Goal: Task Accomplishment & Management: Use online tool/utility

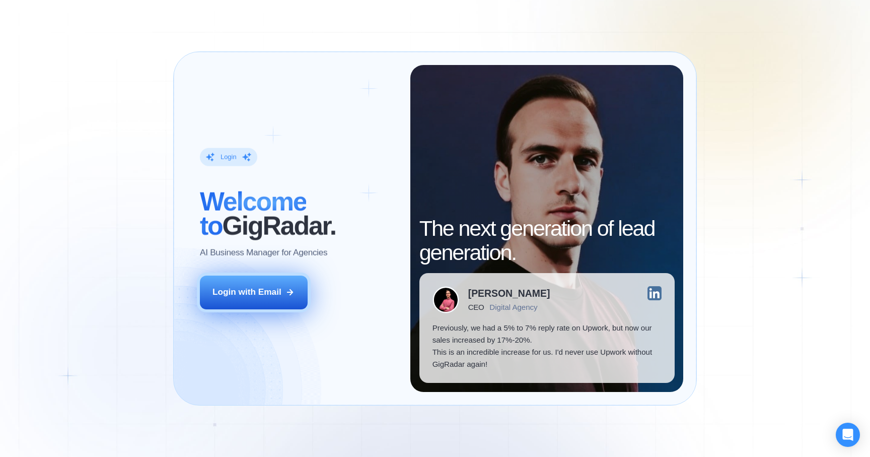
click at [267, 279] on button "Login with Email" at bounding box center [254, 293] width 108 height 34
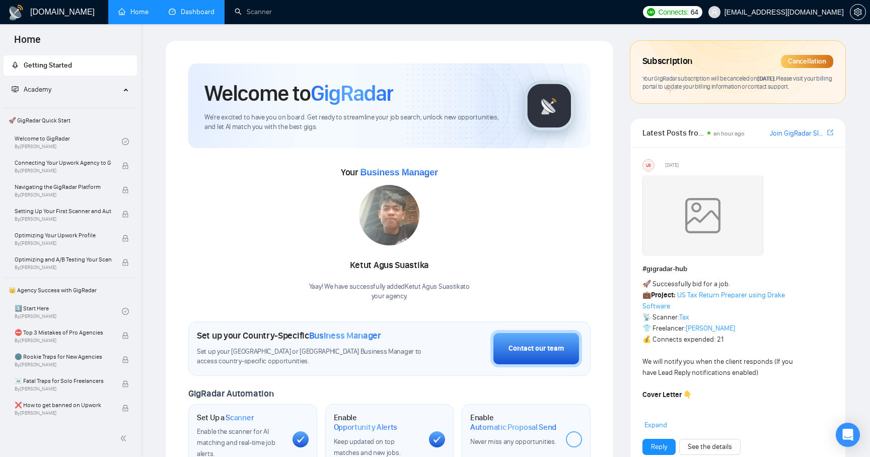
click at [205, 11] on link "Dashboard" at bounding box center [192, 12] width 46 height 9
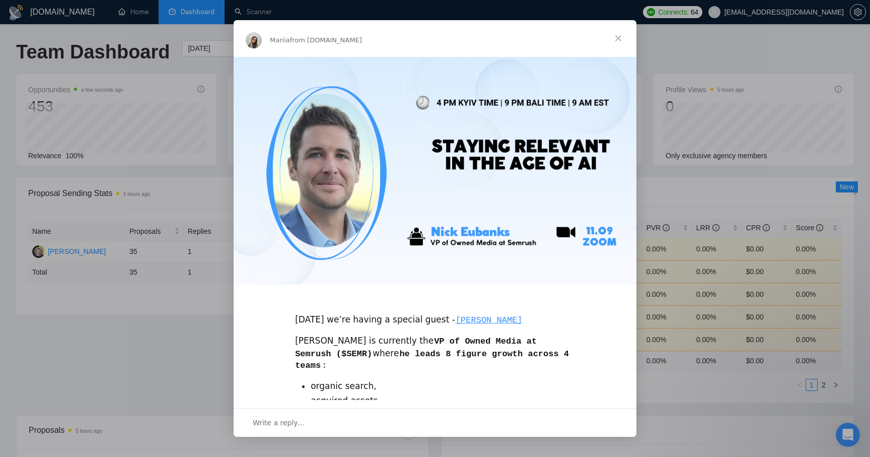
click at [620, 39] on span "Close" at bounding box center [618, 38] width 36 height 36
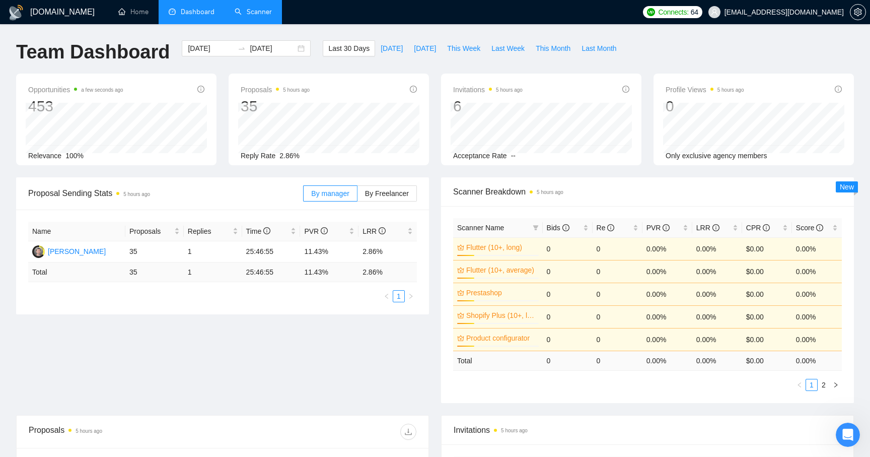
click at [260, 15] on link "Scanner" at bounding box center [253, 12] width 37 height 9
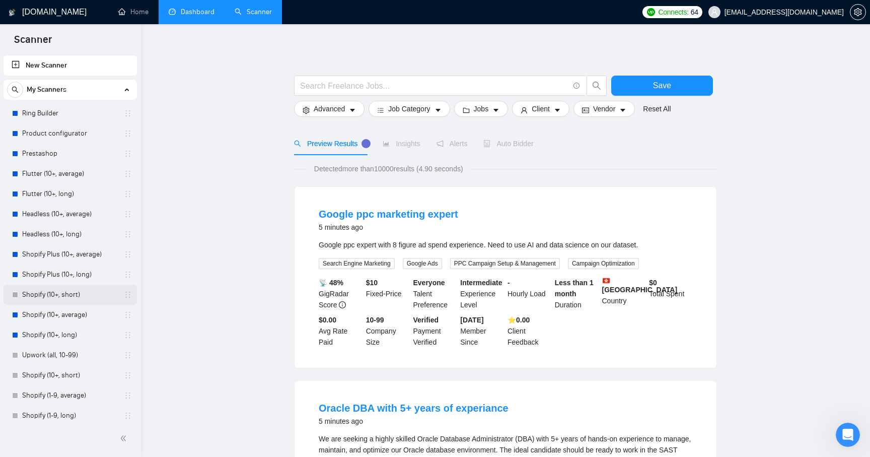
click at [36, 296] on link "Shopify (10+, short)" at bounding box center [70, 295] width 96 height 20
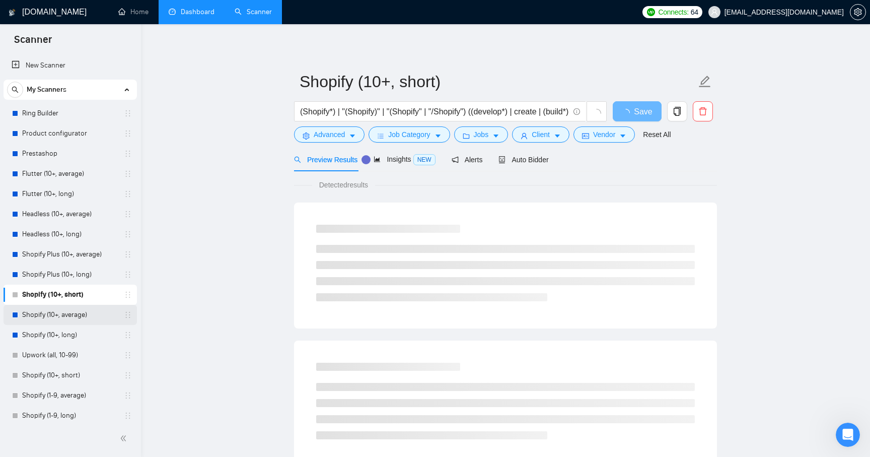
click at [30, 313] on link "Shopify (10+, average)" at bounding box center [70, 315] width 96 height 20
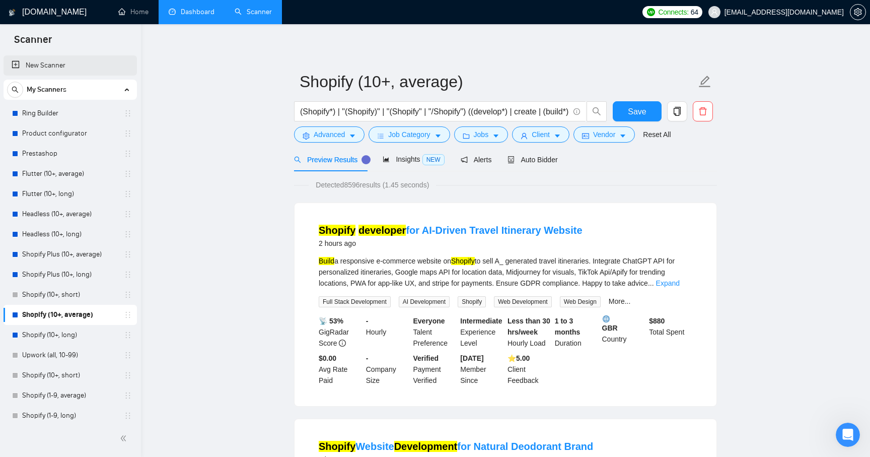
click at [39, 69] on link "New Scanner" at bounding box center [70, 65] width 117 height 20
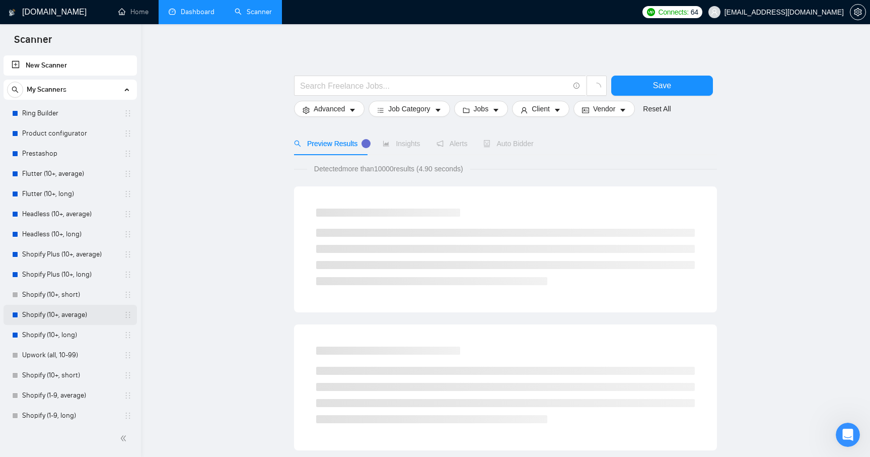
scroll to position [86, 0]
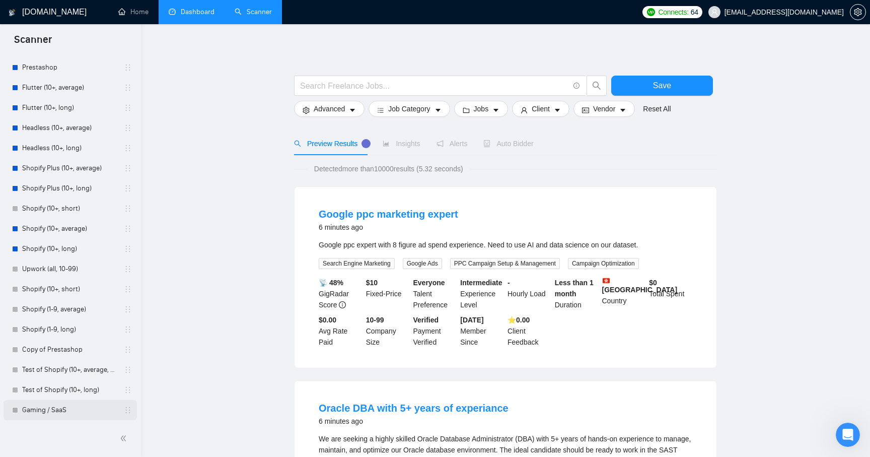
click at [49, 413] on link "Gaming / SaaS" at bounding box center [70, 410] width 96 height 20
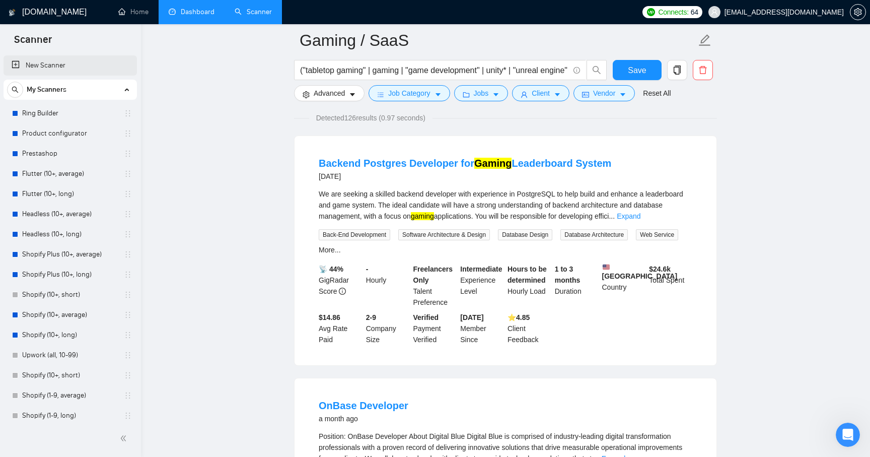
click at [55, 66] on link "New Scanner" at bounding box center [70, 65] width 117 height 20
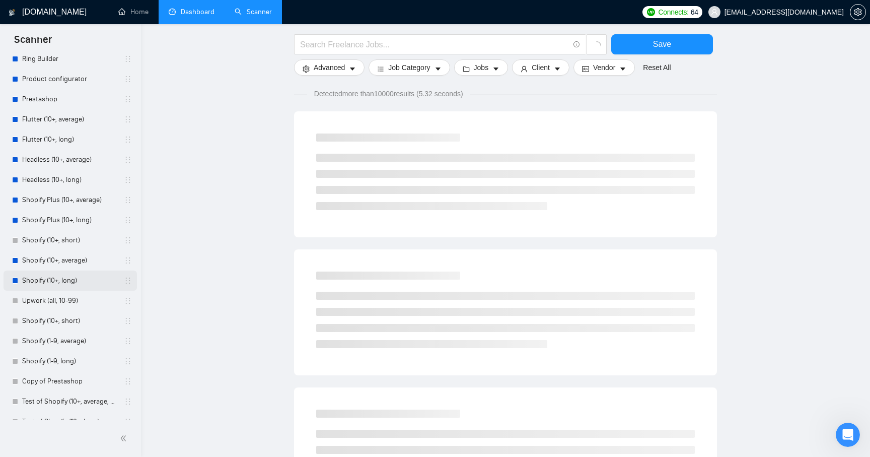
scroll to position [86, 0]
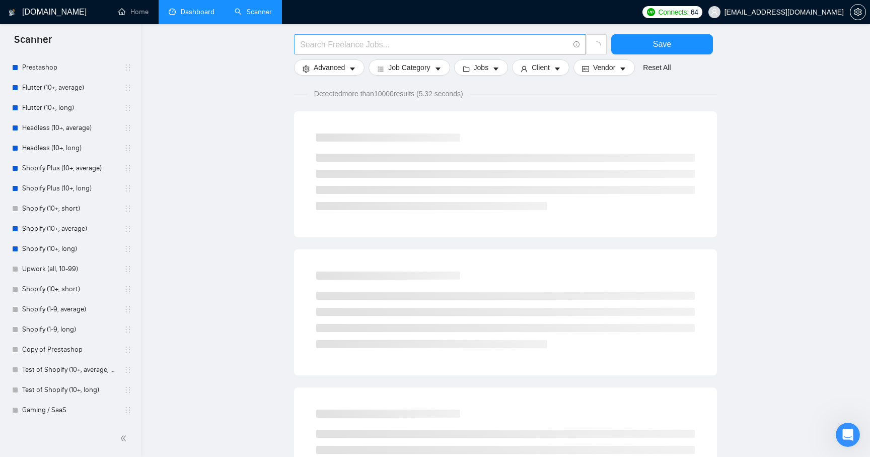
click at [327, 42] on input "text" at bounding box center [434, 44] width 269 height 13
click at [61, 411] on link "Gaming / SaaS" at bounding box center [70, 410] width 96 height 20
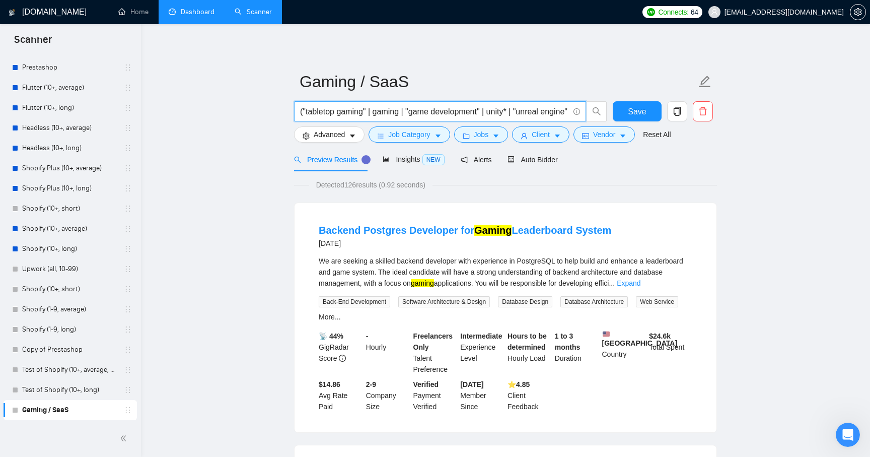
drag, startPoint x: 472, startPoint y: 107, endPoint x: 562, endPoint y: 111, distance: 89.2
click at [562, 111] on input "("tabletop gaming" | gaming | "game development" | unity* | "unreal engine" | "…" at bounding box center [434, 111] width 269 height 13
click at [412, 162] on span "Insights NEW" at bounding box center [413, 159] width 61 height 8
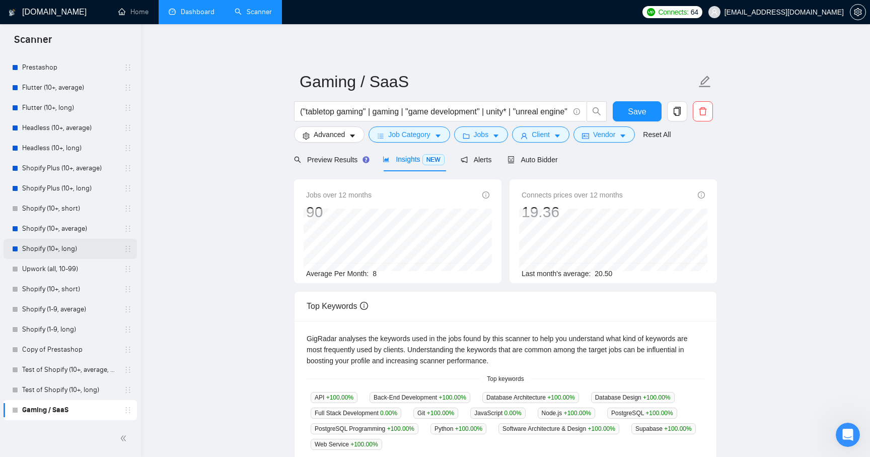
click at [33, 248] on link "Shopify (10+, long)" at bounding box center [70, 249] width 96 height 20
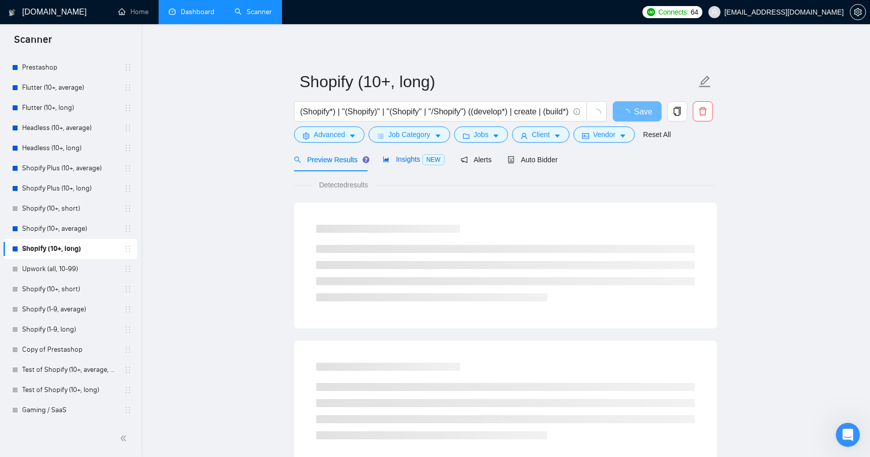
click at [415, 157] on span "Insights NEW" at bounding box center [413, 159] width 61 height 8
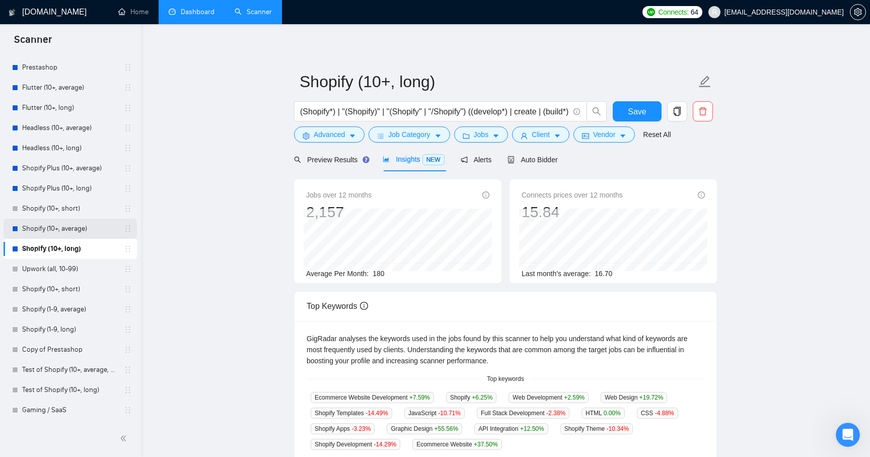
click at [55, 232] on link "Shopify (10+, average)" at bounding box center [70, 229] width 96 height 20
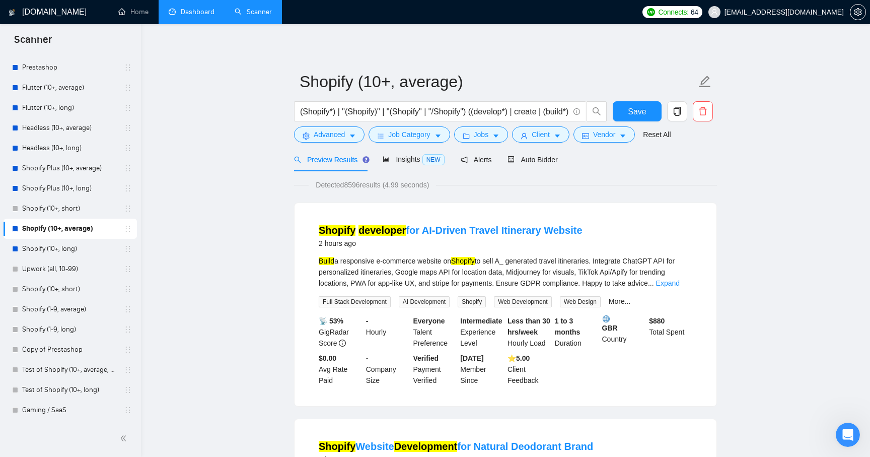
click at [182, 11] on link "Dashboard" at bounding box center [192, 12] width 46 height 9
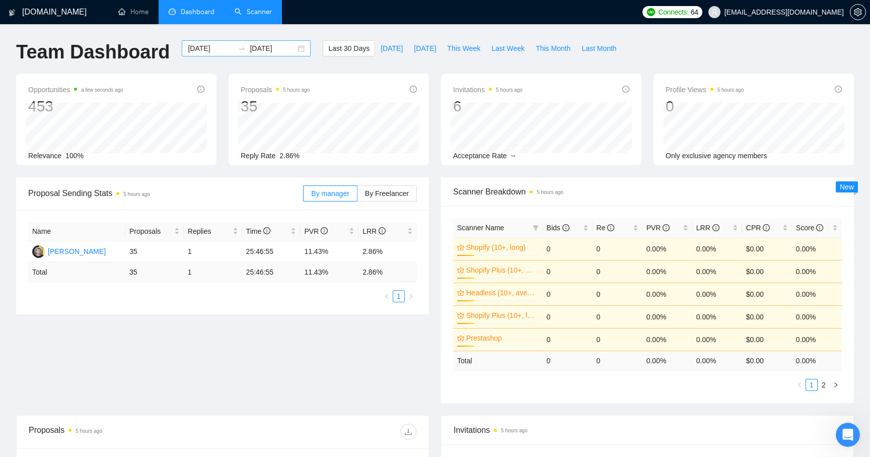
click at [269, 53] on input "2025-09-09" at bounding box center [273, 48] width 46 height 11
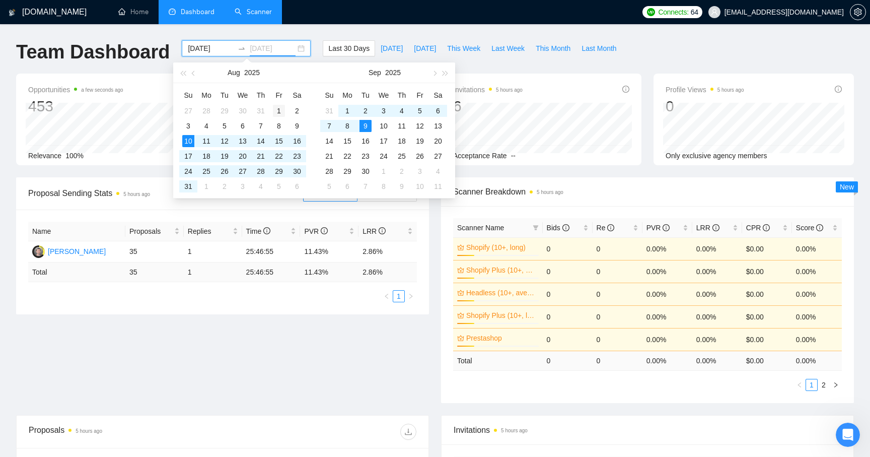
type input "2025-08-01"
click at [278, 112] on div "1" at bounding box center [279, 111] width 12 height 12
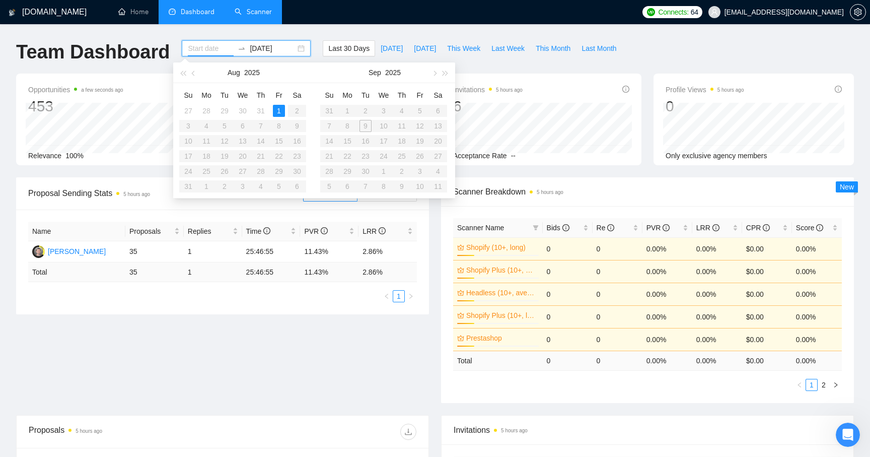
type input "2025-07-31"
type input "2025-08-01"
type input "2025-07-31"
type input "2025-08-01"
click at [279, 108] on div "1" at bounding box center [279, 111] width 12 height 12
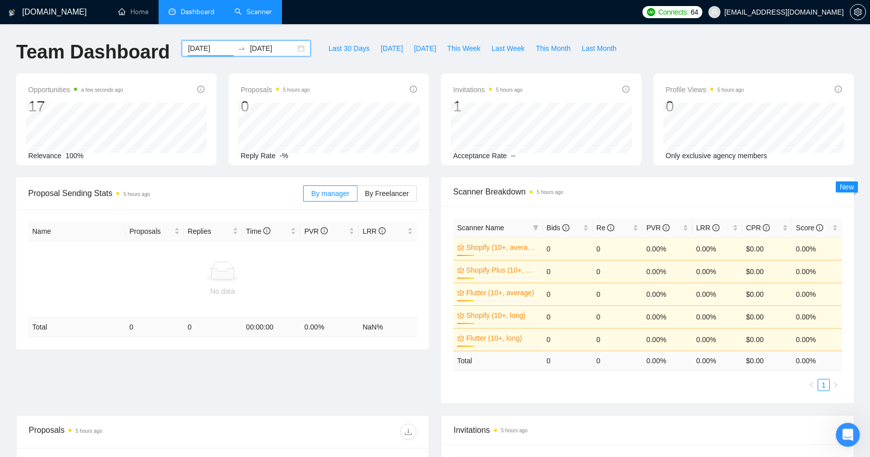
click at [263, 49] on input "2025-08-01" at bounding box center [273, 48] width 46 height 11
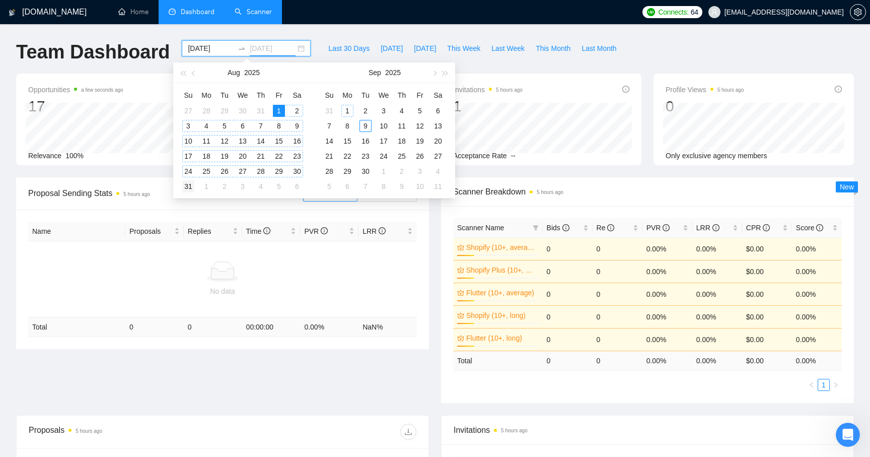
type input "2025-08-31"
click at [189, 188] on div "31" at bounding box center [188, 186] width 12 height 12
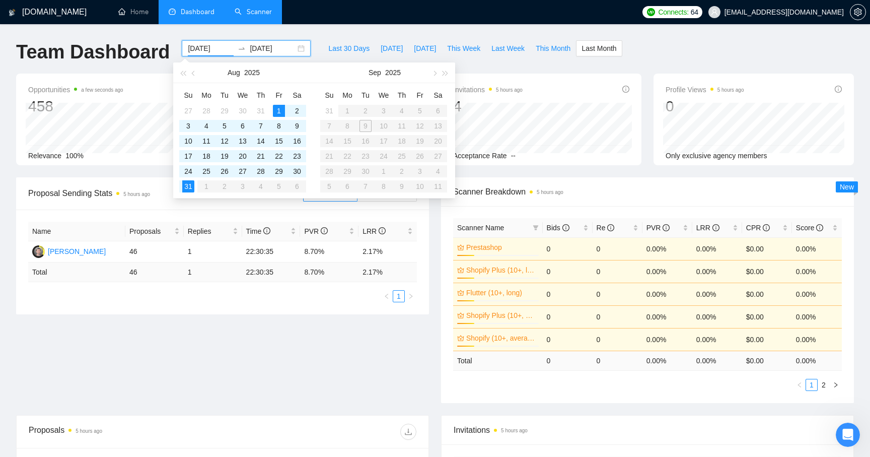
click at [229, 381] on div "Proposal Sending Stats 5 hours ago By manager By Freelancer Name Proposals Repl…" at bounding box center [435, 296] width 850 height 238
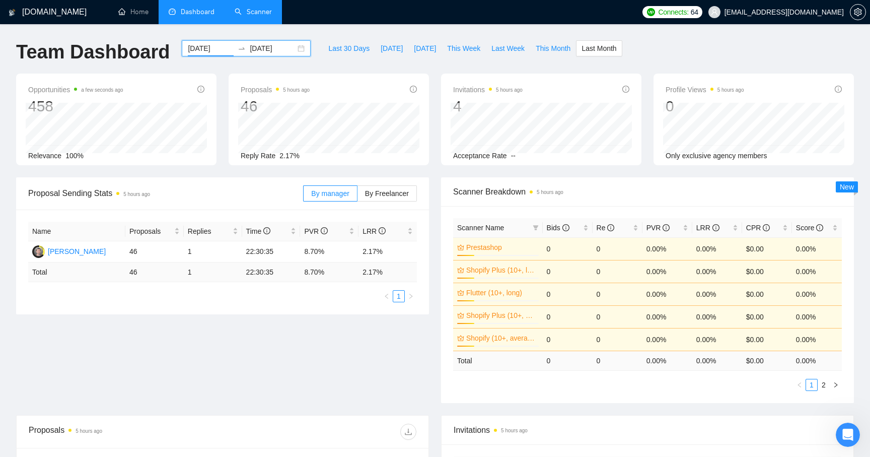
click at [238, 48] on icon "swap-right" at bounding box center [242, 48] width 8 height 8
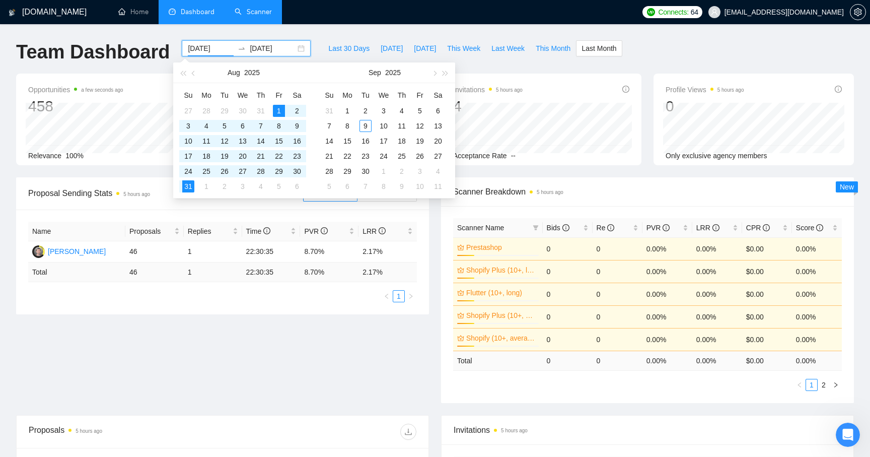
click at [204, 49] on input "2025-08-01" at bounding box center [211, 48] width 46 height 11
click at [193, 75] on button "button" at bounding box center [193, 72] width 11 height 20
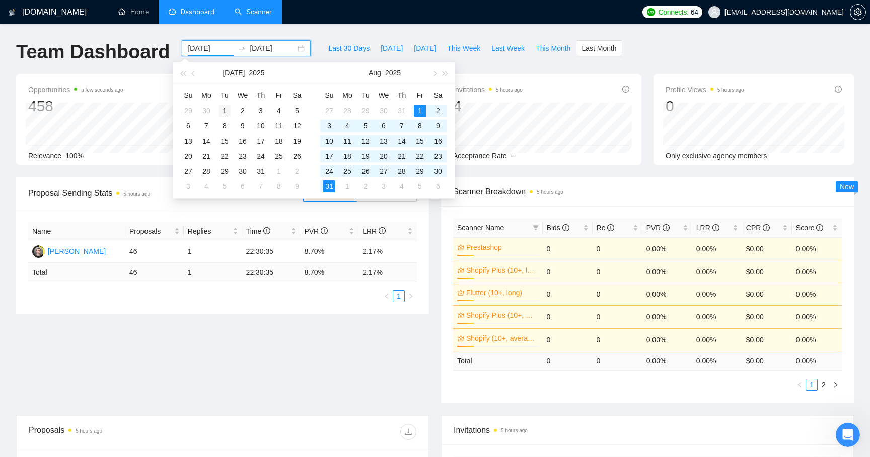
type input "2025-07-01"
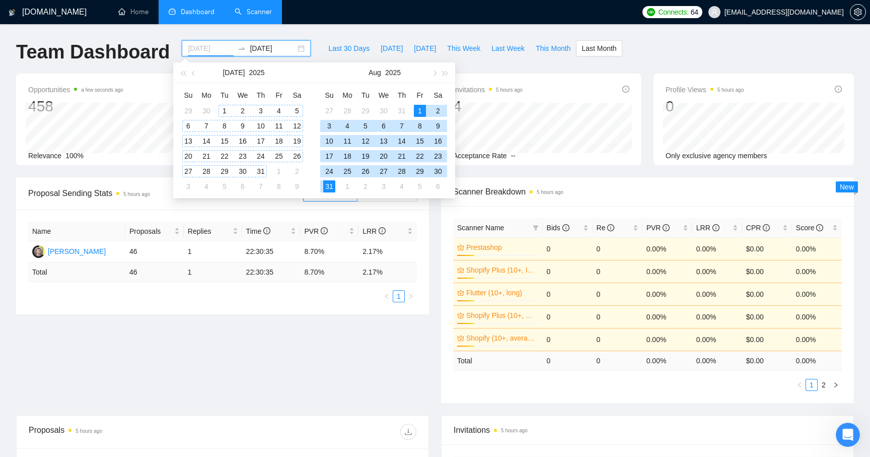
click at [225, 109] on div "1" at bounding box center [225, 111] width 12 height 12
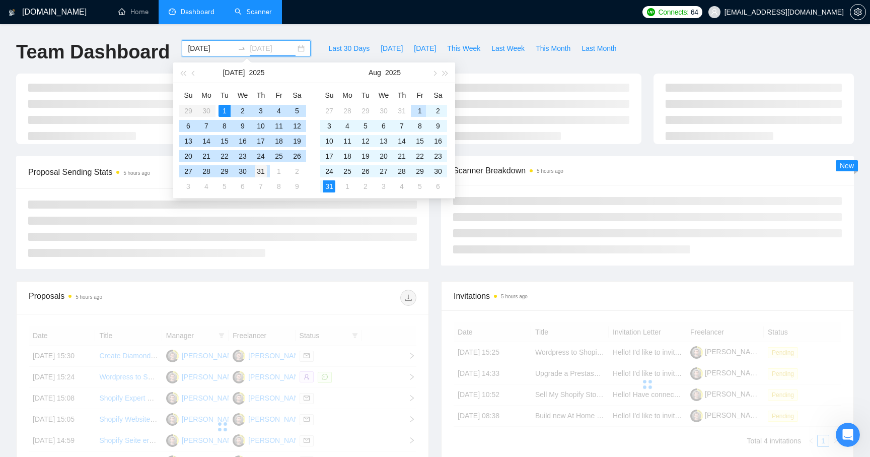
type input "2025-07-31"
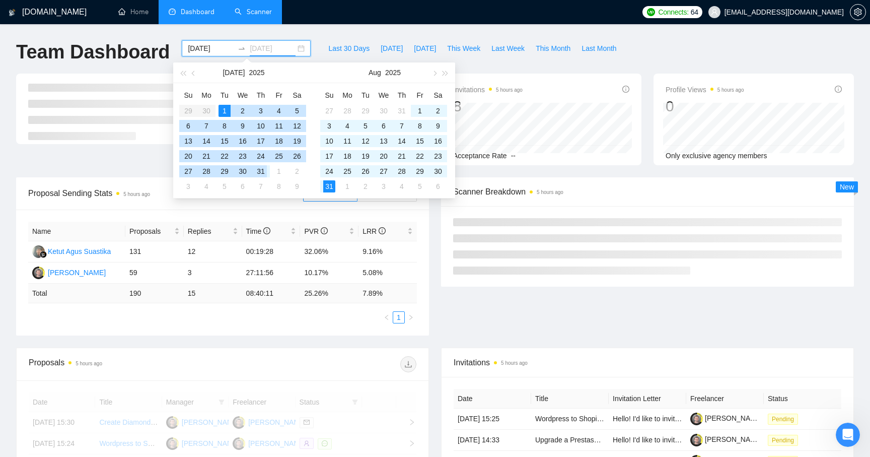
click at [263, 172] on div "31" at bounding box center [261, 171] width 12 height 12
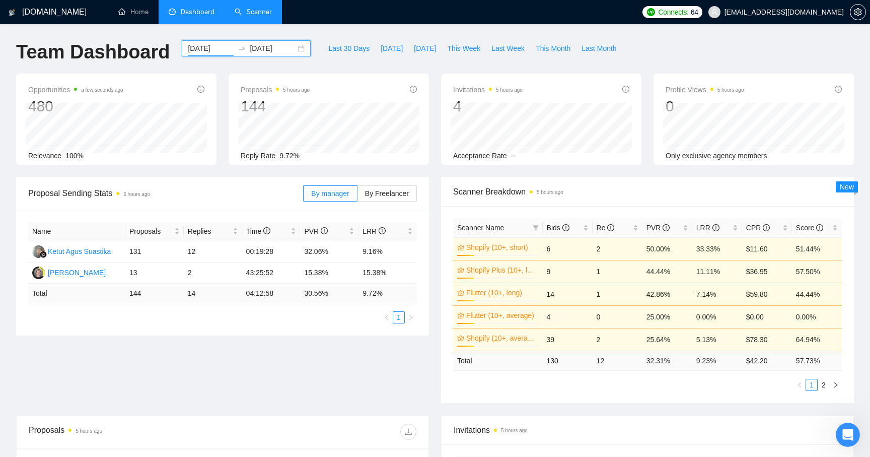
click at [201, 52] on input "2025-07-01" at bounding box center [211, 48] width 46 height 11
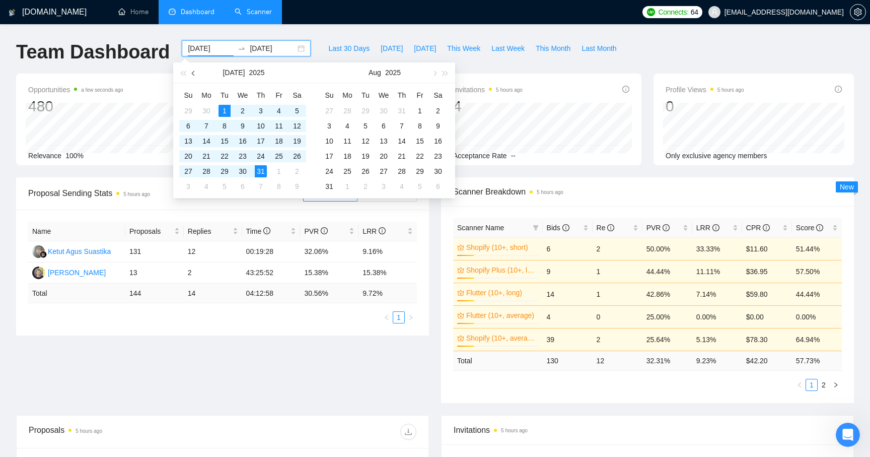
click at [193, 73] on span "button" at bounding box center [194, 73] width 5 height 5
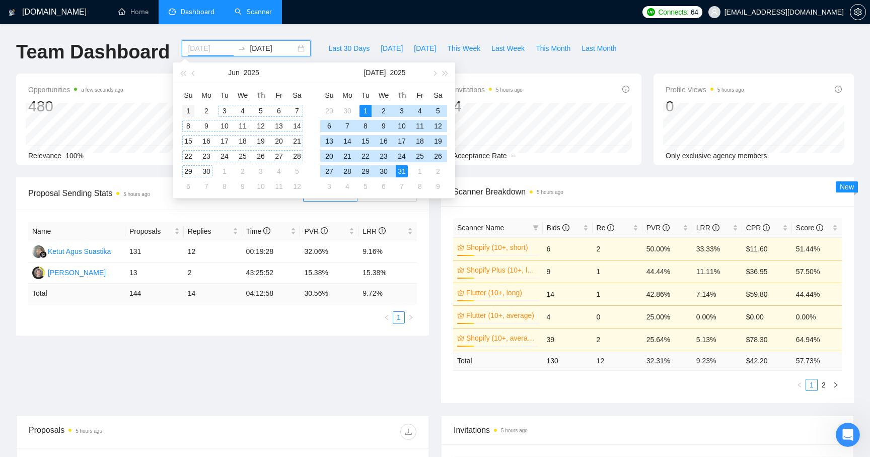
type input "2025-06-01"
click at [187, 109] on div "1" at bounding box center [188, 111] width 12 height 12
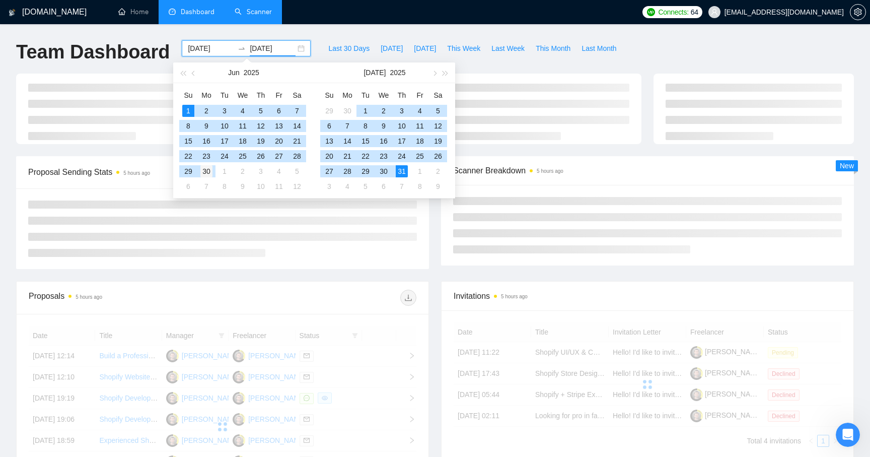
type input "2025-06-30"
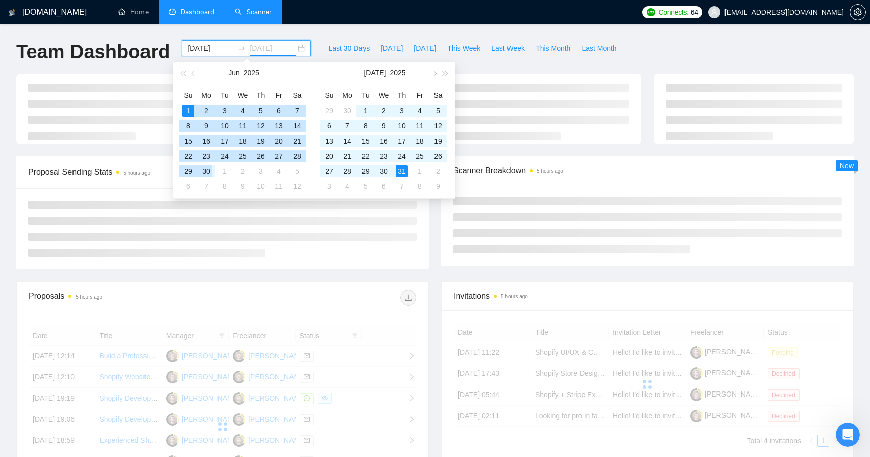
click at [207, 170] on div "30" at bounding box center [206, 171] width 12 height 12
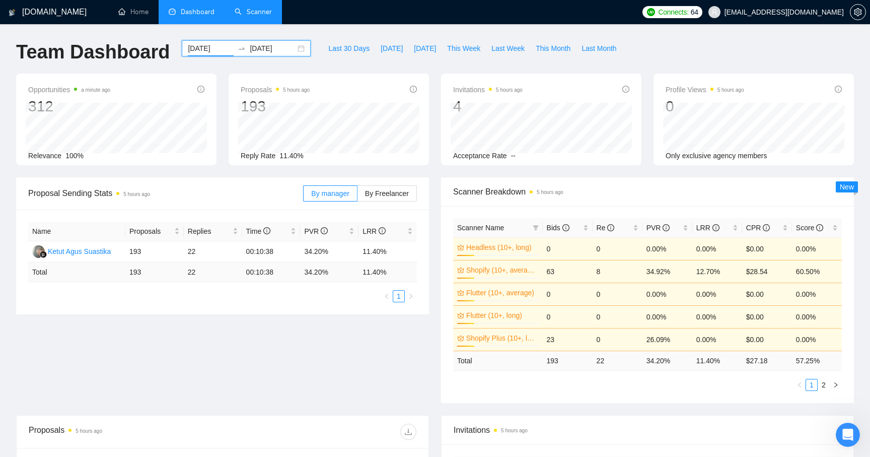
click at [190, 47] on input "2025-06-01" at bounding box center [211, 48] width 46 height 11
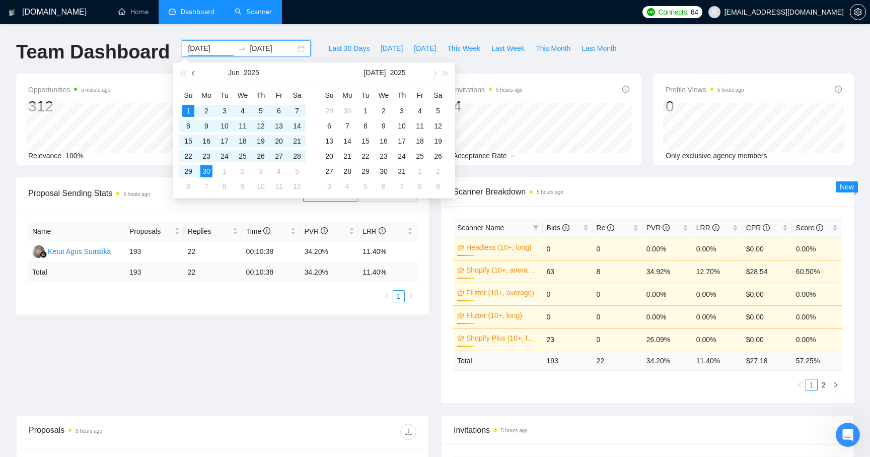
click at [192, 72] on button "button" at bounding box center [193, 72] width 11 height 20
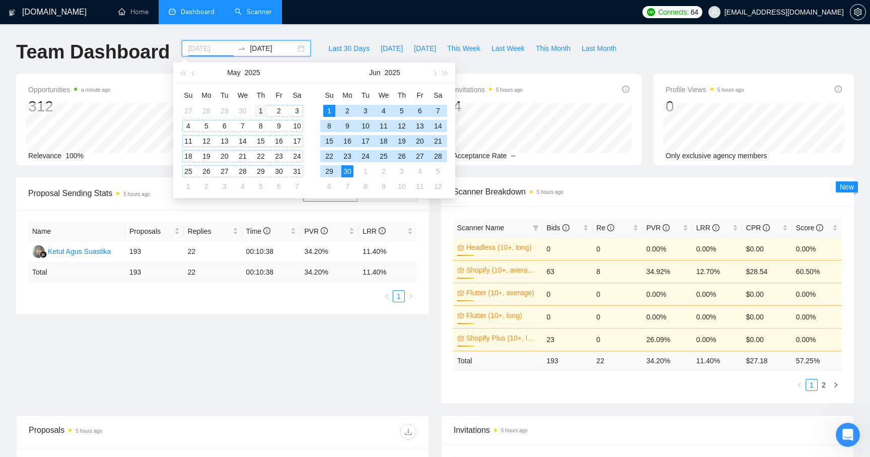
type input "2025-05-01"
click at [255, 108] on div "1" at bounding box center [261, 111] width 12 height 12
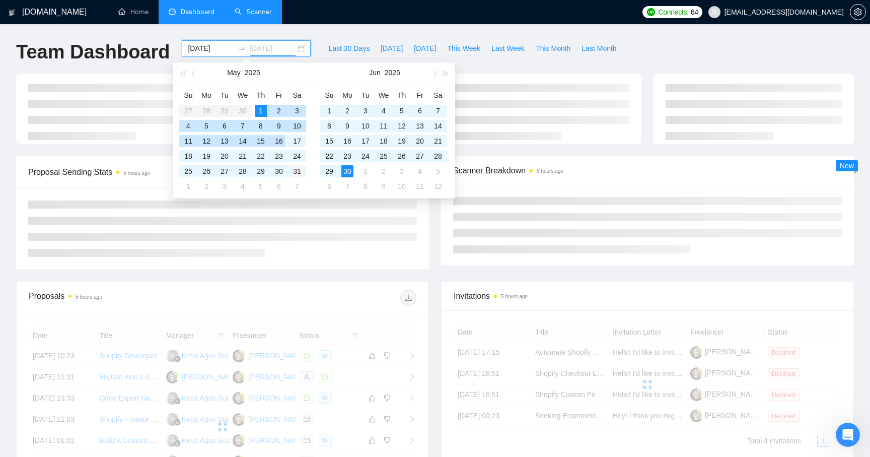
type input "2025-05-31"
click at [298, 173] on div "31" at bounding box center [297, 171] width 12 height 12
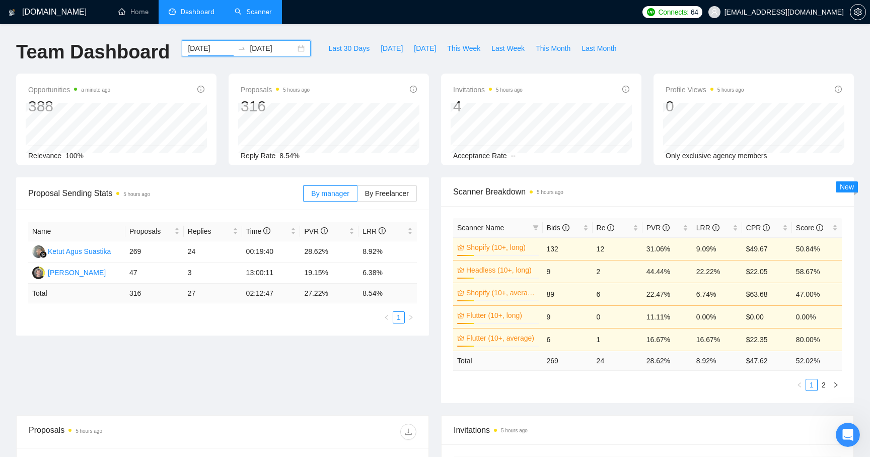
click at [196, 48] on input "2025-05-01" at bounding box center [211, 48] width 46 height 11
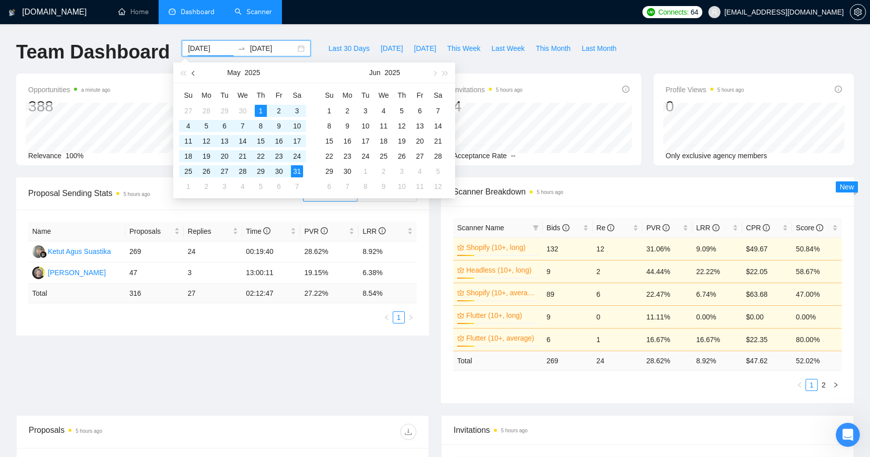
click at [195, 76] on button "button" at bounding box center [193, 72] width 11 height 20
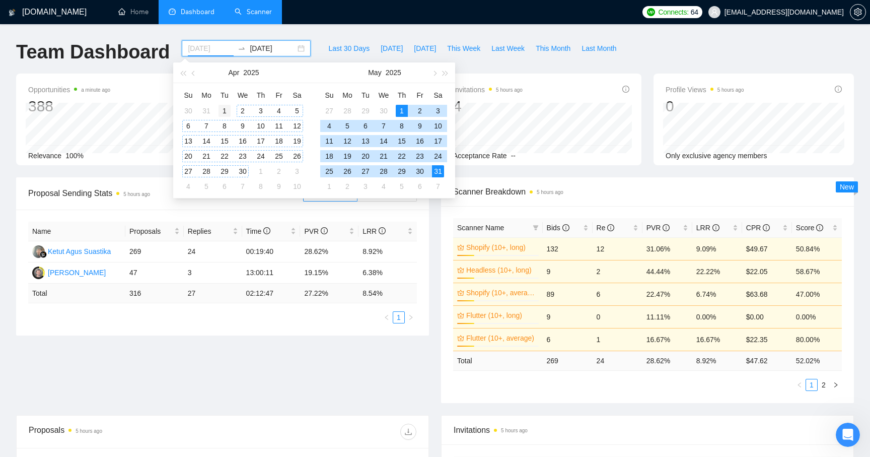
type input "2025-04-01"
click at [226, 109] on div "1" at bounding box center [225, 111] width 12 height 12
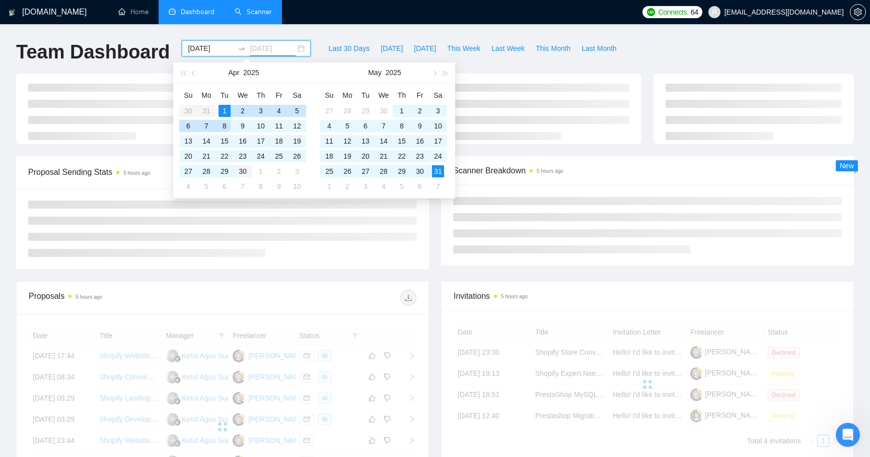
type input "2025-04-30"
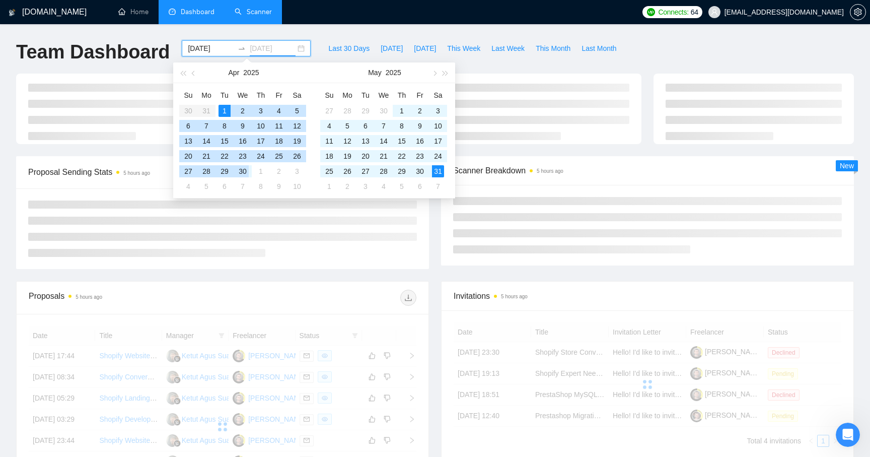
click at [244, 170] on div "30" at bounding box center [243, 171] width 12 height 12
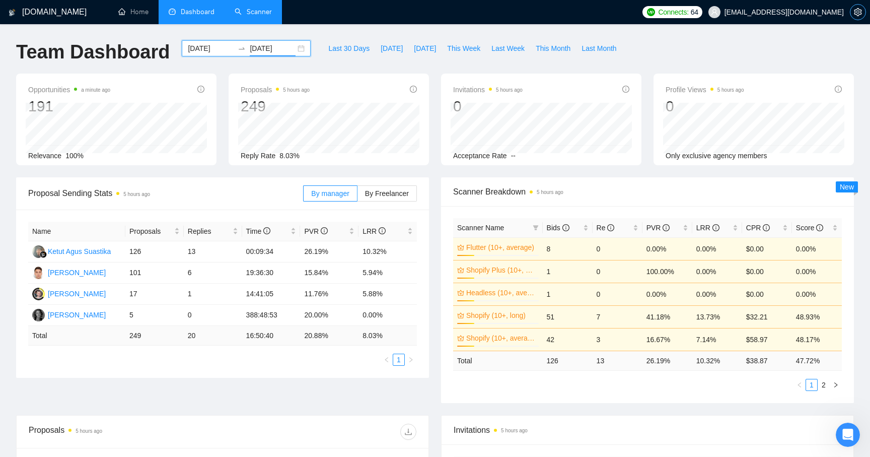
click at [860, 10] on icon "setting" at bounding box center [858, 12] width 8 height 8
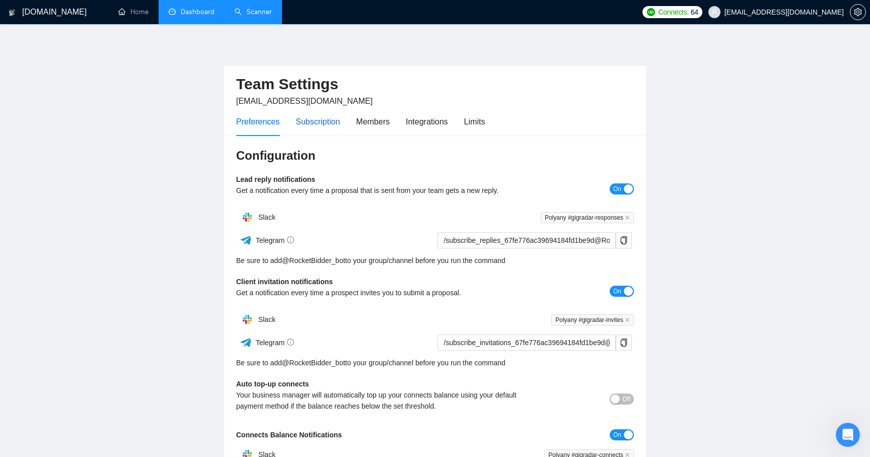
click at [326, 121] on div "Subscription" at bounding box center [318, 121] width 44 height 13
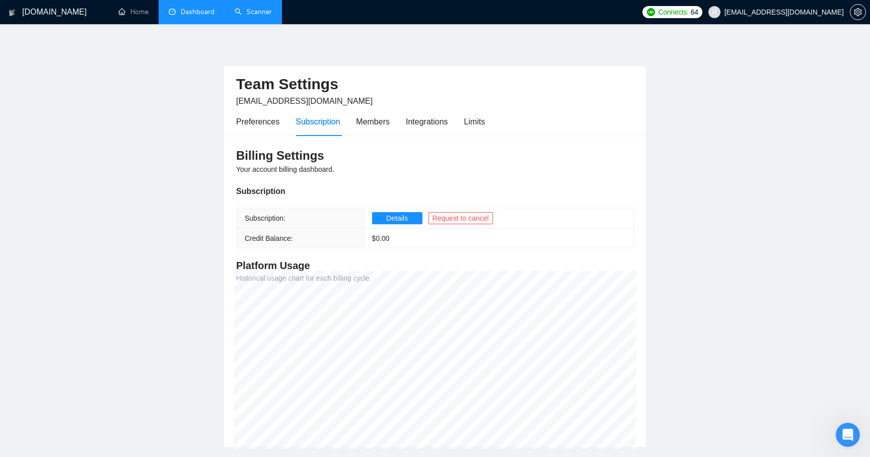
click at [260, 9] on link "Scanner" at bounding box center [253, 12] width 37 height 9
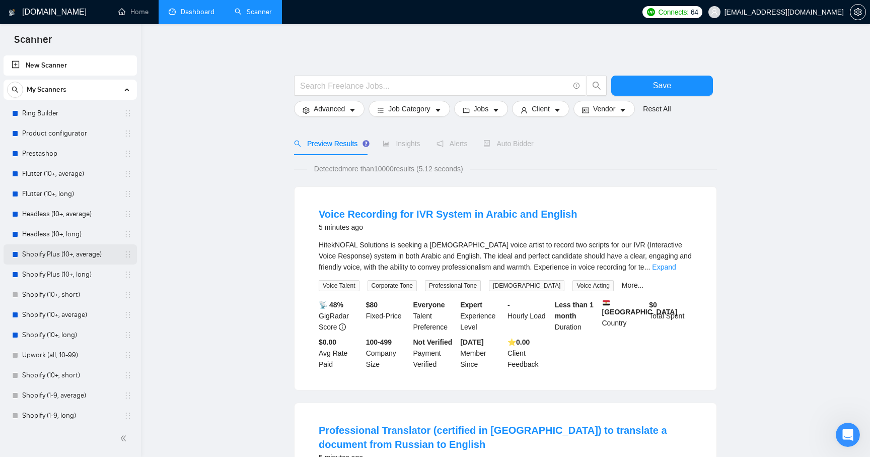
scroll to position [86, 0]
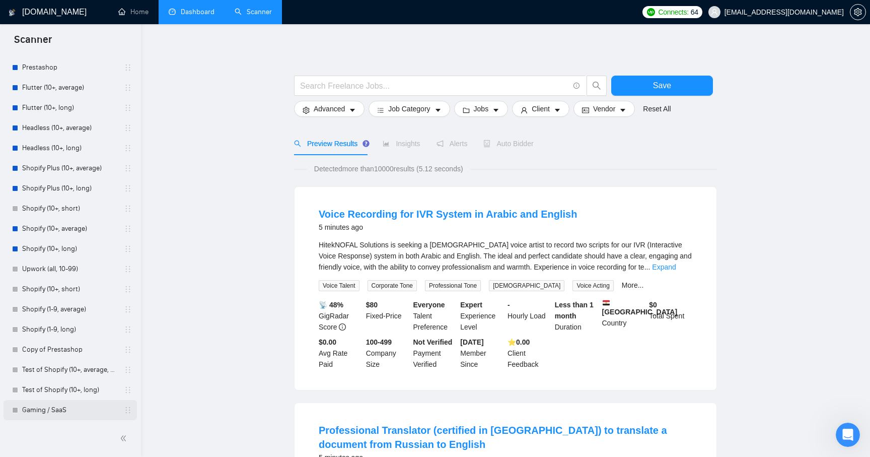
click at [51, 407] on link "Gaming / SaaS" at bounding box center [70, 410] width 96 height 20
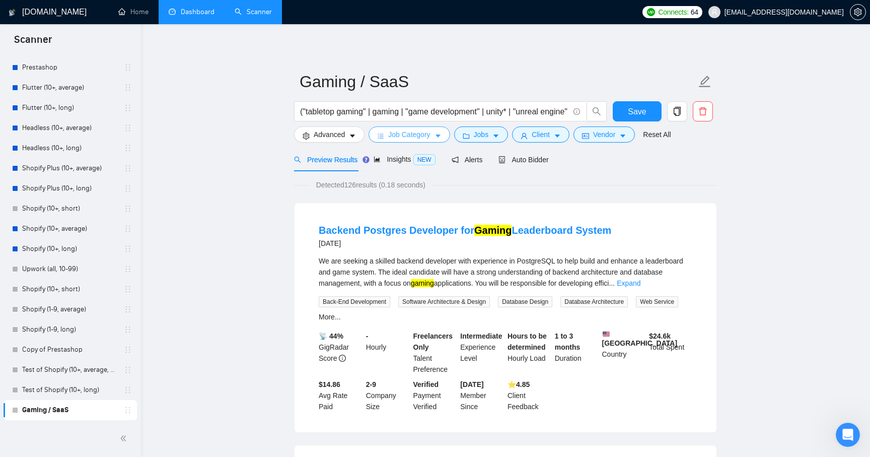
click at [434, 126] on button "Job Category" at bounding box center [409, 134] width 81 height 16
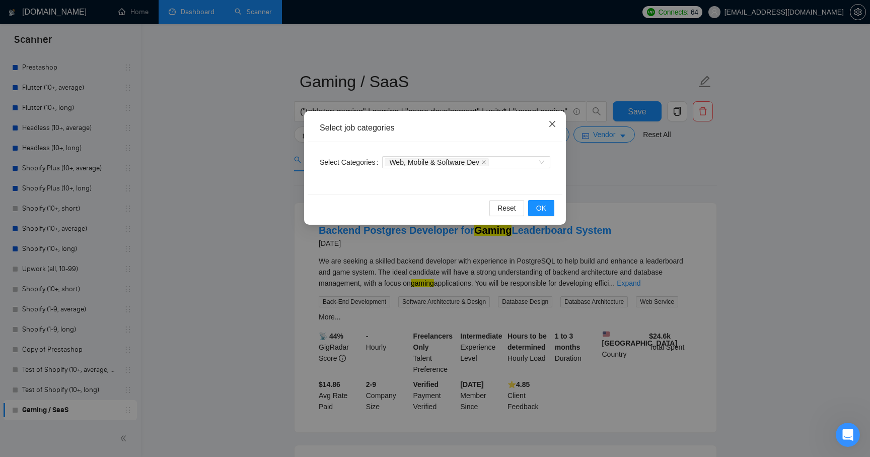
click at [553, 122] on icon "close" at bounding box center [552, 124] width 8 height 8
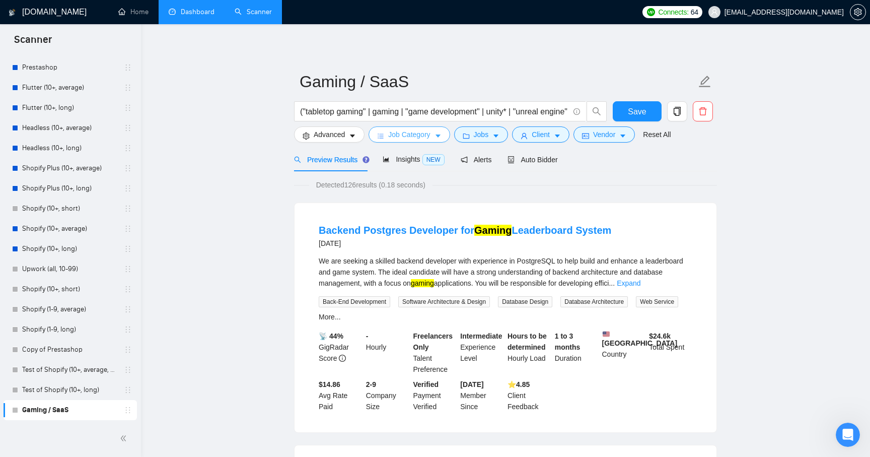
click at [438, 135] on icon "caret-down" at bounding box center [438, 135] width 7 height 7
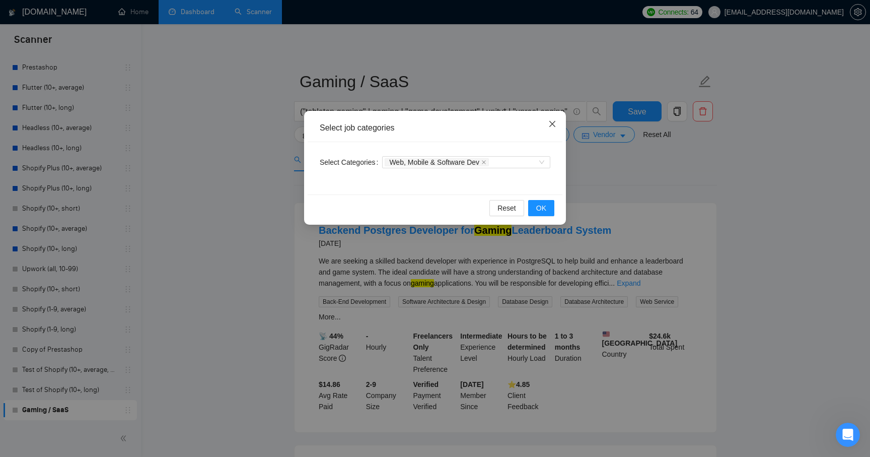
click at [554, 121] on icon "close" at bounding box center [552, 124] width 8 height 8
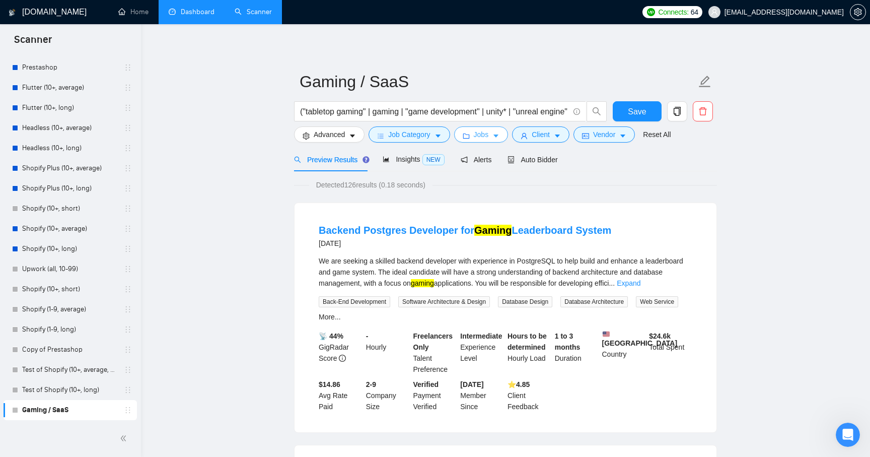
click at [496, 134] on icon "caret-down" at bounding box center [496, 135] width 7 height 7
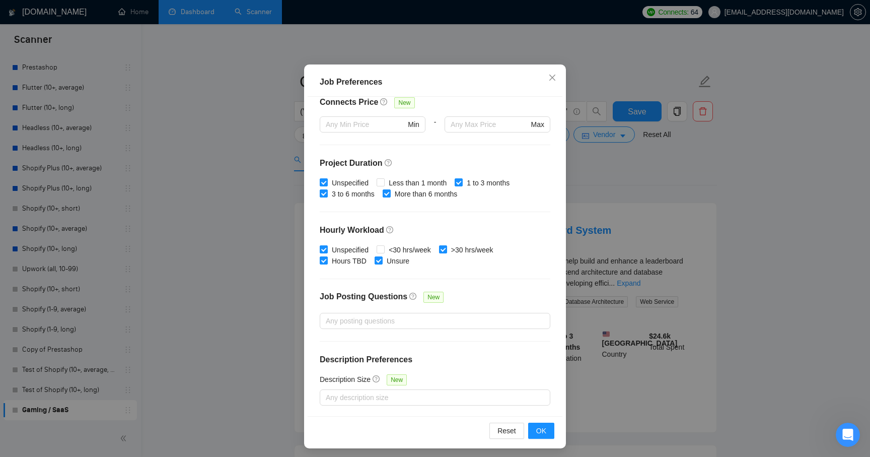
scroll to position [56, 0]
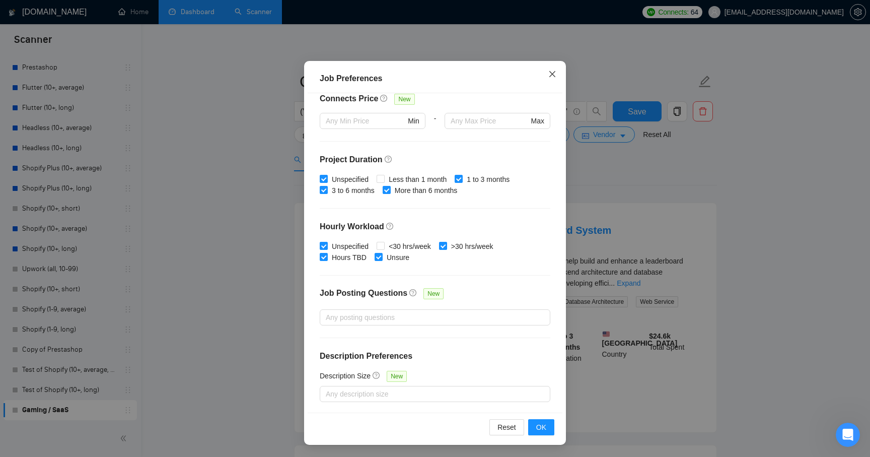
click at [554, 76] on icon "close" at bounding box center [552, 74] width 6 height 6
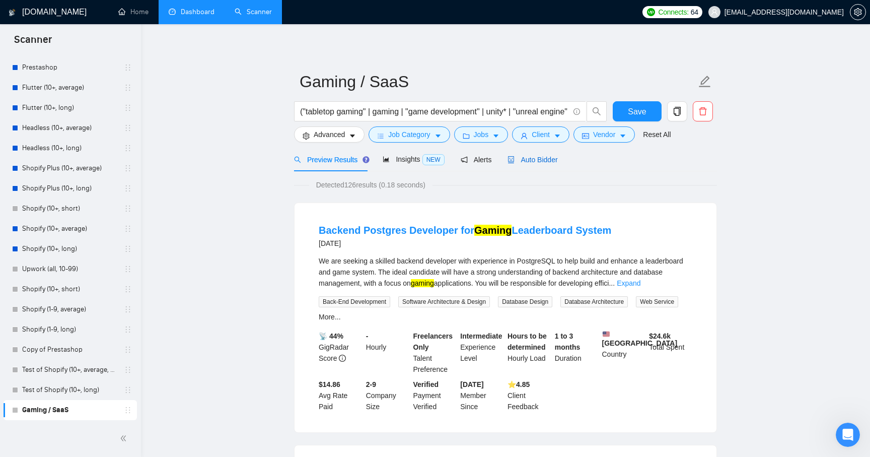
click at [539, 159] on span "Auto Bidder" at bounding box center [533, 160] width 50 height 8
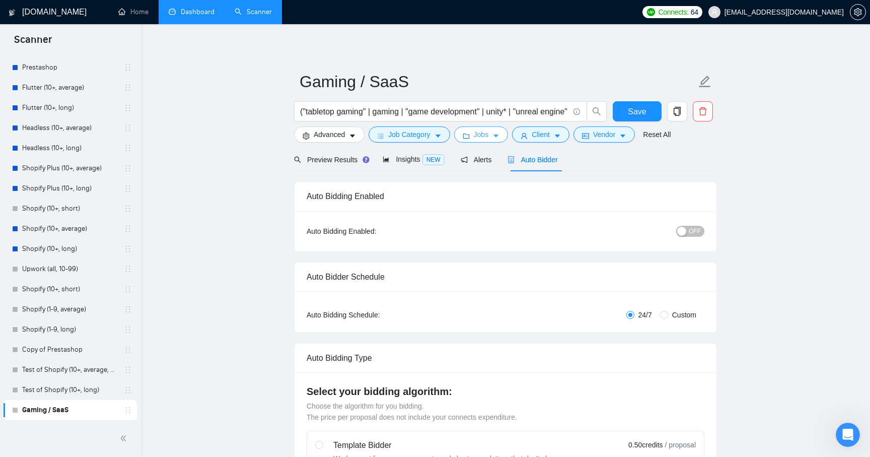
click at [486, 138] on span "Jobs" at bounding box center [481, 134] width 15 height 11
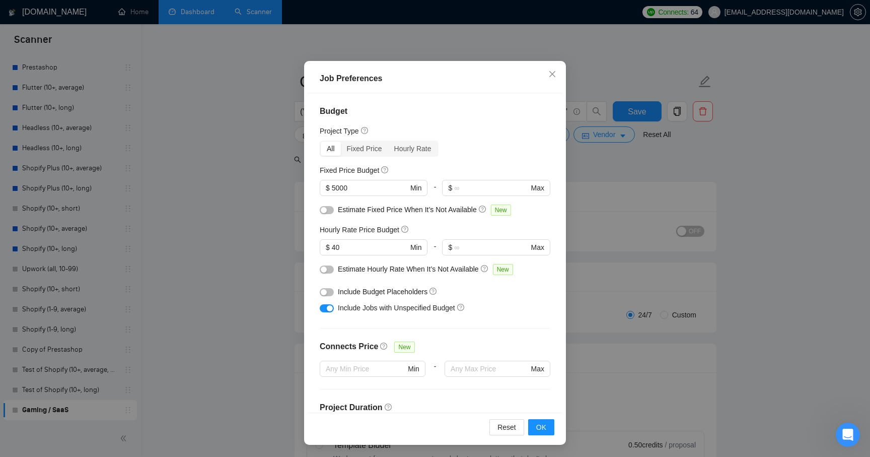
drag, startPoint x: 340, startPoint y: 184, endPoint x: 367, endPoint y: 198, distance: 30.4
click at [340, 184] on input "5000" at bounding box center [370, 187] width 77 height 11
type input "25000"
click at [540, 427] on span "OK" at bounding box center [541, 427] width 10 height 11
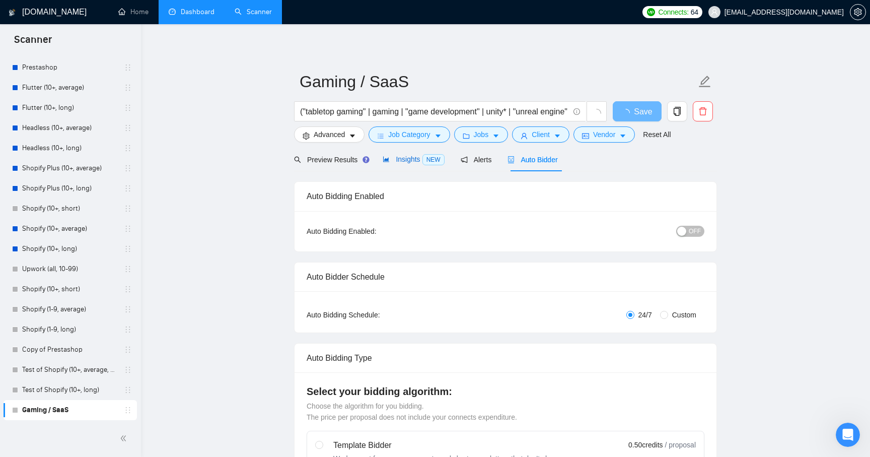
click at [402, 155] on span "Insights NEW" at bounding box center [413, 159] width 61 height 8
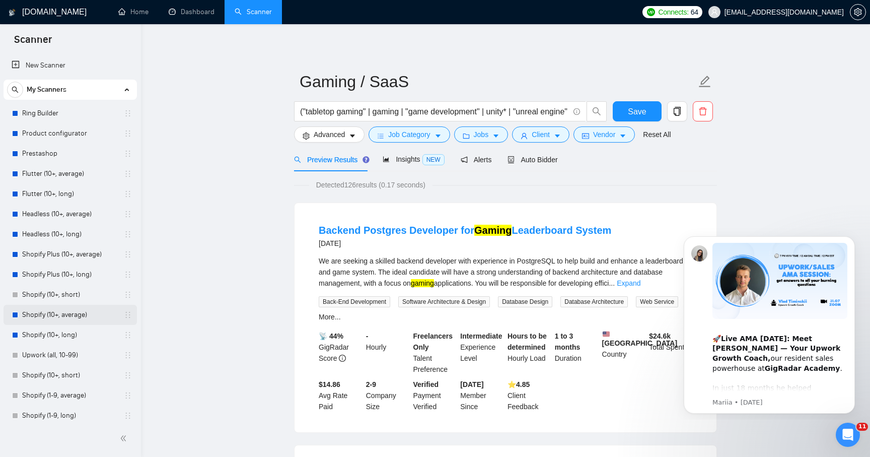
click at [44, 317] on link "Shopify (10+, average)" at bounding box center [70, 315] width 96 height 20
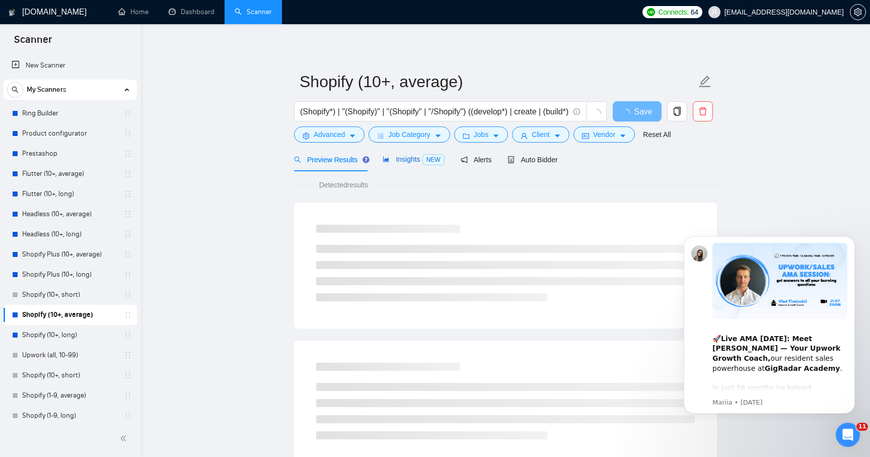
click at [403, 160] on span "Insights NEW" at bounding box center [413, 159] width 61 height 8
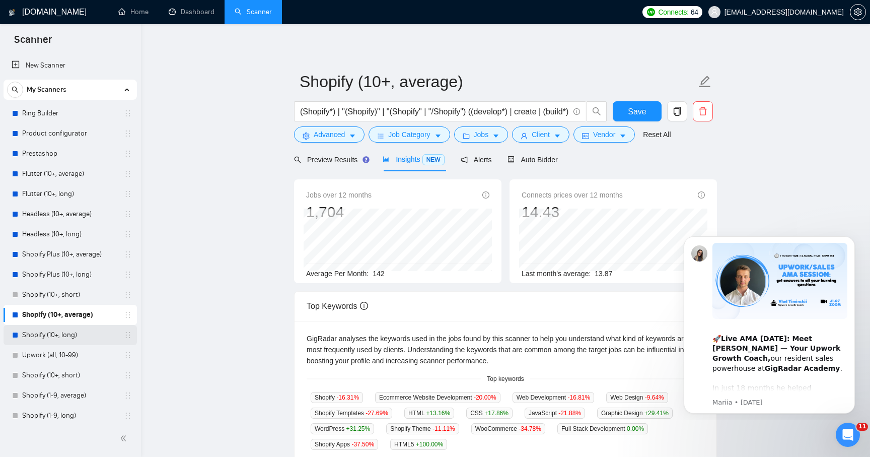
click at [29, 333] on link "Shopify (10+, long)" at bounding box center [70, 335] width 96 height 20
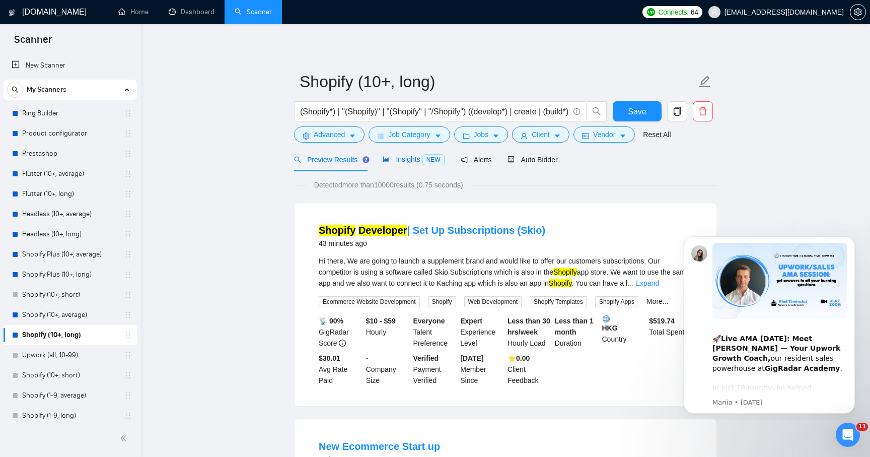
click at [408, 164] on div "Insights NEW" at bounding box center [413, 160] width 61 height 12
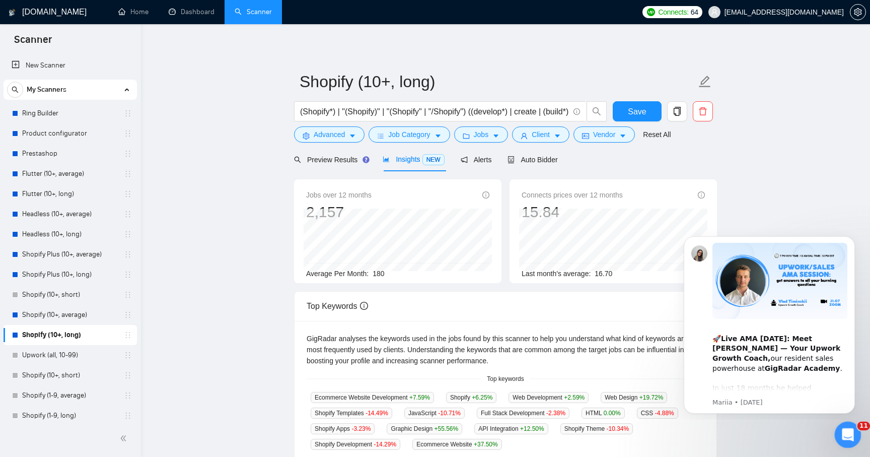
click at [845, 434] on icon "Open Intercom Messenger" at bounding box center [846, 433] width 7 height 8
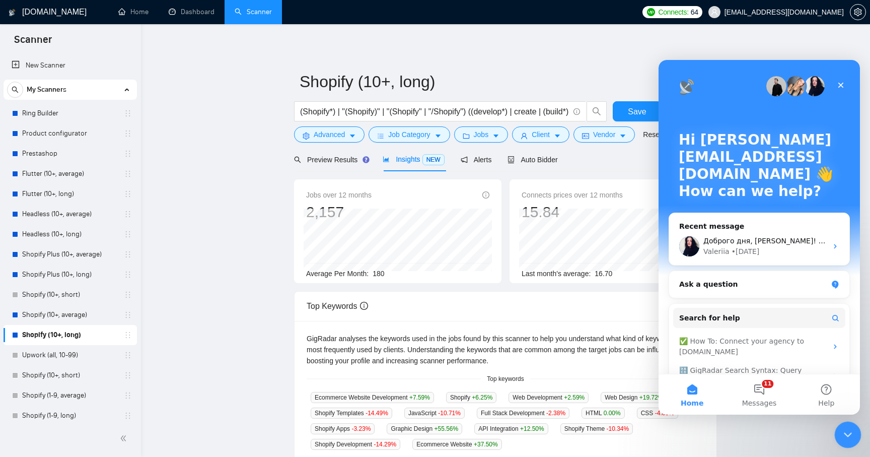
click at [849, 430] on icon "Close Intercom Messenger" at bounding box center [847, 433] width 12 height 12
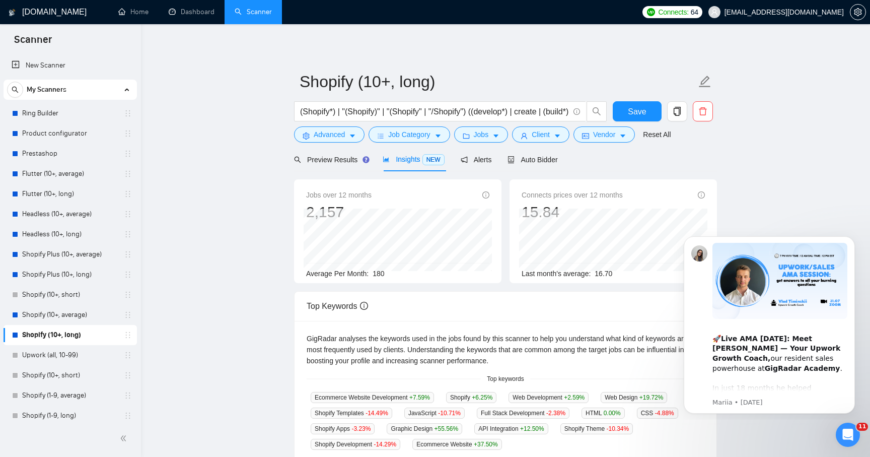
click at [768, 176] on main "Shopify (10+, long) (Shopify*) | "(Shopify)" | "(Shopify" | "/Shopify") ((devel…" at bounding box center [505, 377] width 697 height 675
click at [852, 241] on icon "Dismiss notification" at bounding box center [853, 239] width 6 height 6
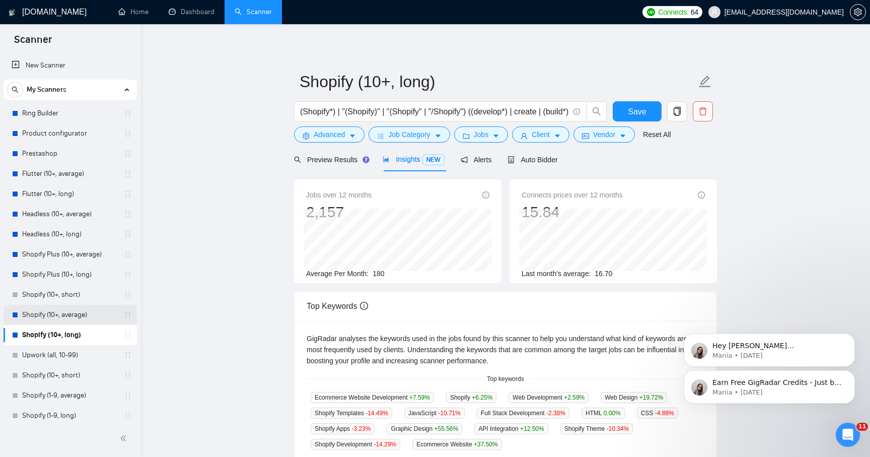
click at [58, 315] on link "Shopify (10+, average)" at bounding box center [70, 315] width 96 height 20
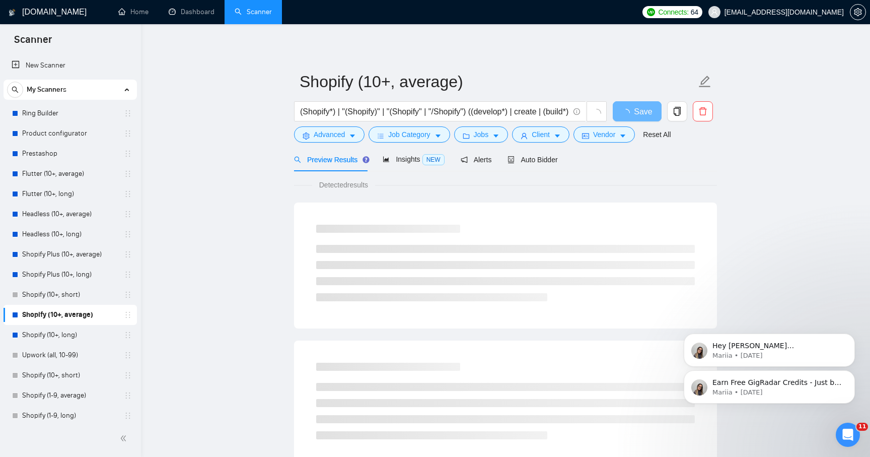
click at [245, 189] on main "Shopify (10+, average) (Shopify*) | "(Shopify)" | "(Shopify" | "/Shopify") ((de…" at bounding box center [505, 460] width 697 height 840
click at [404, 165] on div "Insights NEW" at bounding box center [413, 160] width 61 height 12
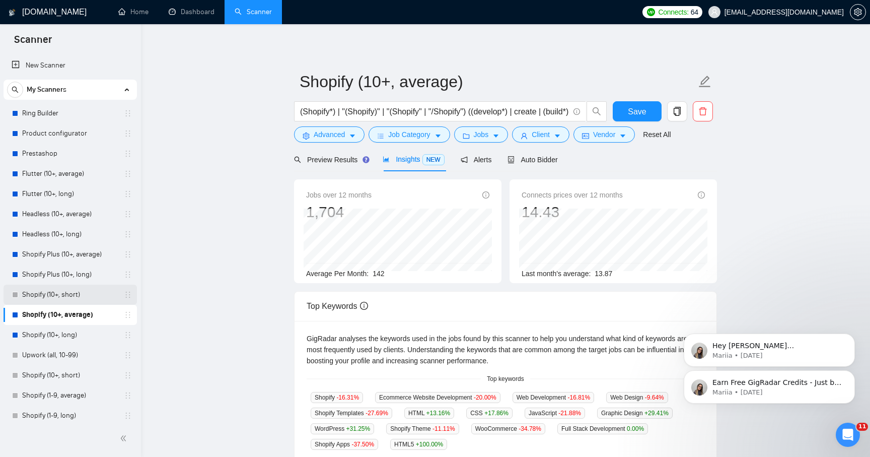
click at [39, 296] on link "Shopify (10+, short)" at bounding box center [70, 295] width 96 height 20
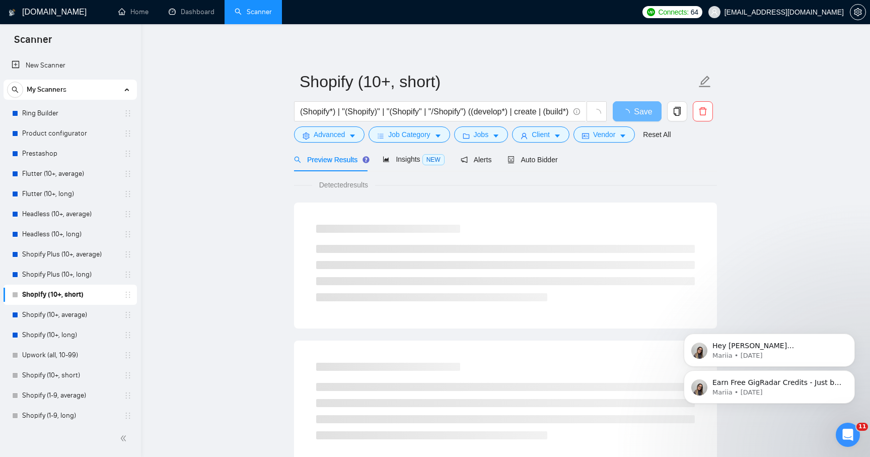
click at [258, 190] on main "Shopify (10+, short) (Shopify*) | "(Shopify)" | "(Shopify" | "/Shopify") ((deve…" at bounding box center [505, 460] width 697 height 840
click at [428, 157] on span "NEW" at bounding box center [434, 159] width 22 height 11
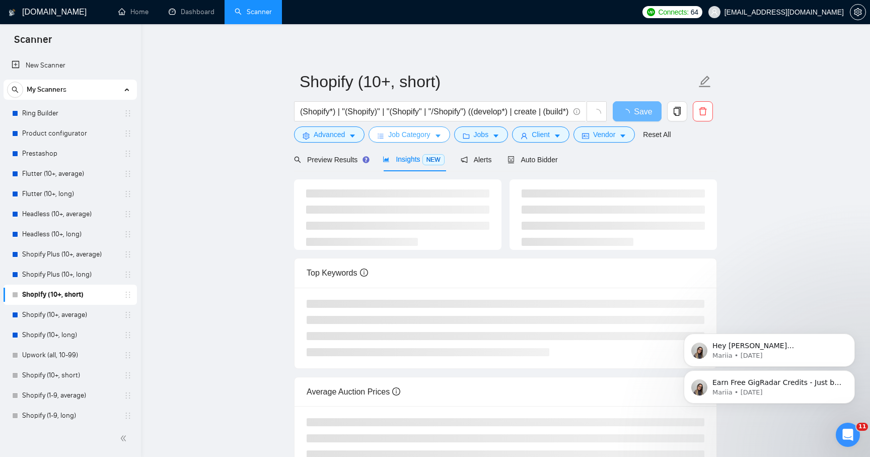
click at [439, 134] on icon "caret-down" at bounding box center [438, 135] width 7 height 7
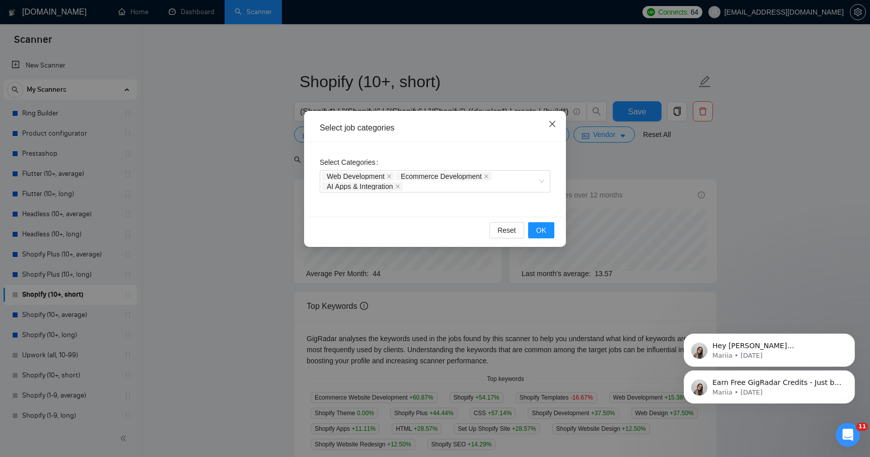
click at [555, 122] on icon "close" at bounding box center [552, 124] width 6 height 6
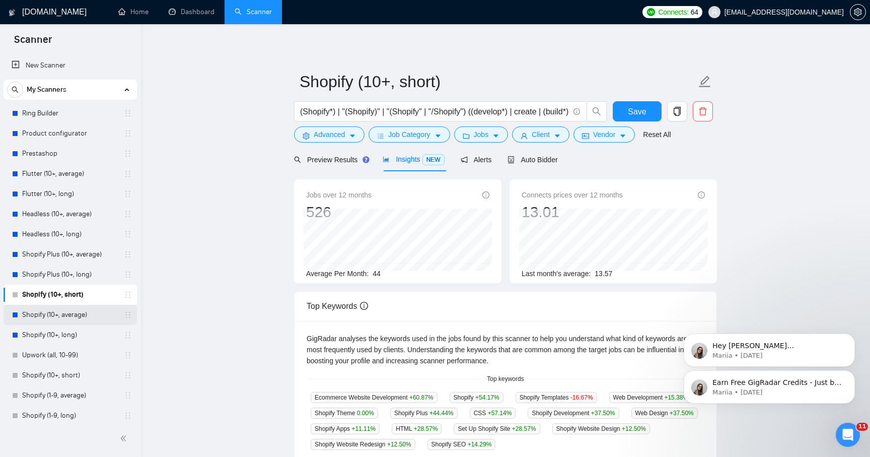
click at [44, 314] on link "Shopify (10+, average)" at bounding box center [70, 315] width 96 height 20
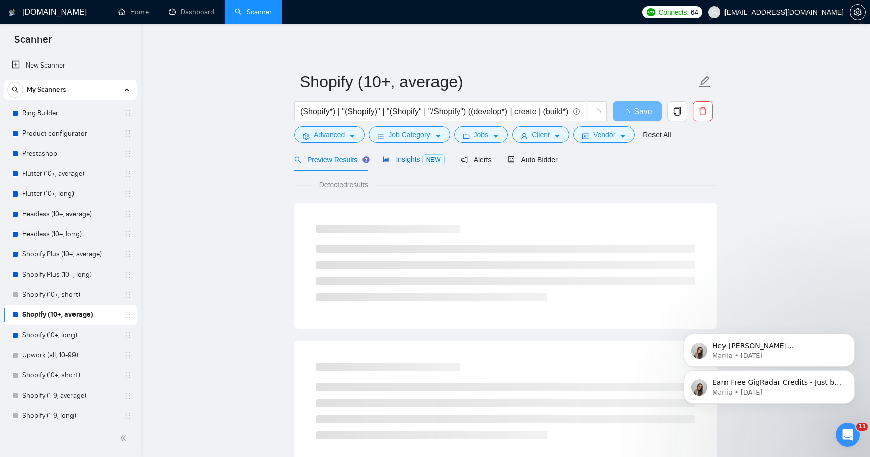
click at [411, 164] on div "Insights NEW" at bounding box center [413, 160] width 61 height 12
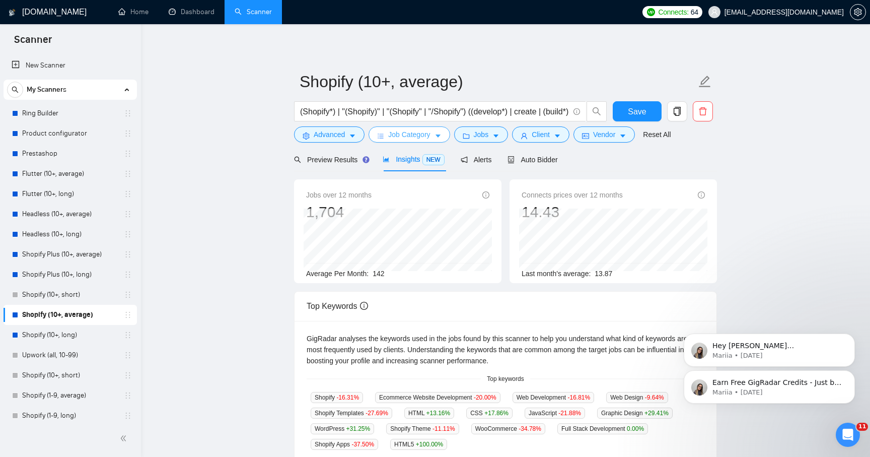
click at [438, 138] on icon "caret-down" at bounding box center [438, 135] width 7 height 7
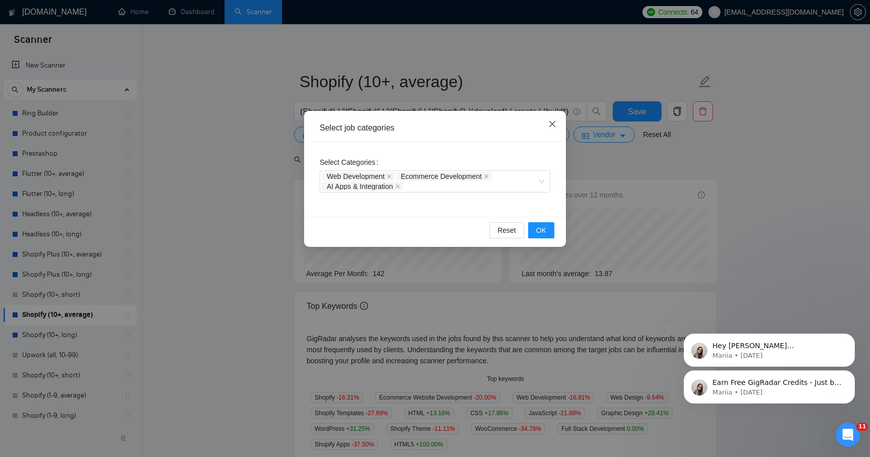
click at [556, 122] on icon "close" at bounding box center [552, 124] width 8 height 8
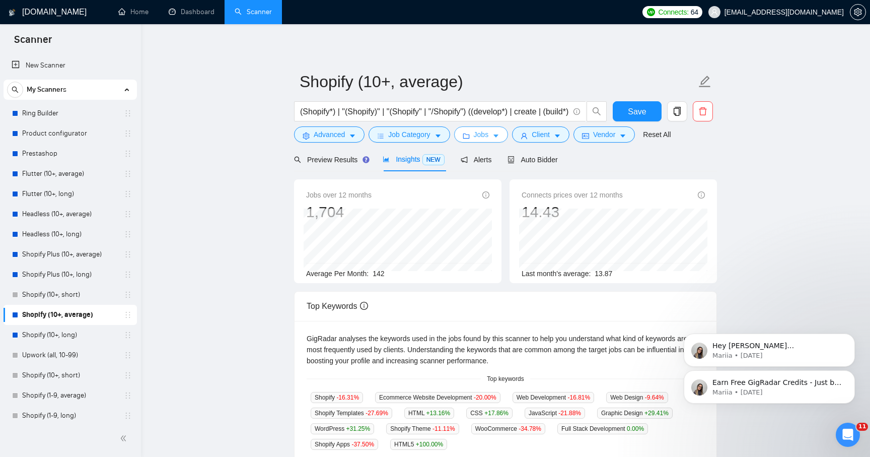
click at [487, 137] on span "Jobs" at bounding box center [481, 134] width 15 height 11
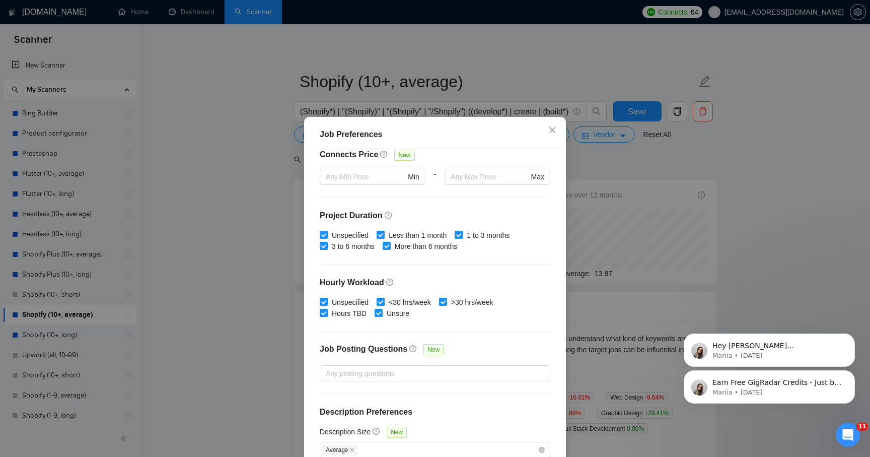
scroll to position [15, 0]
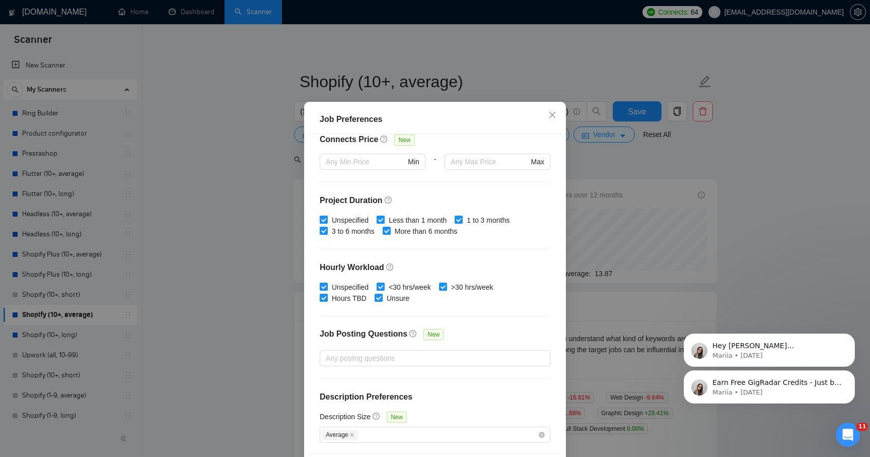
click at [384, 284] on input "<30 hrs/week" at bounding box center [380, 286] width 7 height 7
checkbox input "false"
click at [381, 221] on input "Less than 1 month" at bounding box center [380, 219] width 7 height 7
checkbox input "false"
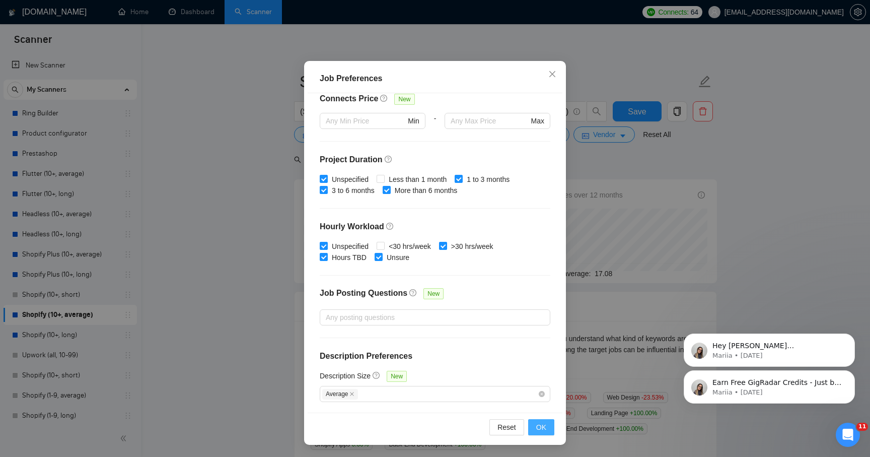
click at [539, 428] on span "OK" at bounding box center [541, 427] width 10 height 11
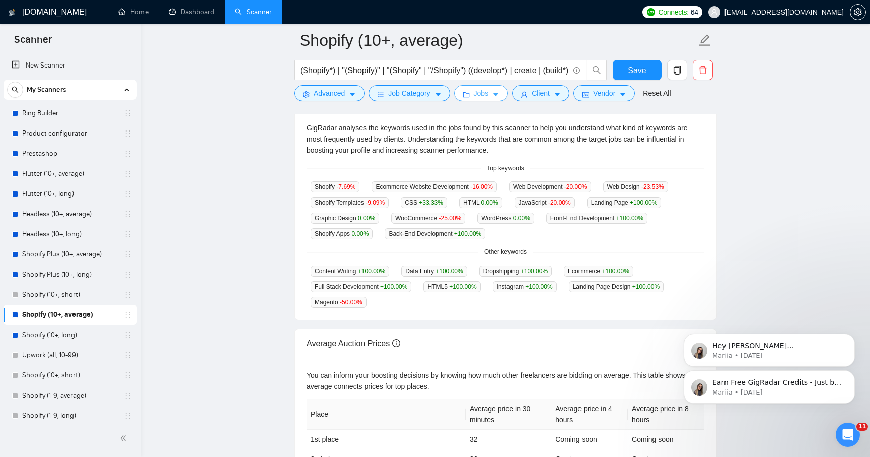
scroll to position [0, 0]
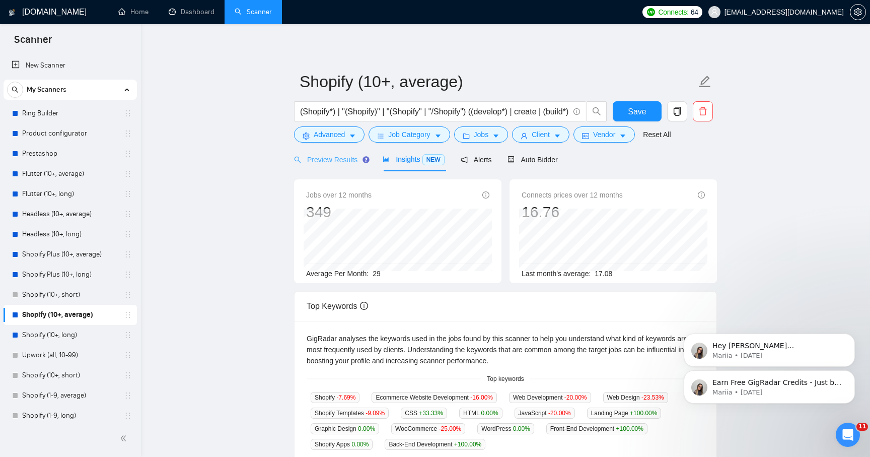
click at [327, 167] on div "Preview Results" at bounding box center [330, 160] width 73 height 24
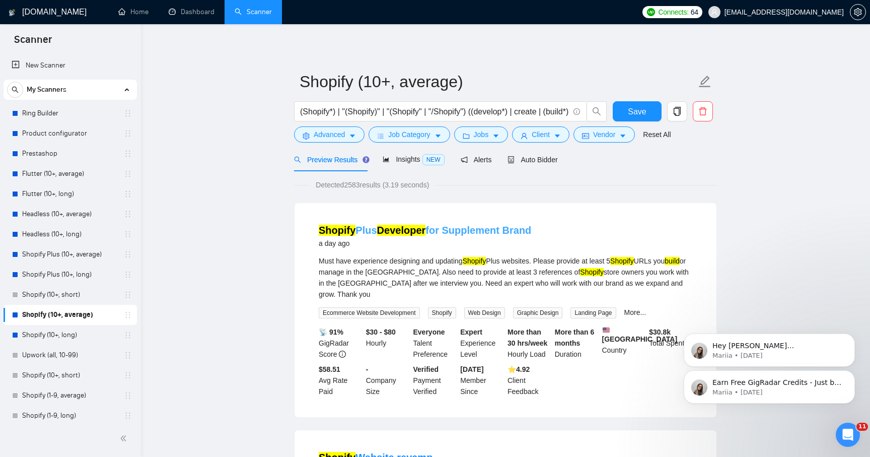
click at [430, 229] on link "Shopify Plus Developer for Supplement Brand" at bounding box center [425, 230] width 213 height 11
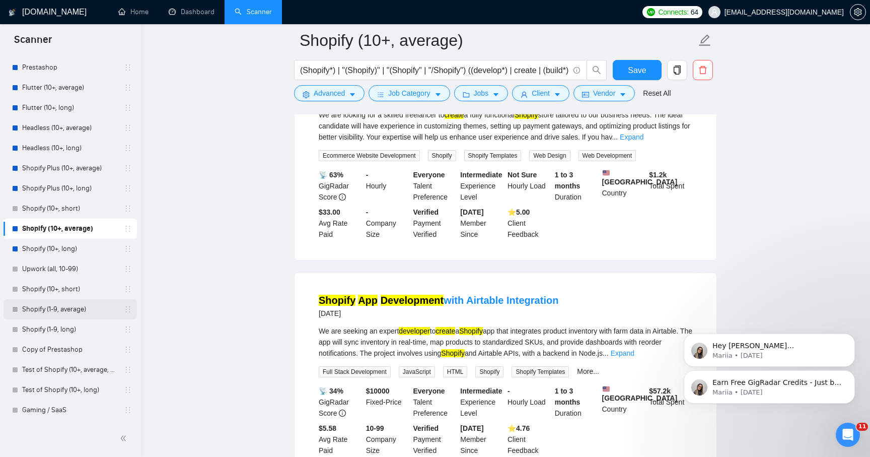
scroll to position [1466, 0]
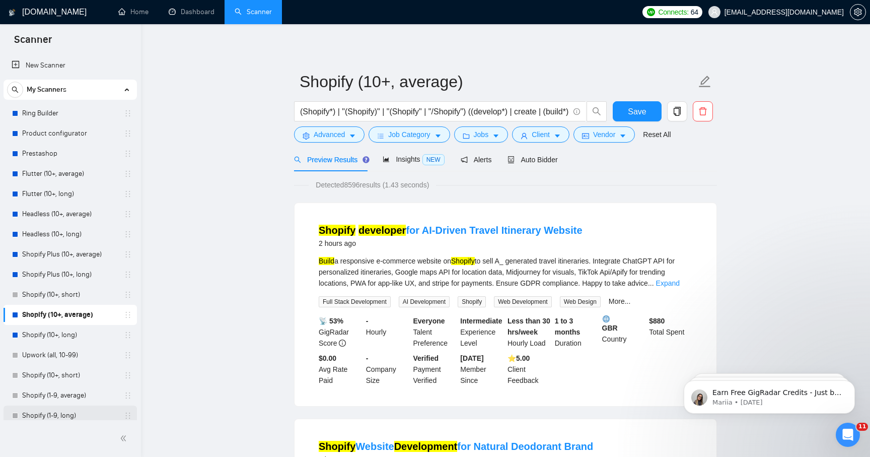
click at [63, 417] on link "Shopify (1-9, long)" at bounding box center [70, 415] width 96 height 20
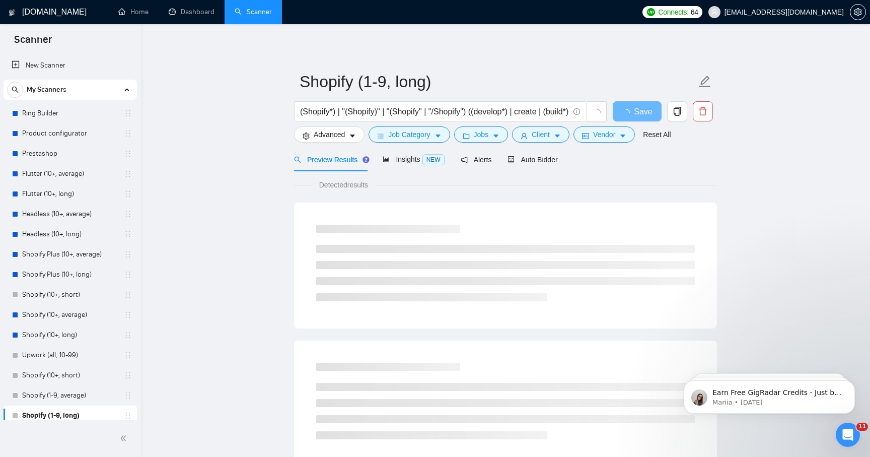
scroll to position [86, 0]
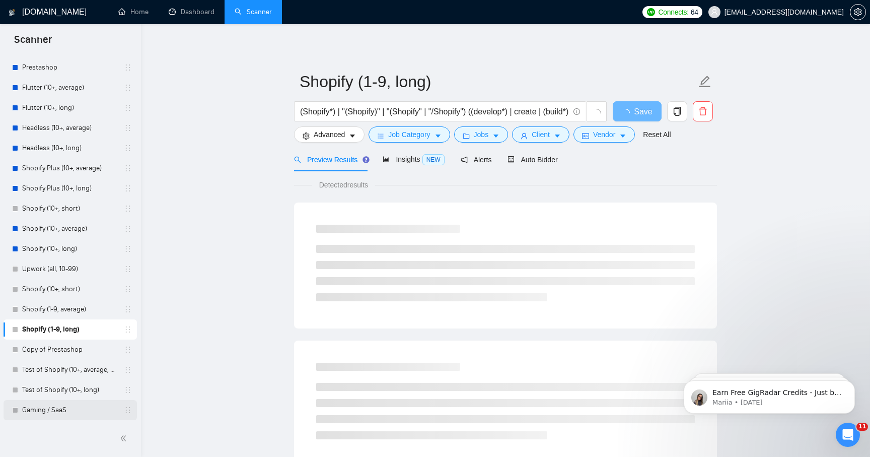
click at [54, 414] on link "Gaming / SaaS" at bounding box center [70, 410] width 96 height 20
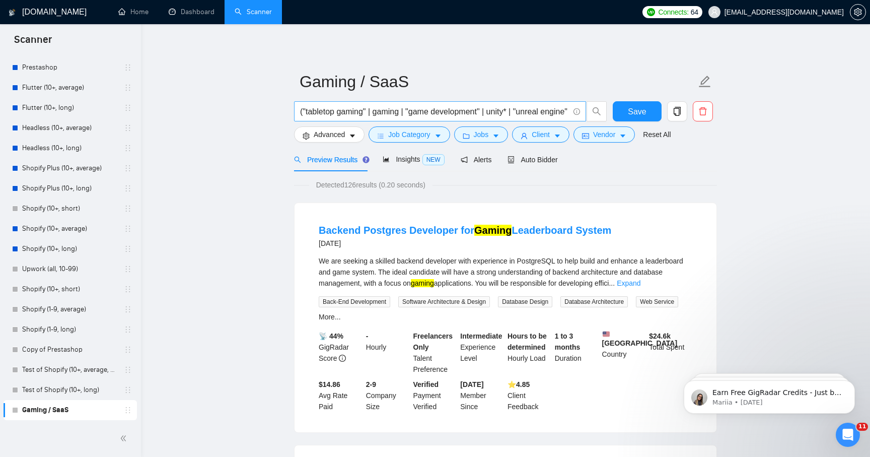
click at [437, 111] on input "("tabletop gaming" | gaming | "game development" | unity* | "unreal engine" | "…" at bounding box center [434, 111] width 269 height 13
click at [531, 115] on input "("tabletop gaming" | gaming | "game development" | unity* | "unreal engine" | "…" at bounding box center [434, 111] width 269 height 13
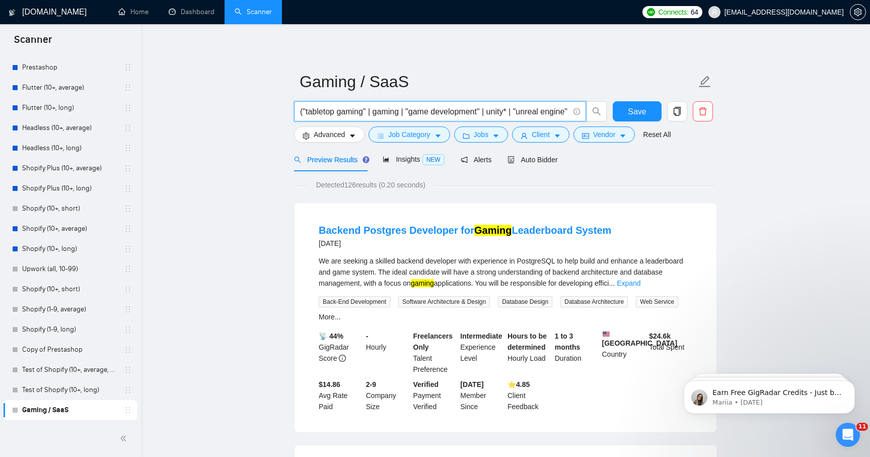
click at [531, 115] on input "("tabletop gaming" | gaming | "game development" | unity* | "unreal engine" | "…" at bounding box center [434, 111] width 269 height 13
click at [539, 109] on input "("tabletop gaming" | gaming | "game development" | unity* | "unreal engine" | "…" at bounding box center [434, 111] width 269 height 13
drag, startPoint x: 517, startPoint y: 110, endPoint x: 619, endPoint y: 123, distance: 102.6
click at [620, 123] on div "("tabletop gaming" | gaming | "game development" | unity* | "unreal engine" | "…" at bounding box center [503, 113] width 423 height 25
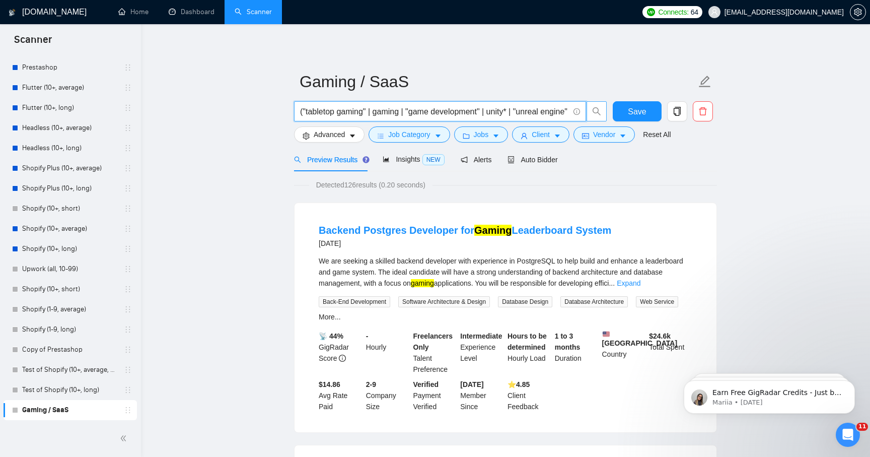
drag, startPoint x: 542, startPoint y: 110, endPoint x: 596, endPoint y: 110, distance: 53.9
click at [596, 110] on span "("tabletop gaming" | gaming | "game development" | unity* | "unreal engine" | "…" at bounding box center [450, 111] width 313 height 20
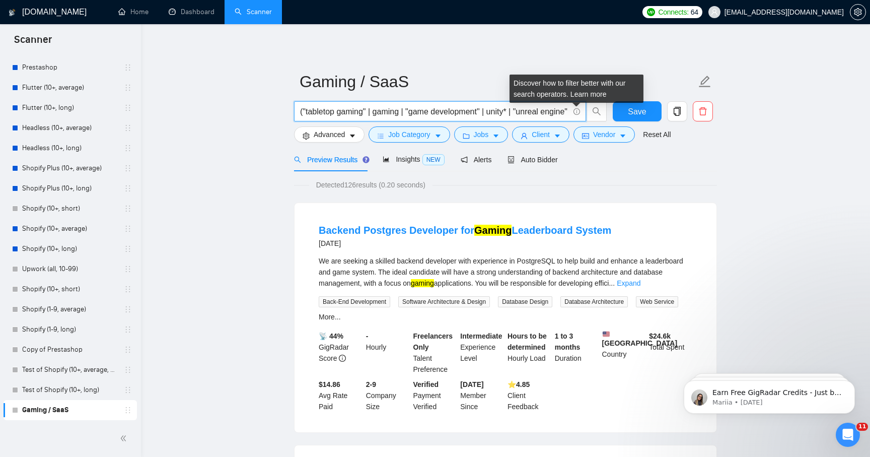
click at [574, 112] on icon "info-circle" at bounding box center [577, 111] width 7 height 7
click at [576, 111] on icon "info-circle" at bounding box center [577, 111] width 7 height 7
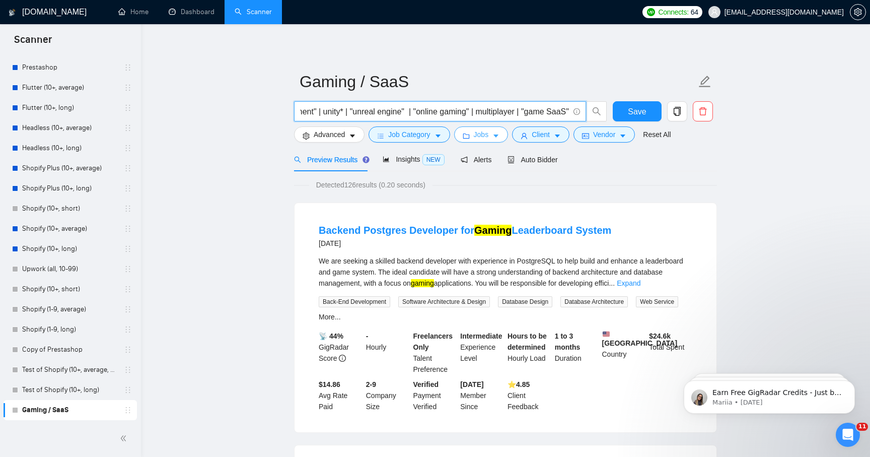
click at [477, 132] on span "Jobs" at bounding box center [481, 134] width 15 height 11
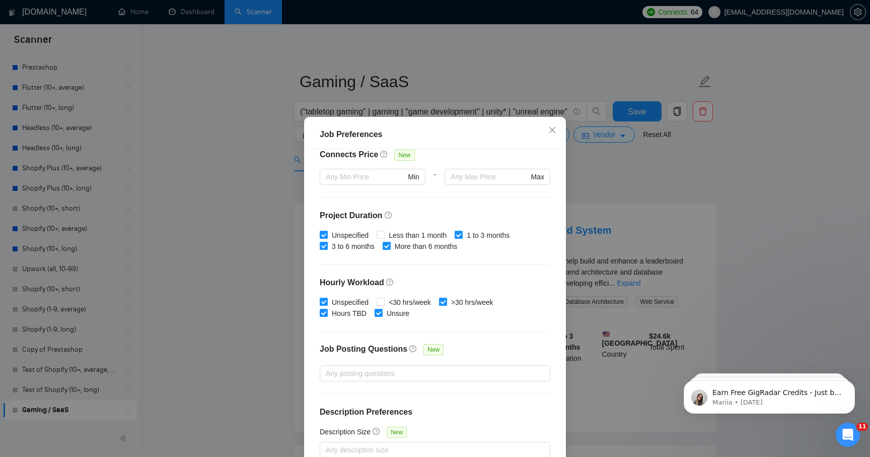
scroll to position [56, 0]
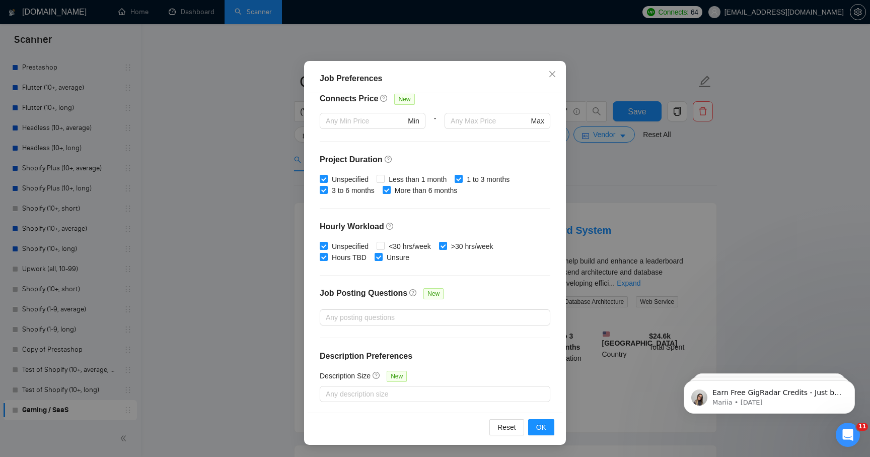
click at [619, 203] on div "Job Preferences Budget Project Type All Fixed Price Hourly Rate Fixed Price Bud…" at bounding box center [435, 228] width 870 height 457
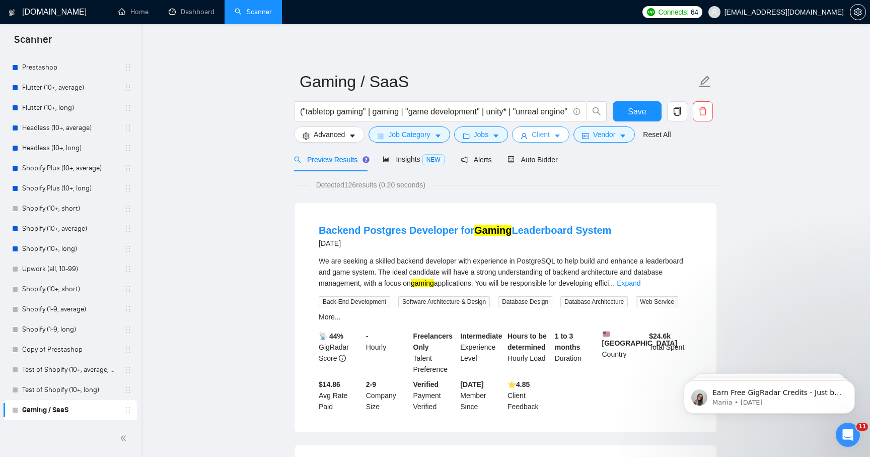
click at [555, 129] on button "Client" at bounding box center [540, 134] width 57 height 16
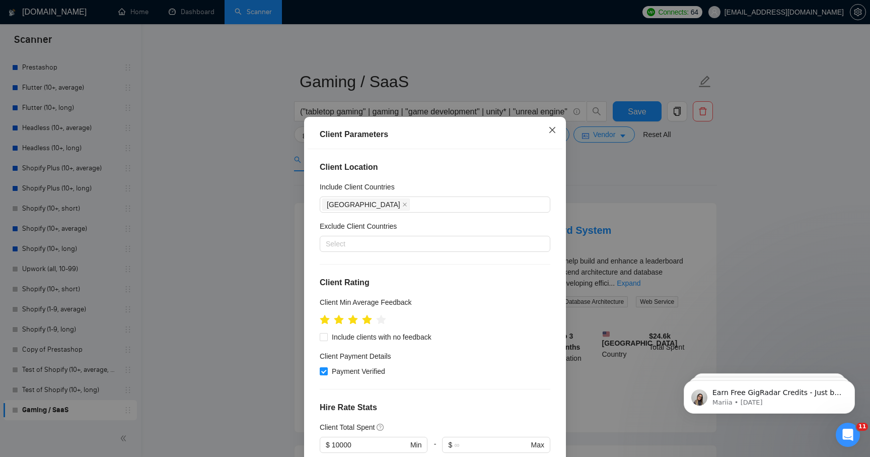
click at [550, 129] on icon "close" at bounding box center [552, 130] width 8 height 8
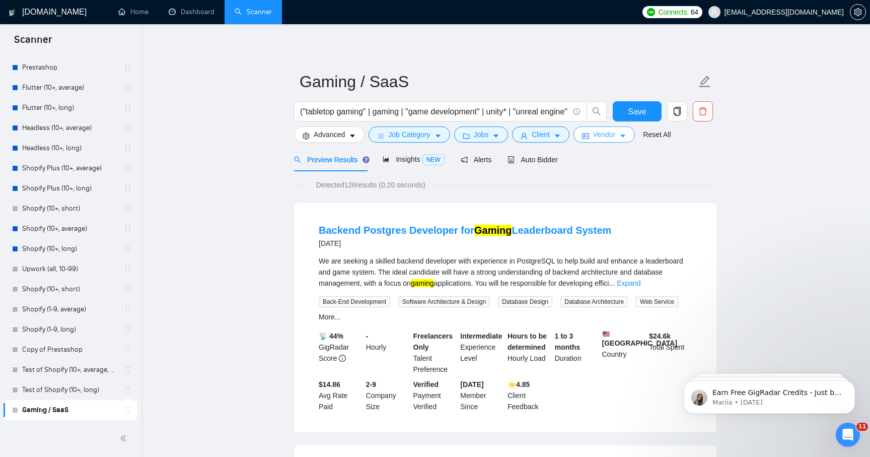
click at [622, 130] on button "Vendor" at bounding box center [604, 134] width 61 height 16
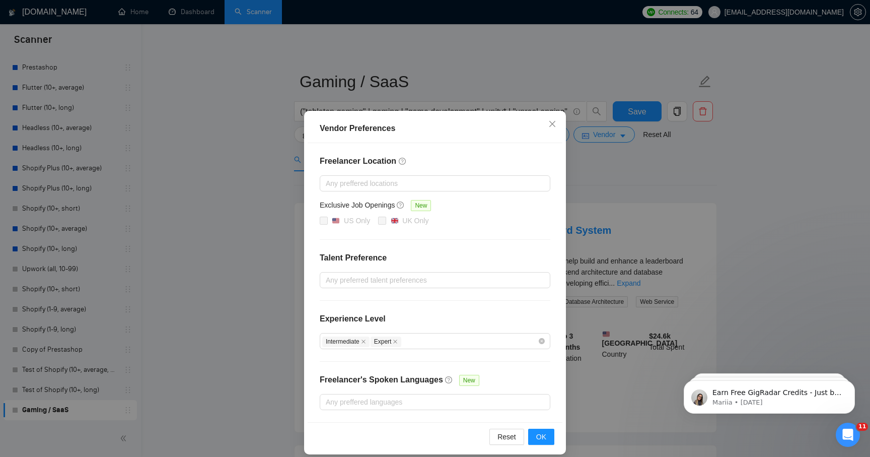
scroll to position [9, 0]
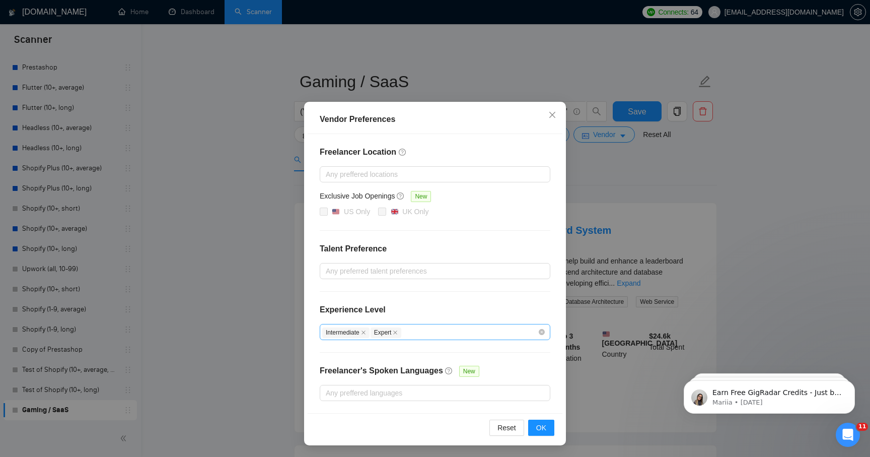
click at [460, 329] on div "Intermediate Expert" at bounding box center [430, 332] width 216 height 12
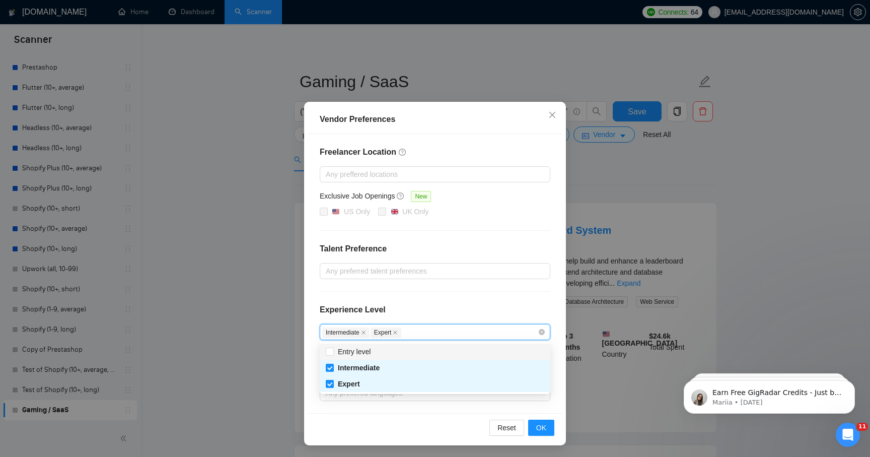
click at [461, 296] on div "Freelancer Location Any preffered locations Exclusive Job Openings New US Only …" at bounding box center [435, 273] width 255 height 279
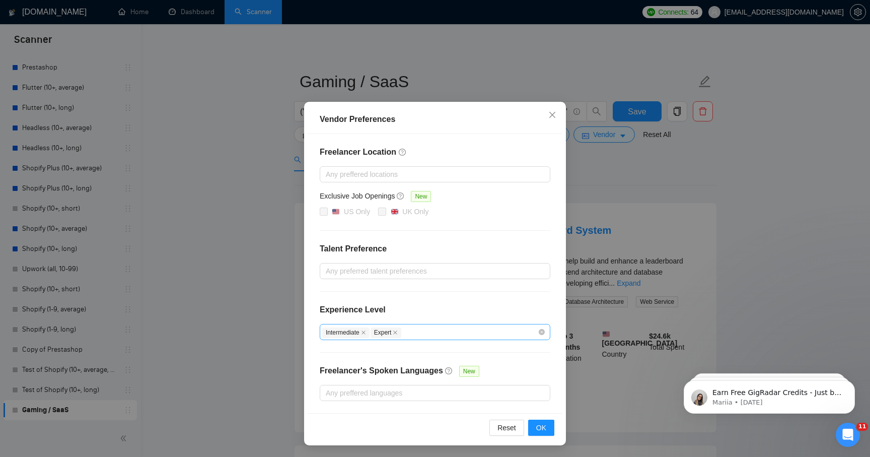
click at [438, 334] on div "Intermediate Expert" at bounding box center [430, 332] width 216 height 12
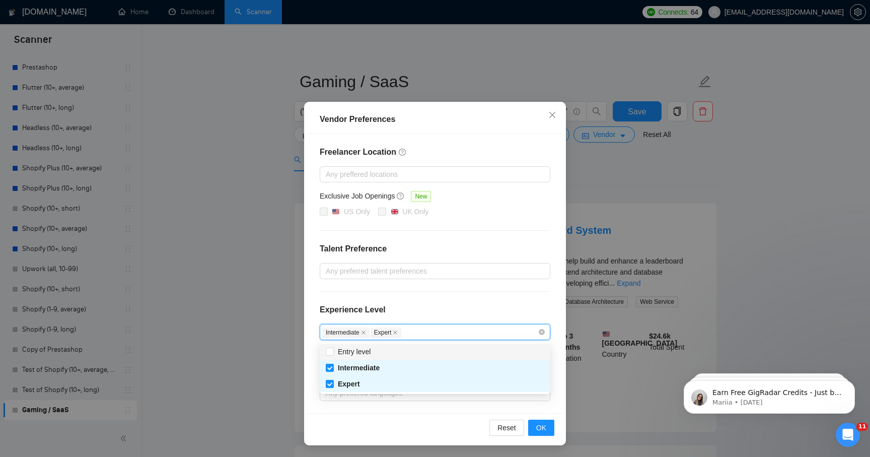
click at [429, 311] on div "Experience Level" at bounding box center [435, 314] width 231 height 20
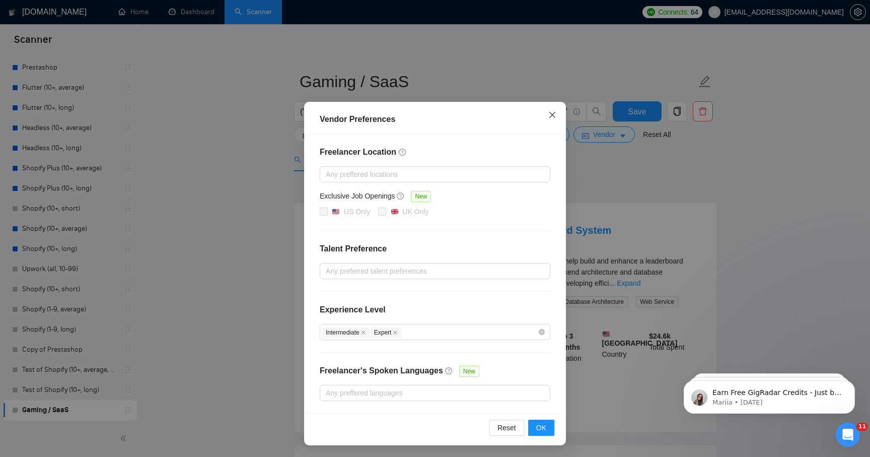
click at [550, 113] on icon "close" at bounding box center [552, 115] width 6 height 6
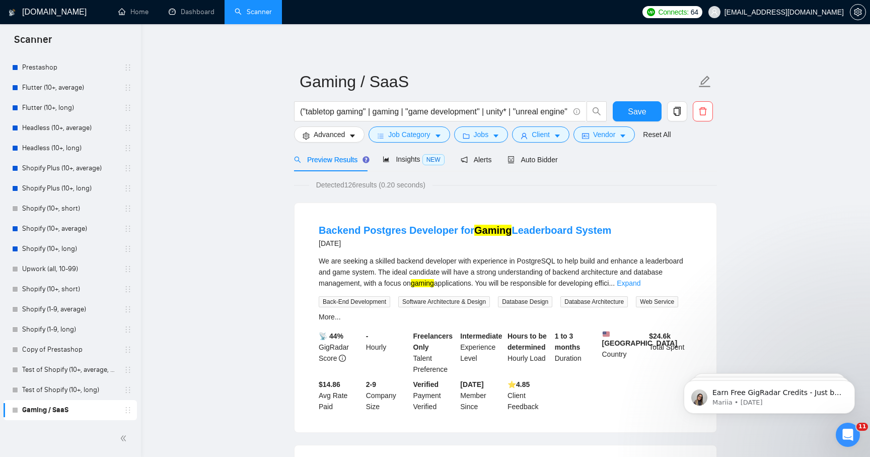
scroll to position [0, 0]
click at [411, 164] on div "Insights NEW" at bounding box center [413, 160] width 61 height 12
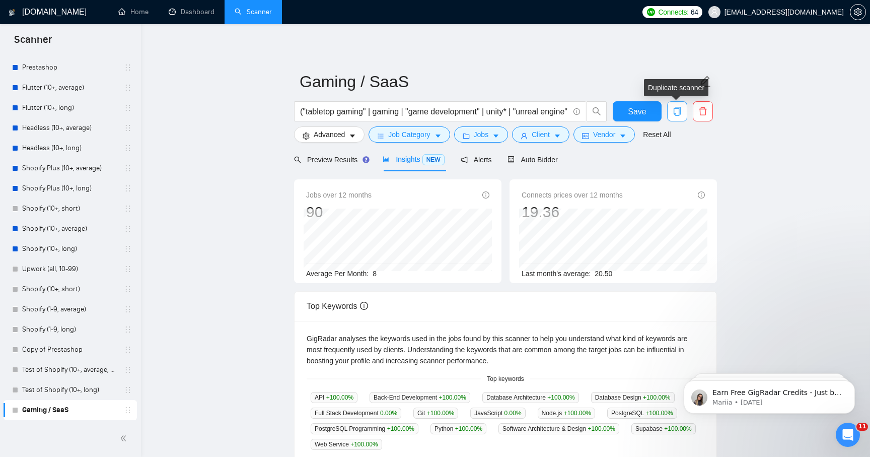
click at [677, 111] on icon "copy" at bounding box center [677, 111] width 9 height 9
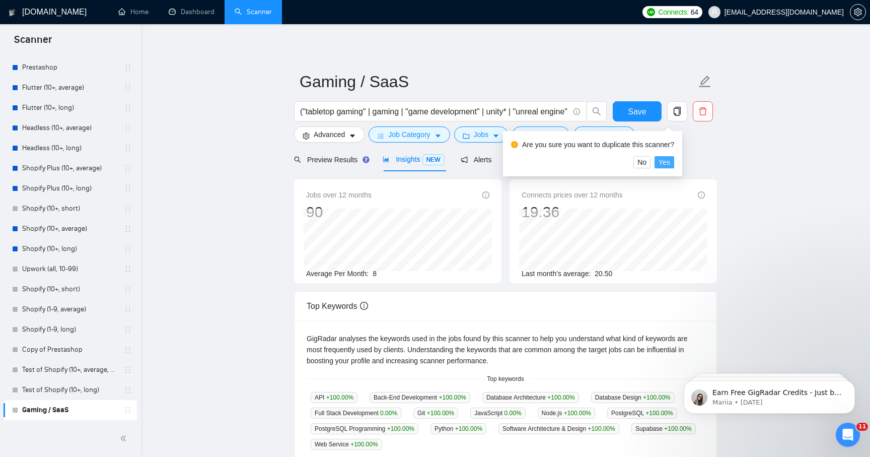
click at [670, 162] on span "Yes" at bounding box center [665, 162] width 12 height 11
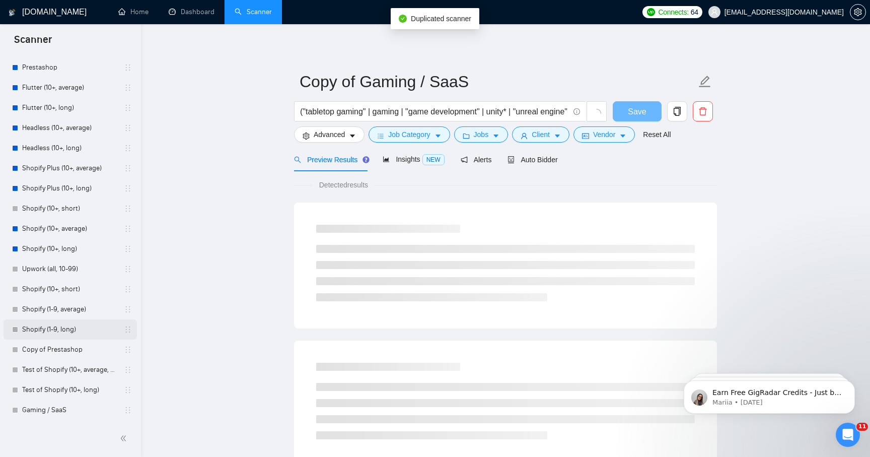
scroll to position [106, 0]
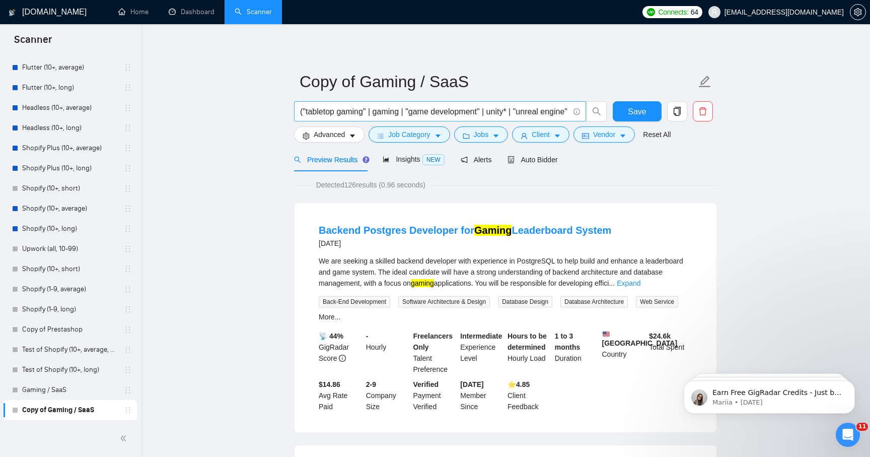
click at [391, 113] on input "("tabletop gaming" | gaming | "game development" | unity* | "unreal engine" | "…" at bounding box center [434, 111] width 269 height 13
paste input "(unity* | "unity 3d" | "unreal engine" | UE4 | UE5 | gamedev* | "game developme…"
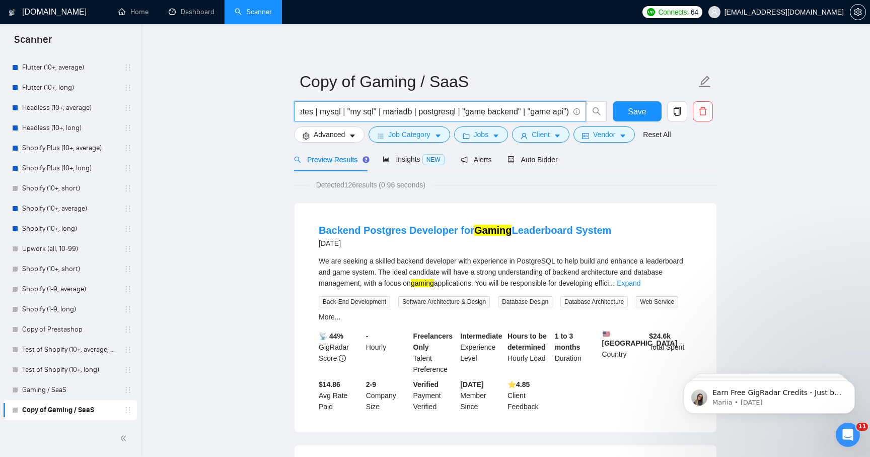
type input "(unity* | "unity 3d" | "unreal engine" | UE4 | UE5 | gamedev* | "game developme…"
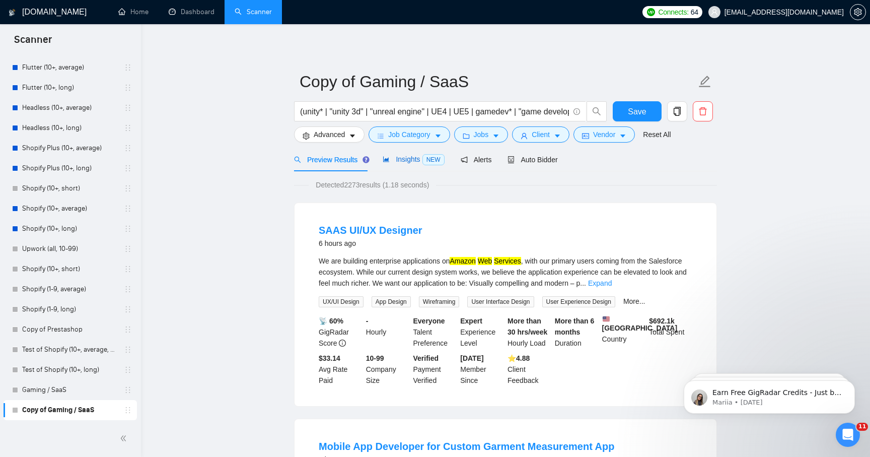
click at [407, 159] on span "Insights NEW" at bounding box center [413, 159] width 61 height 8
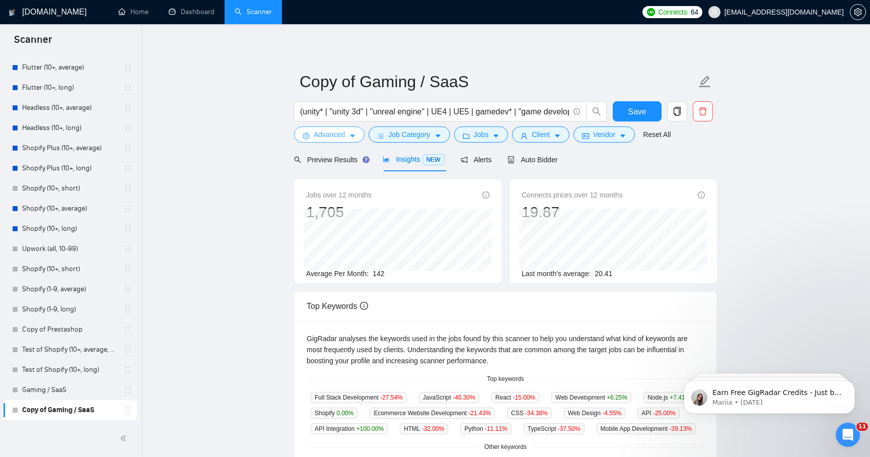
click at [341, 136] on span "Advanced" at bounding box center [329, 134] width 31 height 11
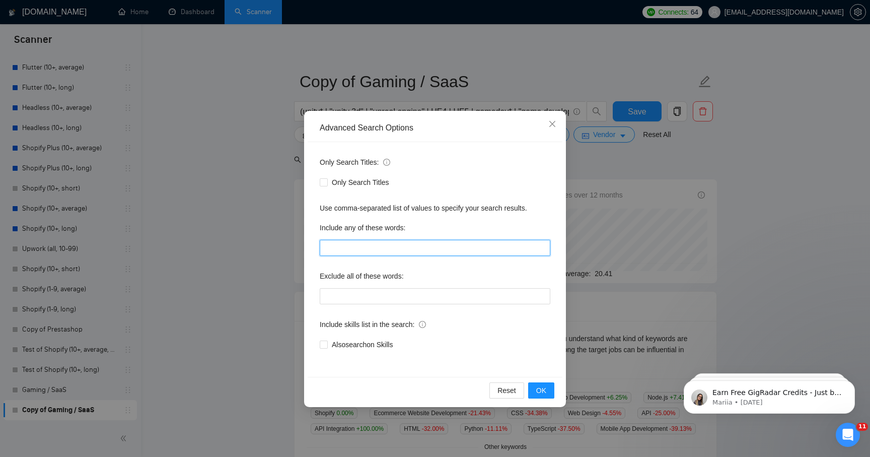
click at [387, 249] on input "text" at bounding box center [435, 248] width 231 height 16
click at [353, 299] on input "text" at bounding box center [435, 296] width 231 height 16
paste input "(logo | illustration | "2d" | "3d art" | "character design" | "graphic design" …"
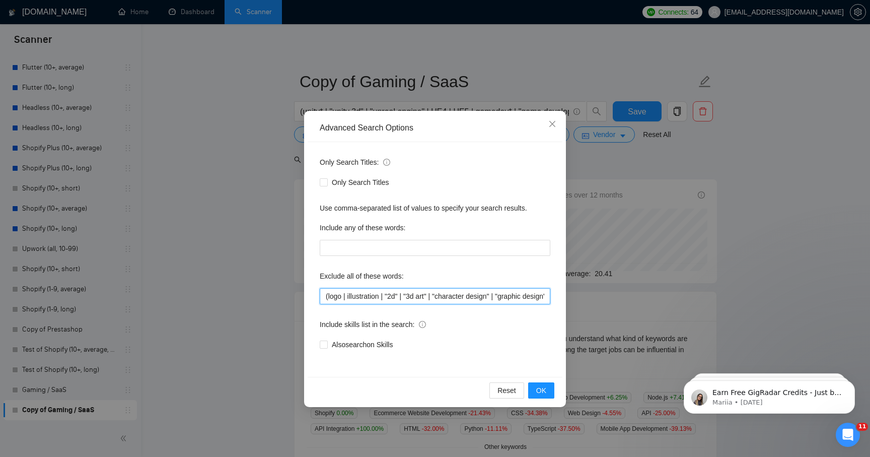
scroll to position [0, 156]
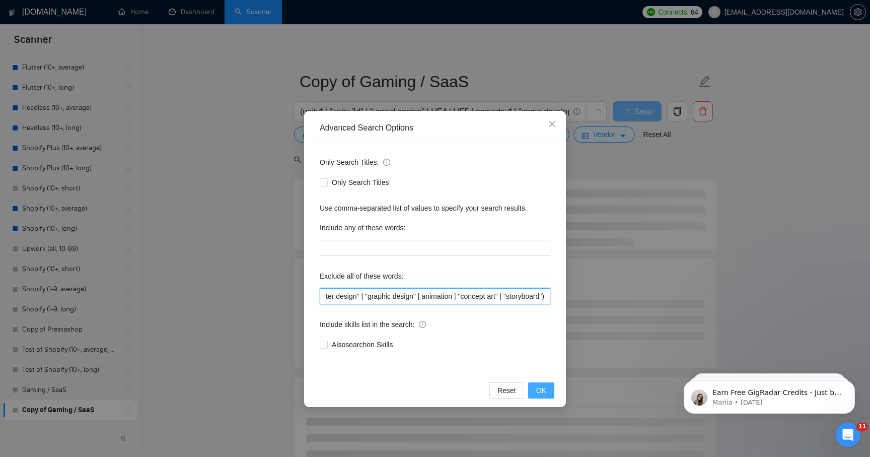
type input "(logo | illustration | "2d" | "3d art" | "character design" | "graphic design" …"
click at [540, 392] on span "OK" at bounding box center [541, 390] width 10 height 11
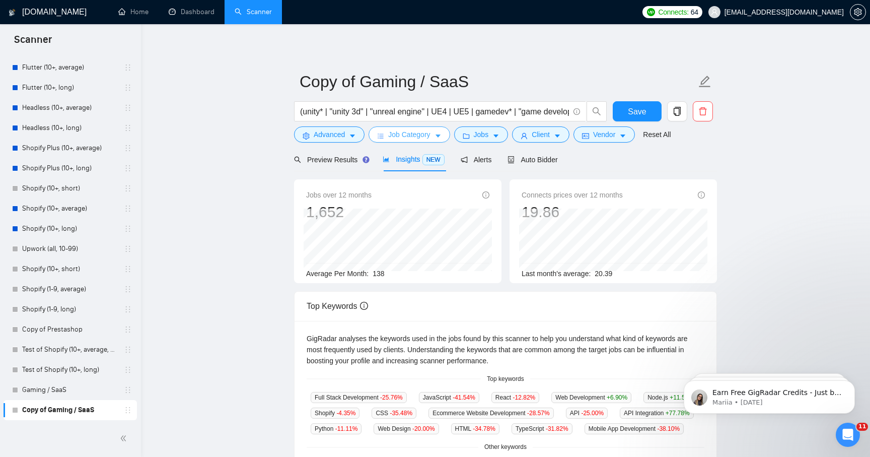
click at [436, 139] on button "Job Category" at bounding box center [409, 134] width 81 height 16
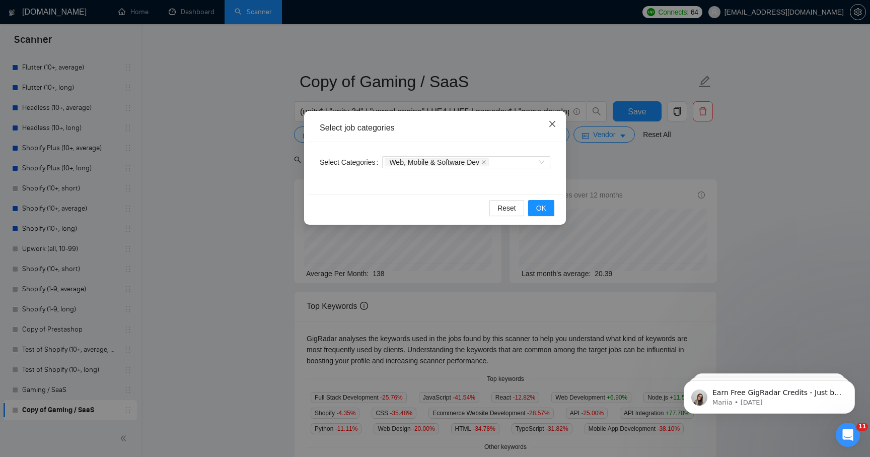
click at [555, 122] on icon "close" at bounding box center [552, 124] width 8 height 8
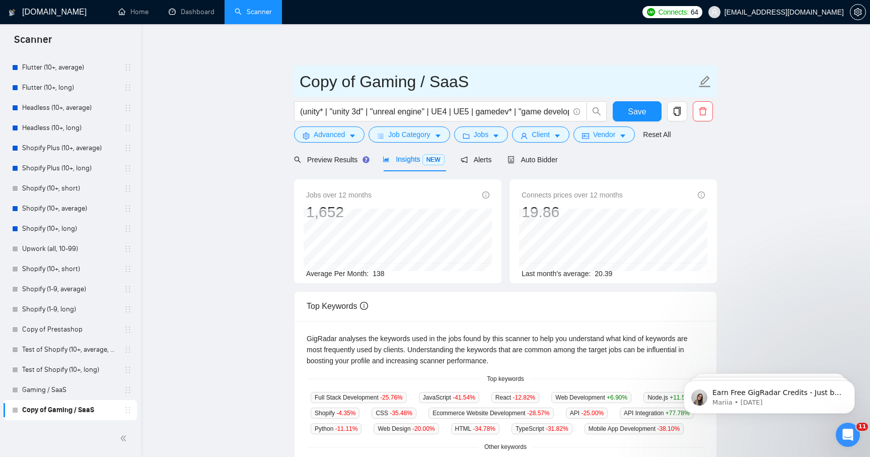
click at [390, 85] on input "Copy of Gaming / SaaS" at bounding box center [498, 81] width 397 height 25
paste input "Online Tabletop Gaming"
type input "Online Tabletop Gaming"
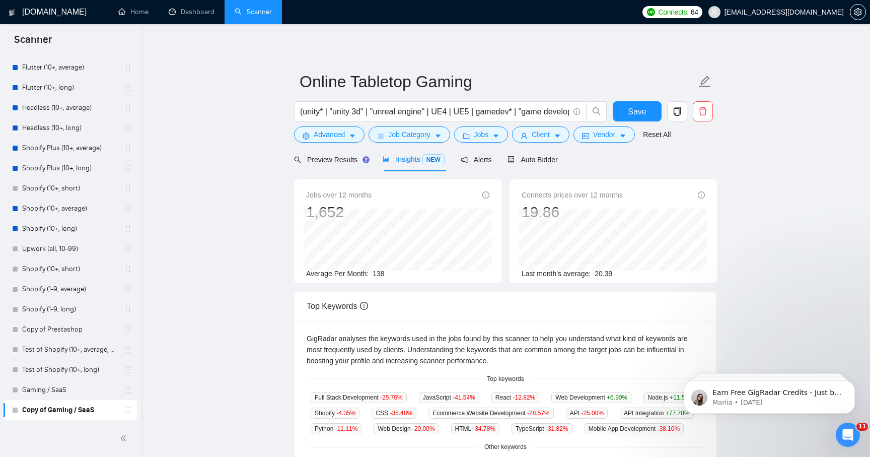
click at [797, 204] on main "Online Tabletop Gaming (unity* | "unity 3d" | "unreal engine" | UE4 | UE5 | gam…" at bounding box center [505, 370] width 697 height 660
click at [429, 135] on span "Job Category" at bounding box center [409, 134] width 42 height 11
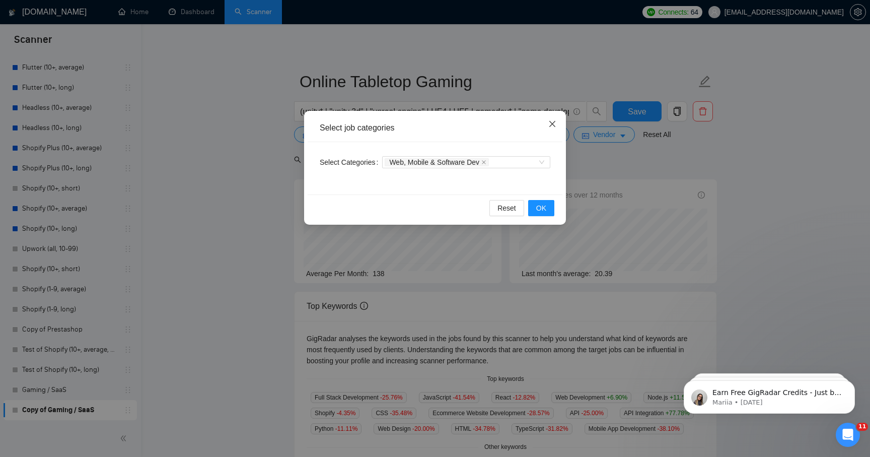
click at [555, 120] on icon "close" at bounding box center [552, 124] width 8 height 8
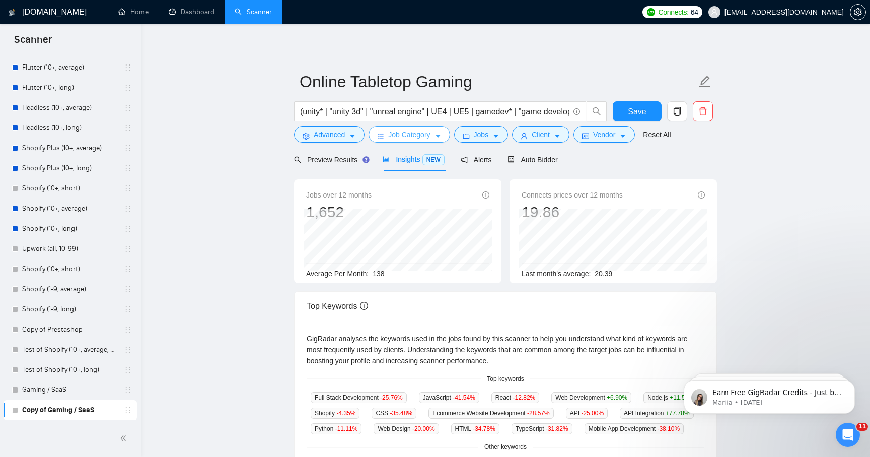
click at [439, 137] on icon "caret-down" at bounding box center [438, 135] width 7 height 7
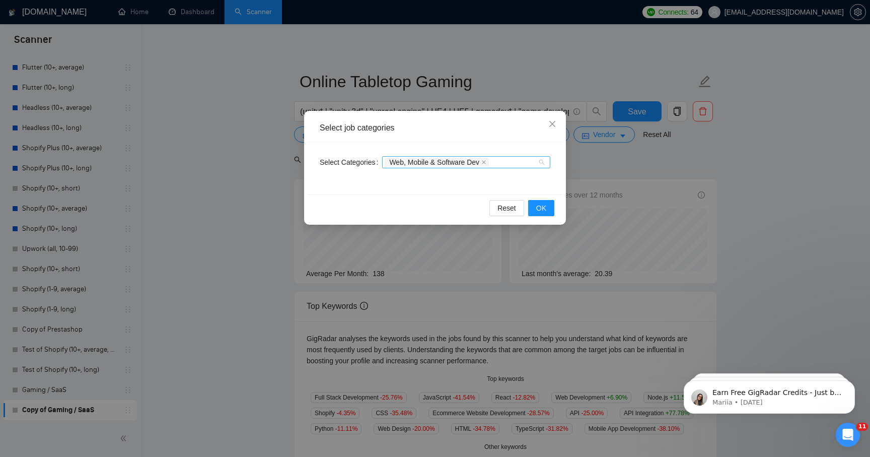
click at [508, 160] on div "Web, Mobile & Software Dev" at bounding box center [461, 162] width 153 height 10
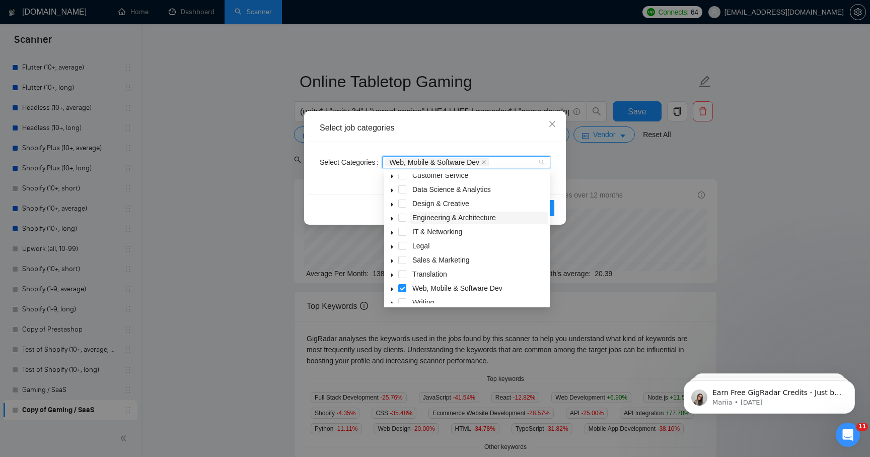
scroll to position [40, 0]
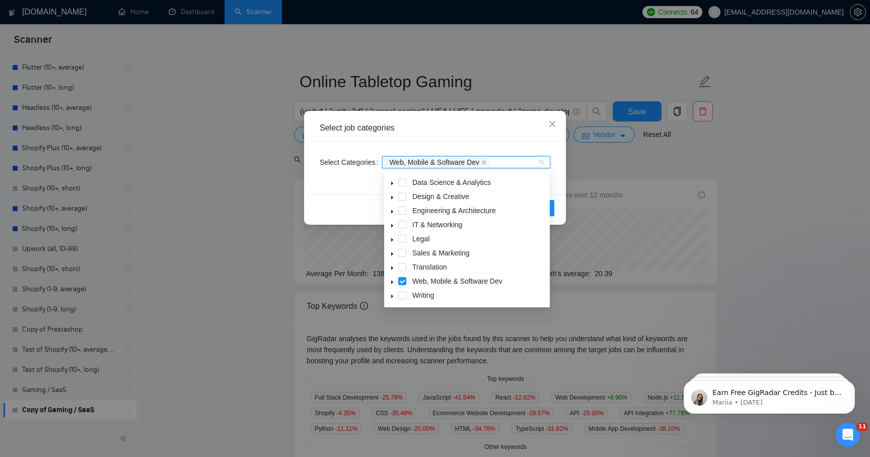
click at [391, 282] on icon "caret-down" at bounding box center [392, 282] width 5 height 5
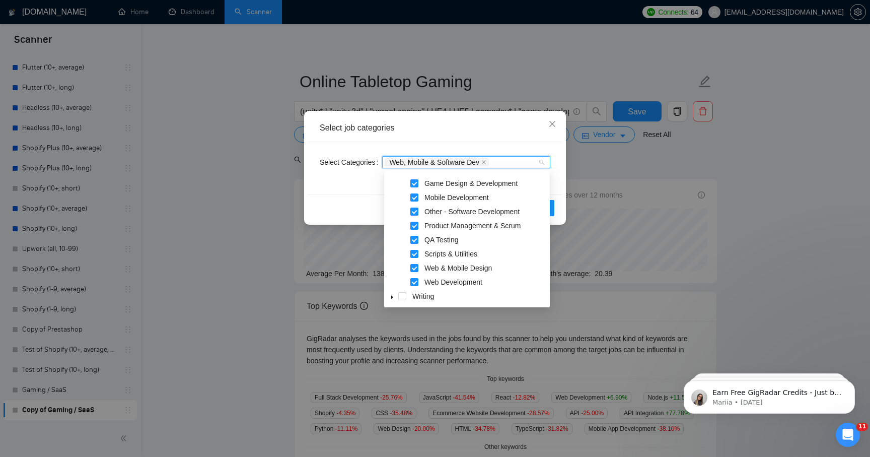
scroll to position [210, 0]
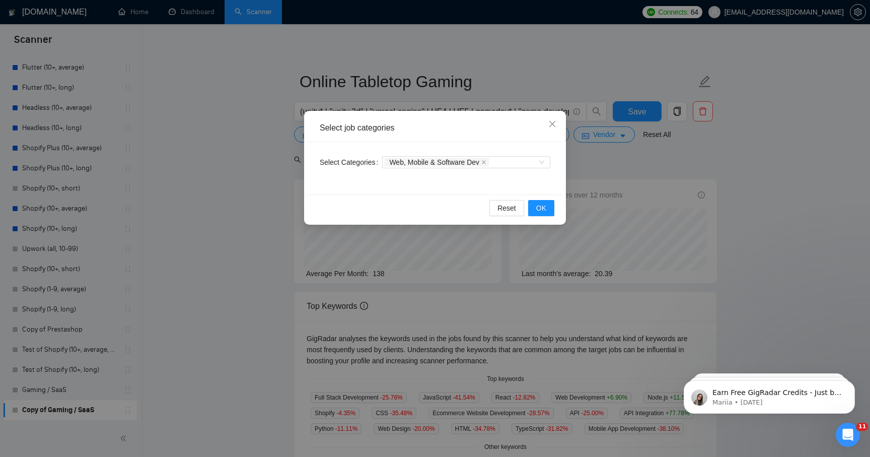
click at [523, 130] on div "Select job categories" at bounding box center [435, 127] width 231 height 11
click at [553, 121] on icon "close" at bounding box center [552, 124] width 8 height 8
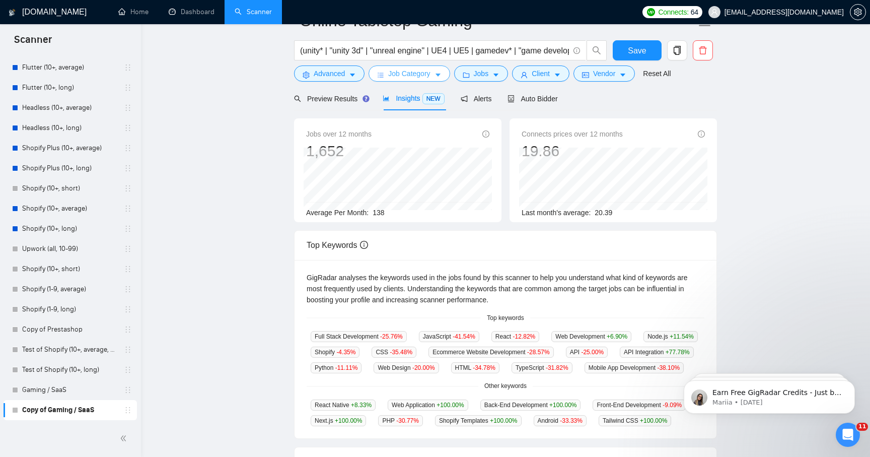
scroll to position [0, 0]
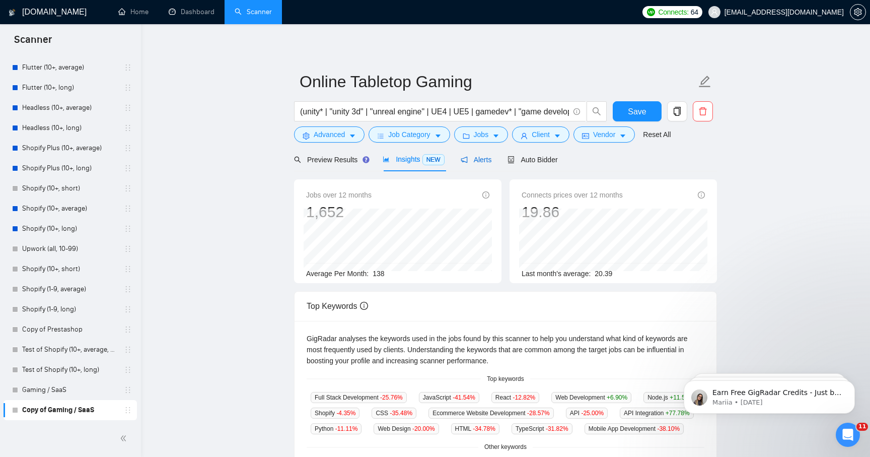
click at [477, 157] on span "Alerts" at bounding box center [476, 160] width 31 height 8
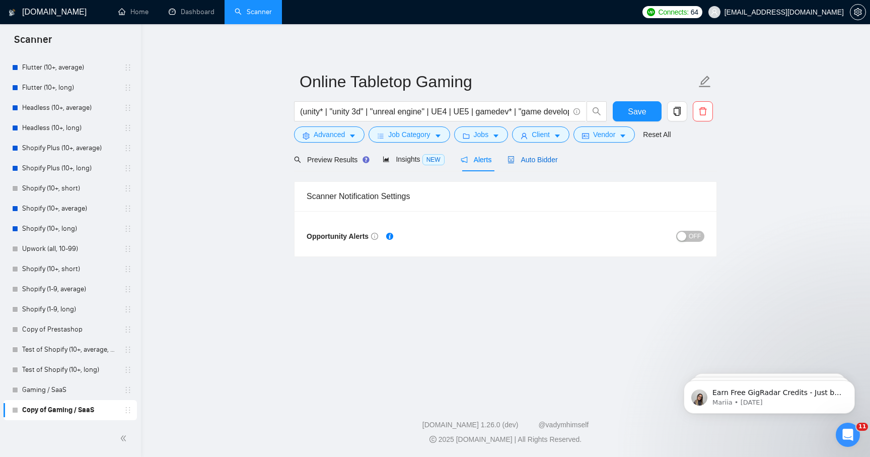
click at [537, 161] on span "Auto Bidder" at bounding box center [533, 160] width 50 height 8
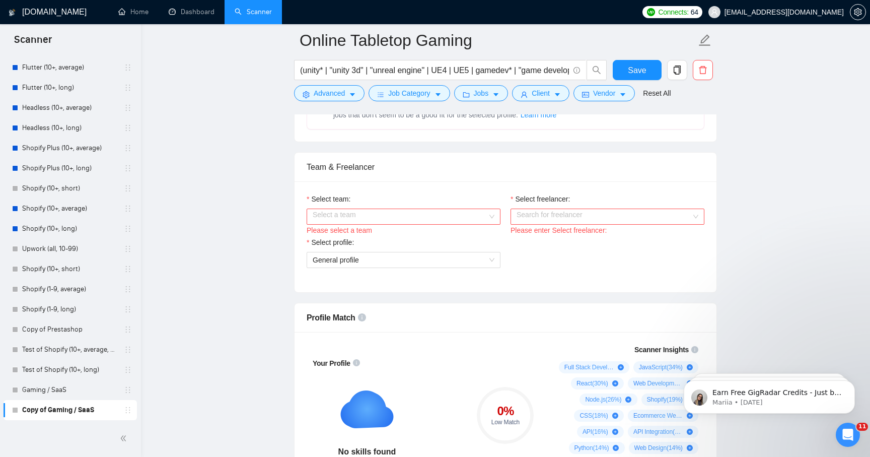
scroll to position [451, 0]
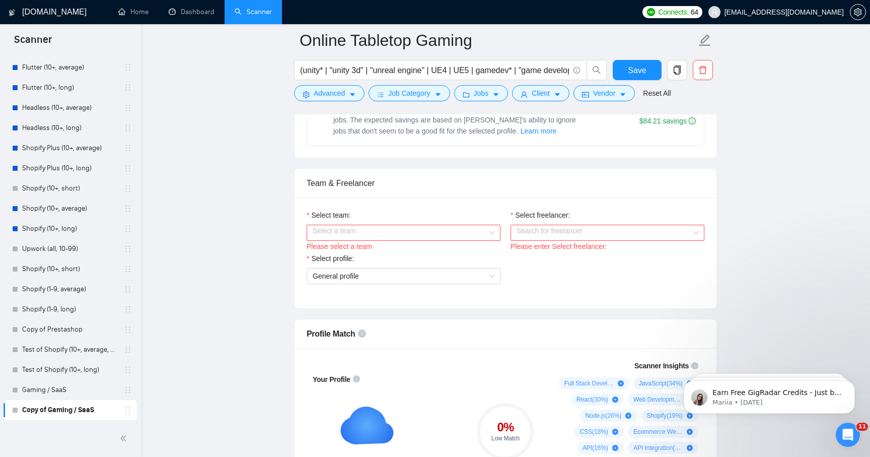
click at [457, 232] on input "Select team:" at bounding box center [400, 232] width 175 height 15
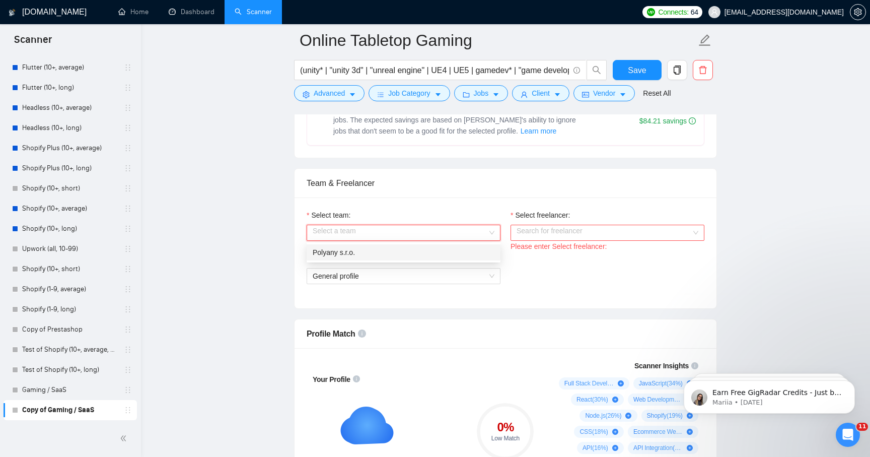
click at [432, 251] on div "Polyany s.r.o." at bounding box center [404, 252] width 182 height 11
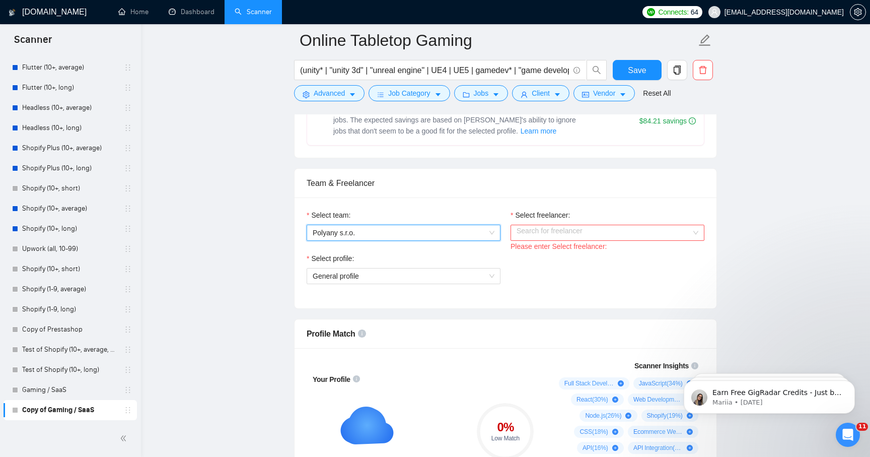
click at [562, 233] on input "Select freelancer:" at bounding box center [604, 232] width 175 height 15
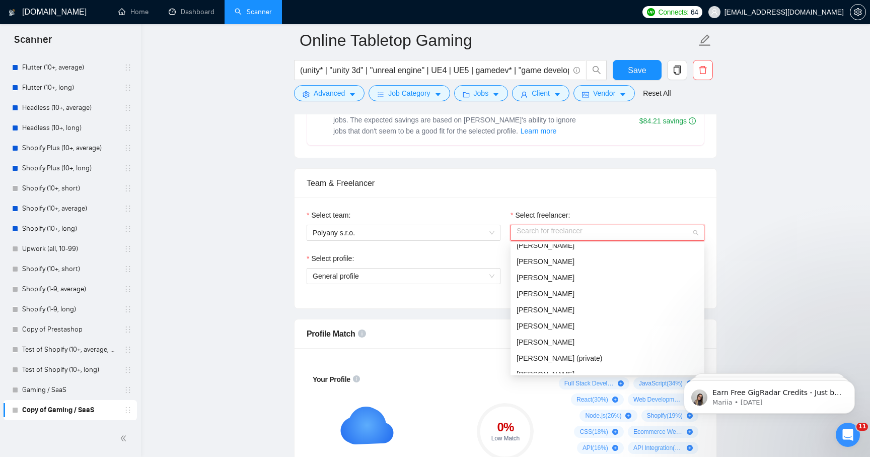
scroll to position [122, 0]
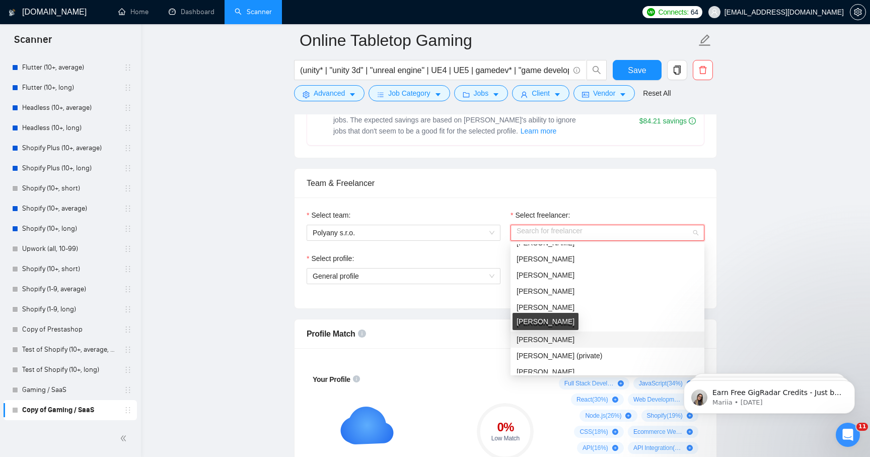
click at [562, 337] on span "[PERSON_NAME]" at bounding box center [546, 339] width 58 height 8
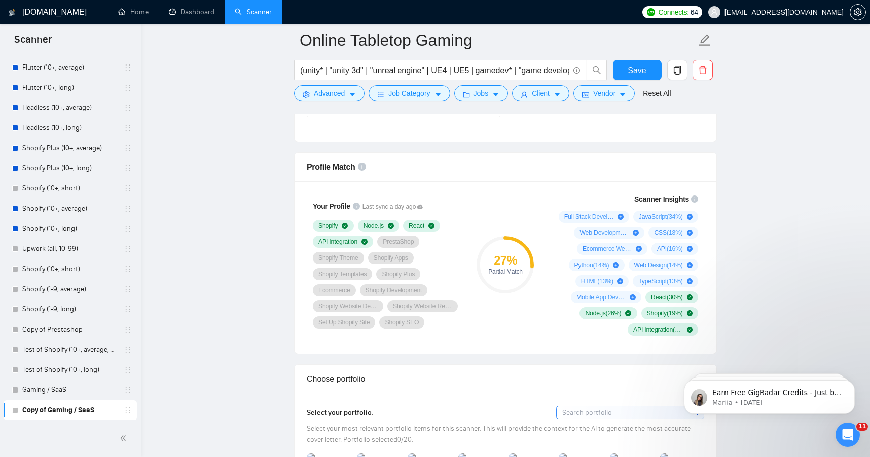
scroll to position [618, 0]
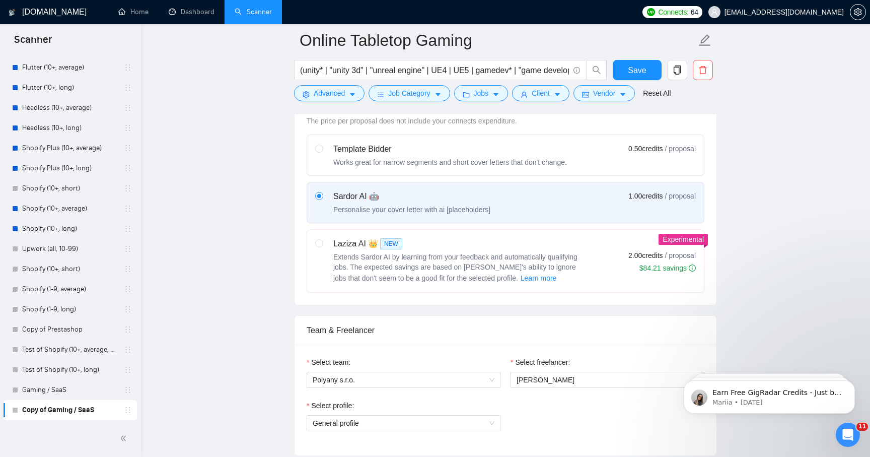
scroll to position [303, 0]
click at [316, 241] on input "radio" at bounding box center [318, 243] width 7 height 7
radio input "true"
radio input "false"
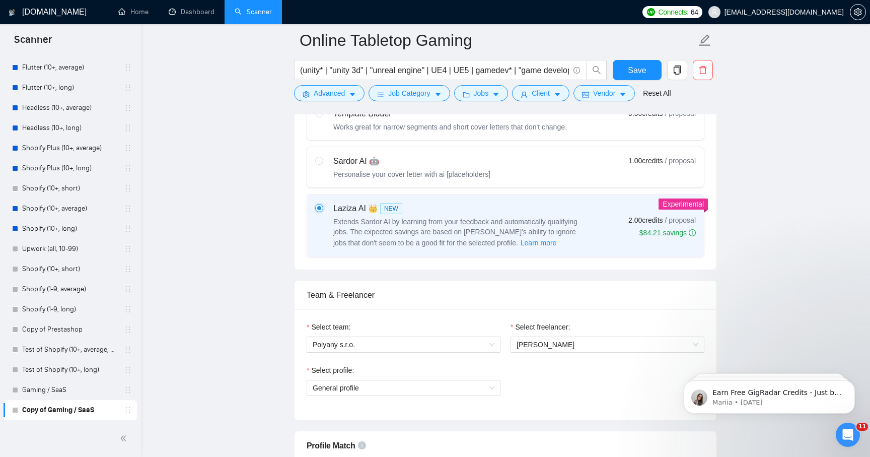
scroll to position [340, 0]
click at [415, 390] on span "General profile" at bounding box center [404, 386] width 182 height 15
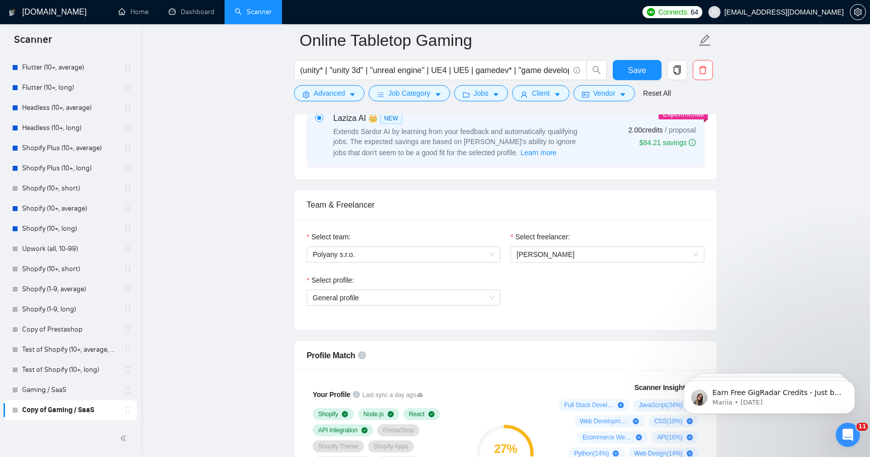
scroll to position [465, 0]
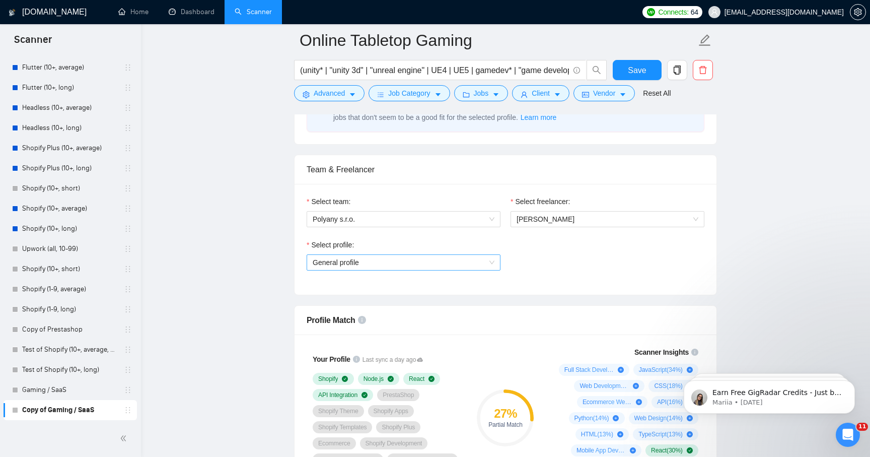
click at [336, 263] on span "General profile" at bounding box center [404, 262] width 182 height 15
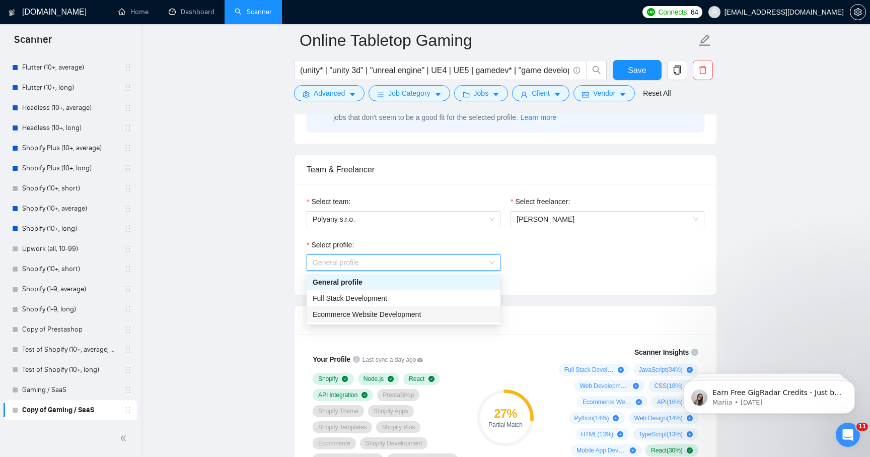
click at [329, 314] on span "Ecommerce Website Development" at bounding box center [367, 314] width 108 height 8
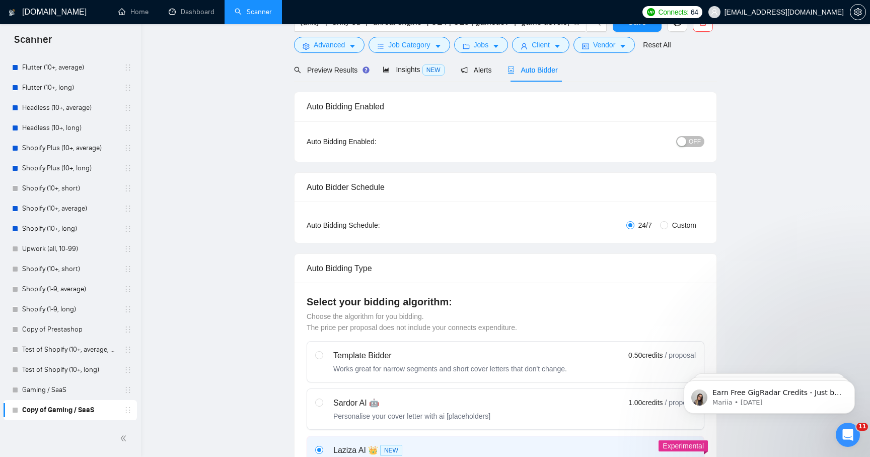
scroll to position [0, 0]
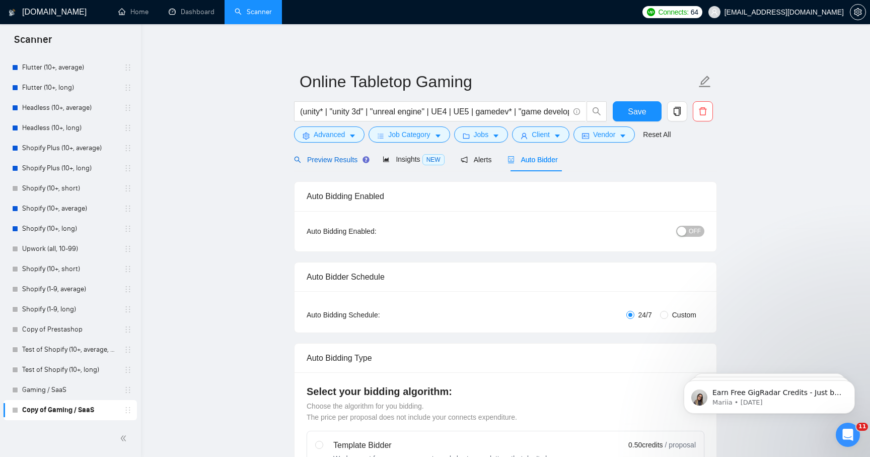
click at [343, 162] on span "Preview Results" at bounding box center [330, 160] width 73 height 8
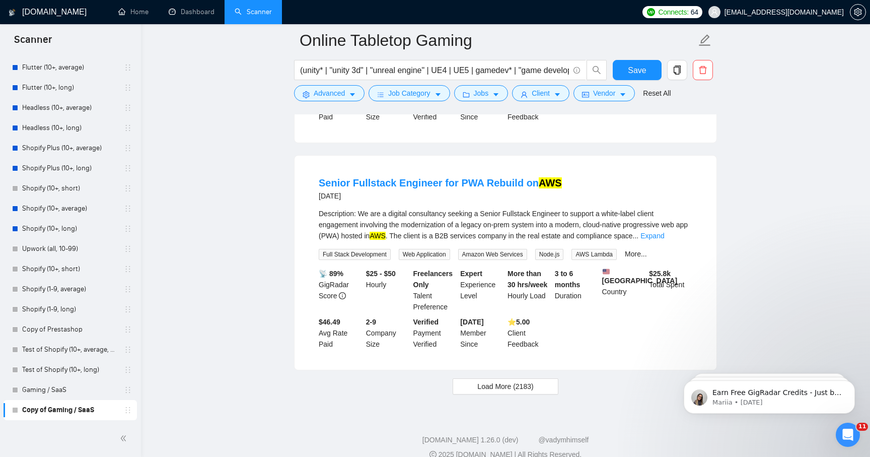
scroll to position [2113, 0]
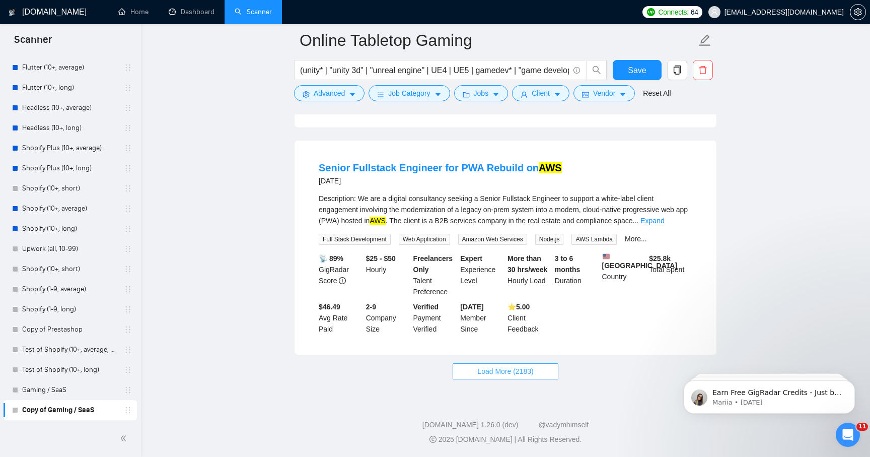
click at [473, 369] on button "Load More (2183)" at bounding box center [505, 371] width 105 height 16
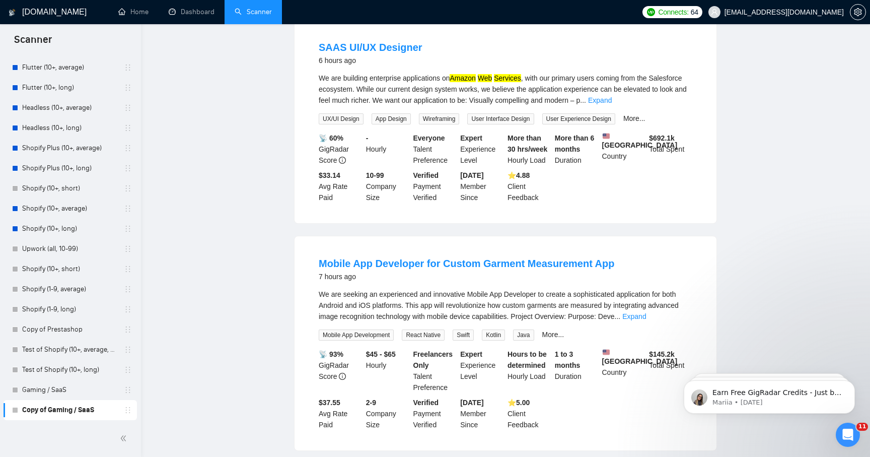
scroll to position [0, 0]
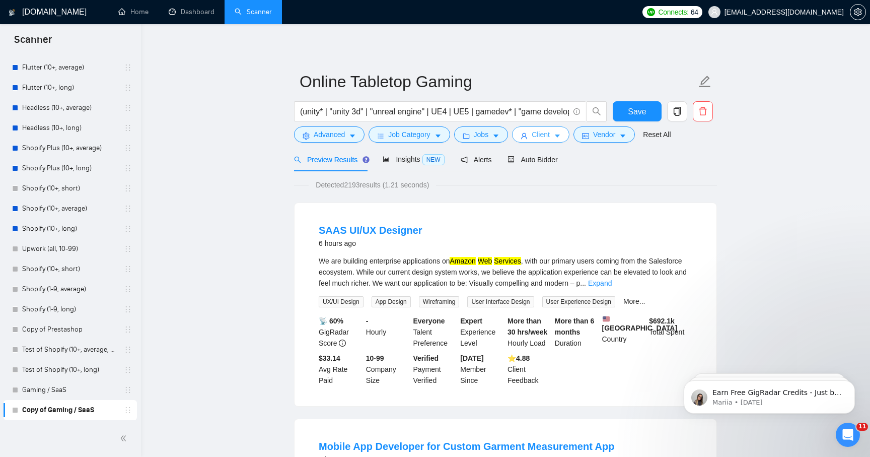
click at [539, 133] on span "Client" at bounding box center [541, 134] width 18 height 11
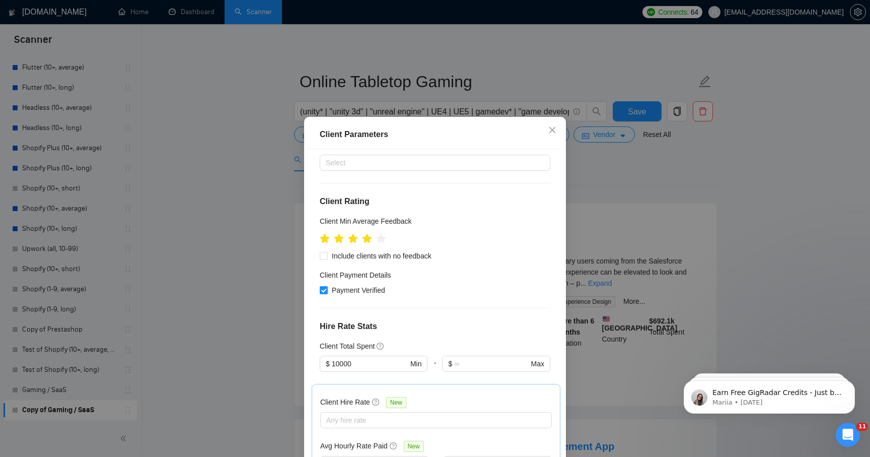
scroll to position [91, 0]
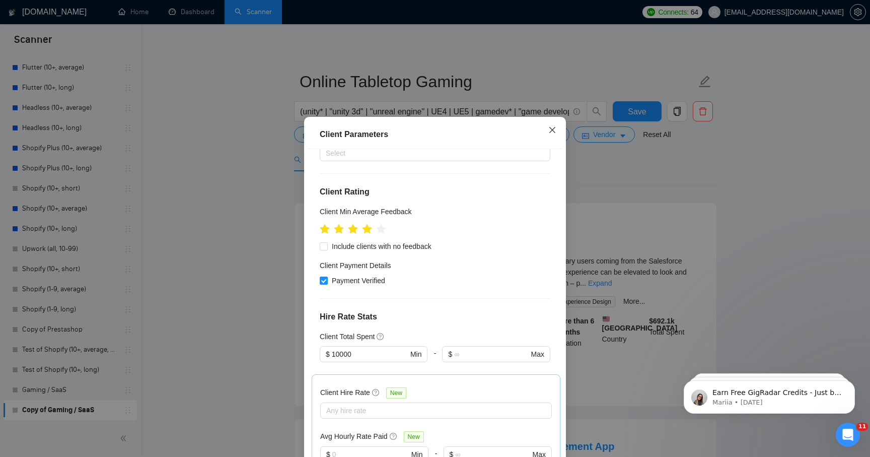
click at [553, 125] on span "Close" at bounding box center [552, 130] width 27 height 27
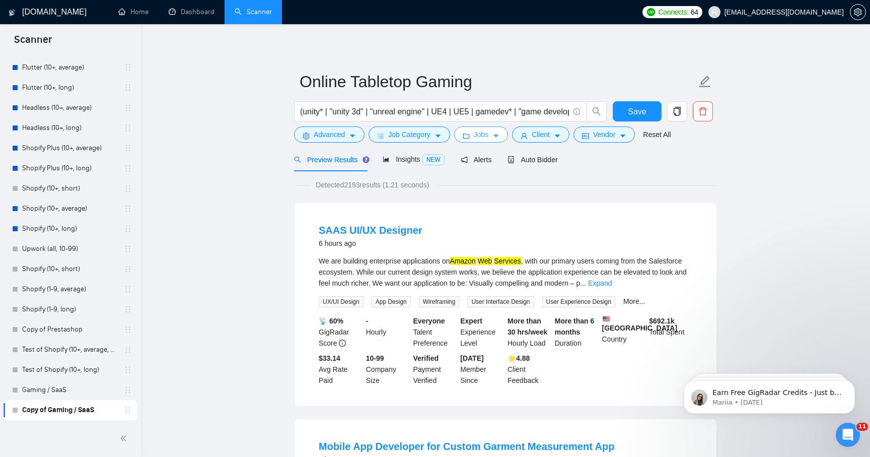
click at [475, 137] on button "Jobs" at bounding box center [481, 134] width 54 height 16
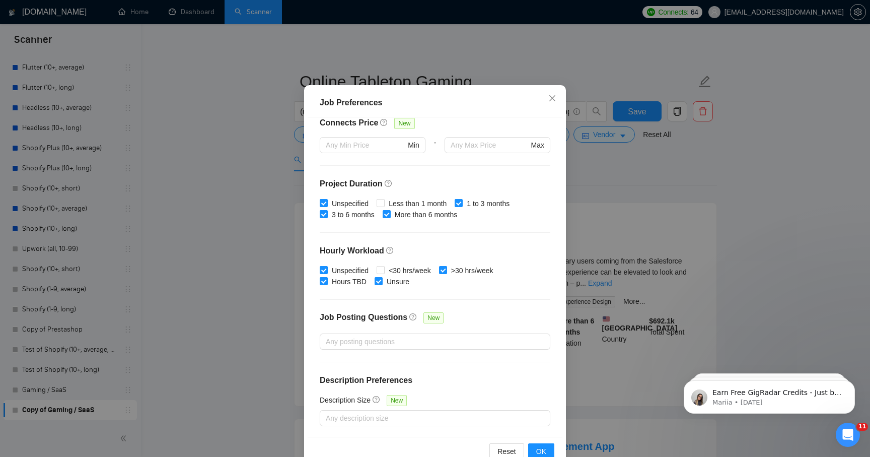
scroll to position [56, 0]
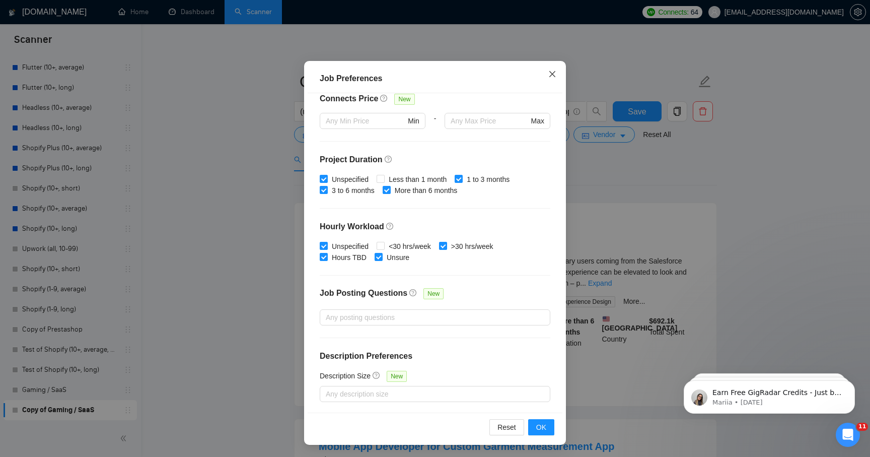
click at [554, 73] on icon "close" at bounding box center [552, 74] width 6 height 6
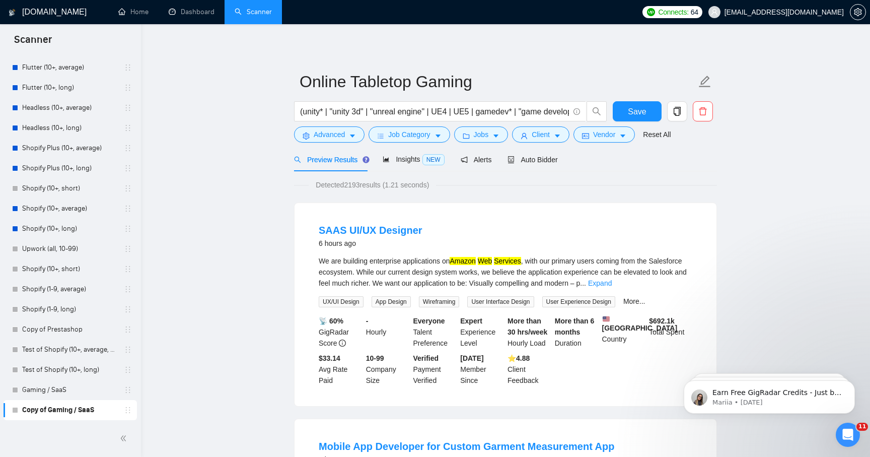
scroll to position [0, 0]
click at [536, 160] on span "Auto Bidder" at bounding box center [533, 160] width 50 height 8
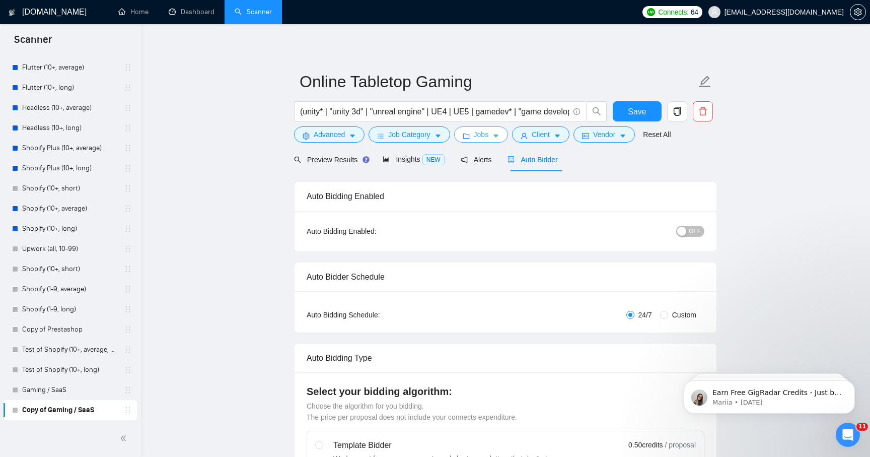
click at [476, 133] on span "Jobs" at bounding box center [481, 134] width 15 height 11
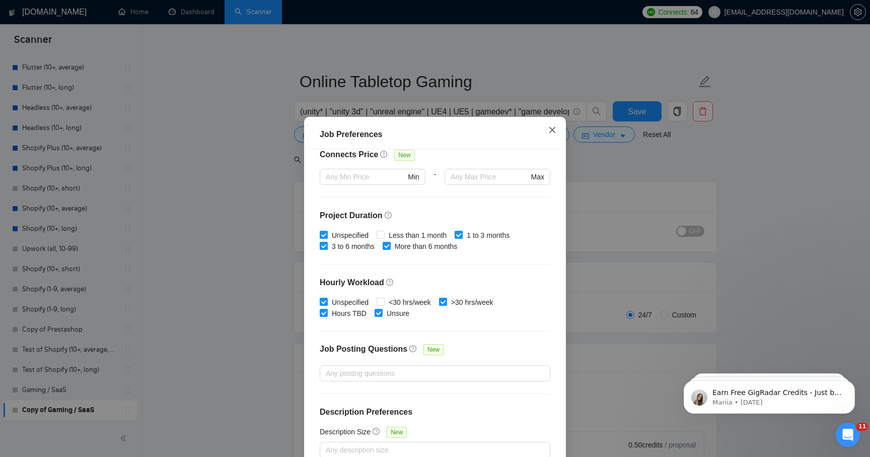
click at [550, 129] on icon "close" at bounding box center [552, 130] width 8 height 8
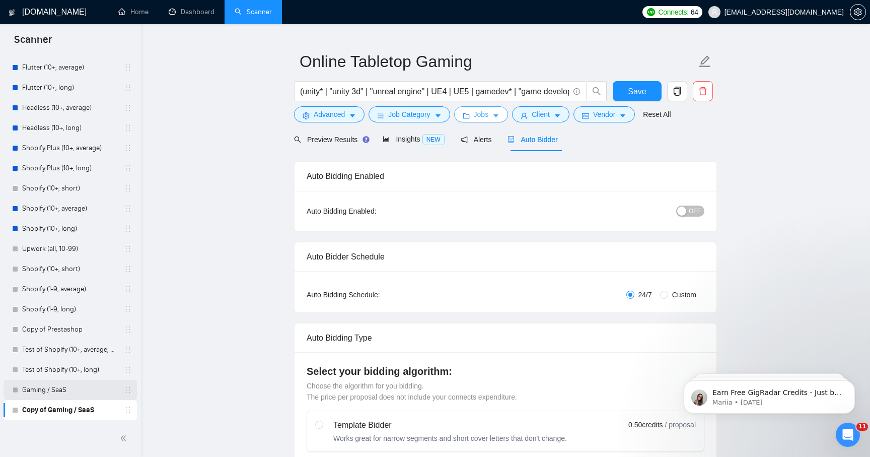
scroll to position [21, 0]
click at [629, 91] on span "Save" at bounding box center [637, 90] width 18 height 13
click at [430, 113] on span "Job Category" at bounding box center [409, 113] width 42 height 11
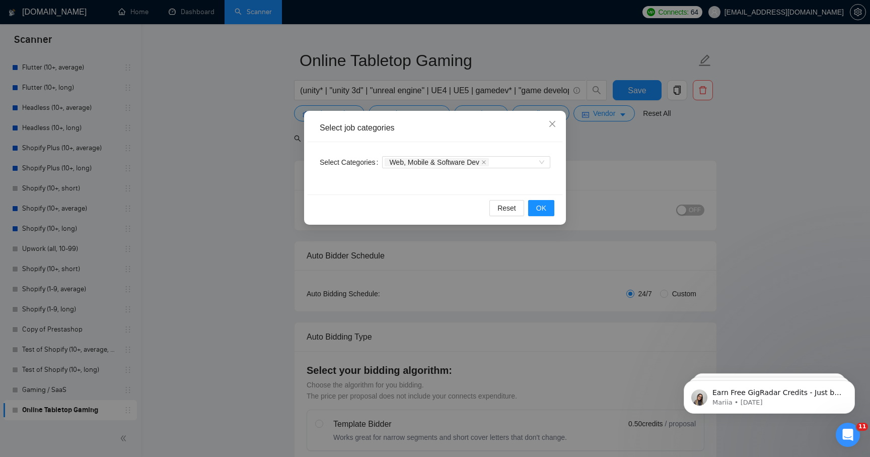
click at [486, 115] on div "Select job categories" at bounding box center [435, 128] width 255 height 28
click at [555, 121] on icon "close" at bounding box center [552, 124] width 8 height 8
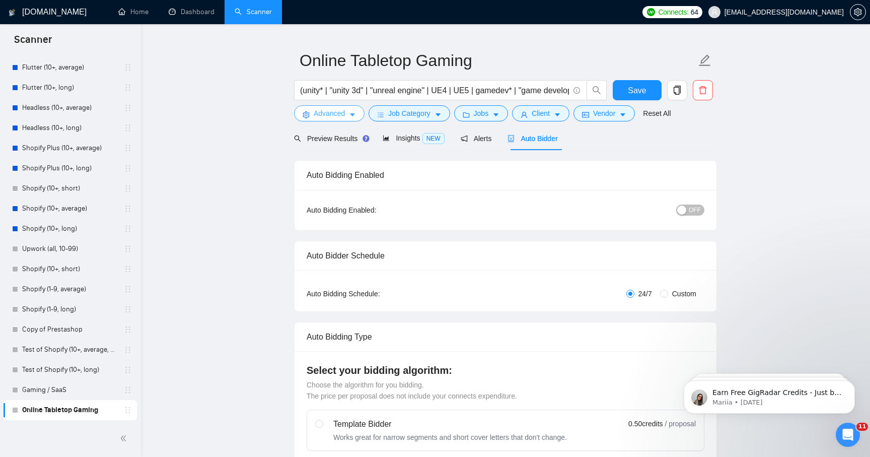
click at [350, 111] on icon "caret-down" at bounding box center [352, 114] width 7 height 7
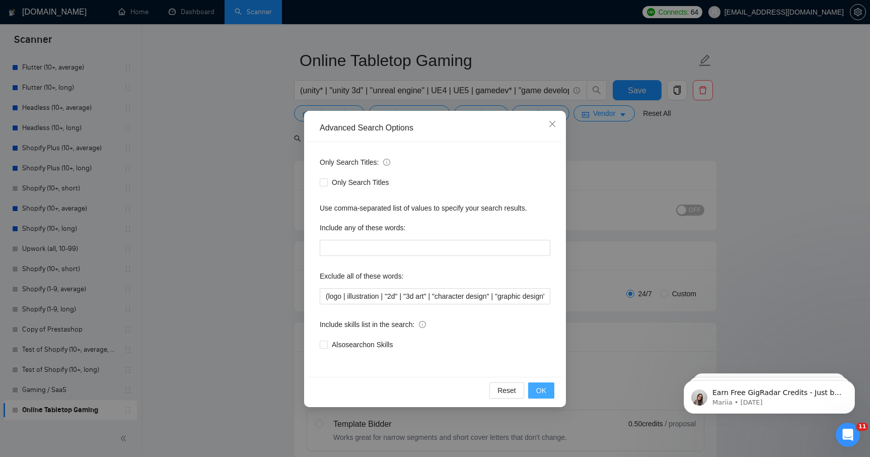
click at [534, 391] on button "OK" at bounding box center [541, 390] width 26 height 16
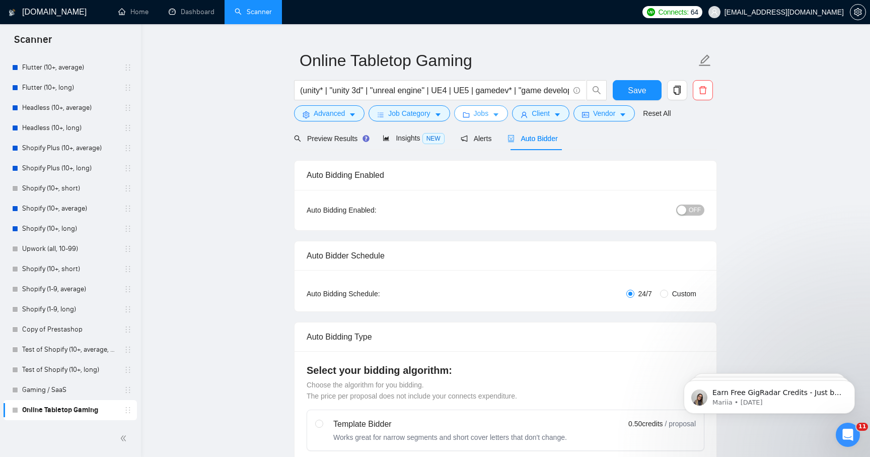
click at [492, 116] on button "Jobs" at bounding box center [481, 113] width 54 height 16
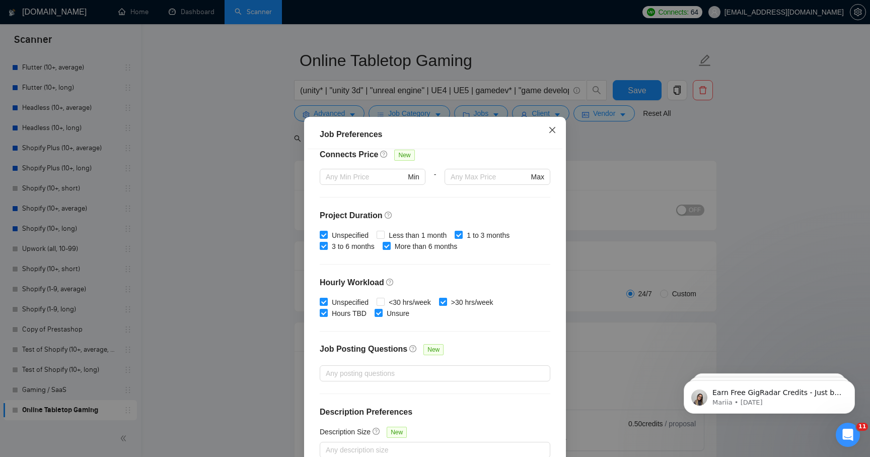
click at [553, 128] on icon "close" at bounding box center [552, 130] width 8 height 8
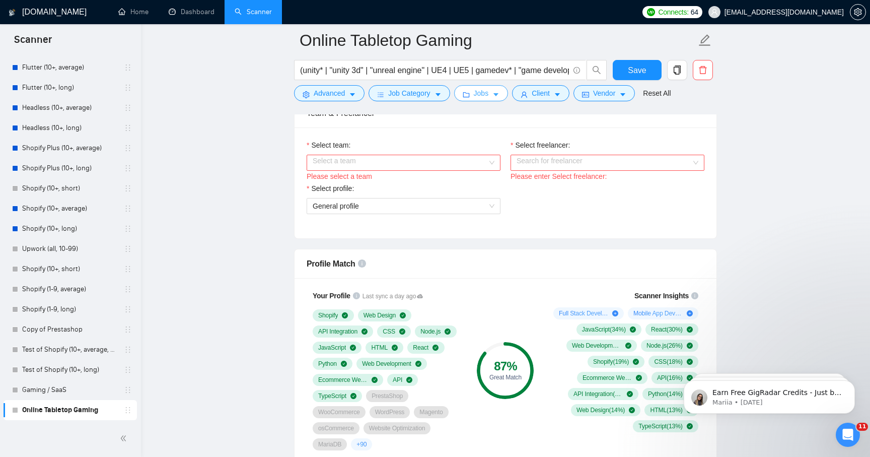
scroll to position [520, 0]
click at [416, 164] on input "Select team:" at bounding box center [400, 163] width 175 height 15
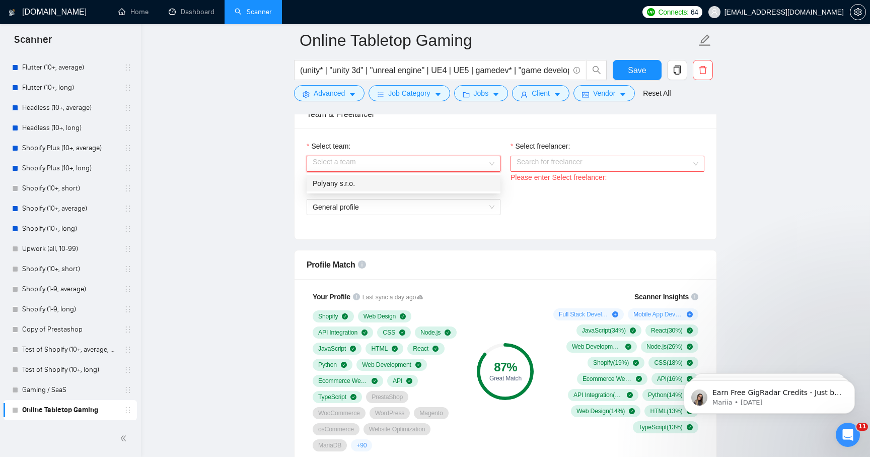
click at [389, 186] on div "Polyany s.r.o." at bounding box center [404, 183] width 182 height 11
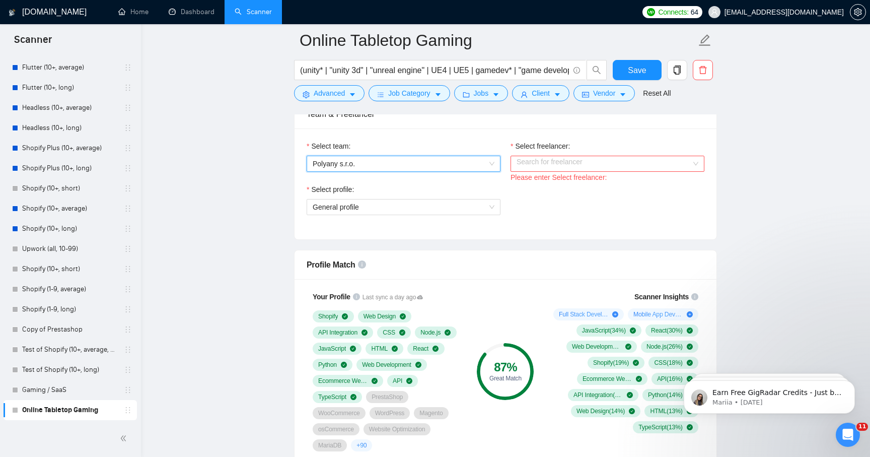
click at [549, 162] on input "Select freelancer:" at bounding box center [604, 163] width 175 height 15
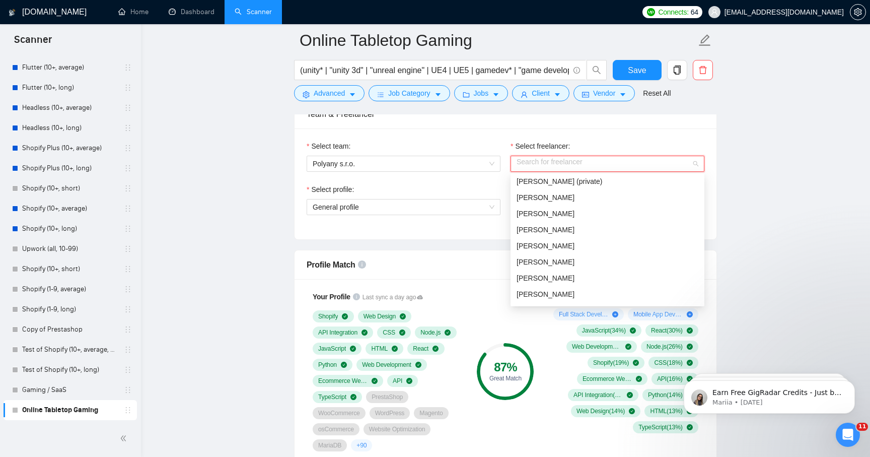
scroll to position [107, 0]
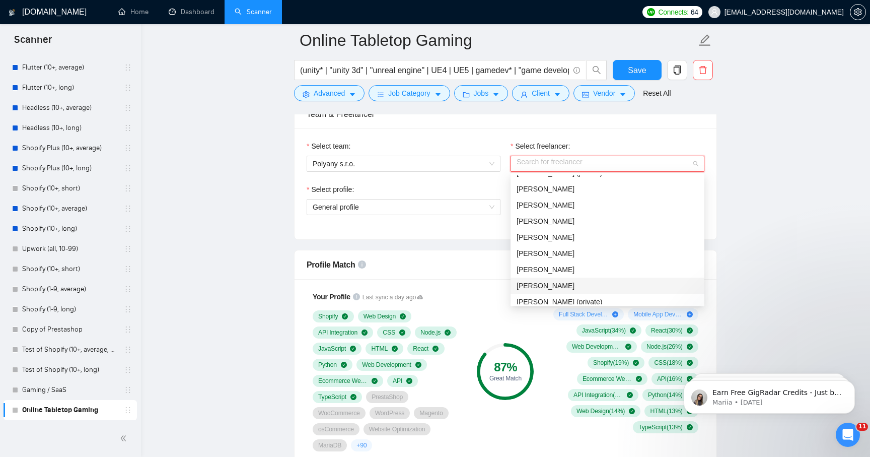
click at [536, 283] on span "[PERSON_NAME]" at bounding box center [546, 286] width 58 height 8
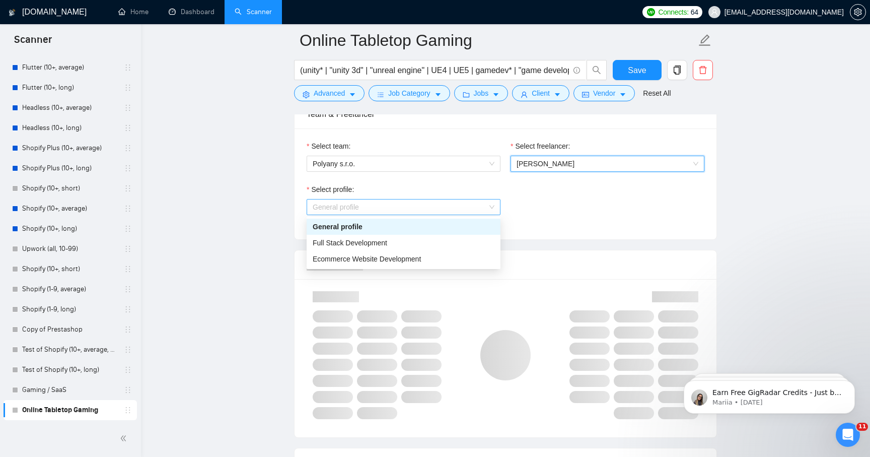
click at [418, 210] on span "General profile" at bounding box center [404, 206] width 182 height 15
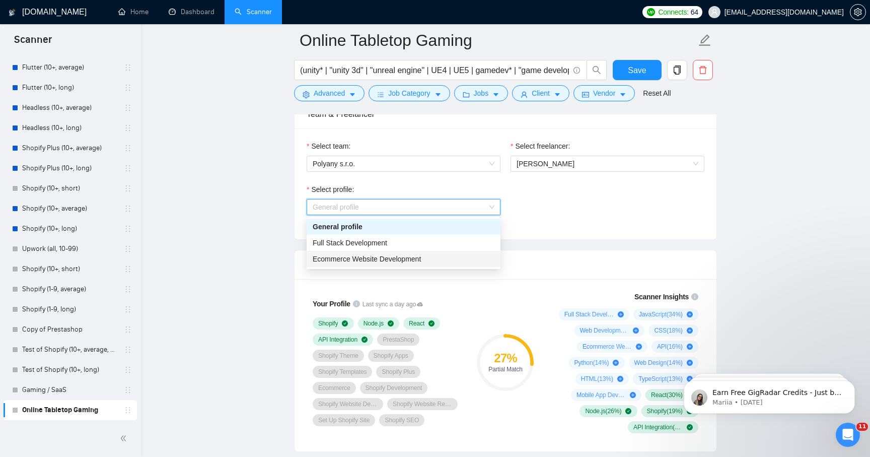
click at [385, 257] on span "Ecommerce Website Development" at bounding box center [367, 259] width 108 height 8
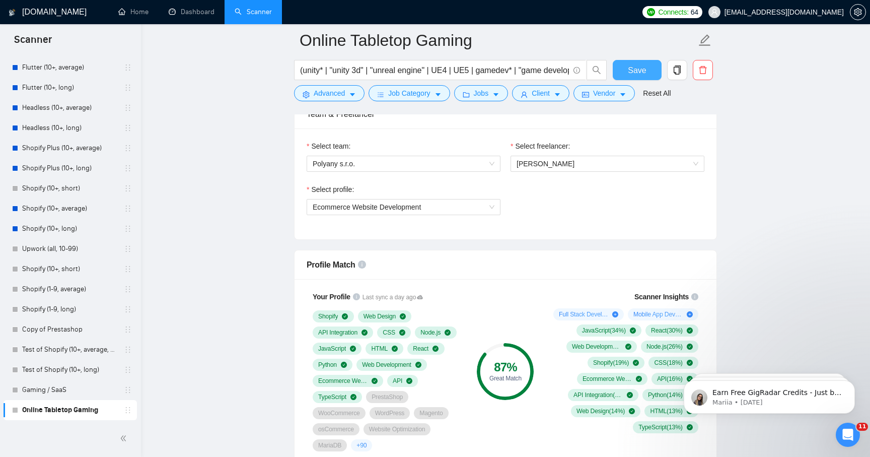
click at [624, 71] on button "Save" at bounding box center [637, 70] width 49 height 20
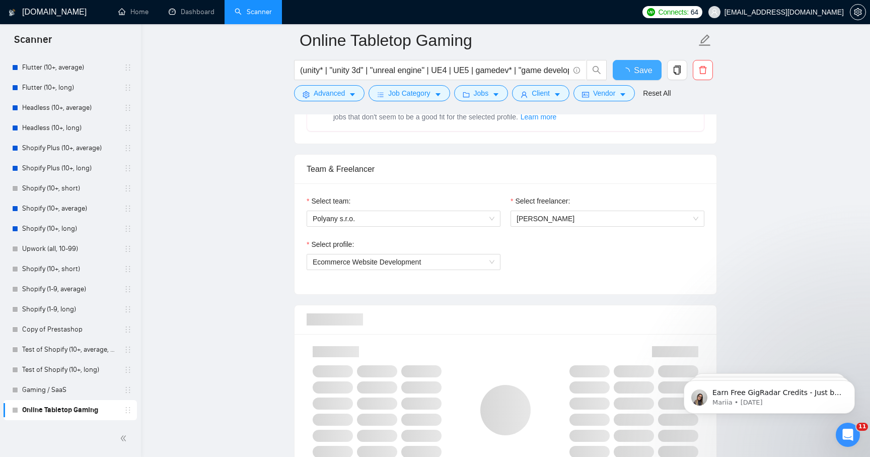
scroll to position [0, 0]
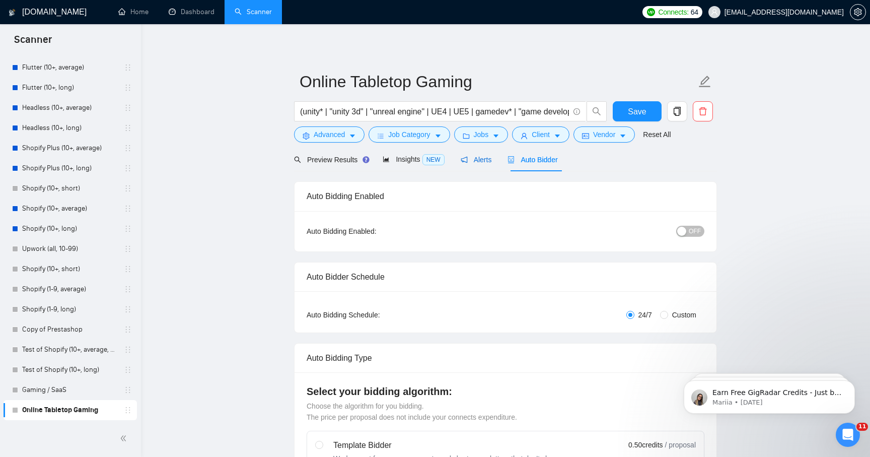
click at [480, 159] on span "Alerts" at bounding box center [476, 160] width 31 height 8
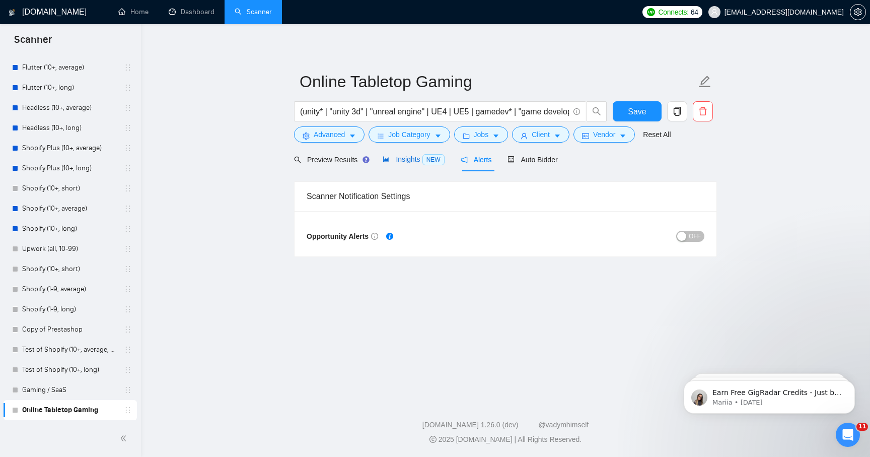
click at [385, 159] on icon "area-chart" at bounding box center [386, 159] width 7 height 7
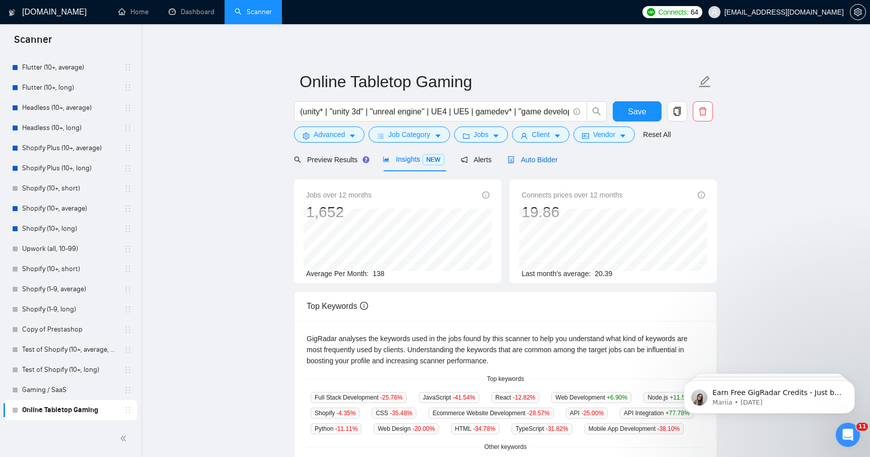
click at [538, 159] on span "Auto Bidder" at bounding box center [533, 160] width 50 height 8
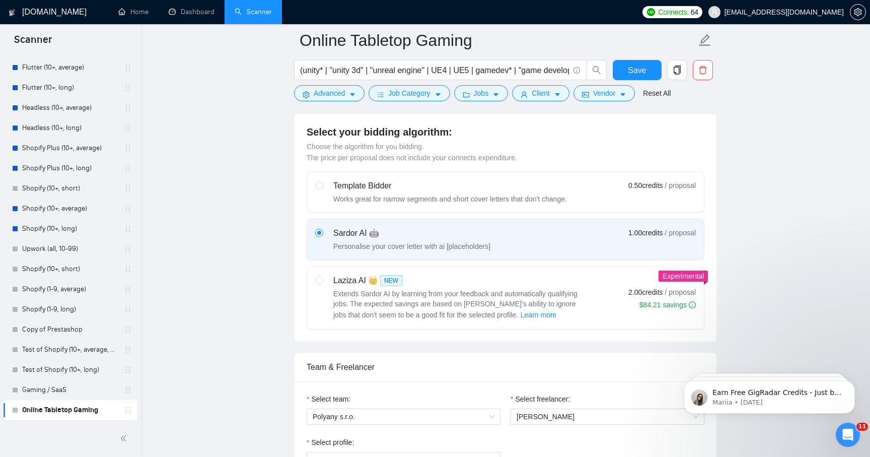
scroll to position [258, 0]
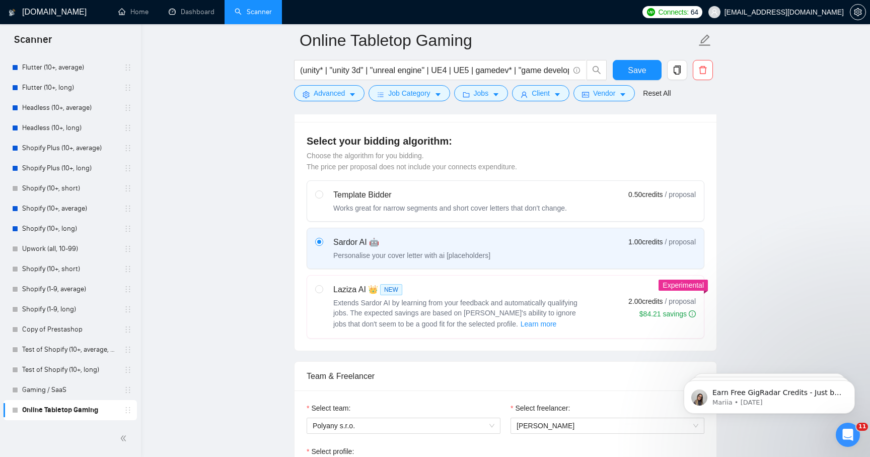
click at [466, 296] on div "Laziza AI 👑 NEW Extends Sardor AI by learning from your feedback and automatica…" at bounding box center [459, 307] width 252 height 46
click at [322, 292] on input "radio" at bounding box center [318, 288] width 7 height 7
radio input "true"
radio input "false"
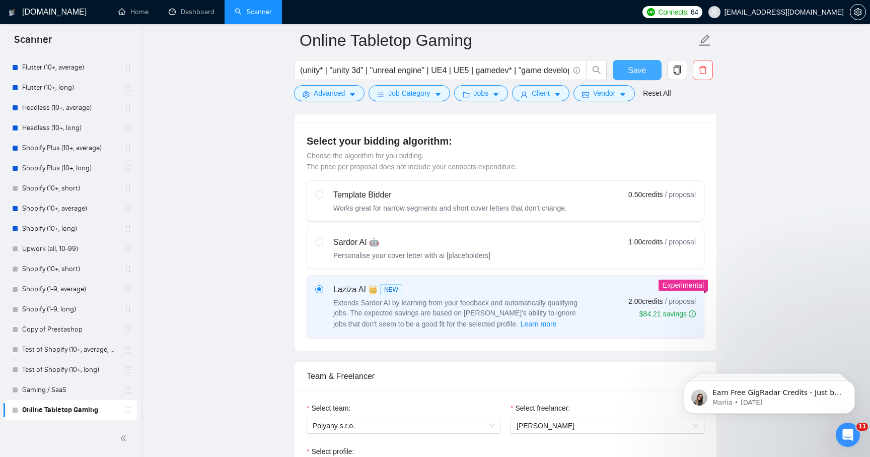
drag, startPoint x: 630, startPoint y: 71, endPoint x: 595, endPoint y: 120, distance: 60.4
click at [630, 71] on span "Save" at bounding box center [637, 70] width 18 height 13
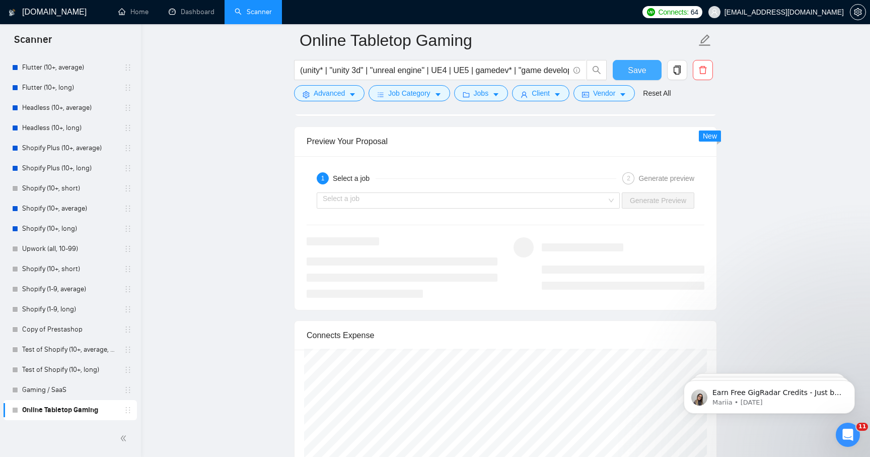
scroll to position [1920, 0]
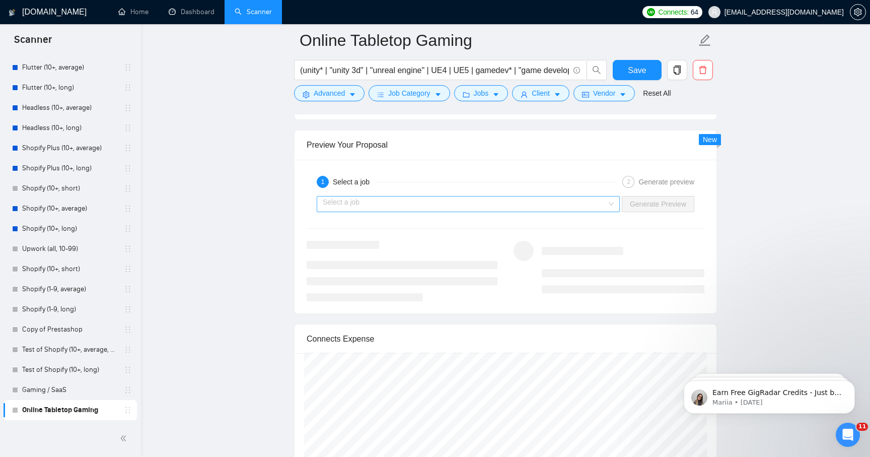
click at [423, 204] on input "search" at bounding box center [465, 203] width 284 height 15
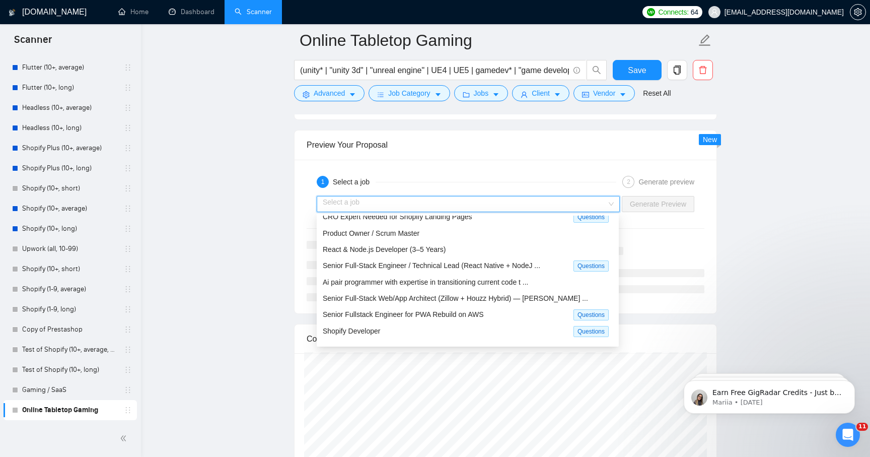
scroll to position [64, 0]
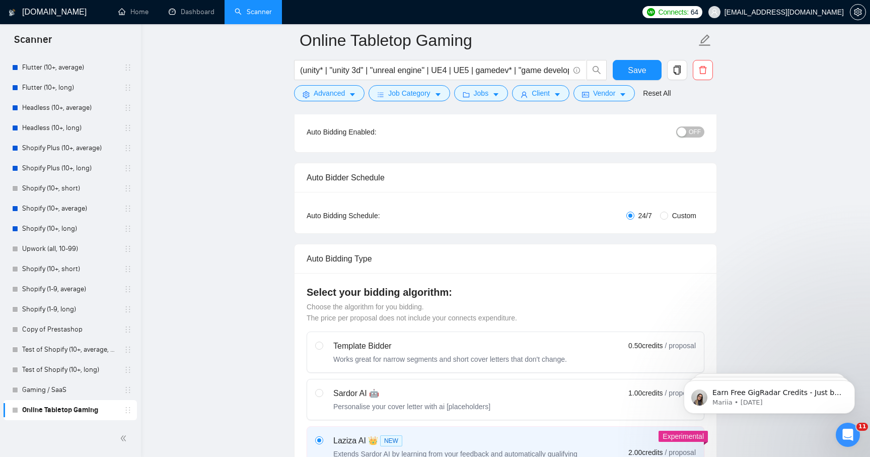
scroll to position [0, 0]
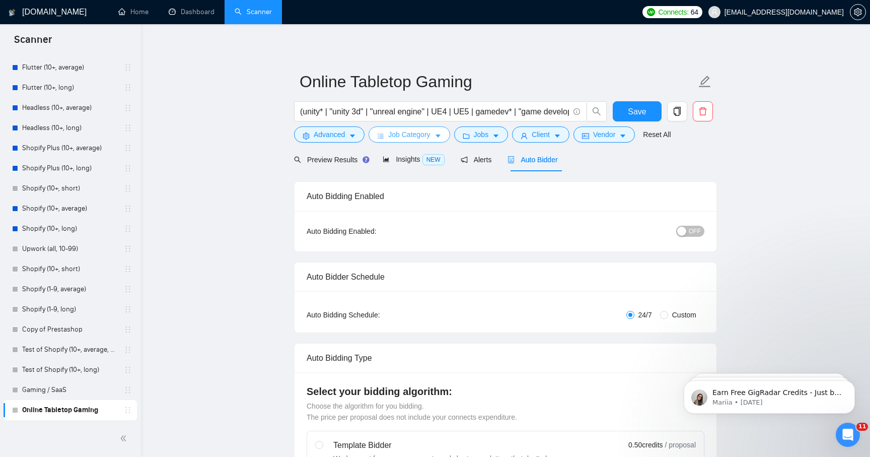
click at [402, 133] on span "Job Category" at bounding box center [409, 134] width 42 height 11
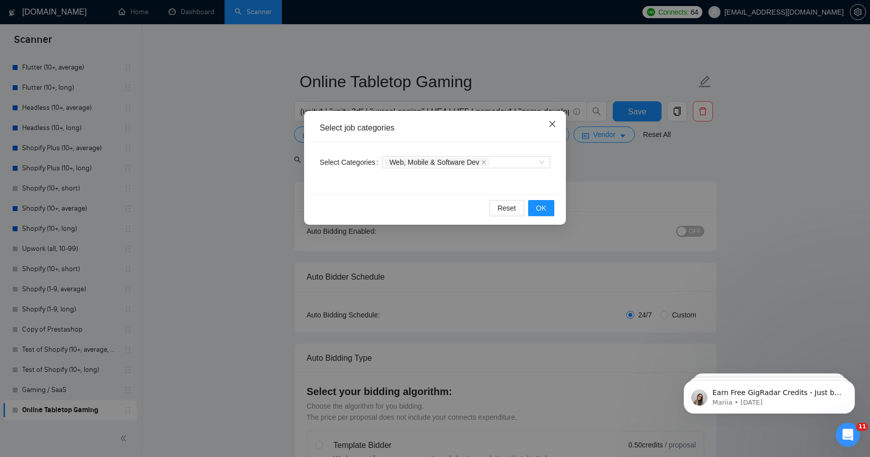
click at [553, 125] on icon "close" at bounding box center [552, 124] width 8 height 8
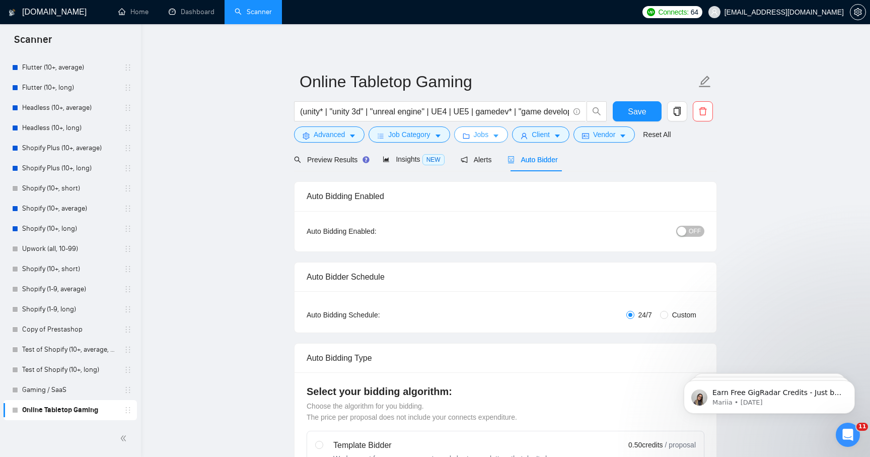
click at [496, 134] on icon "caret-down" at bounding box center [496, 135] width 7 height 7
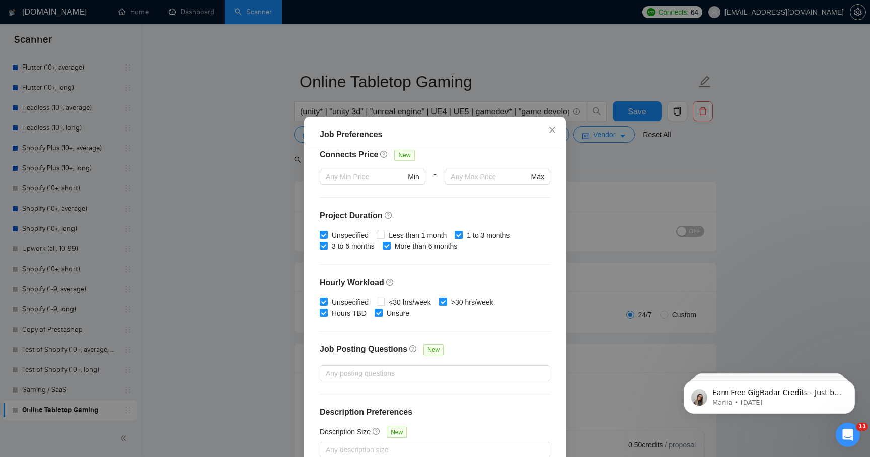
click at [463, 233] on span at bounding box center [459, 235] width 8 height 8
click at [462, 233] on input "1 to 3 months" at bounding box center [458, 234] width 7 height 7
checkbox input "false"
click at [323, 234] on input "Unspecified" at bounding box center [323, 234] width 7 height 7
checkbox input "false"
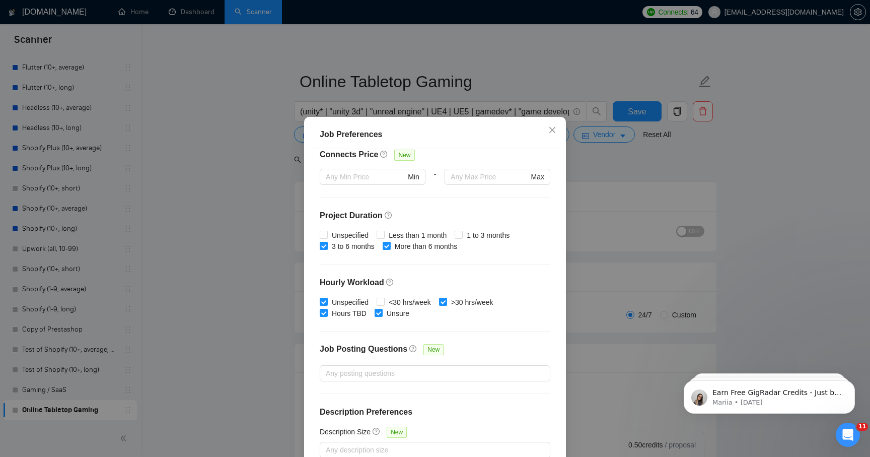
click at [323, 246] on input "3 to 6 months" at bounding box center [323, 245] width 7 height 7
checkbox input "false"
click at [325, 300] on input "Unspecified" at bounding box center [323, 301] width 7 height 7
checkbox input "false"
click at [325, 311] on input "Hours TBD" at bounding box center [323, 312] width 7 height 7
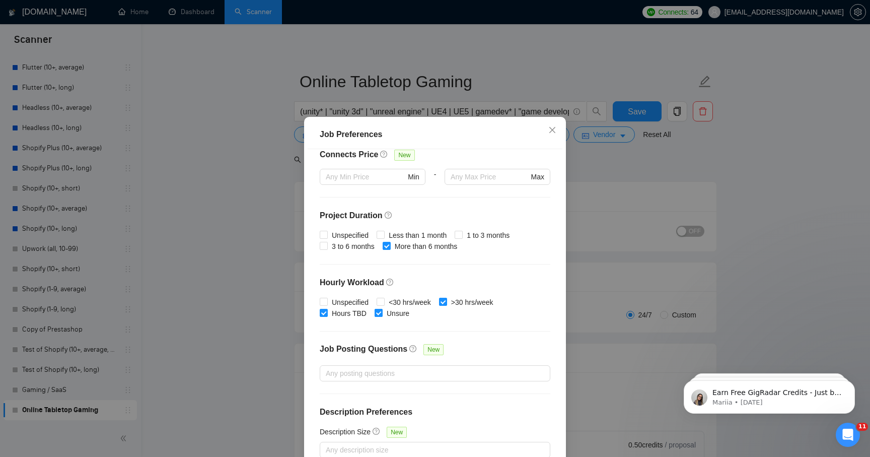
checkbox input "false"
click at [381, 312] on input "Unsure" at bounding box center [378, 312] width 7 height 7
checkbox input "false"
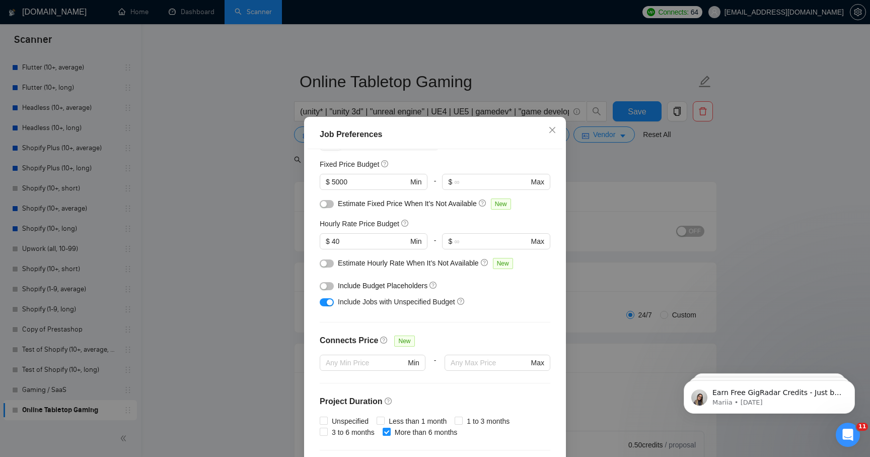
scroll to position [50, 0]
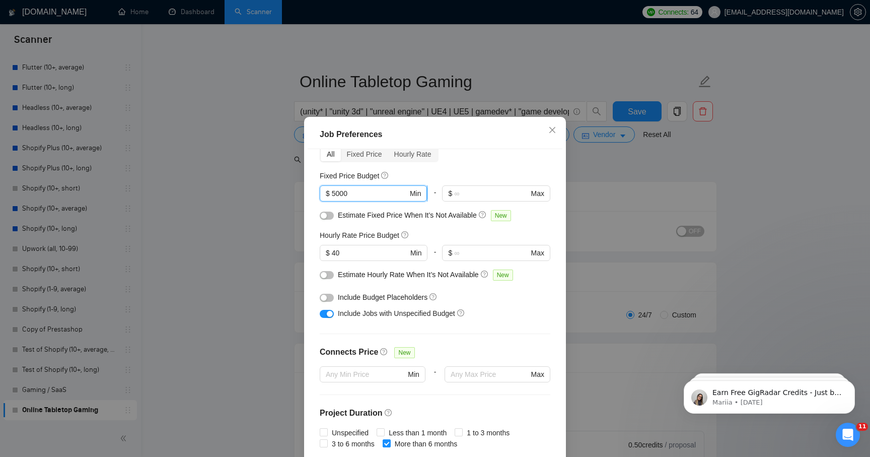
click at [333, 191] on input "5000" at bounding box center [370, 193] width 76 height 11
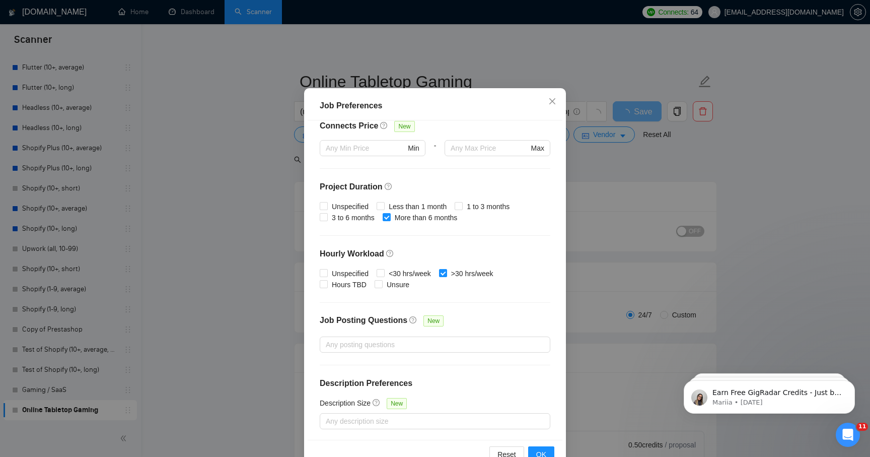
scroll to position [56, 0]
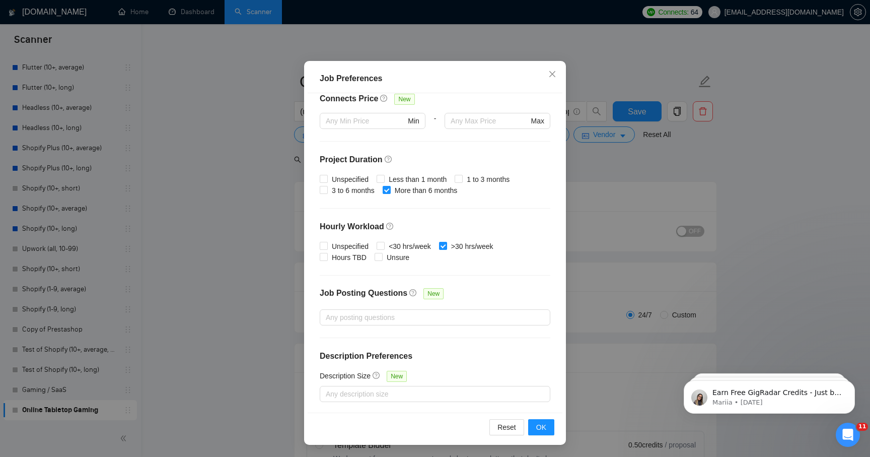
type input "25000"
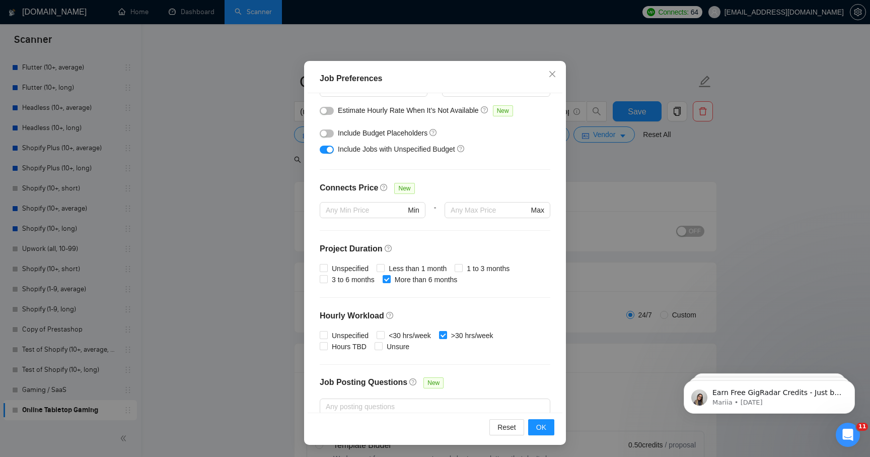
scroll to position [248, 0]
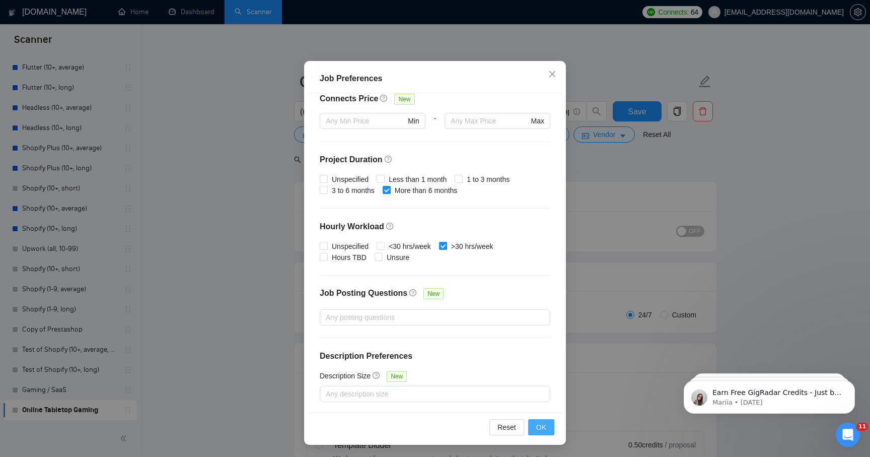
click at [542, 431] on span "OK" at bounding box center [541, 427] width 10 height 11
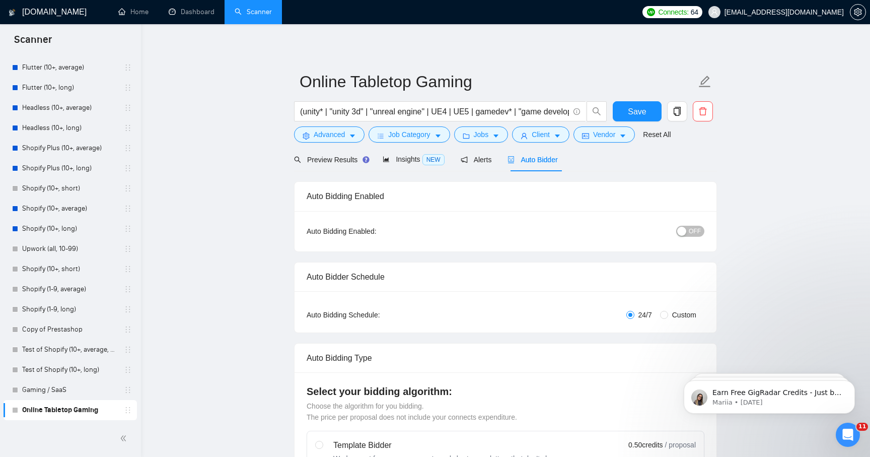
scroll to position [0, 0]
click at [407, 152] on div "Insights NEW" at bounding box center [413, 160] width 61 height 24
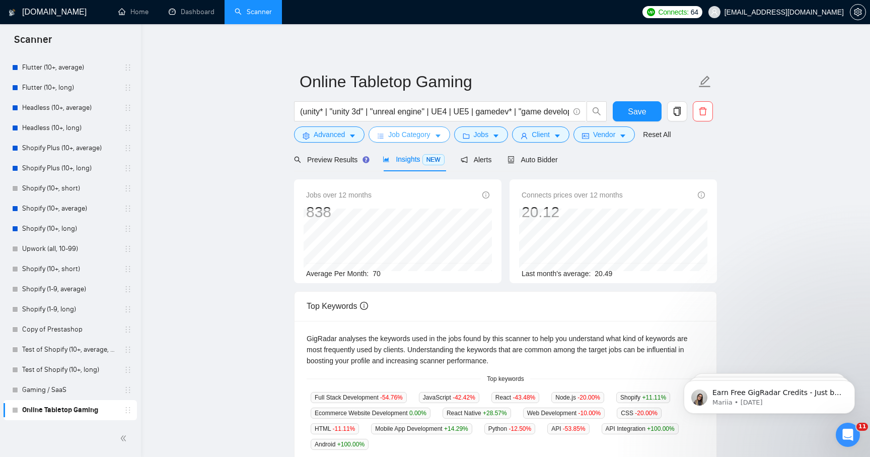
click at [418, 139] on span "Job Category" at bounding box center [409, 134] width 42 height 11
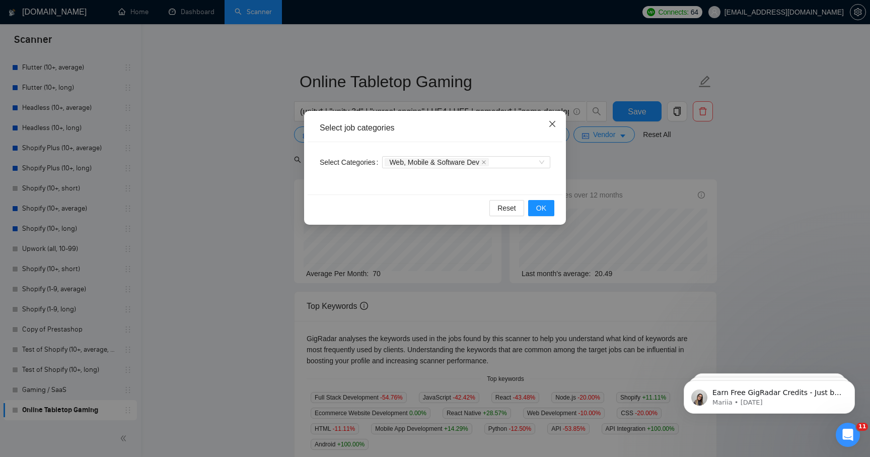
click at [557, 121] on span "Close" at bounding box center [552, 124] width 27 height 27
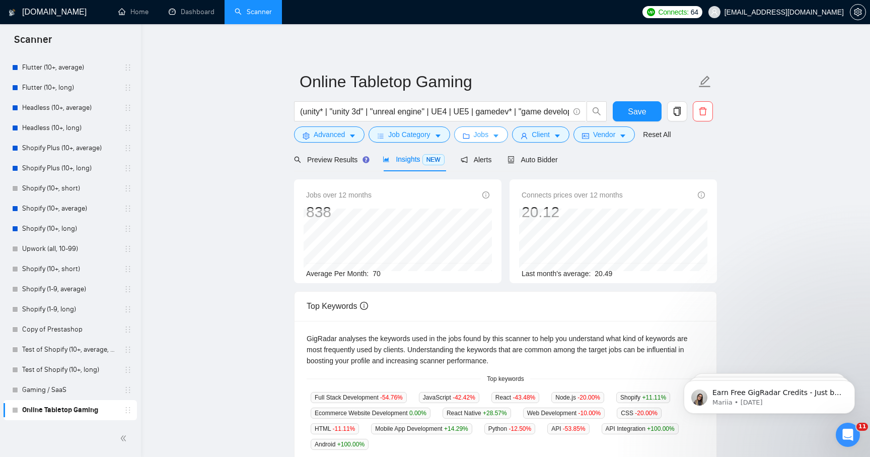
click at [489, 131] on span "Jobs" at bounding box center [481, 134] width 15 height 11
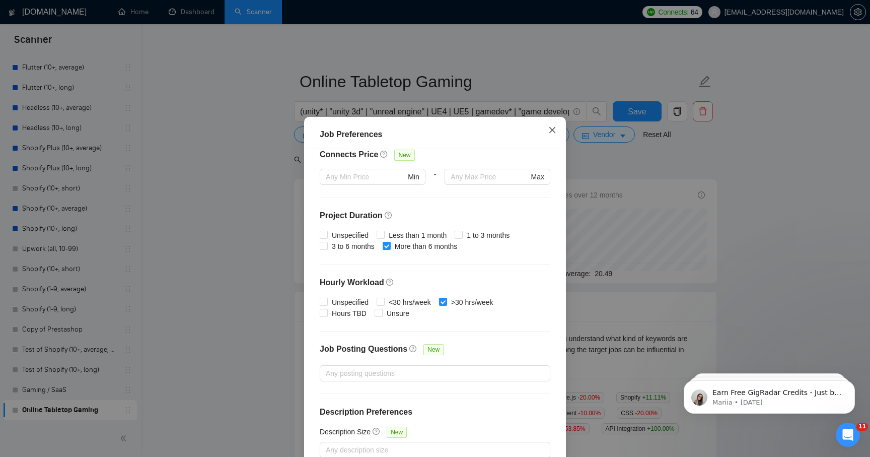
click at [554, 132] on icon "close" at bounding box center [552, 129] width 6 height 6
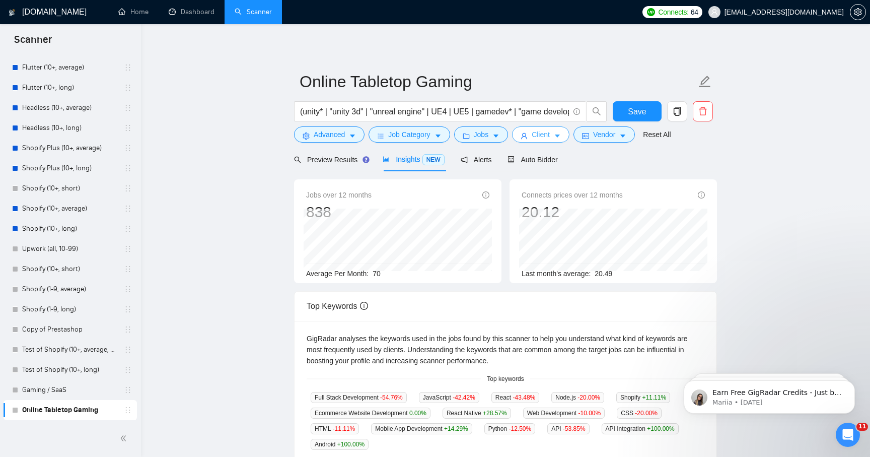
click at [544, 137] on span "Client" at bounding box center [541, 134] width 18 height 11
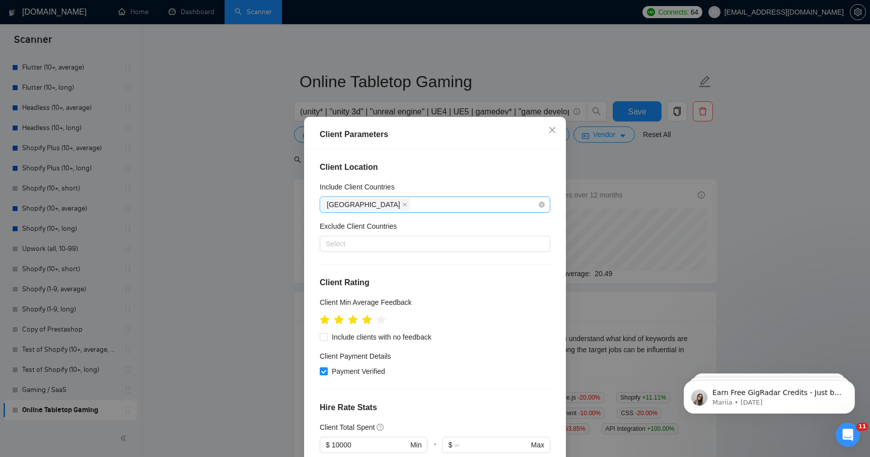
click at [397, 201] on div "[GEOGRAPHIC_DATA]" at bounding box center [430, 204] width 216 height 14
type input "Cana"
click at [378, 242] on div "[GEOGRAPHIC_DATA]" at bounding box center [438, 240] width 213 height 11
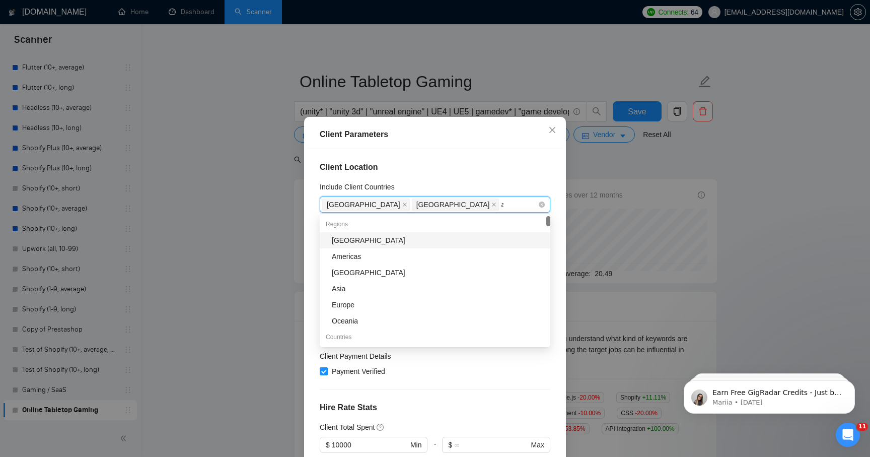
type input "au"
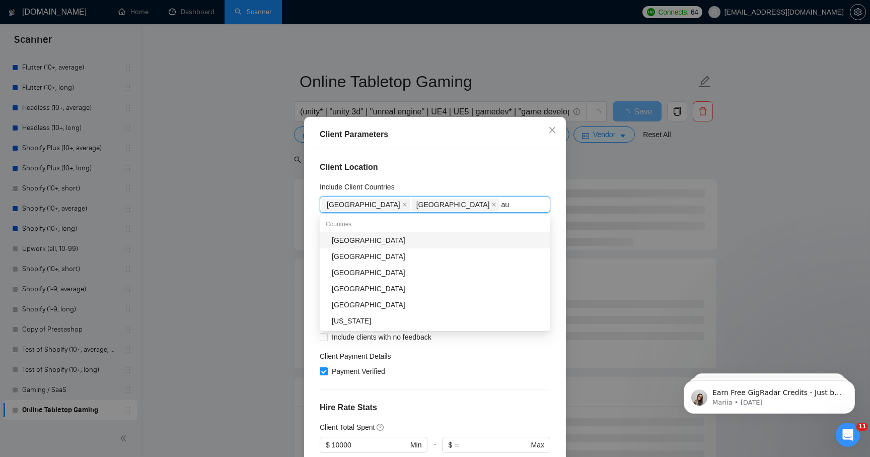
click at [395, 238] on div "[GEOGRAPHIC_DATA]" at bounding box center [438, 240] width 213 height 11
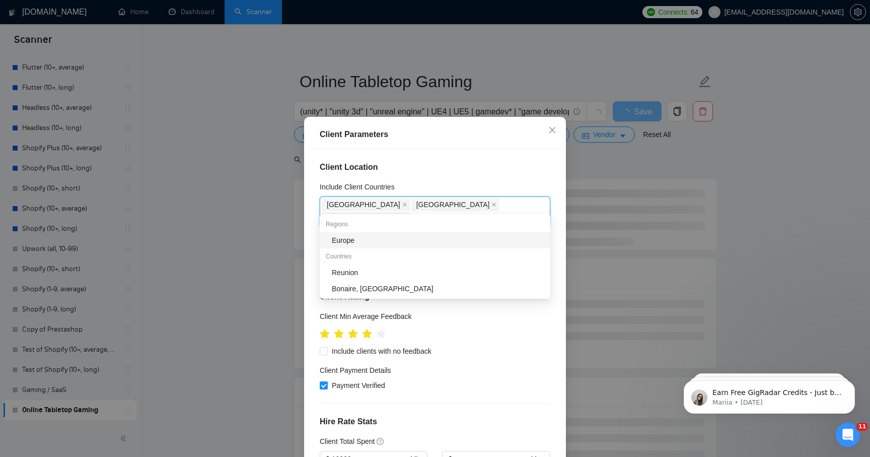
type input "Eur"
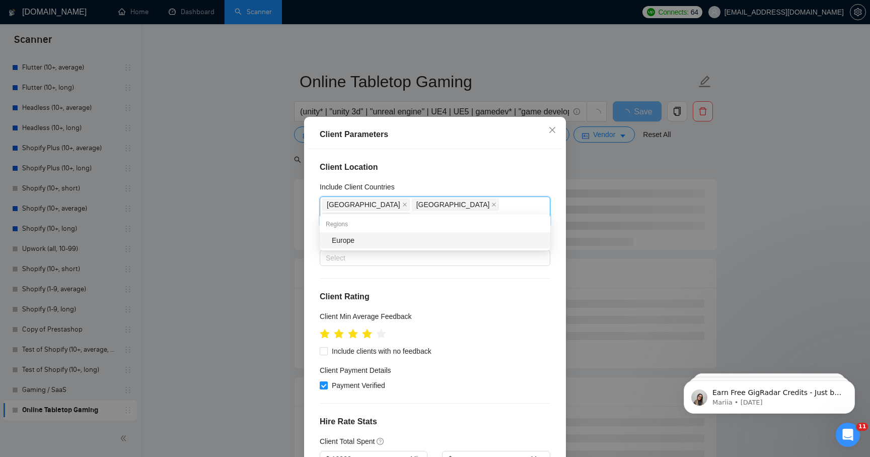
click at [416, 243] on div "Europe" at bounding box center [438, 240] width 213 height 11
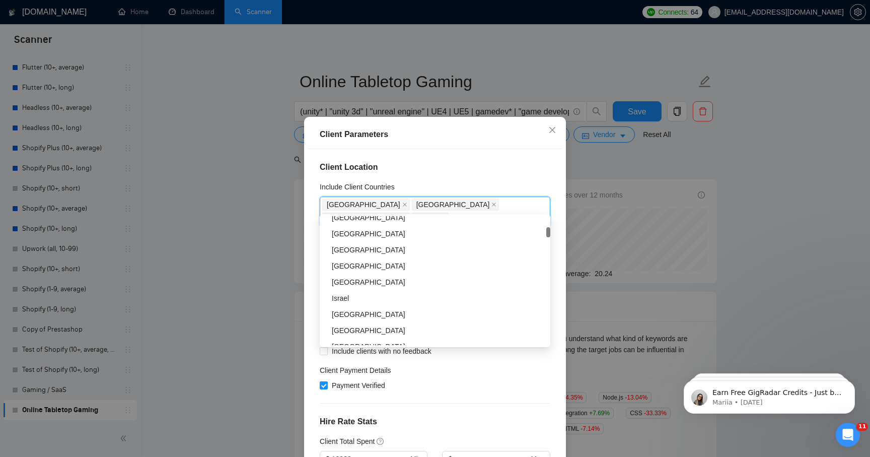
scroll to position [234, 0]
click at [446, 129] on div "Client Parameters" at bounding box center [435, 134] width 231 height 12
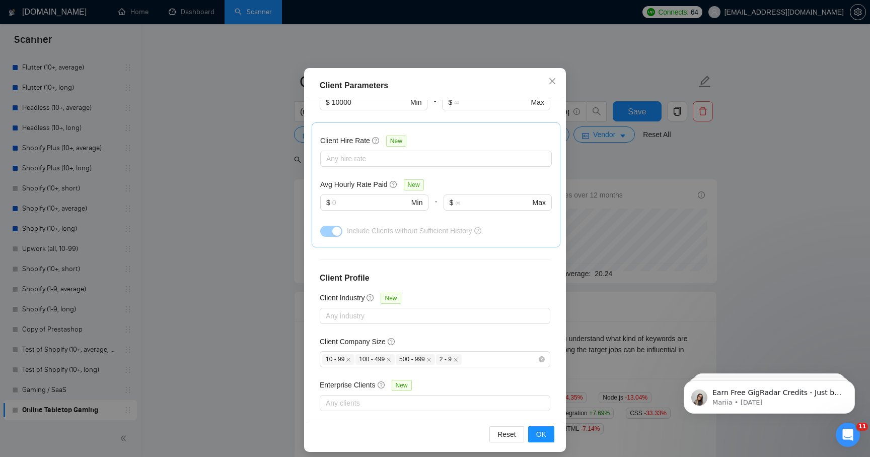
scroll to position [56, 0]
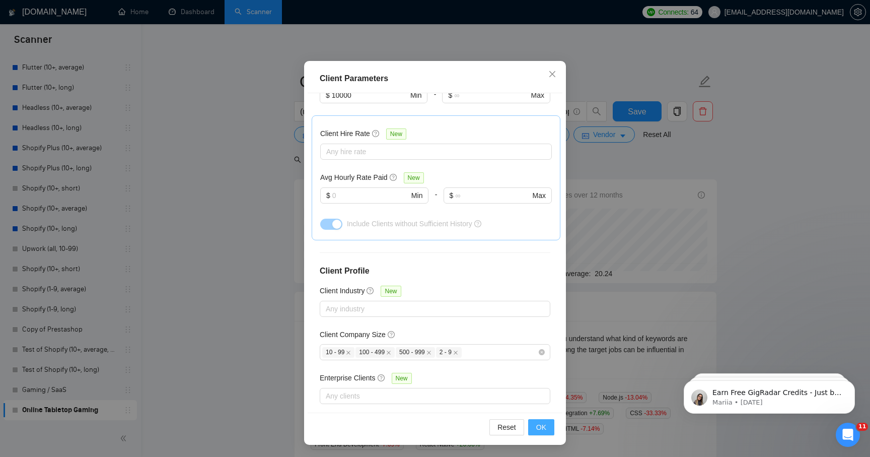
click at [539, 427] on span "OK" at bounding box center [541, 427] width 10 height 11
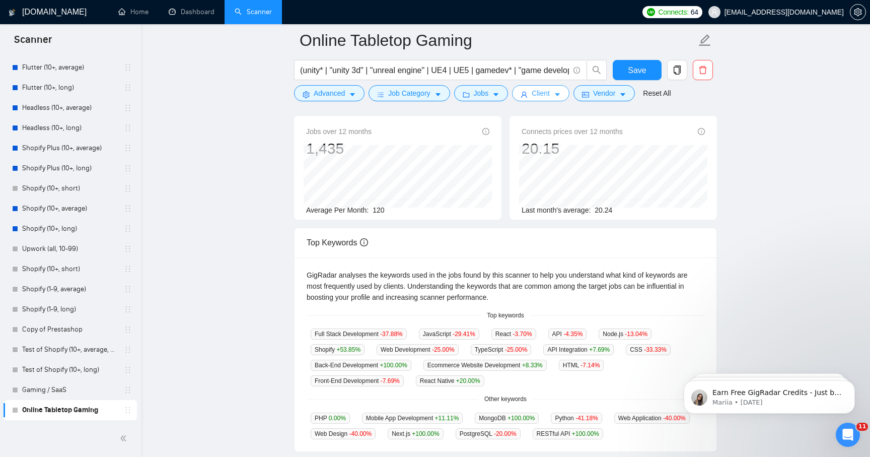
scroll to position [73, 0]
click at [639, 71] on span "Save" at bounding box center [637, 70] width 18 height 13
click at [548, 95] on span "Client" at bounding box center [541, 93] width 18 height 11
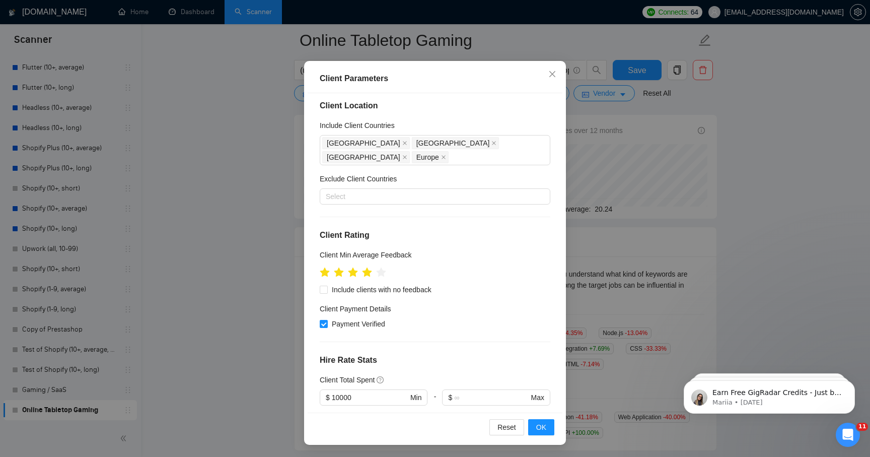
scroll to position [0, 0]
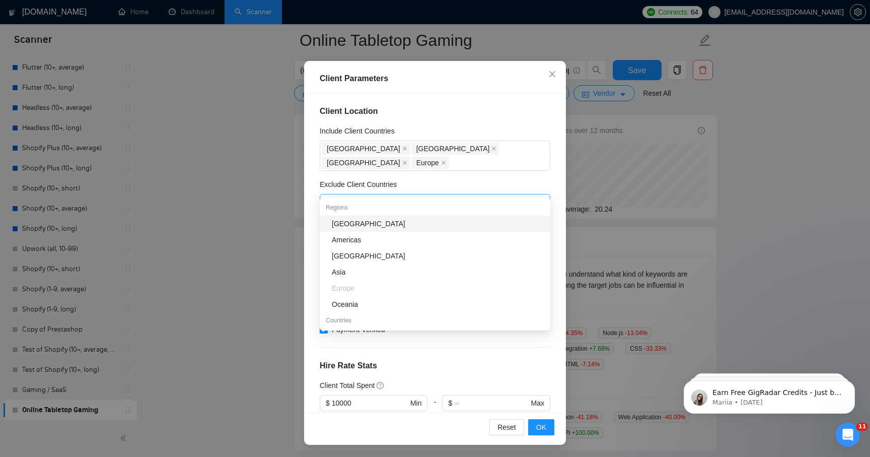
click at [392, 196] on div at bounding box center [430, 202] width 216 height 12
type input "in"
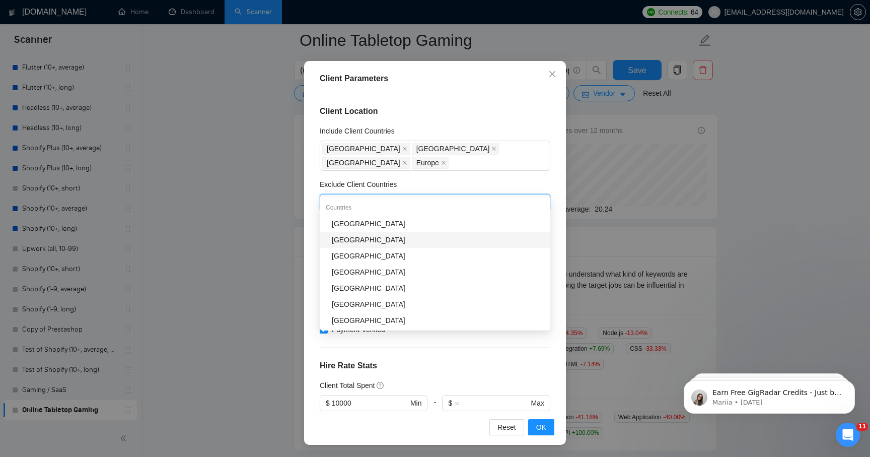
click at [372, 241] on div "[GEOGRAPHIC_DATA]" at bounding box center [438, 239] width 213 height 11
type input "pa"
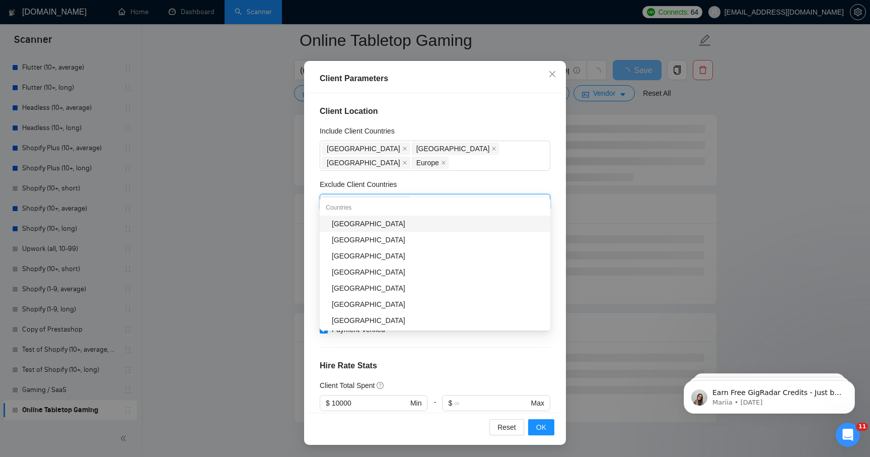
click at [343, 223] on div "[GEOGRAPHIC_DATA]" at bounding box center [438, 223] width 213 height 11
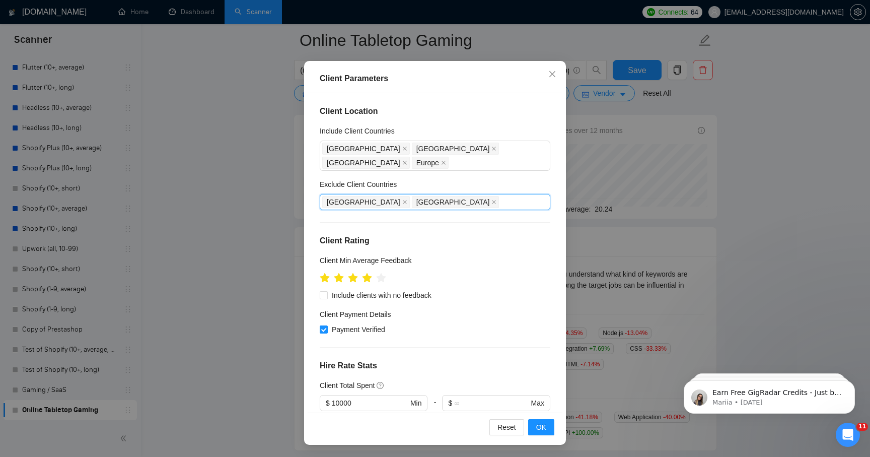
type input "a"
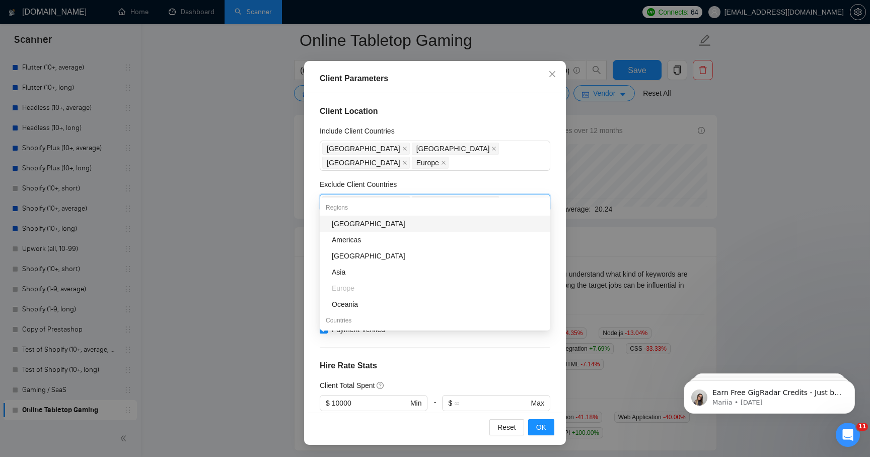
type input "ba"
click at [356, 224] on div "[GEOGRAPHIC_DATA]" at bounding box center [438, 223] width 213 height 11
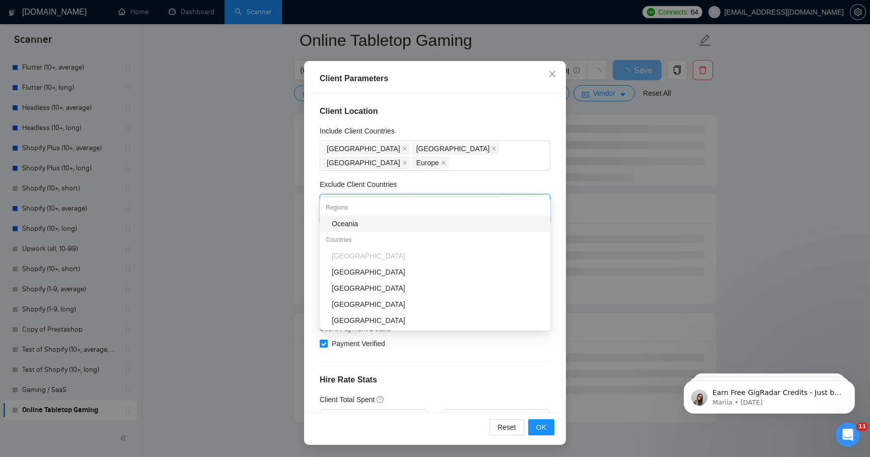
type input "nig"
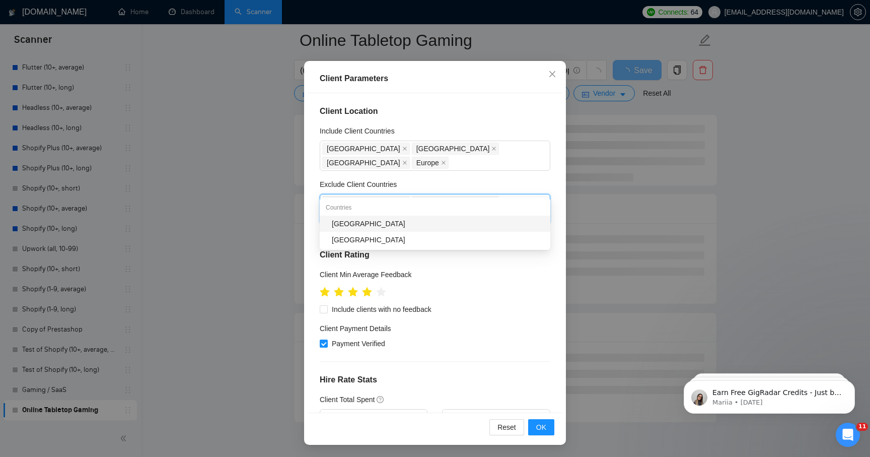
click at [384, 221] on div "[GEOGRAPHIC_DATA]" at bounding box center [438, 223] width 213 height 11
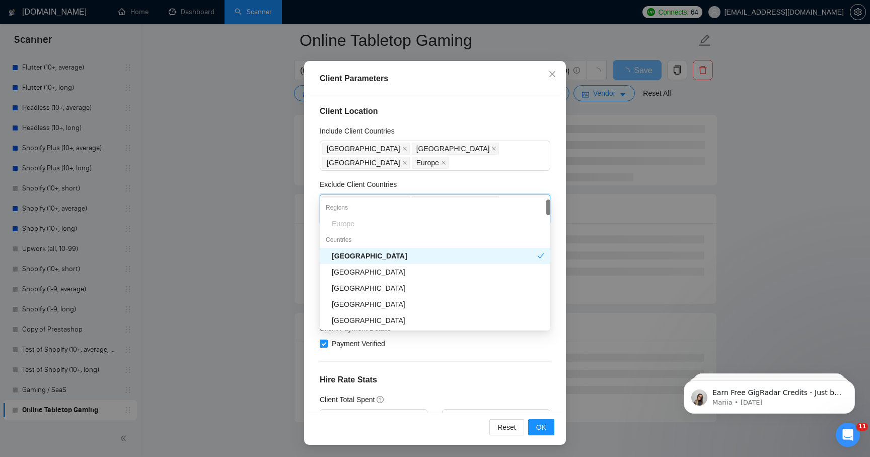
type input "ph"
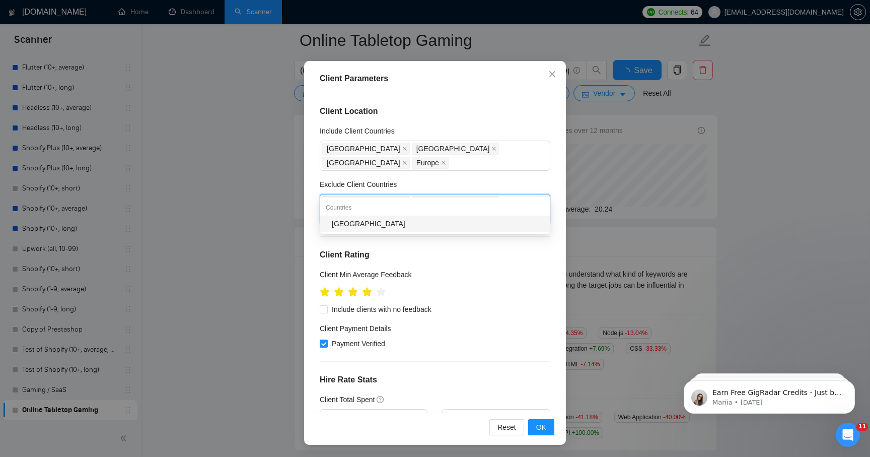
click at [374, 224] on div "[GEOGRAPHIC_DATA]" at bounding box center [438, 223] width 213 height 11
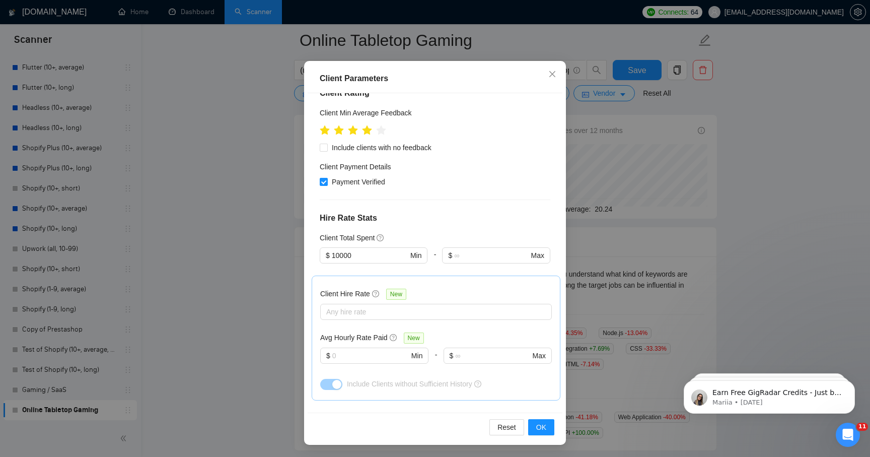
scroll to position [178, 0]
click at [392, 304] on div at bounding box center [431, 310] width 217 height 12
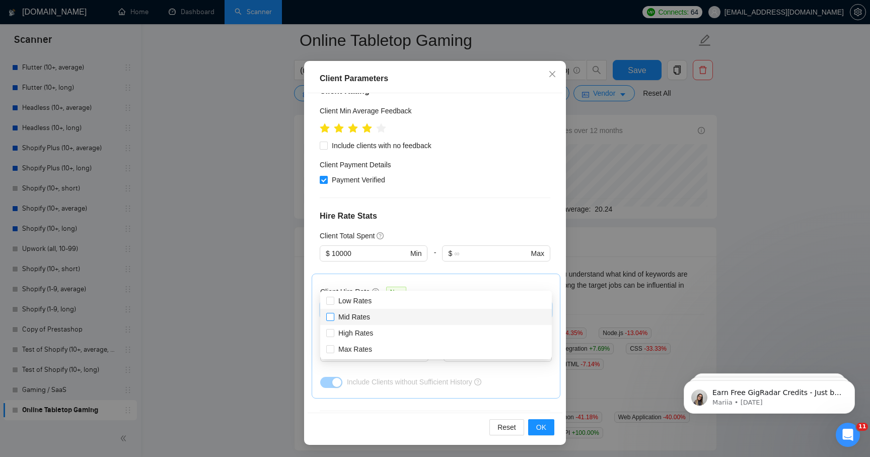
click at [330, 313] on input "Mid Rates" at bounding box center [329, 316] width 7 height 7
checkbox input "true"
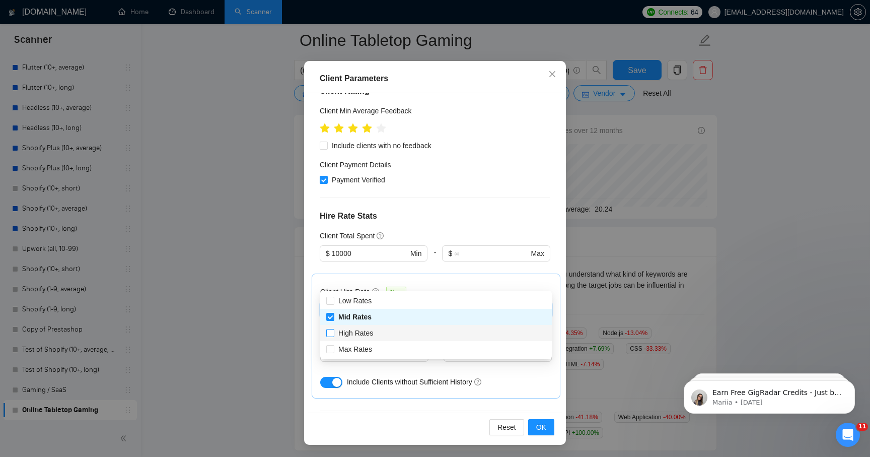
click at [330, 334] on input "High Rates" at bounding box center [329, 332] width 7 height 7
checkbox input "true"
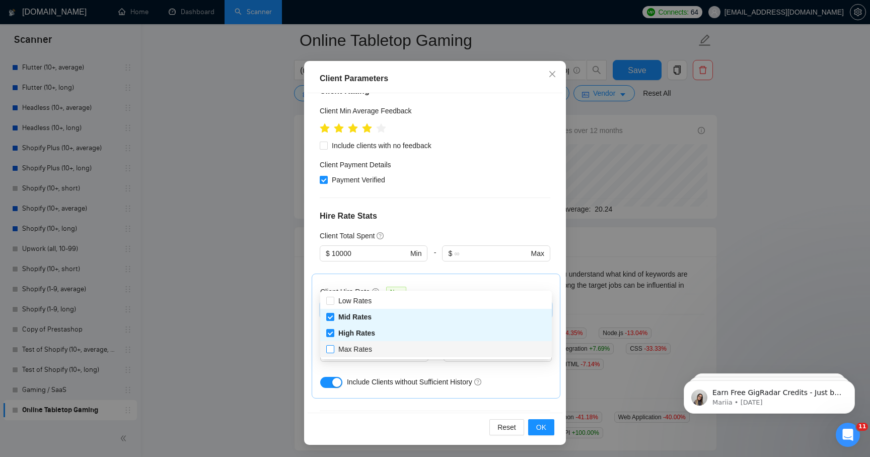
click at [329, 350] on input "Max Rates" at bounding box center [329, 348] width 7 height 7
checkbox input "true"
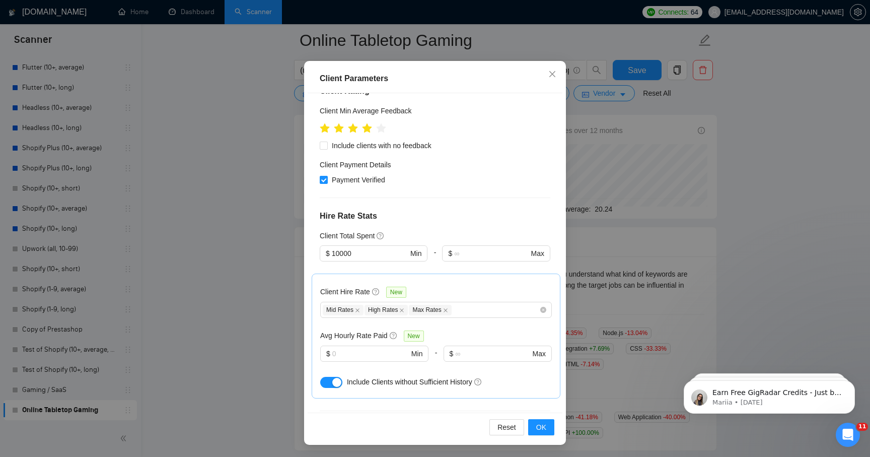
click at [487, 273] on div "Client Hire Rate New Mid Rates High Rates Max Rates Avg Hourly Rate Paid New $ …" at bounding box center [436, 335] width 249 height 125
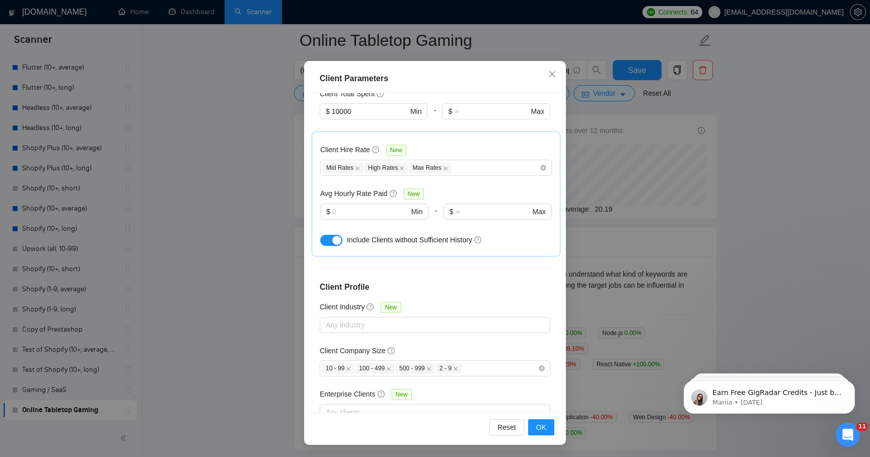
scroll to position [322, 0]
click at [486, 360] on div "10 - 99 100 - 499 500 - 999 2 - 9" at bounding box center [430, 366] width 216 height 12
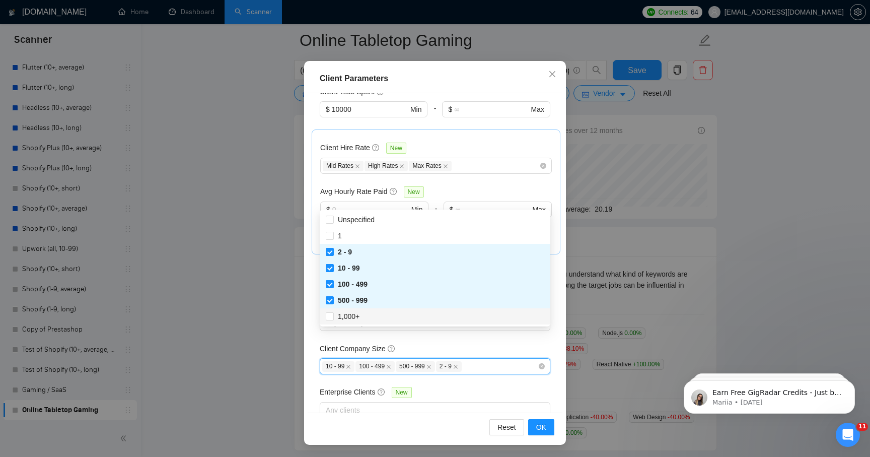
click at [465, 400] on div "Client Location Include Client Countries [GEOGRAPHIC_DATA] [GEOGRAPHIC_DATA] [G…" at bounding box center [435, 253] width 255 height 320
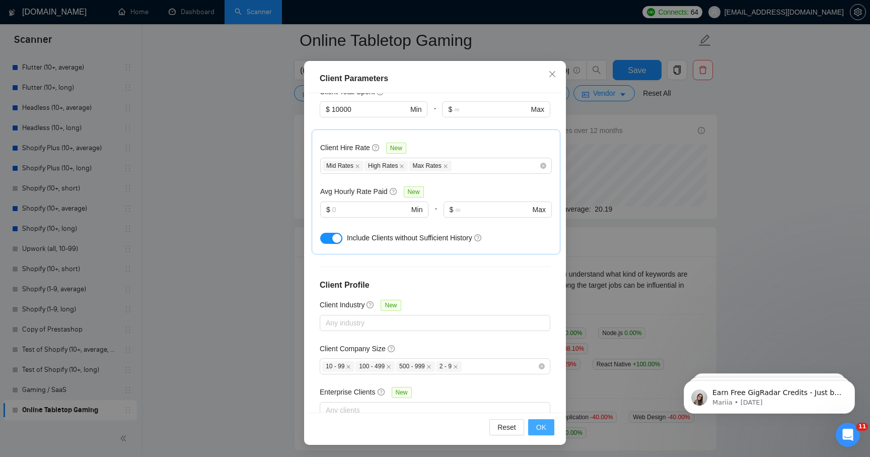
click at [536, 426] on button "OK" at bounding box center [541, 427] width 26 height 16
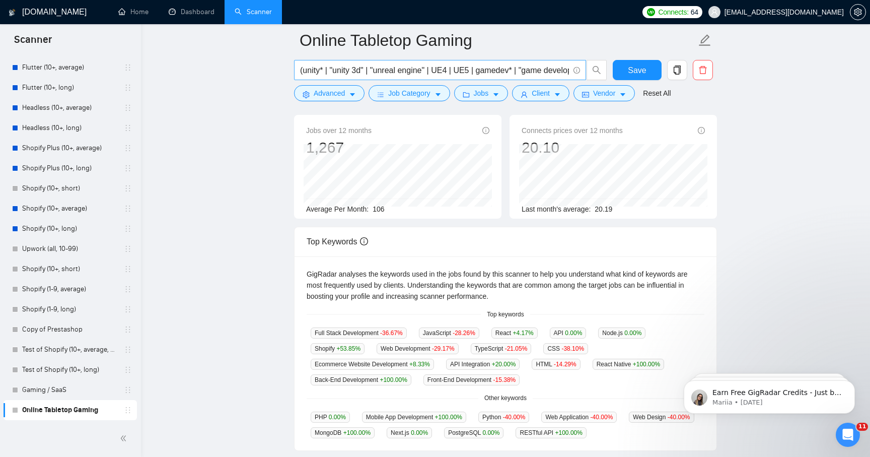
click at [401, 76] on input "(unity* | "unity 3d" | "unreal engine" | UE4 | UE5 | gamedev* | "game developme…" at bounding box center [434, 70] width 269 height 13
click at [538, 74] on input "(unity* | "unity 3d" | "unreal engine" | UE4 | UE5 | gamedev* | "game developme…" at bounding box center [434, 70] width 269 height 13
drag, startPoint x: 540, startPoint y: 73, endPoint x: 684, endPoint y: 73, distance: 144.0
click at [684, 73] on div "(unity* | "unity 3d" | "unreal engine" | UE4 | UE5 | gamedev* | "game developme…" at bounding box center [503, 72] width 423 height 25
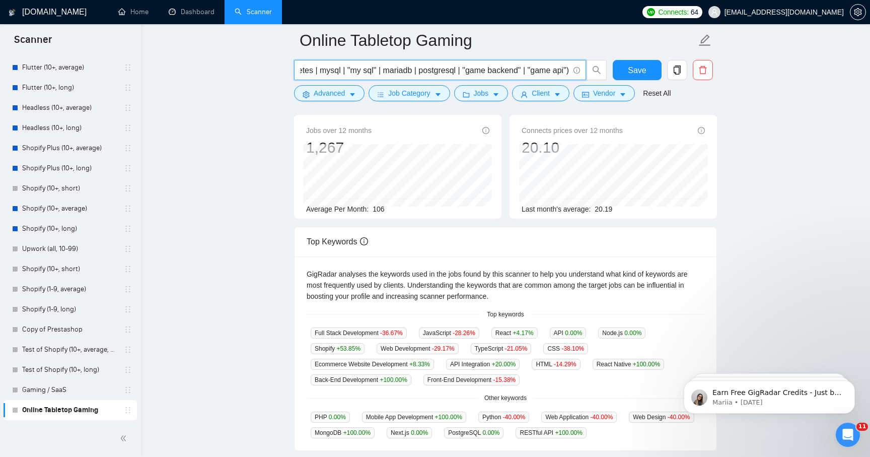
click at [564, 67] on input "(unity* | "unity 3d" | "unreal engine" | UE4 | UE5 | gamedev* | "game developme…" at bounding box center [434, 70] width 269 height 13
paste input "(mvp | prototype | integration | scaling | dashboard | modernization | "api int…"
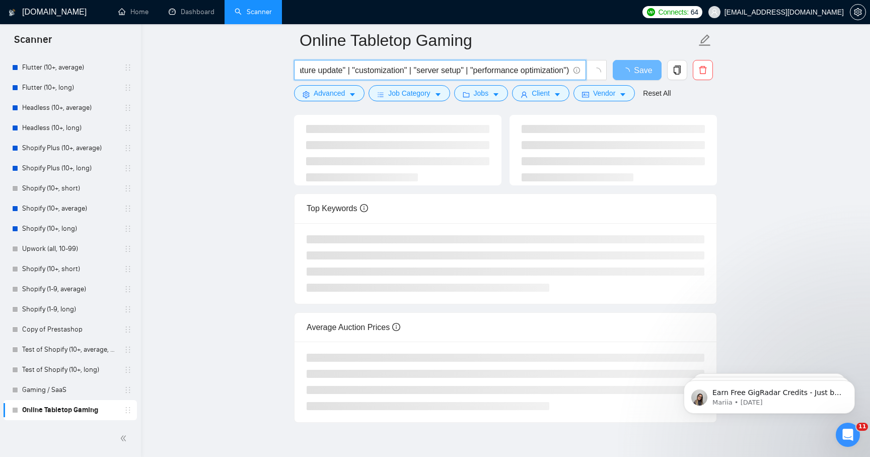
scroll to position [0, 0]
click at [742, 153] on main "Online Tabletop Gaming (unity* | "unity 3d" | "unreal engine" | UE4 | UE5 | gam…" at bounding box center [505, 195] width 697 height 455
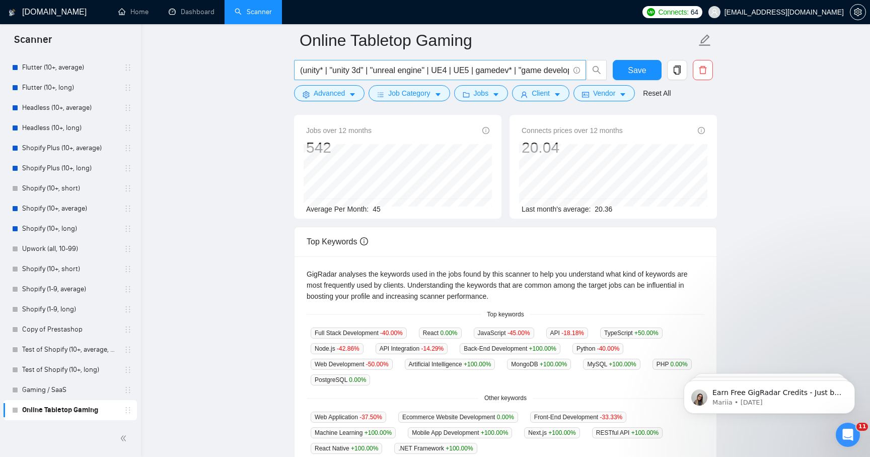
click at [416, 71] on input "(unity* | "unity 3d" | "unreal engine" | UE4 | UE5 | gamedev* | "game developme…" at bounding box center [434, 70] width 269 height 13
click at [382, 65] on input "(unity* | "unity 3d" | "unreal engine" | UE4 | UE5 | gamedev* | "game developme…" at bounding box center [434, 70] width 269 height 13
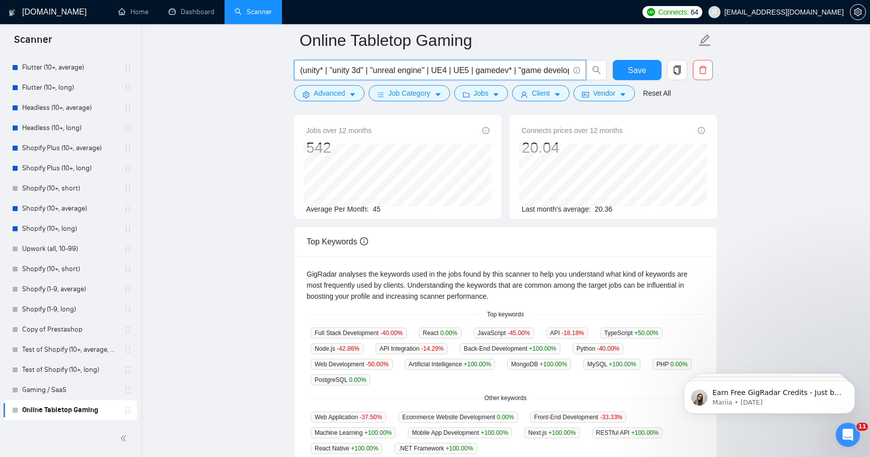
paste input "text"
type input "(unity* | "unity 3d" | "unreal engine" | UE4 | UE5 | gamedev* | "game developme…"
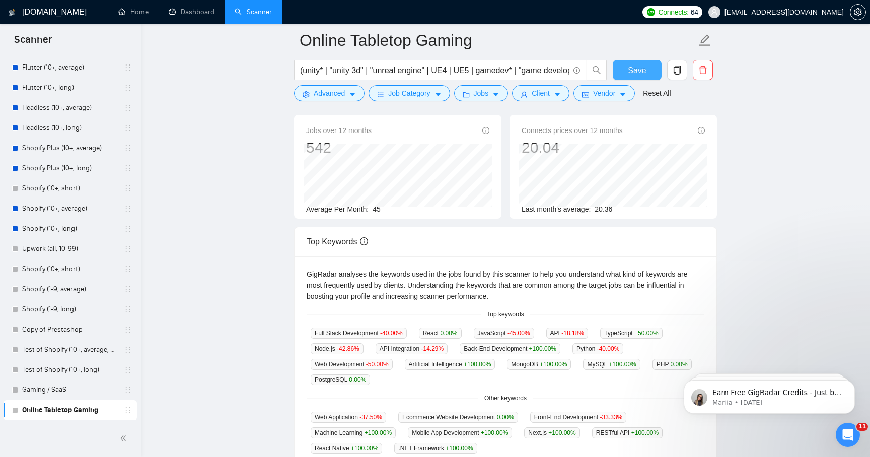
click at [640, 67] on span "Save" at bounding box center [637, 70] width 18 height 13
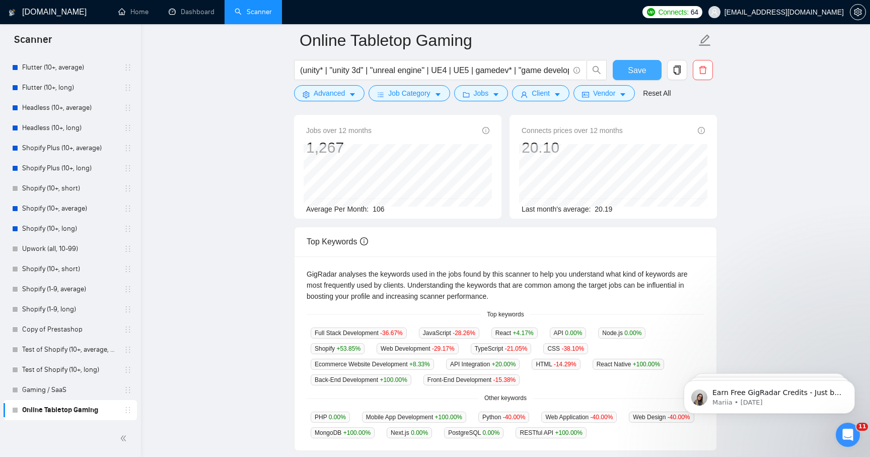
click at [638, 72] on span "Save" at bounding box center [637, 70] width 18 height 13
click at [615, 94] on span "Vendor" at bounding box center [604, 93] width 22 height 11
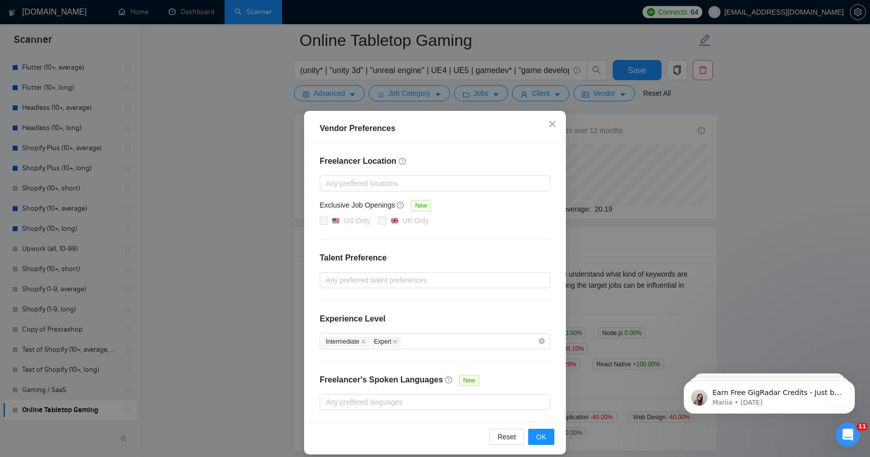
scroll to position [9, 0]
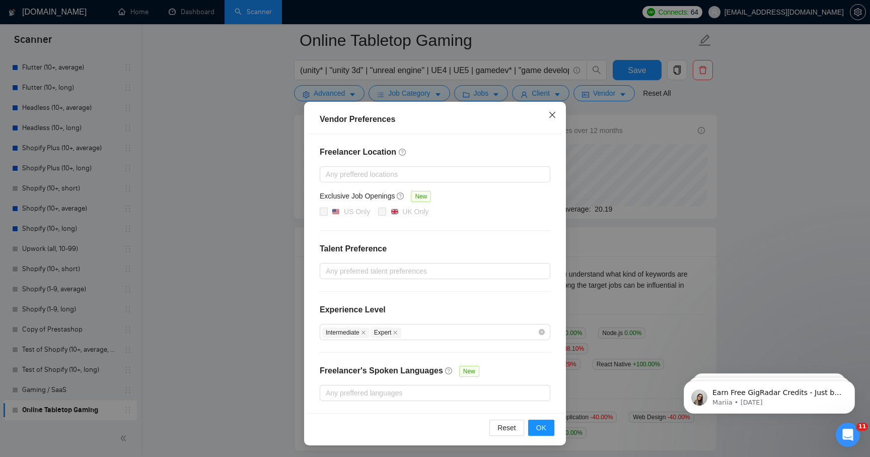
click at [556, 114] on icon "close" at bounding box center [552, 115] width 8 height 8
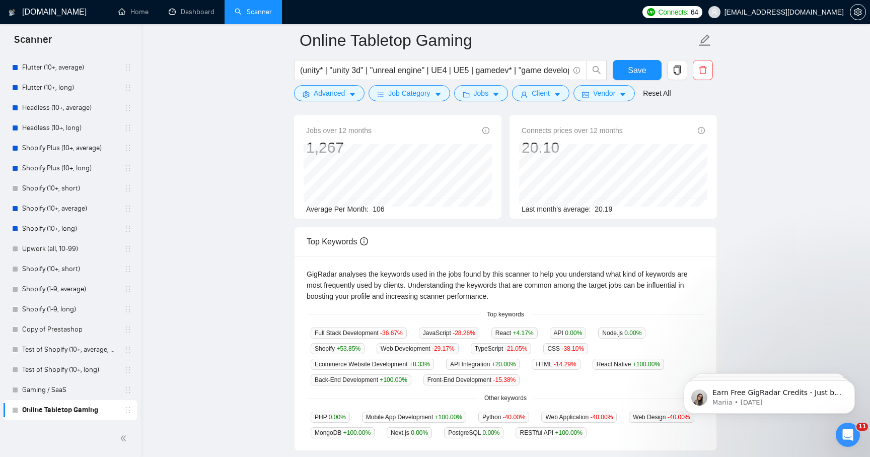
scroll to position [0, 0]
click at [556, 95] on button "Client" at bounding box center [540, 93] width 57 height 16
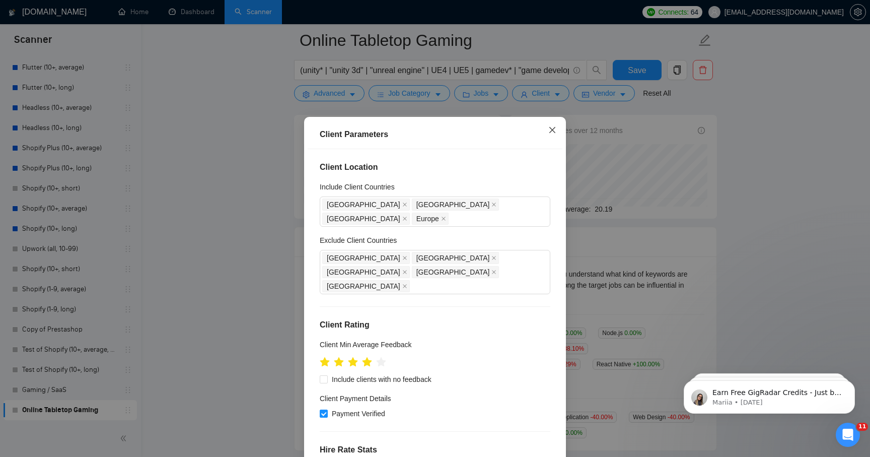
click at [555, 128] on icon "close" at bounding box center [552, 130] width 8 height 8
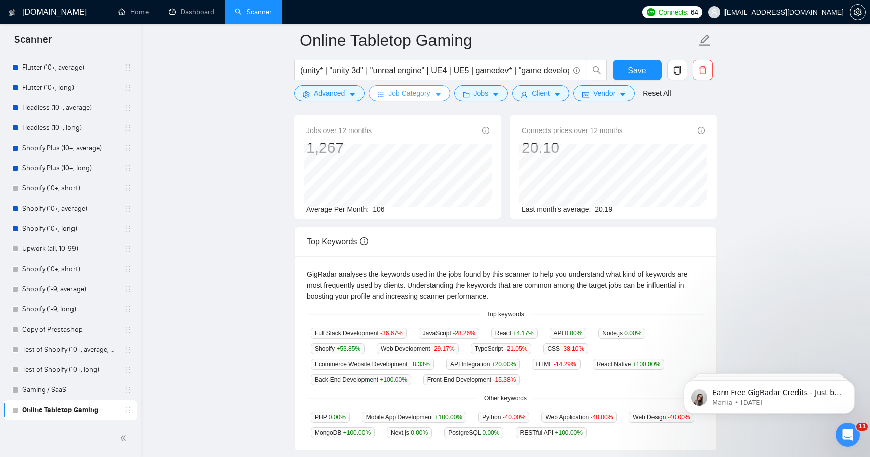
click at [402, 99] on button "Job Category" at bounding box center [409, 93] width 81 height 16
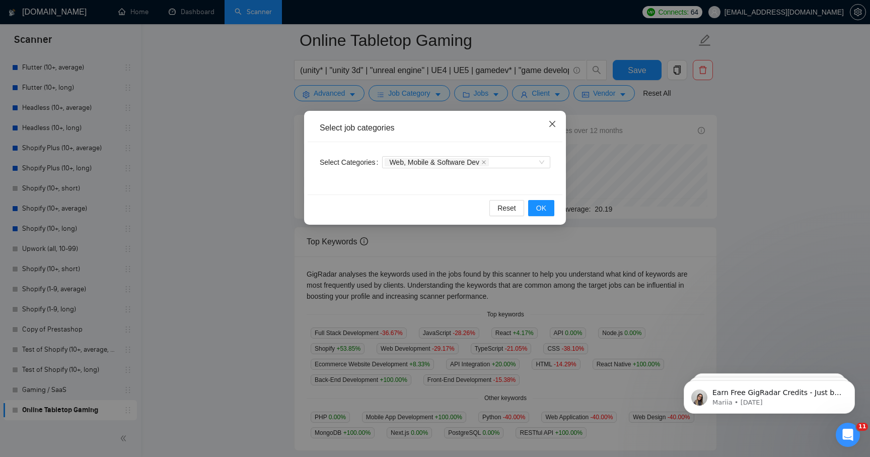
click at [554, 125] on icon "close" at bounding box center [552, 124] width 8 height 8
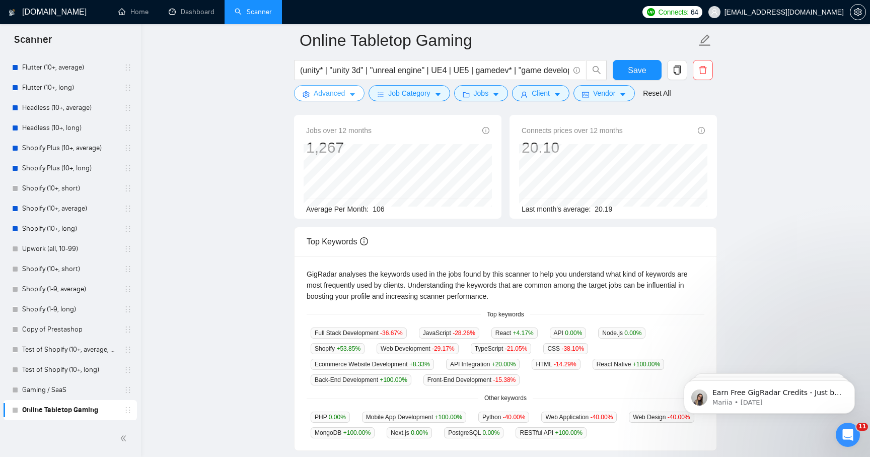
click at [348, 91] on button "Advanced" at bounding box center [329, 93] width 71 height 16
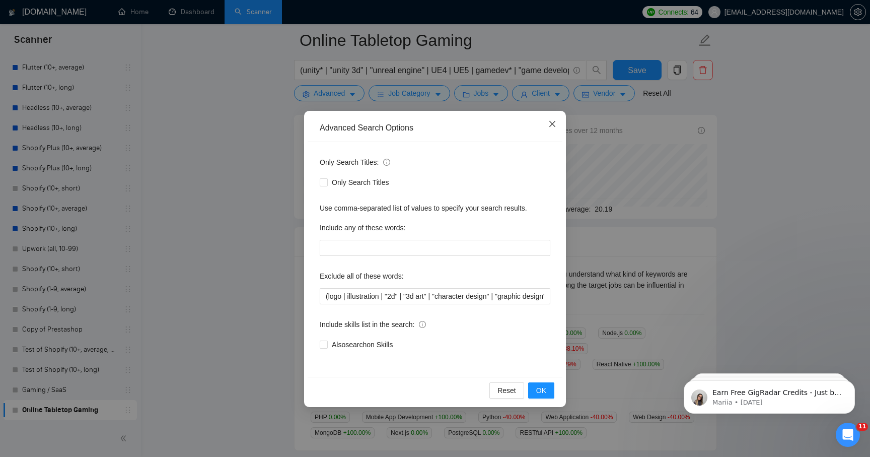
click at [554, 125] on icon "close" at bounding box center [552, 124] width 8 height 8
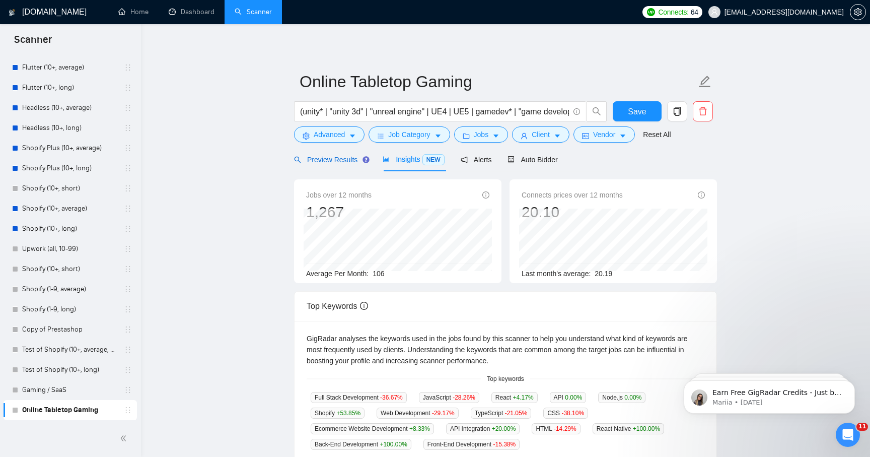
click at [318, 154] on div "Preview Results" at bounding box center [330, 159] width 73 height 11
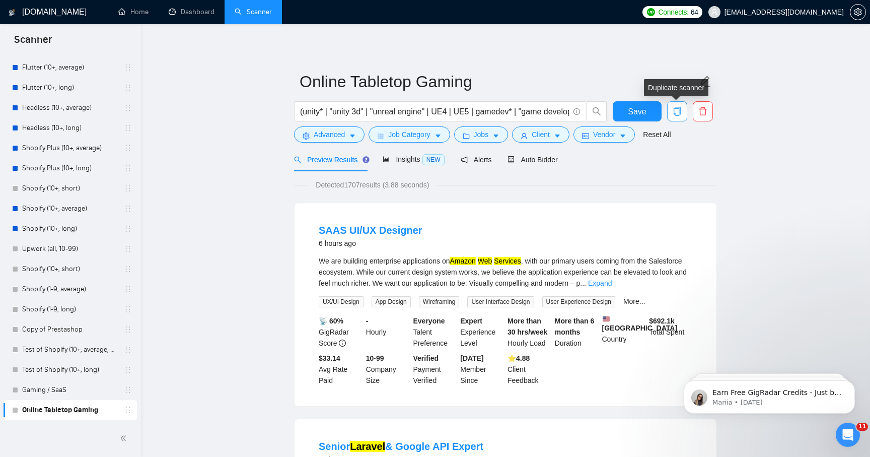
click at [676, 112] on icon "copy" at bounding box center [677, 111] width 9 height 9
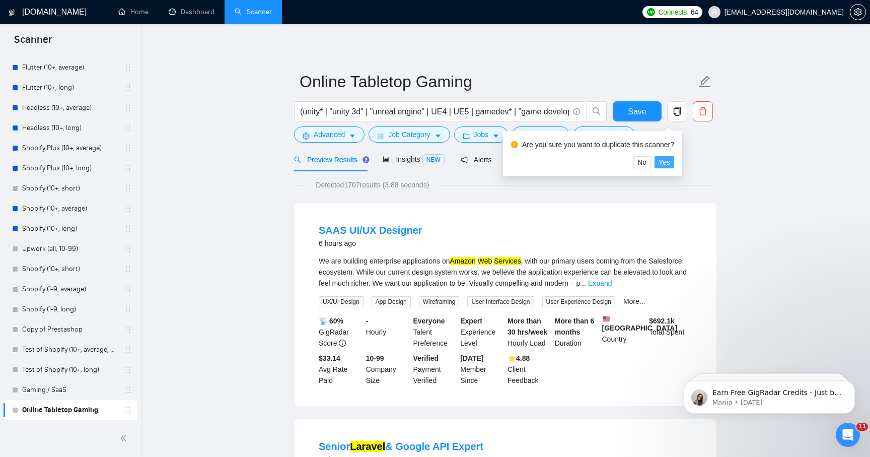
click at [669, 163] on span "Yes" at bounding box center [665, 162] width 12 height 11
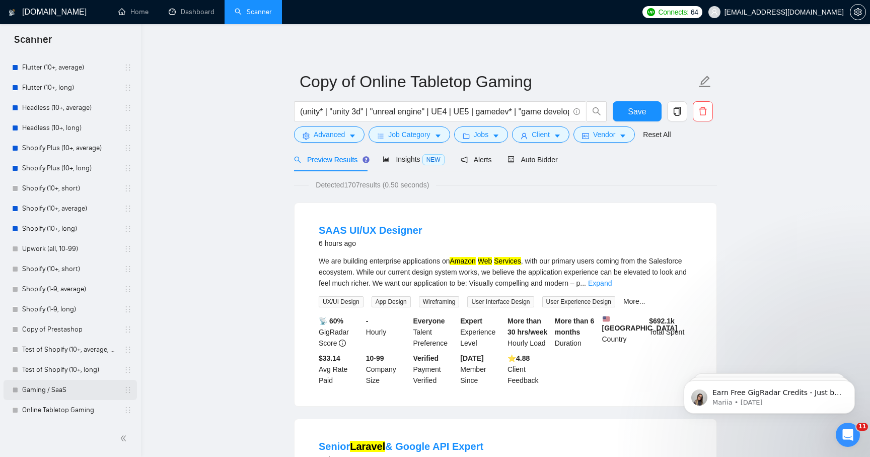
scroll to position [126, 0]
click at [32, 407] on link "Copy of Online Tabletop Gaming" at bounding box center [70, 410] width 96 height 20
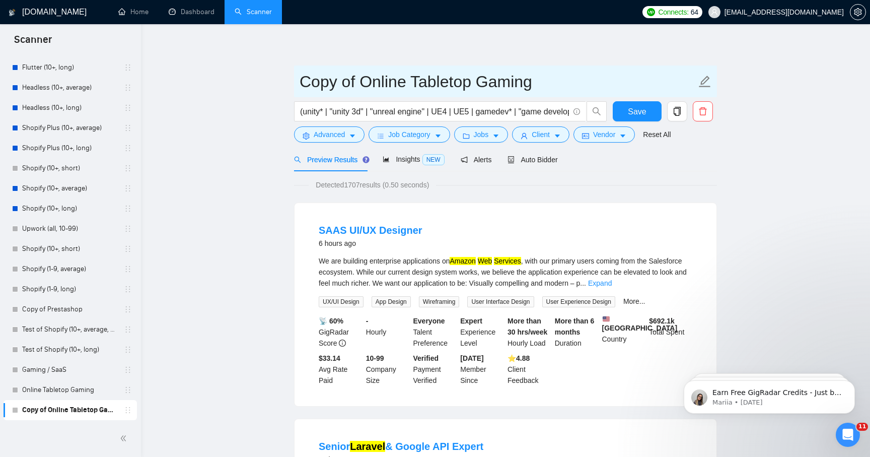
click at [383, 79] on input "Copy of Online Tabletop Gaming" at bounding box center [498, 81] width 397 height 25
paste input "Fraud Prevention"
type input "Fraud Prevention"
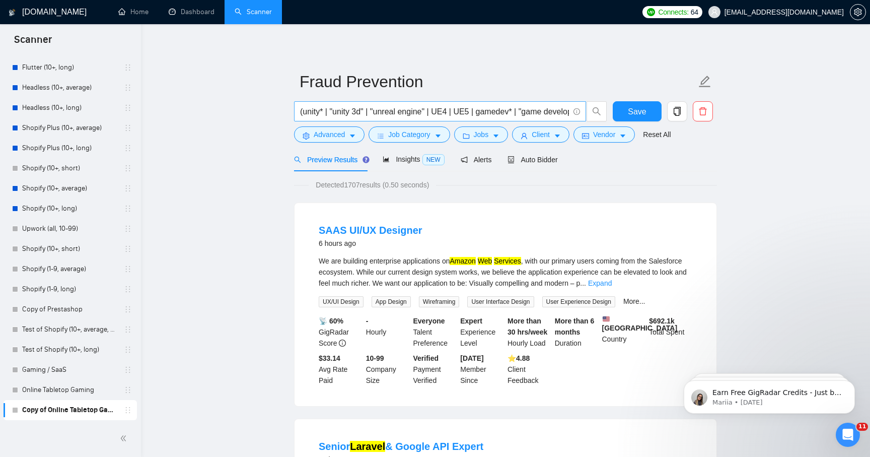
click at [394, 117] on input "(unity* | "unity 3d" | "unreal engine" | UE4 | UE5 | gamedev* | "game developme…" at bounding box center [434, 111] width 269 height 13
paste input "node* | express* | nest* | mongo* | nosql | "no sql" | redis | "in-memory db" |…"
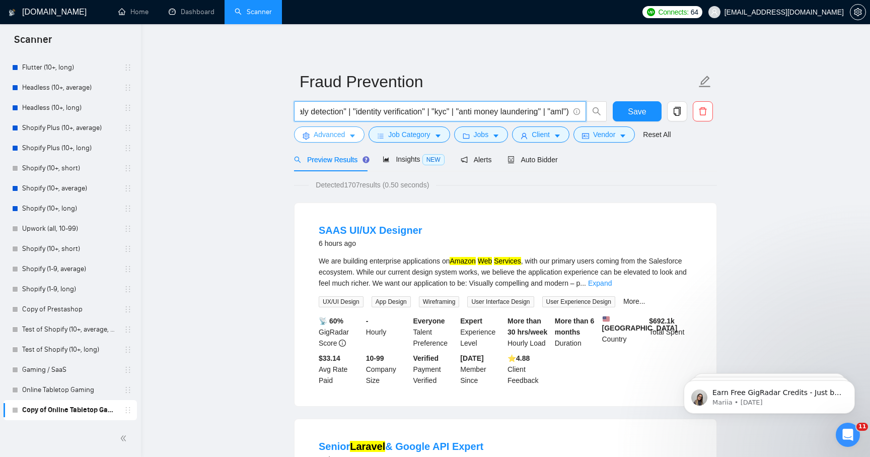
type input "(node* | express* | nest* | mongo* | nosql | "no sql" | redis | "in-memory db" …"
click at [309, 132] on icon "setting" at bounding box center [306, 135] width 7 height 7
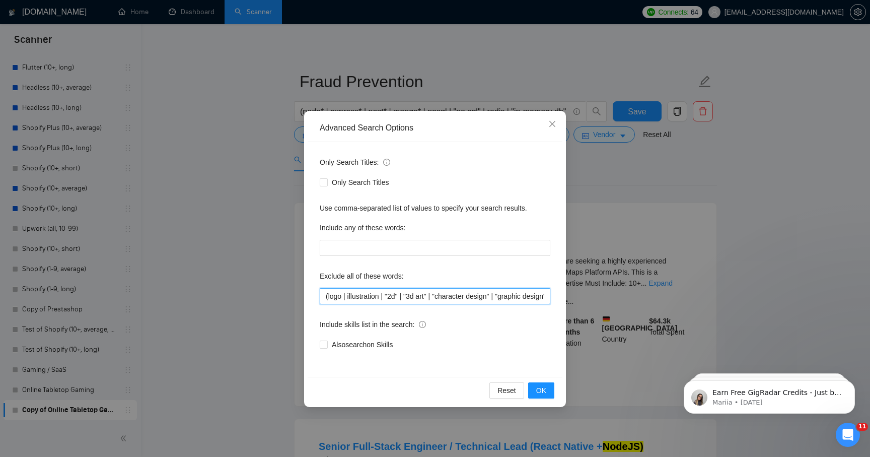
click at [360, 294] on input "(logo | illustration | "2d" | "3d art" | "character design" | "graphic design" …" at bounding box center [435, 296] width 231 height 16
paste input "bookkeeping | accounting | quickbooks | "data entry" | "excel tasks" | "manual …"
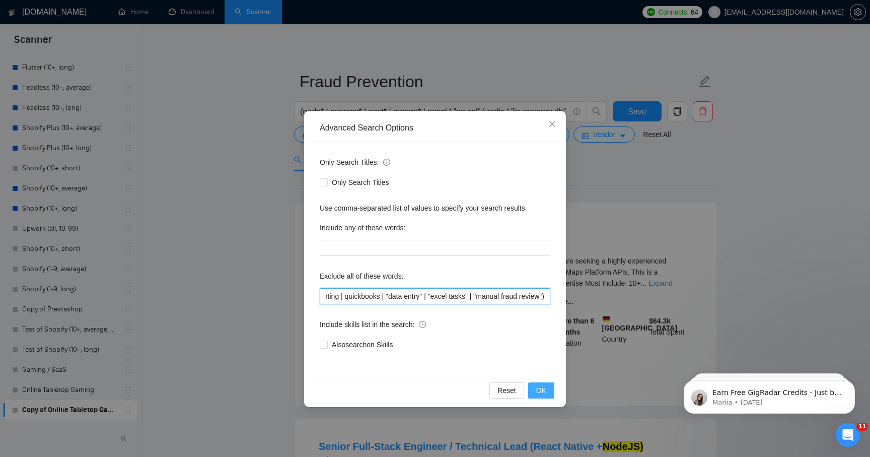
type input "(bookkeeping | accounting | quickbooks | "data entry" | "excel tasks" | "manual…"
click at [550, 391] on button "OK" at bounding box center [541, 390] width 26 height 16
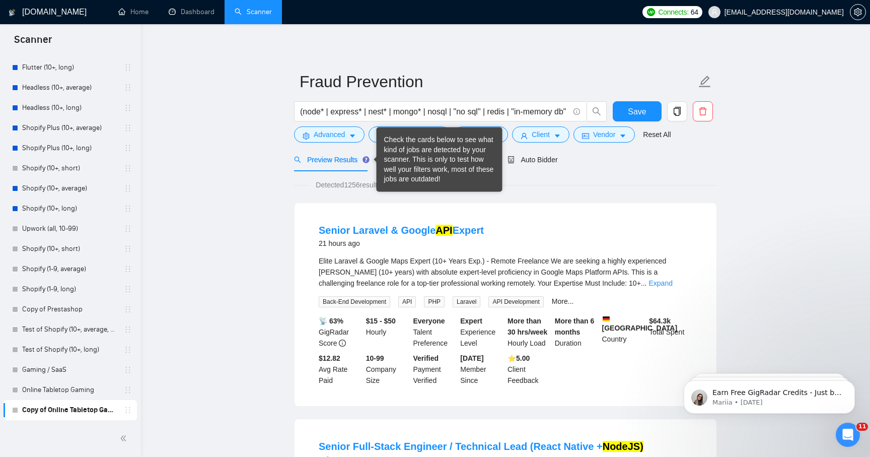
click at [402, 163] on div "Check the cards below to see what kind of jobs are detected by your scanner. Th…" at bounding box center [439, 159] width 111 height 49
click at [333, 179] on span "Detected 1256 results (0.45 seconds)" at bounding box center [372, 184] width 127 height 11
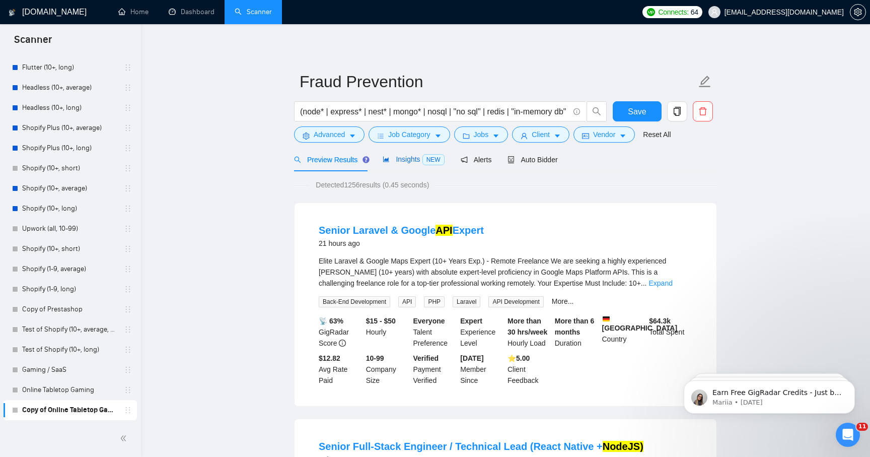
click at [396, 159] on span "Insights NEW" at bounding box center [413, 159] width 61 height 8
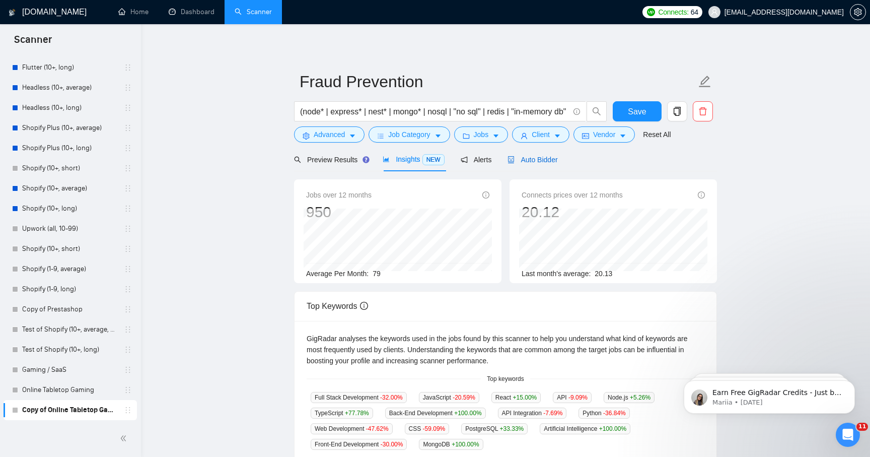
click at [556, 159] on span "Auto Bidder" at bounding box center [533, 160] width 50 height 8
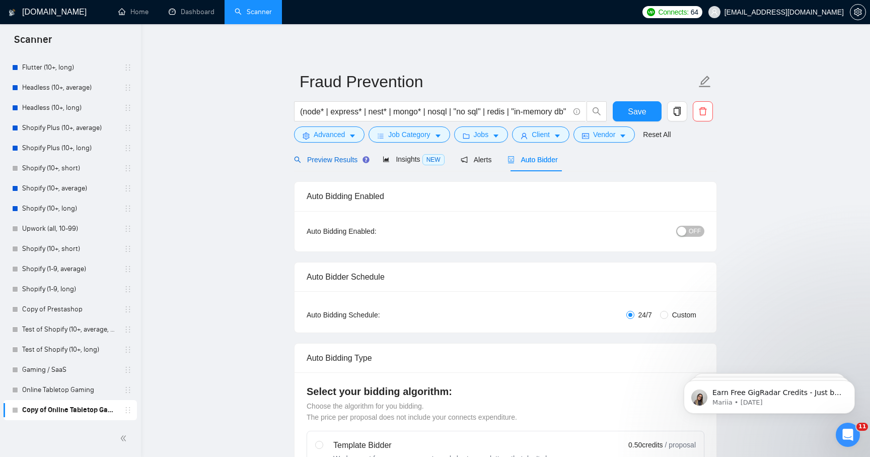
click at [331, 162] on span "Preview Results" at bounding box center [330, 160] width 73 height 8
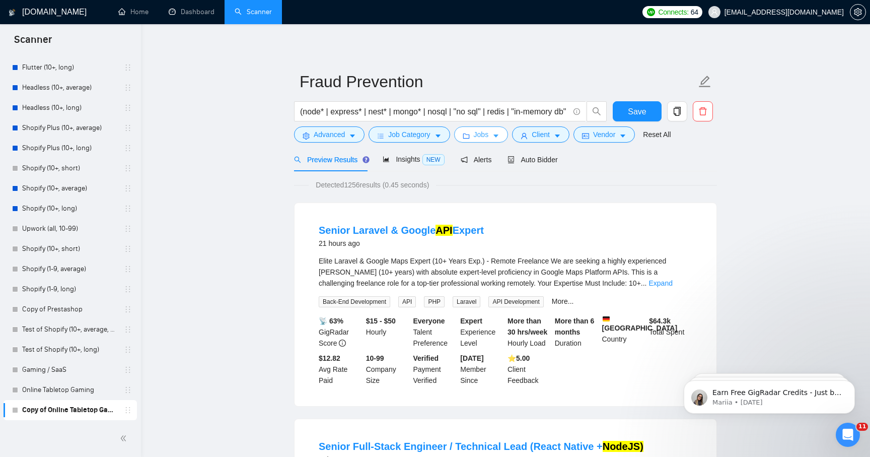
click at [480, 142] on button "Jobs" at bounding box center [481, 134] width 54 height 16
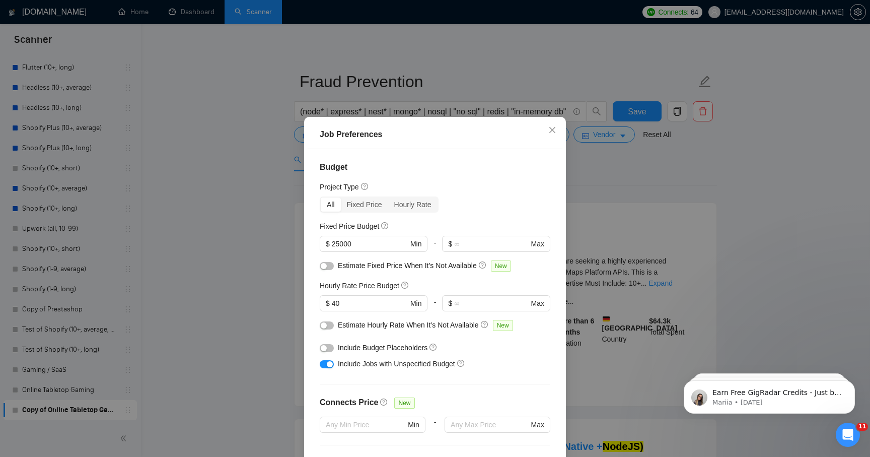
click at [238, 316] on div "Job Preferences Budget Project Type All Fixed Price Hourly Rate Fixed Price Bud…" at bounding box center [435, 228] width 870 height 457
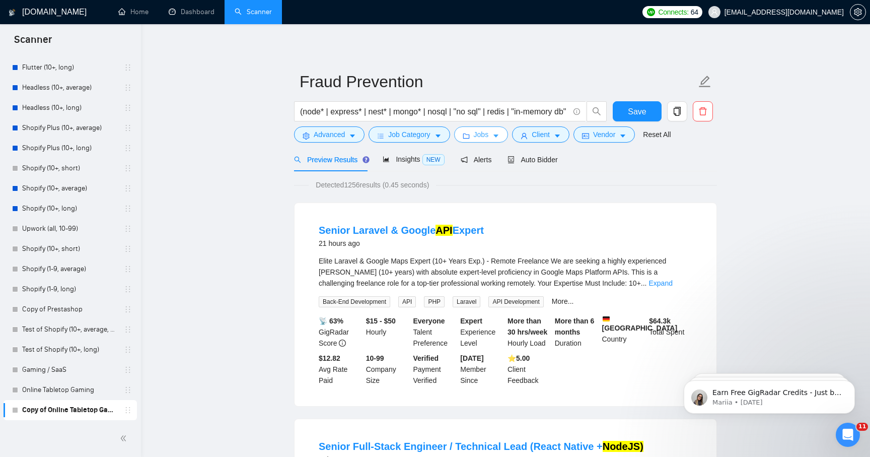
click at [486, 136] on span "Jobs" at bounding box center [481, 134] width 15 height 11
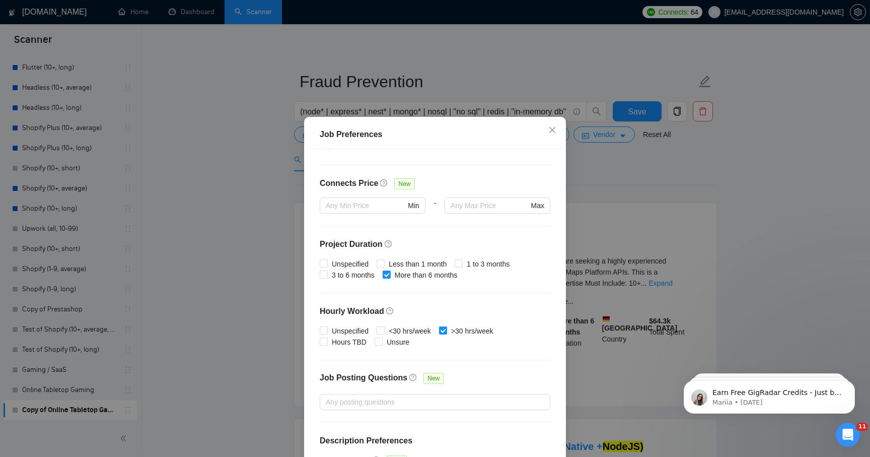
scroll to position [248, 0]
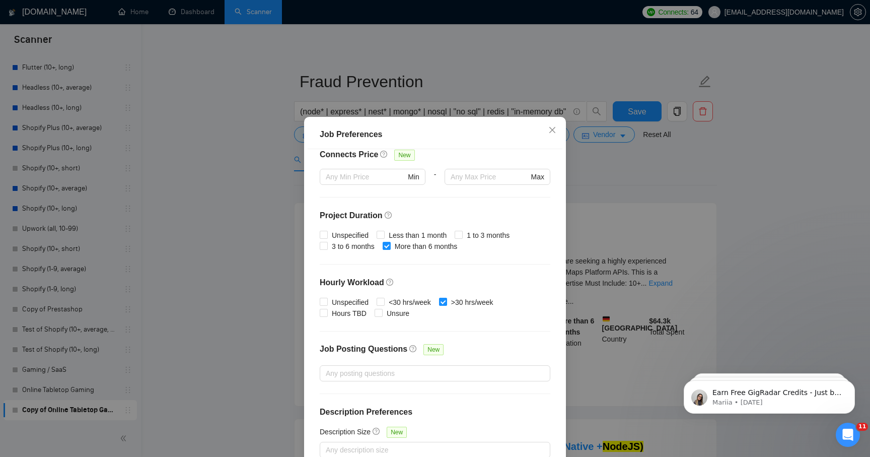
click at [627, 277] on div "Job Preferences Budget Project Type All Fixed Price Hourly Rate Fixed Price Bud…" at bounding box center [435, 228] width 870 height 457
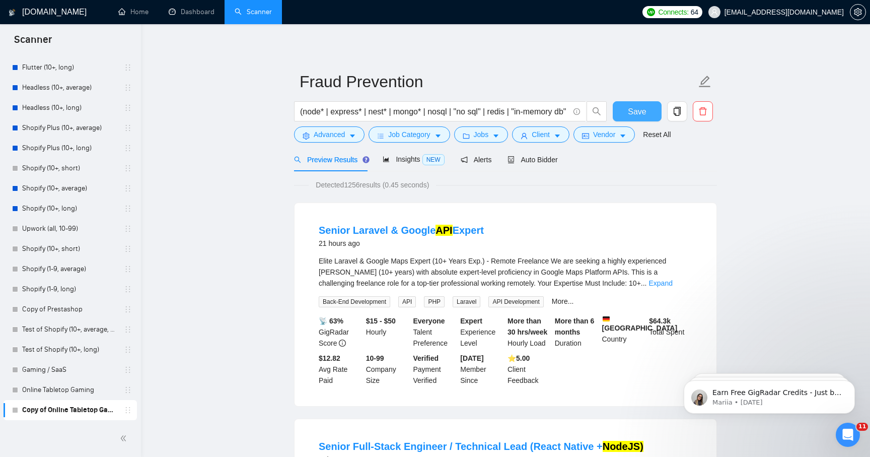
click at [637, 109] on span "Save" at bounding box center [637, 111] width 18 height 13
click at [677, 114] on icon "copy" at bounding box center [677, 111] width 9 height 9
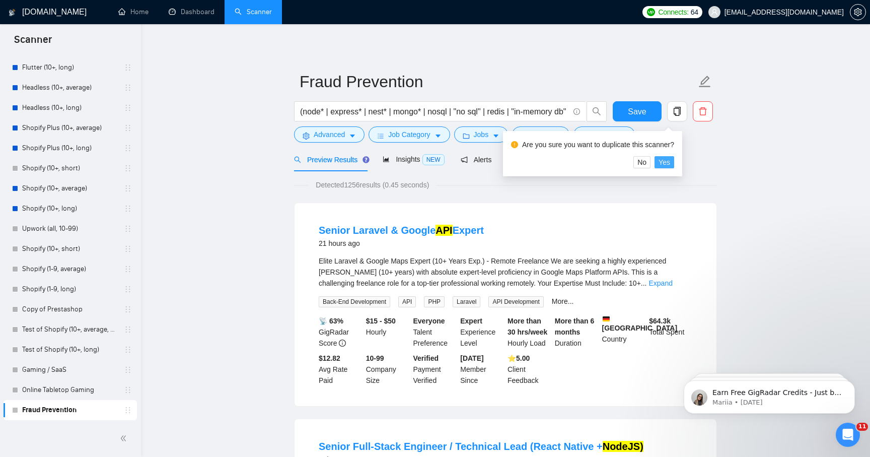
click at [674, 163] on button "Yes" at bounding box center [665, 162] width 20 height 12
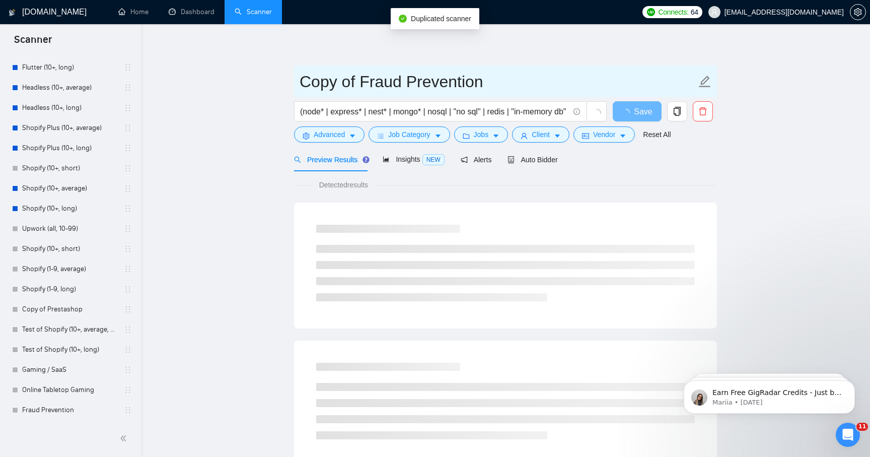
click at [382, 85] on input "Copy of Fraud Prevention" at bounding box center [498, 81] width 397 height 25
paste input "Translation & Localization SaaS"
type input "Translation & Localization SaaS"
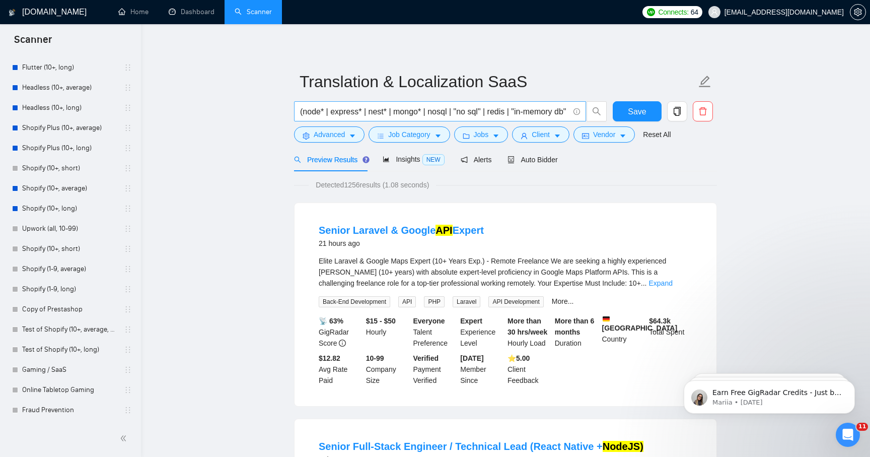
click at [393, 107] on input "(node* | express* | nest* | mongo* | nosql | "no sql" | redis | "in-memory db" …" at bounding box center [434, 111] width 269 height 13
paste input "(localization | localisation | i18n | l10n | "translation api" | "translation p…"
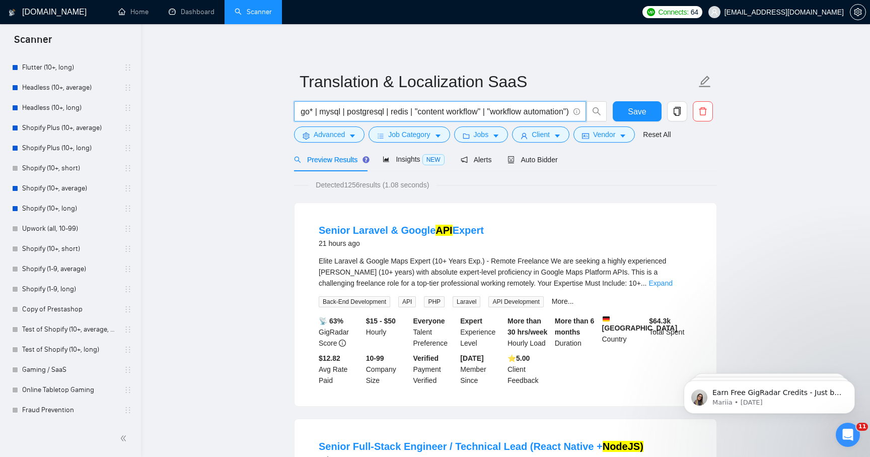
type input "(localization | localisation | i18n | l10n | "translation api" | "translation p…"
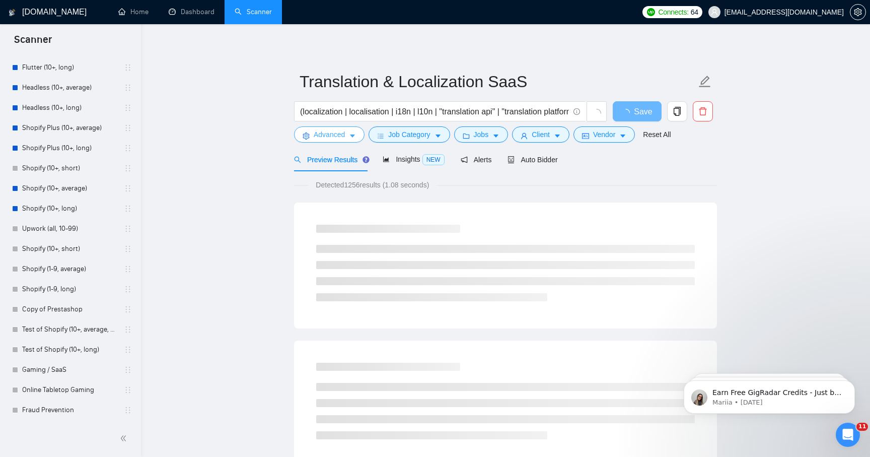
click at [337, 137] on span "Advanced" at bounding box center [329, 134] width 31 height 11
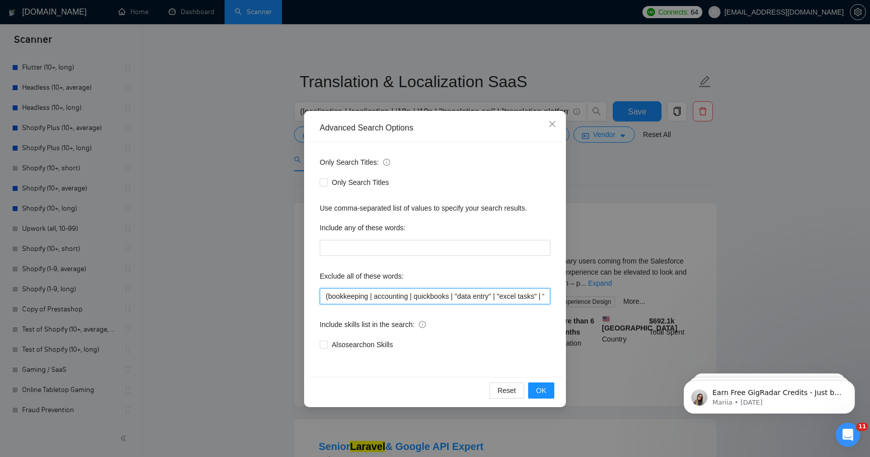
click at [340, 297] on input "(bookkeeping | accounting | quickbooks | "data entry" | "excel tasks" | "manual…" at bounding box center [435, 296] width 231 height 16
paste input ""manual translation" | subtitle | "book translation" | "academic translation" |…"
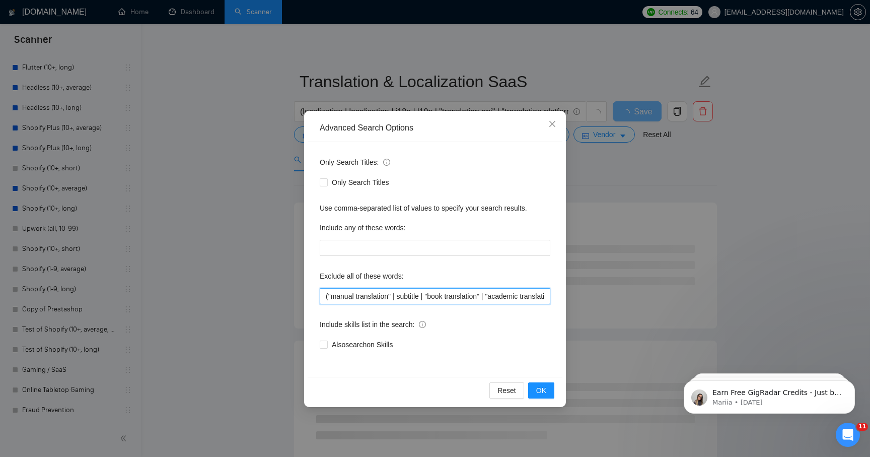
drag, startPoint x: 346, startPoint y: 299, endPoint x: 278, endPoint y: 298, distance: 68.0
click at [278, 298] on div "Advanced Search Options Only Search Titles: Only Search Titles Use comma-separa…" at bounding box center [435, 228] width 870 height 457
type input "("manual translation" | subtitle | "book translation" | "academic translation" …"
click at [534, 391] on button "OK" at bounding box center [541, 390] width 26 height 16
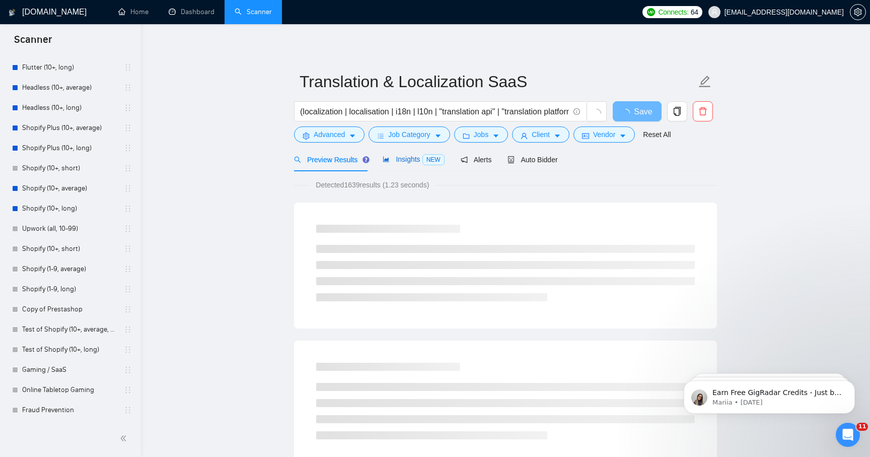
click at [400, 162] on span "Insights NEW" at bounding box center [413, 159] width 61 height 8
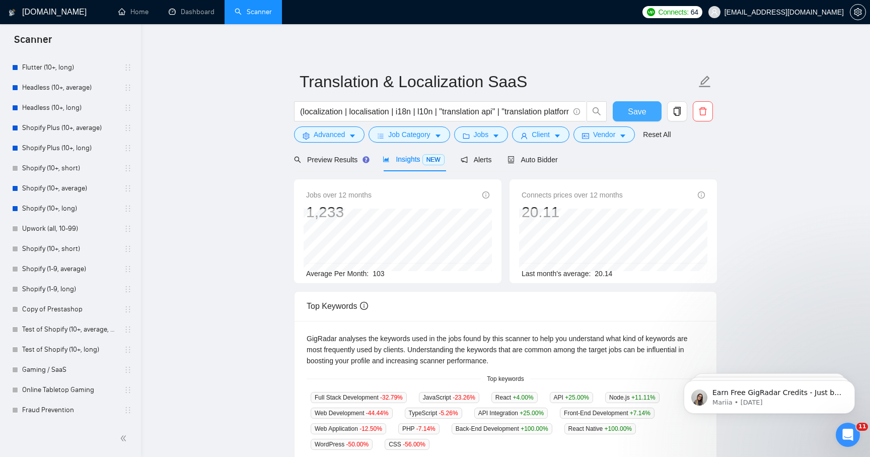
click at [632, 109] on span "Save" at bounding box center [637, 111] width 18 height 13
click at [475, 135] on button "Jobs" at bounding box center [481, 134] width 54 height 16
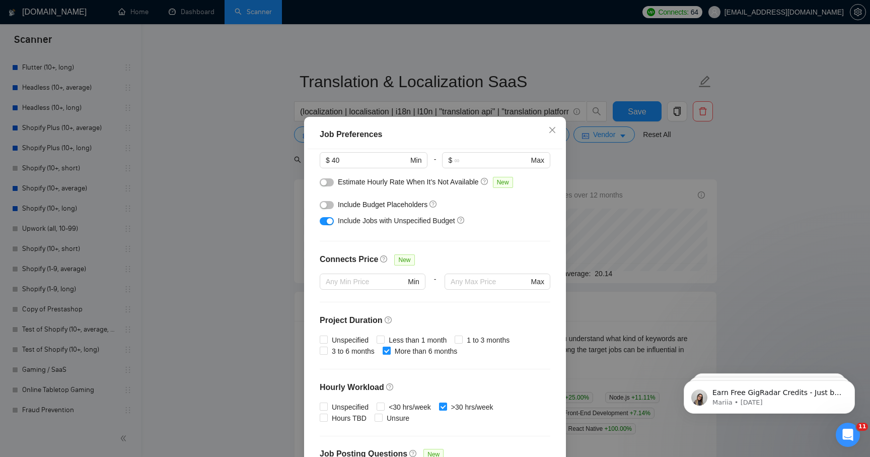
scroll to position [248, 0]
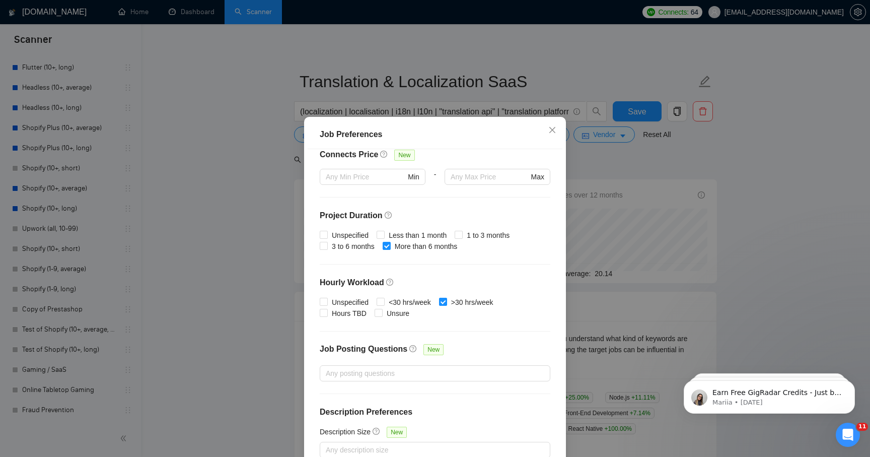
click at [626, 238] on div "Job Preferences Budget Project Type All Fixed Price Hourly Rate Fixed Price Bud…" at bounding box center [435, 228] width 870 height 457
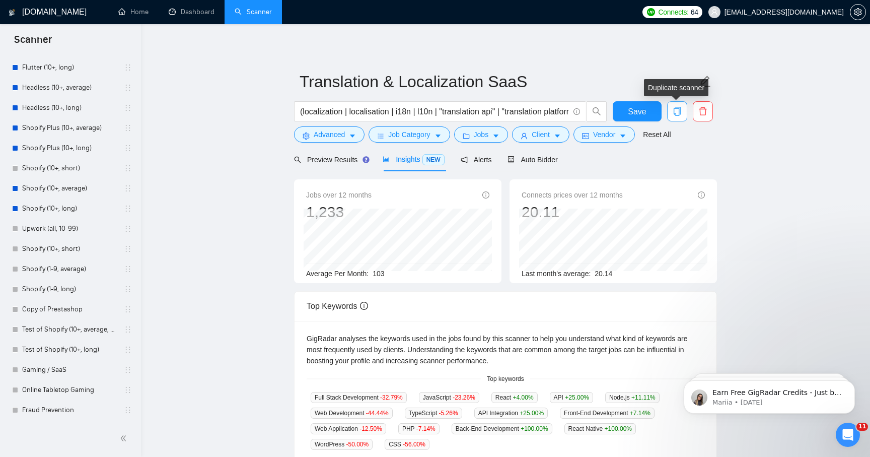
click at [677, 112] on icon "copy" at bounding box center [677, 111] width 9 height 9
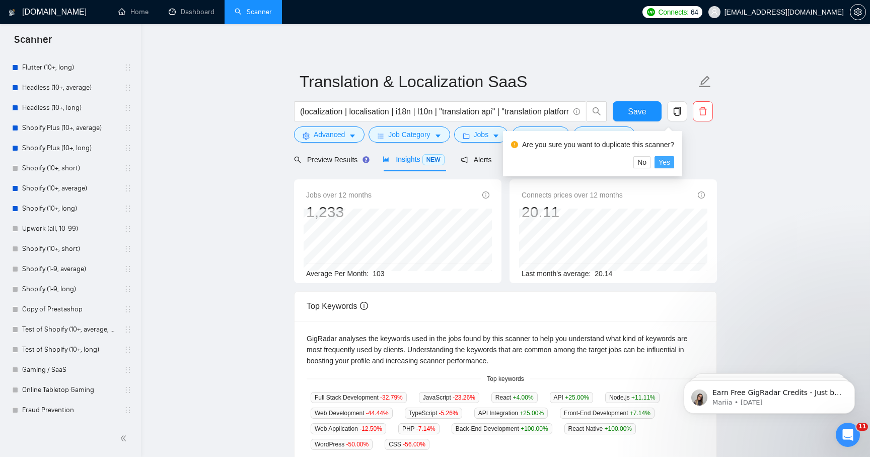
click at [670, 159] on span "Yes" at bounding box center [665, 162] width 12 height 11
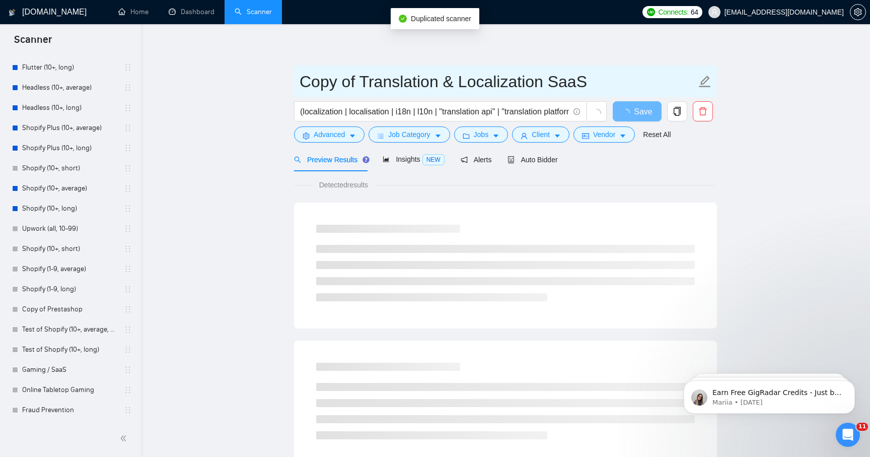
click at [440, 81] on input "Copy of Translation & Localization SaaS" at bounding box center [498, 81] width 397 height 25
paste input "AR / Fashion Tech"
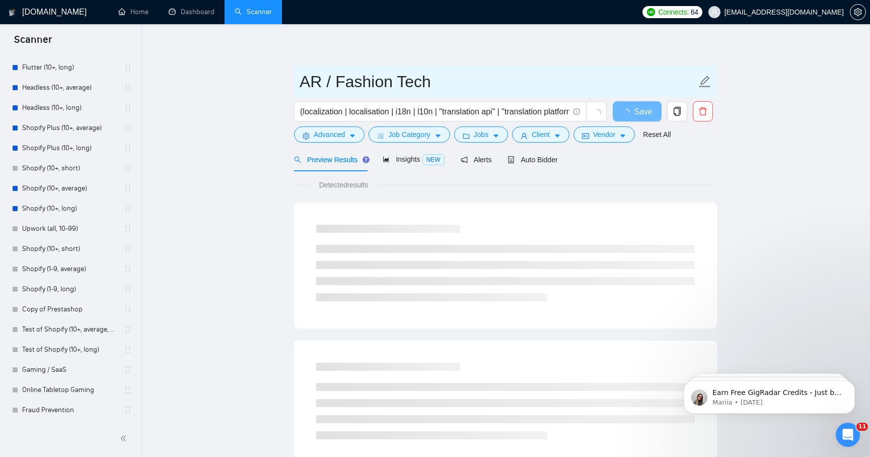
type input "AR / Fashion Tech"
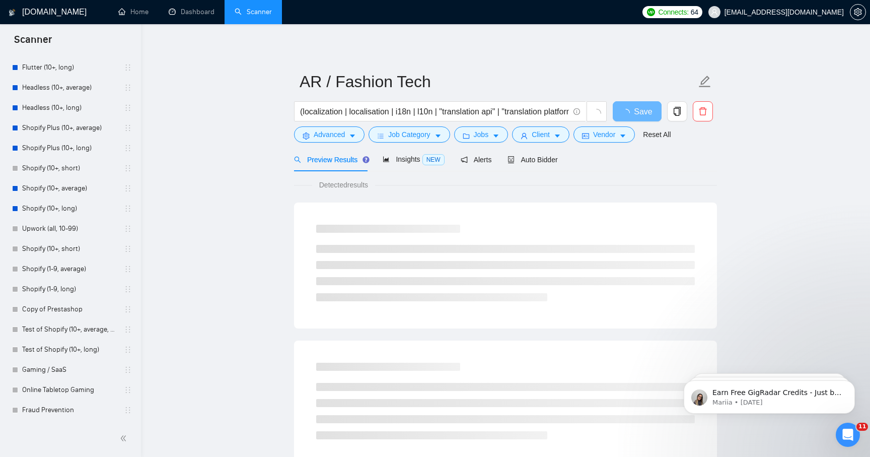
click at [750, 162] on main "AR / Fashion Tech (localization | localisation | i18n | l10n | "translation api…" at bounding box center [505, 460] width 697 height 840
click at [327, 113] on input "(localization | localisation | i18n | l10n | "translation api" | "translation p…" at bounding box center [434, 111] width 269 height 13
paste input "(AR | "augmented reality" | arkit | arcore | vuforia | XR | MR | "mixed reality…"
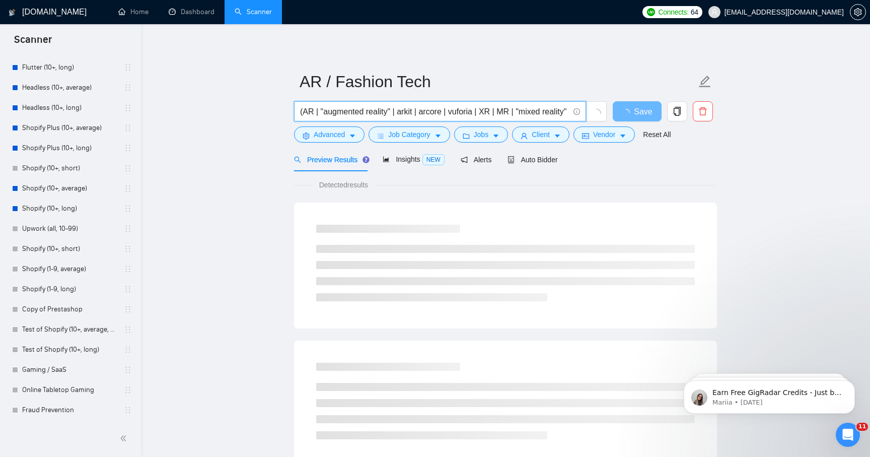
scroll to position [0, 1236]
type input "(AR | "augmented reality" | arkit | arcore | vuforia | XR | MR | "mixed reality…"
click at [309, 134] on icon "setting" at bounding box center [306, 135] width 7 height 7
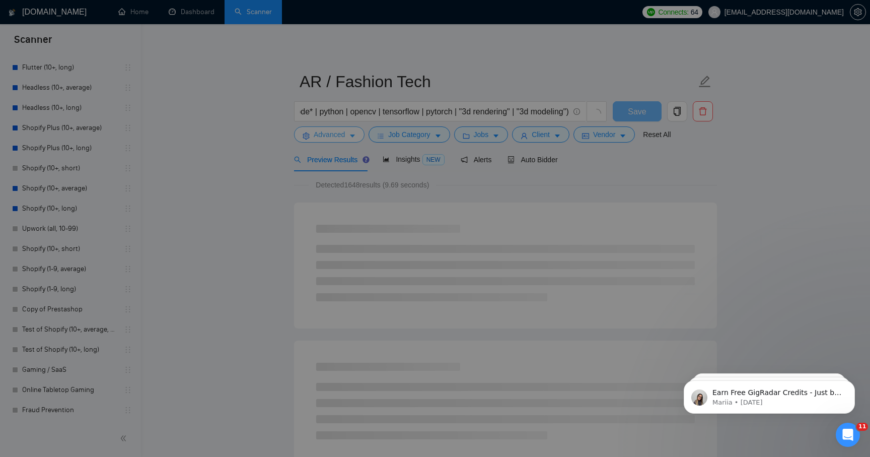
scroll to position [0, 0]
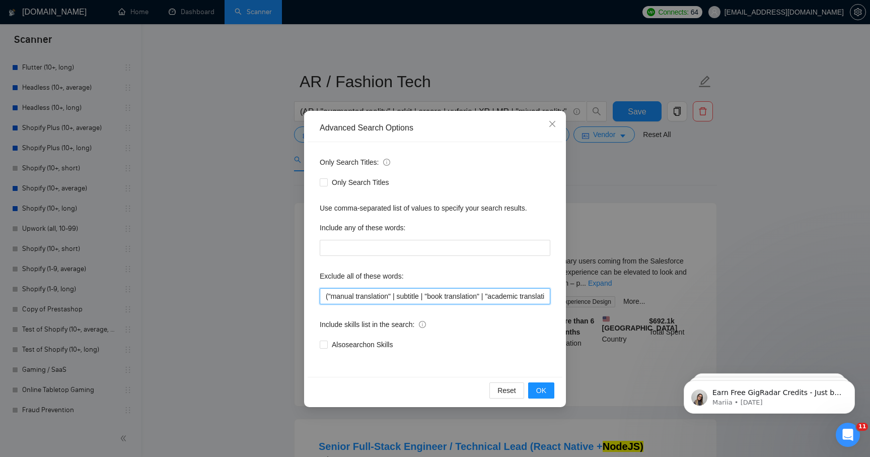
click at [344, 297] on input "("manual translation" | subtitle | "book translation" | "academic translation" …" at bounding box center [435, 296] width 231 height 16
paste input "("fashion logo" | "ecommerce shop setup" | "2d design" | "poster" | "fly"
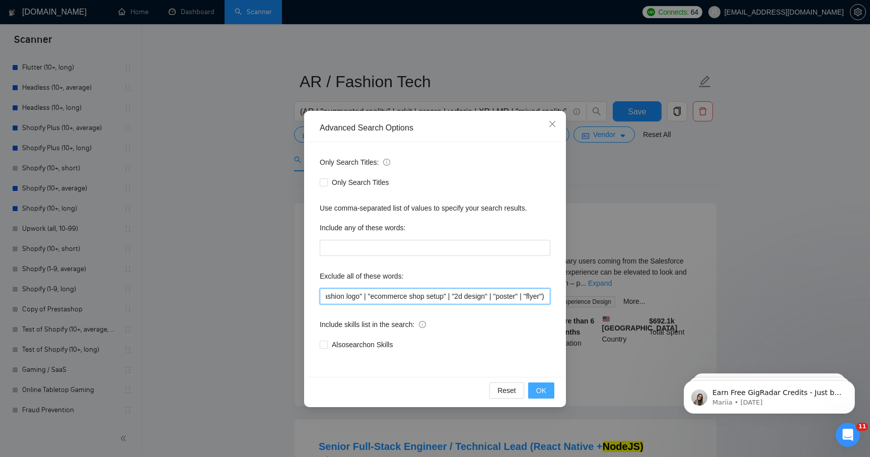
type input "("fashion logo" | "ecommerce shop setup" | "2d design" | "poster" | "flyer")"
click at [537, 390] on span "OK" at bounding box center [541, 390] width 10 height 11
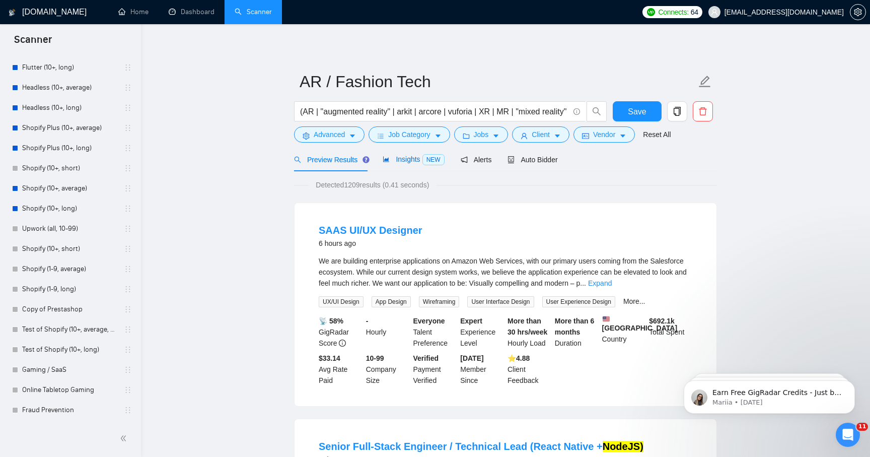
click at [392, 162] on span "Insights NEW" at bounding box center [413, 159] width 61 height 8
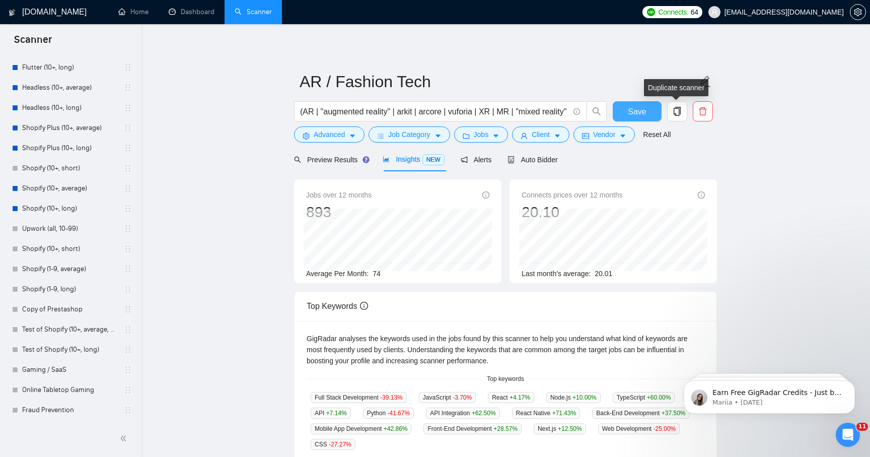
click at [646, 109] on span "Save" at bounding box center [637, 111] width 18 height 13
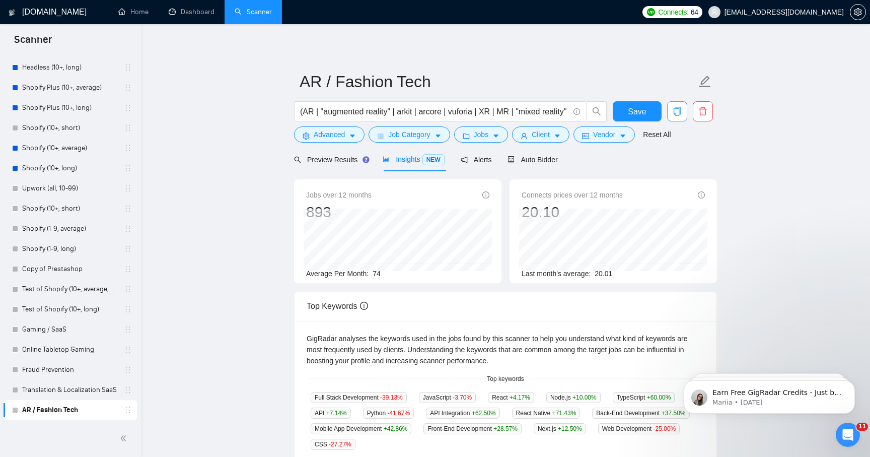
click at [679, 109] on icon "copy" at bounding box center [677, 111] width 7 height 9
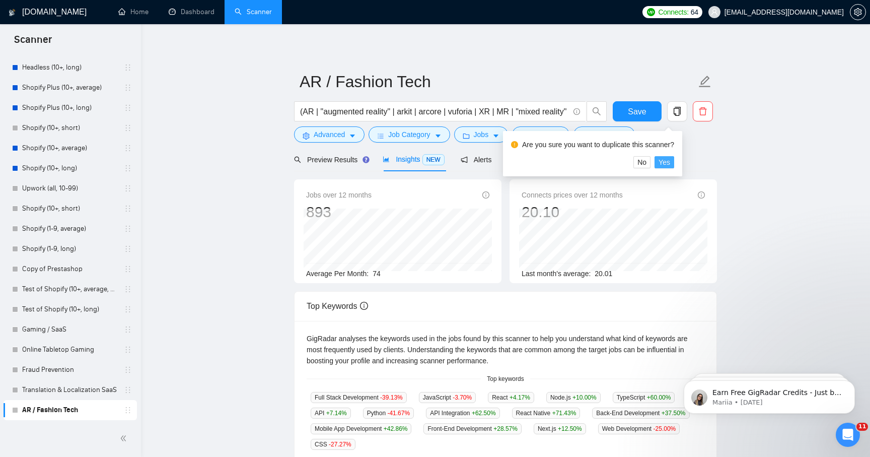
click at [670, 159] on span "Yes" at bounding box center [665, 162] width 12 height 11
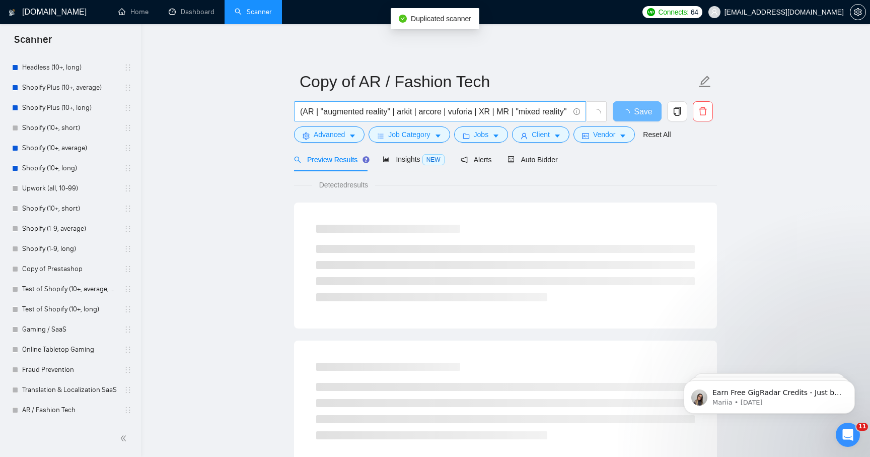
click at [415, 113] on input "(AR | "augmented reality" | arkit | arcore | vuforia | XR | MR | "mixed reality…" at bounding box center [434, 111] width 269 height 13
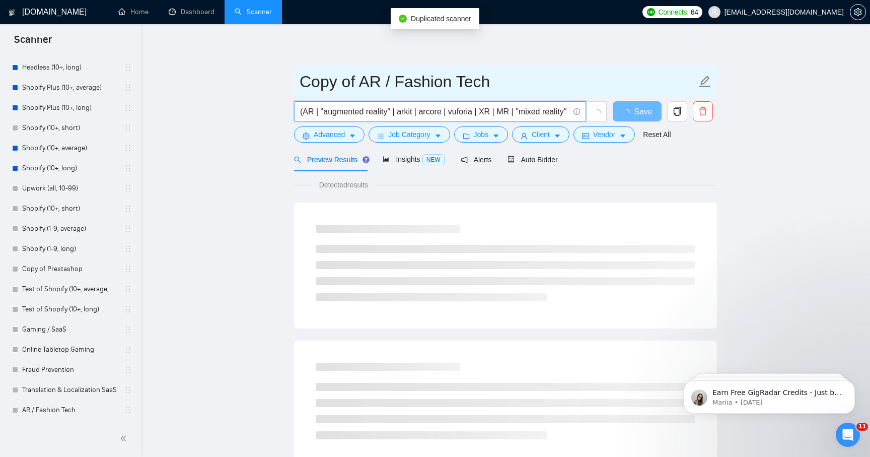
click at [417, 78] on input "Copy of AR / Fashion Tech" at bounding box center [498, 81] width 397 height 25
paste input "FinTech / Payments"
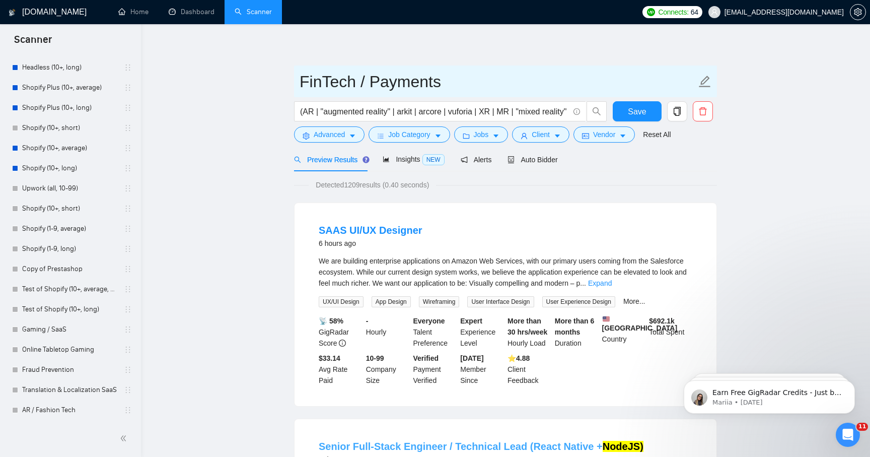
type input "FinTech / Payments"
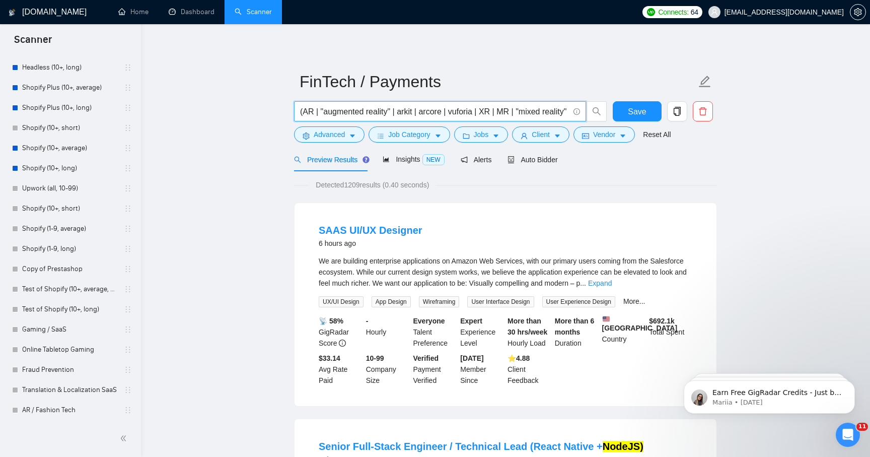
click at [385, 112] on input "(AR | "augmented reality" | arkit | arcore | vuforia | XR | MR | "mixed reality…" at bounding box center [434, 111] width 269 height 13
paste input "fintech | "payment gateway" | "payment api" | "payment integration" | stripe | …"
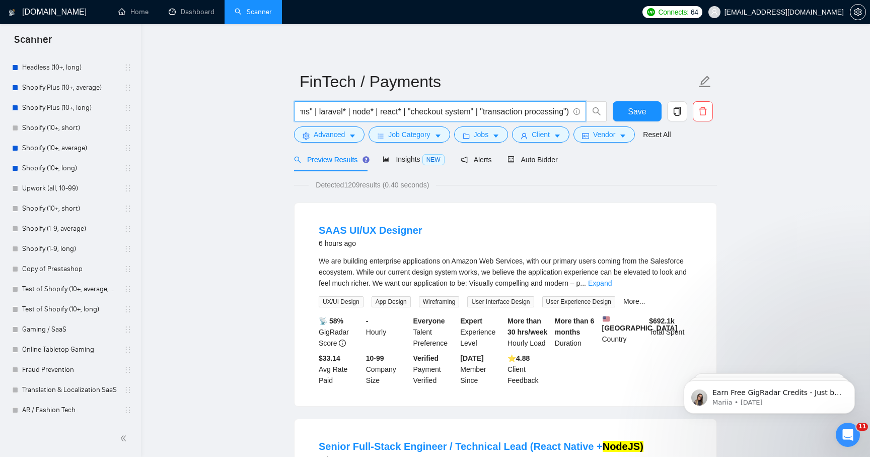
type input "(fintech | "payment gateway" | "payment api" | "payment integration" | stripe |…"
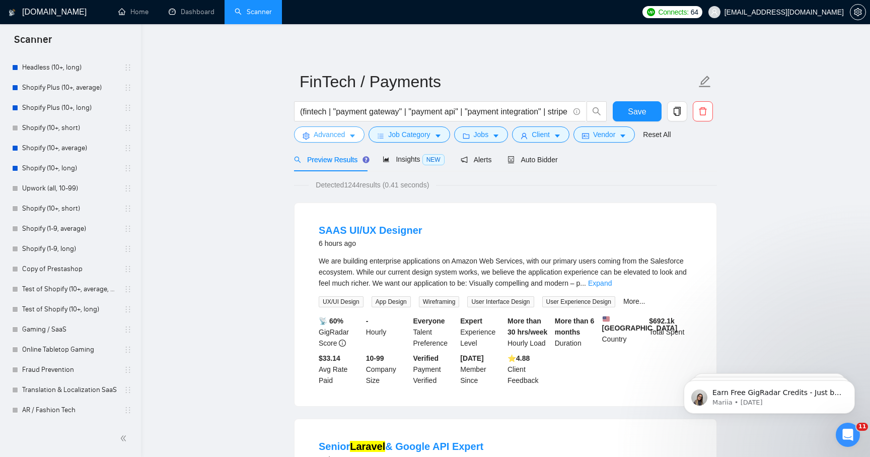
click at [328, 136] on span "Advanced" at bounding box center [329, 134] width 31 height 11
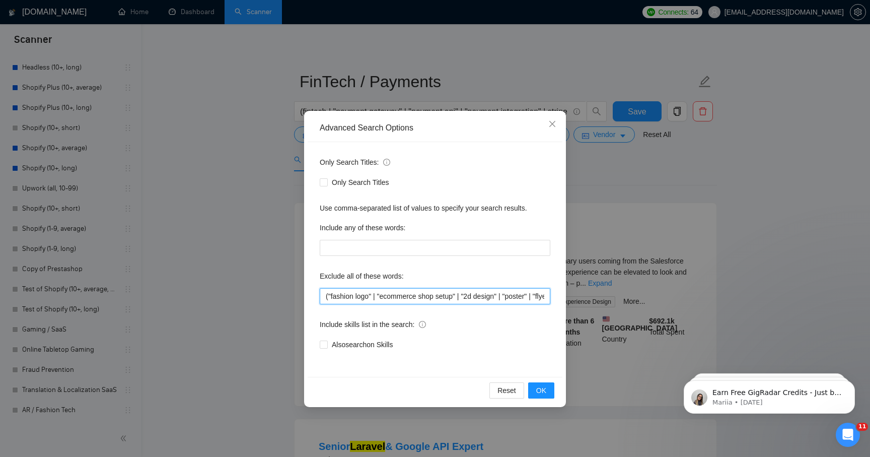
click at [338, 293] on input "("fashion logo" | "ecommerce shop setup" | "2d design" | "poster" | "flyer")" at bounding box center [435, 296] width 231 height 16
paste input "(bookkeeping | accounting | quickbooks | "ERP implementations" | "tax compliance"
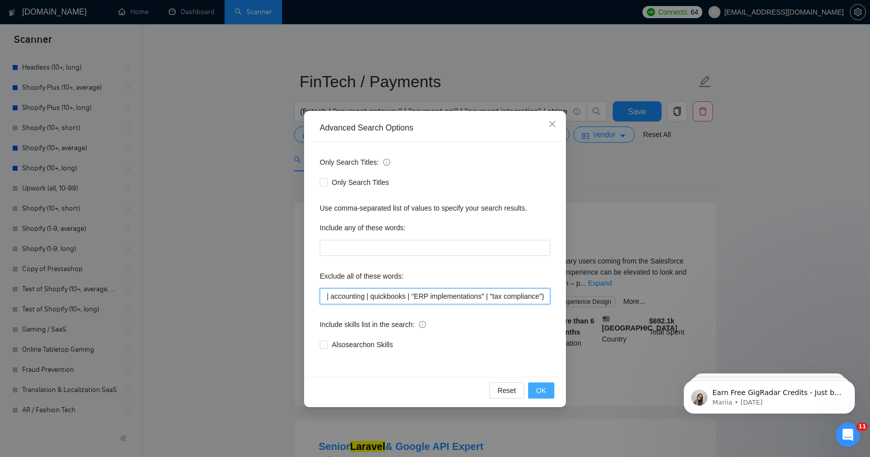
type input "(bookkeeping | accounting | quickbooks | "ERP implementations" | "tax complianc…"
click at [534, 388] on button "OK" at bounding box center [541, 390] width 26 height 16
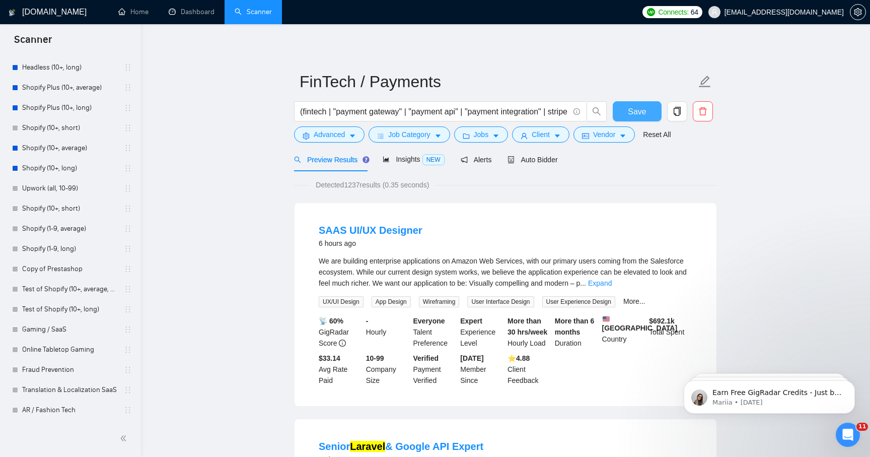
click at [647, 112] on button "Save" at bounding box center [637, 111] width 49 height 20
click at [400, 158] on span "Insights NEW" at bounding box center [413, 159] width 61 height 8
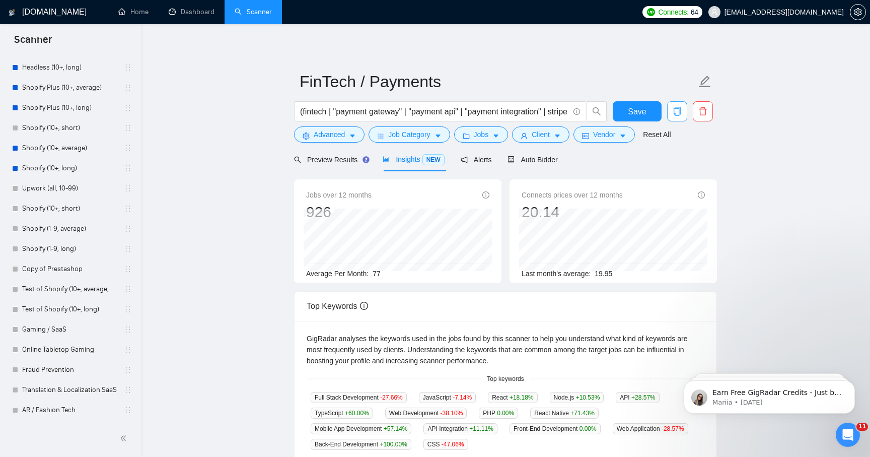
click at [675, 112] on icon "copy" at bounding box center [677, 111] width 9 height 9
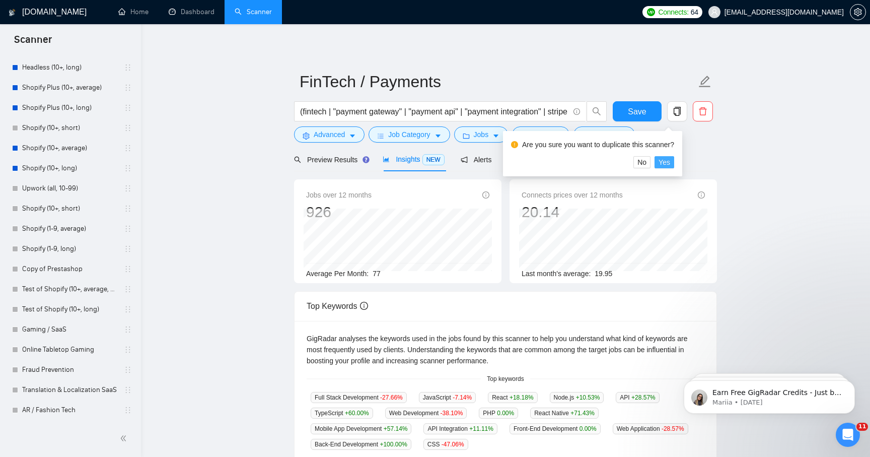
click at [674, 160] on button "Yes" at bounding box center [665, 162] width 20 height 12
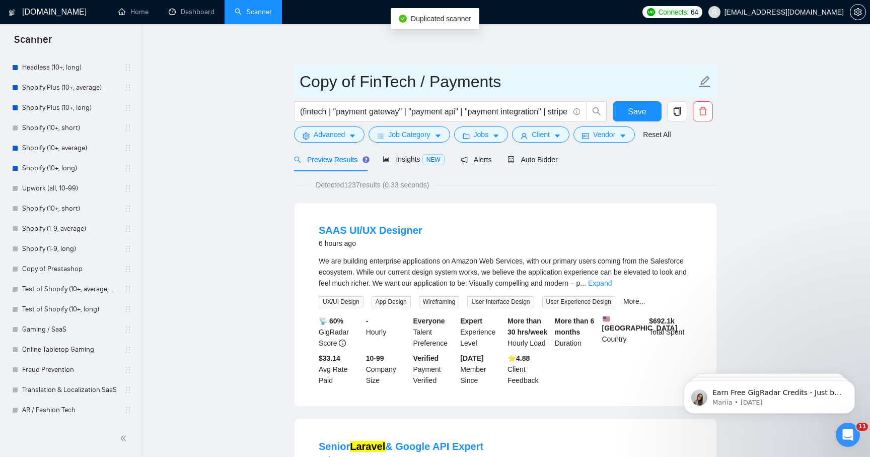
click at [375, 80] on input "Copy of FinTech / Payments" at bounding box center [498, 81] width 397 height 25
paste input "Financial Service"
type input "Financial Services"
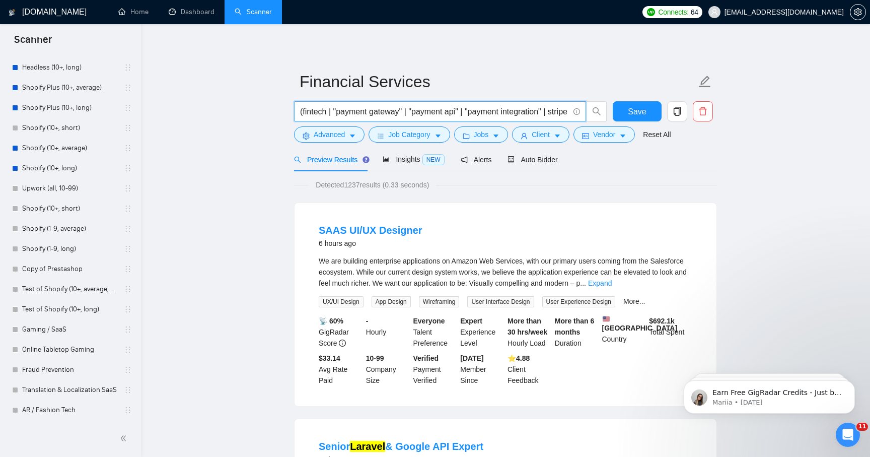
click at [411, 113] on input "(fintech | "payment gateway" | "payment api" | "payment integration" | stripe |…" at bounding box center [434, 111] width 269 height 13
paste input "ancial | "financial services" | "banking app" | "loan management" | "lending pl…"
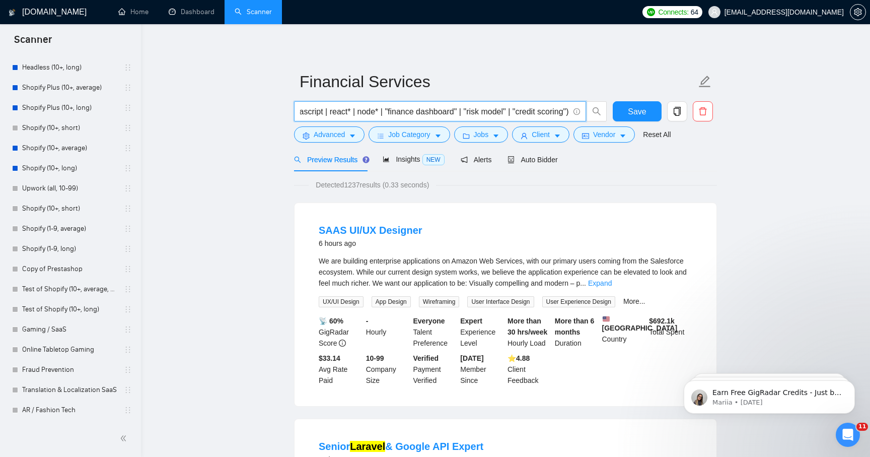
type input "(financial | "financial services" | "banking app" | "loan management" | "lendin…"
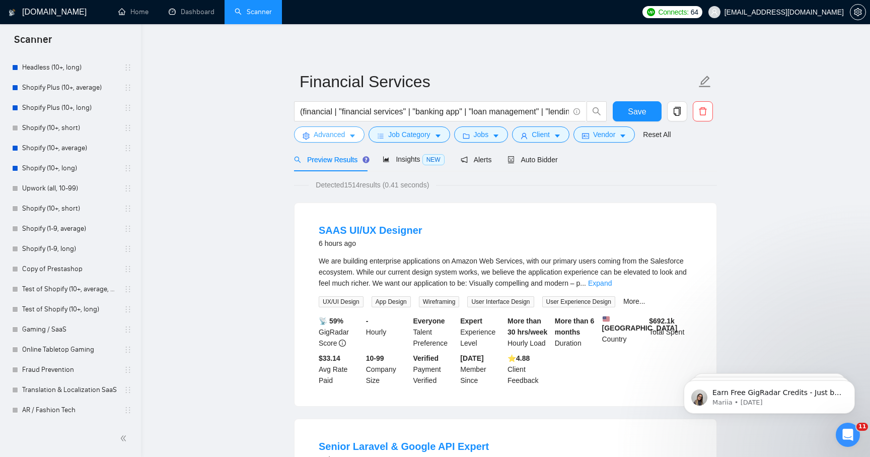
click at [334, 133] on span "Advanced" at bounding box center [329, 134] width 31 height 11
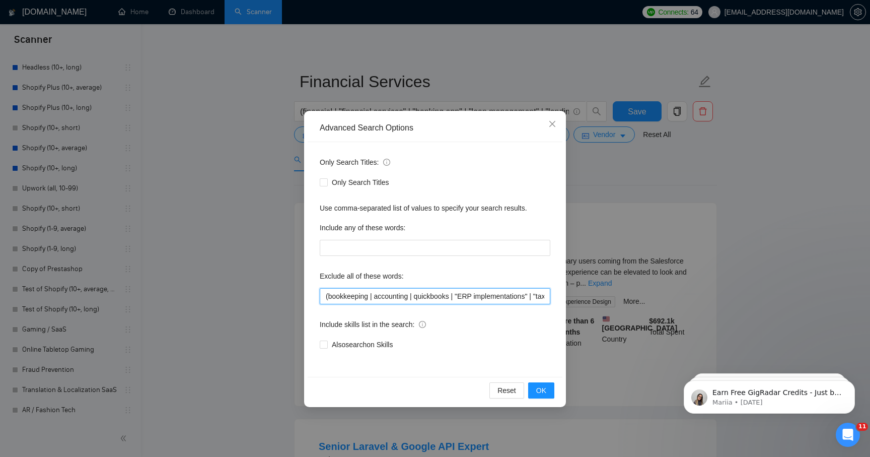
click at [360, 291] on input "(bookkeeping | accounting | quickbooks | "ERP implementations" | "tax complianc…" at bounding box center [435, 296] width 231 height 16
paste input "tax | bookkeeping | quickbooks | "manual accounting" | "tax filing"
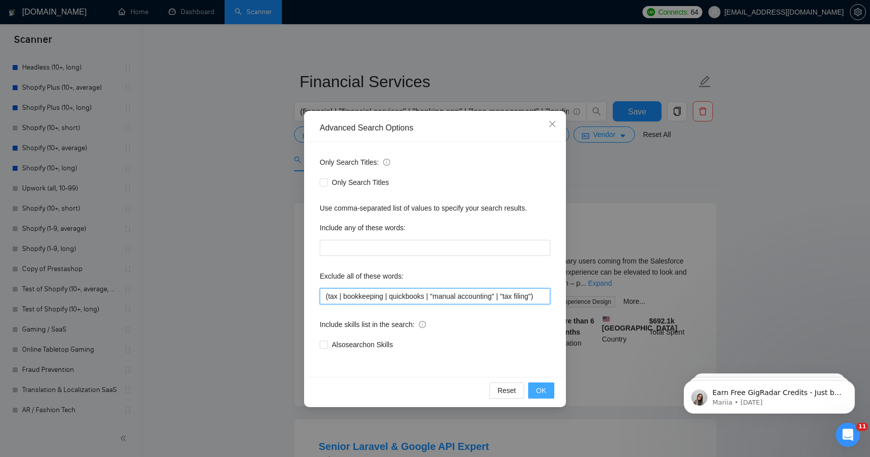
type input "(tax | bookkeeping | quickbooks | "manual accounting" | "tax filing")"
click at [540, 389] on span "OK" at bounding box center [541, 390] width 10 height 11
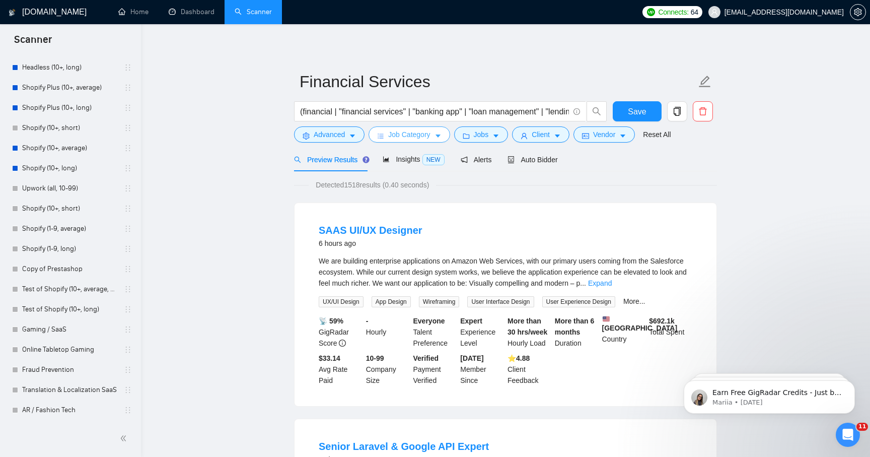
click at [429, 139] on span "Job Category" at bounding box center [409, 134] width 42 height 11
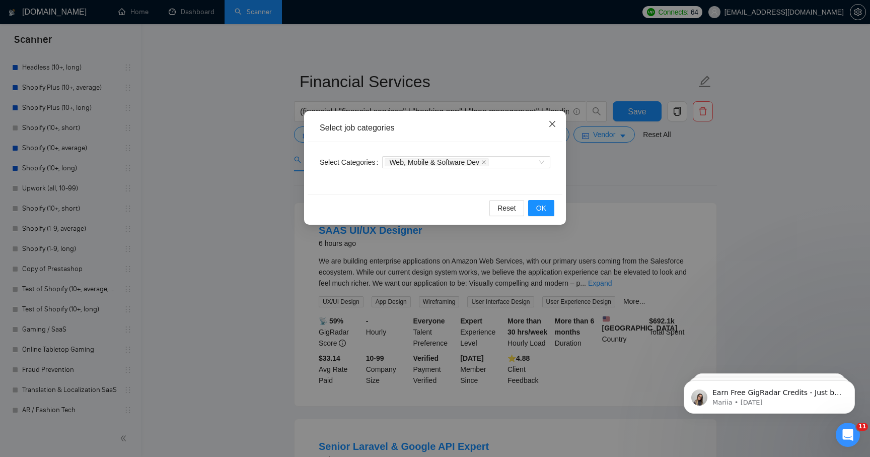
click at [553, 128] on icon "close" at bounding box center [552, 124] width 8 height 8
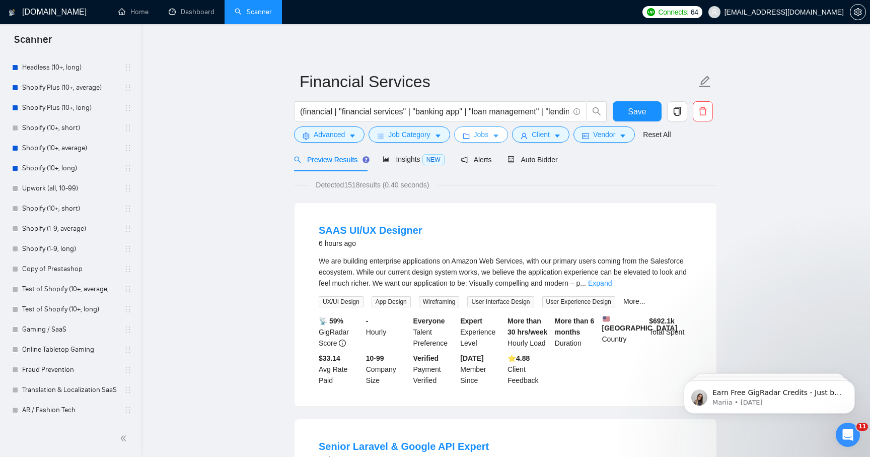
click at [482, 137] on span "Jobs" at bounding box center [481, 134] width 15 height 11
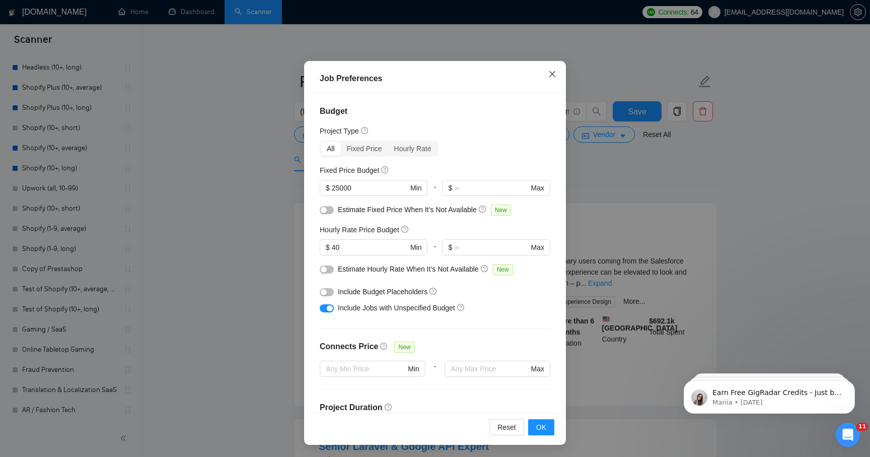
click at [553, 73] on icon "close" at bounding box center [552, 74] width 8 height 8
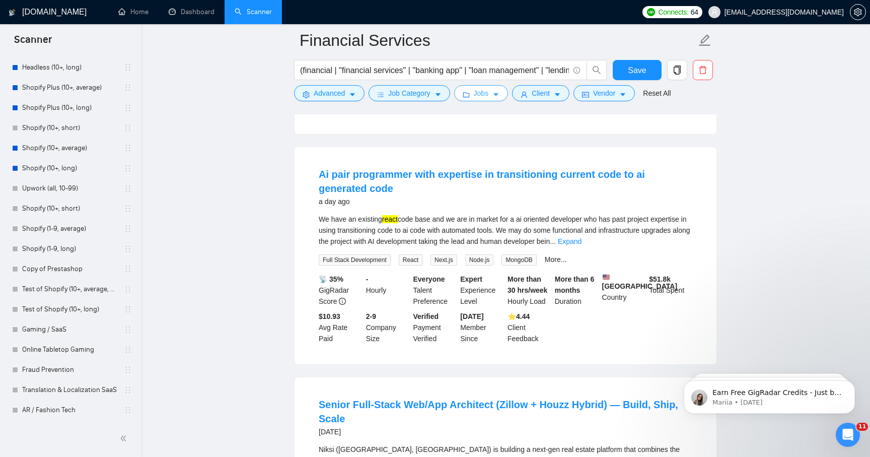
scroll to position [931, 0]
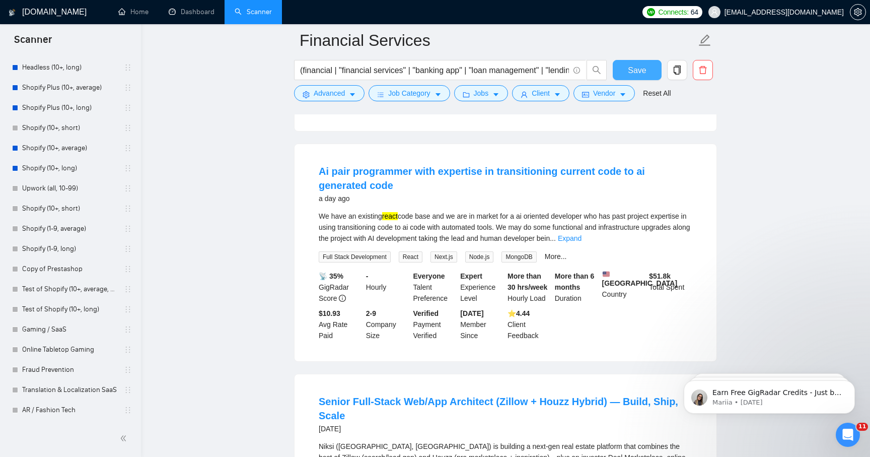
click at [636, 77] on button "Save" at bounding box center [637, 70] width 49 height 20
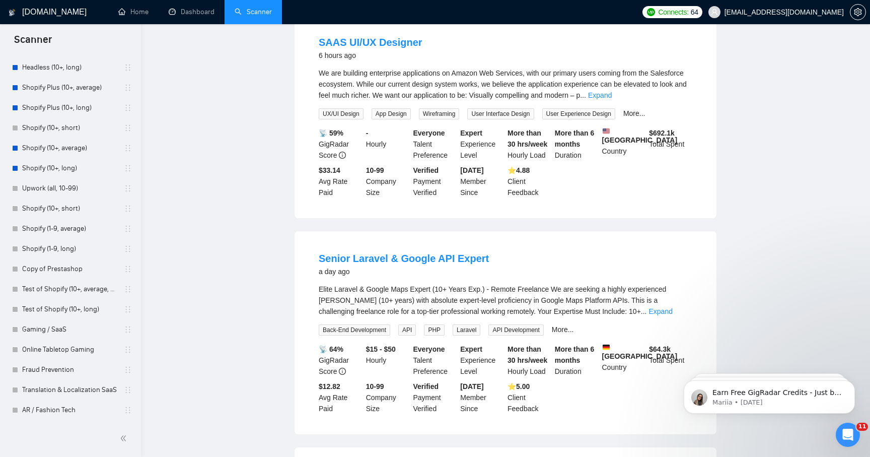
scroll to position [0, 0]
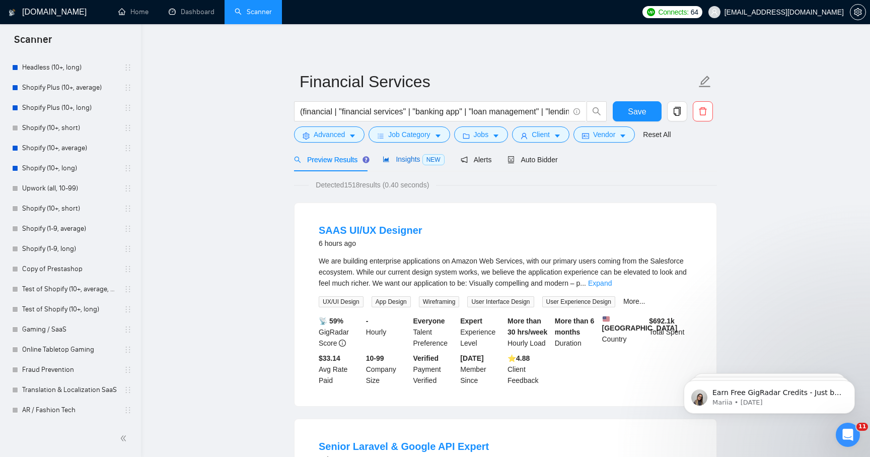
click at [395, 161] on span "Insights NEW" at bounding box center [413, 159] width 61 height 8
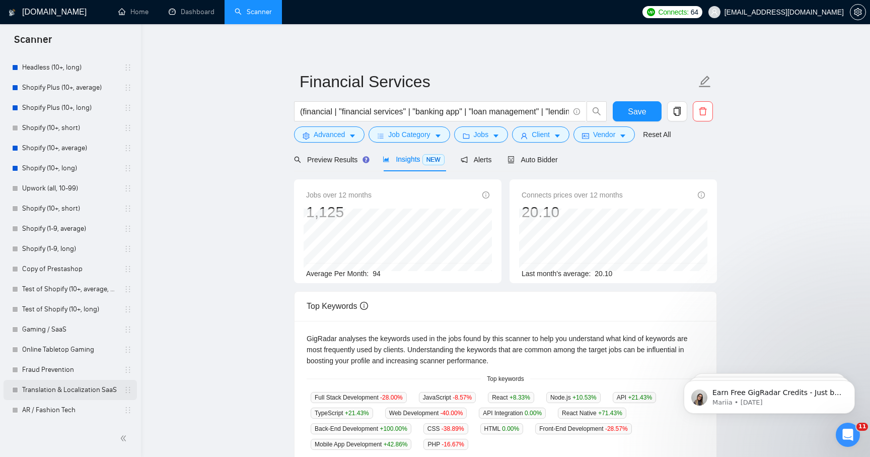
click at [51, 388] on link "Translation & Localization SaaS" at bounding box center [70, 390] width 96 height 20
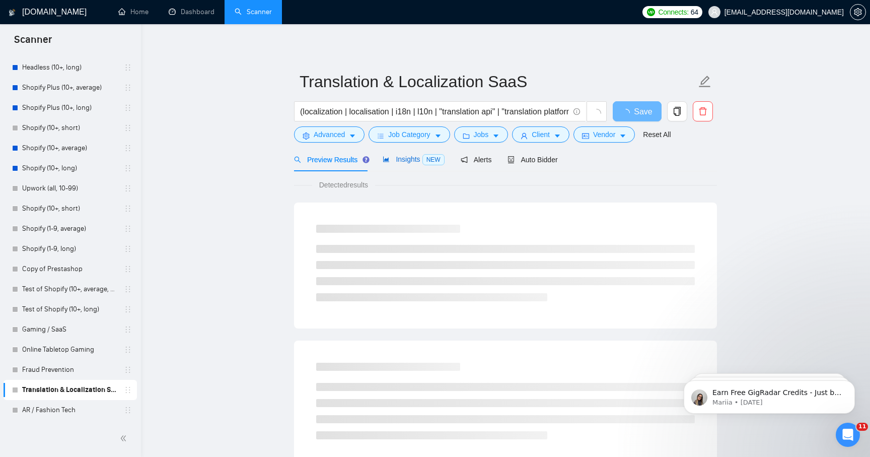
click at [407, 158] on span "Insights NEW" at bounding box center [413, 159] width 61 height 8
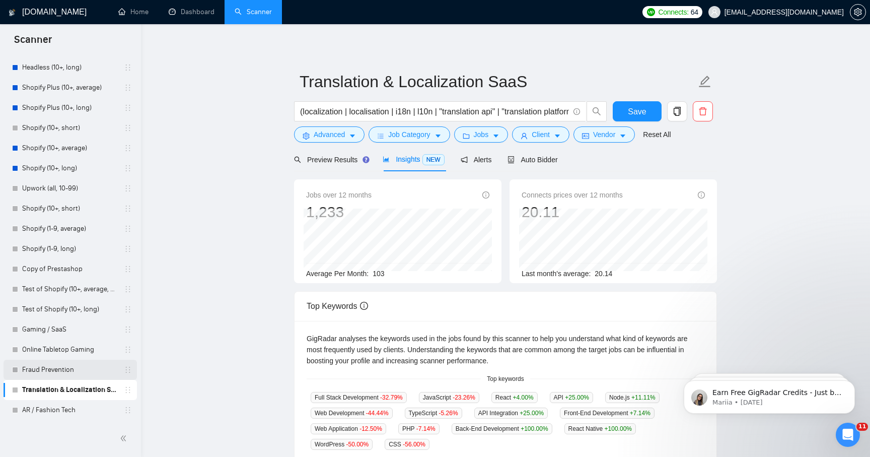
click at [47, 368] on link "Fraud Prevention" at bounding box center [70, 370] width 96 height 20
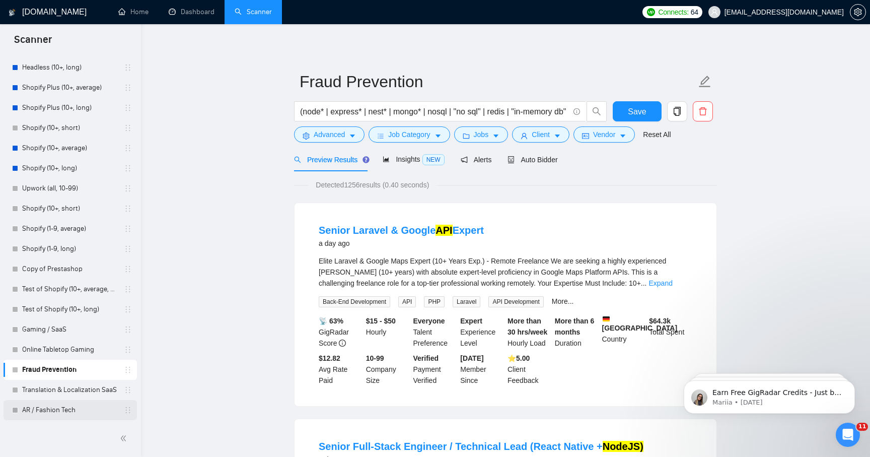
click at [39, 414] on link "AR / Fashion Tech" at bounding box center [70, 410] width 96 height 20
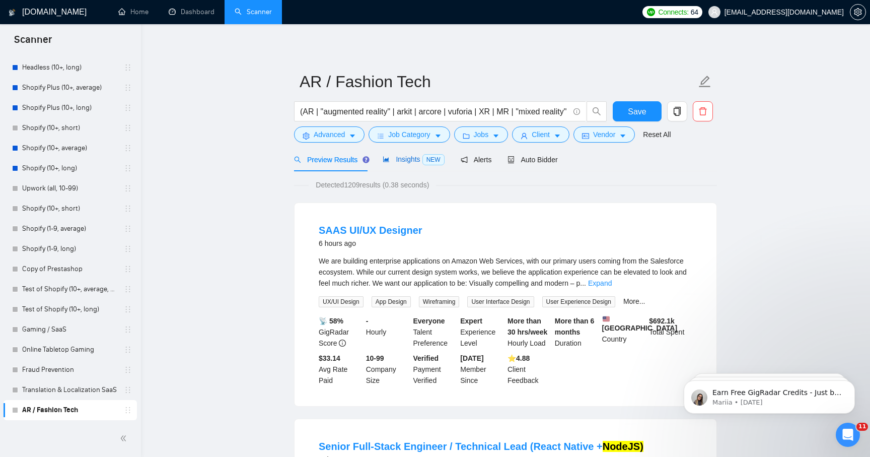
click at [407, 162] on span "Insights NEW" at bounding box center [413, 159] width 61 height 8
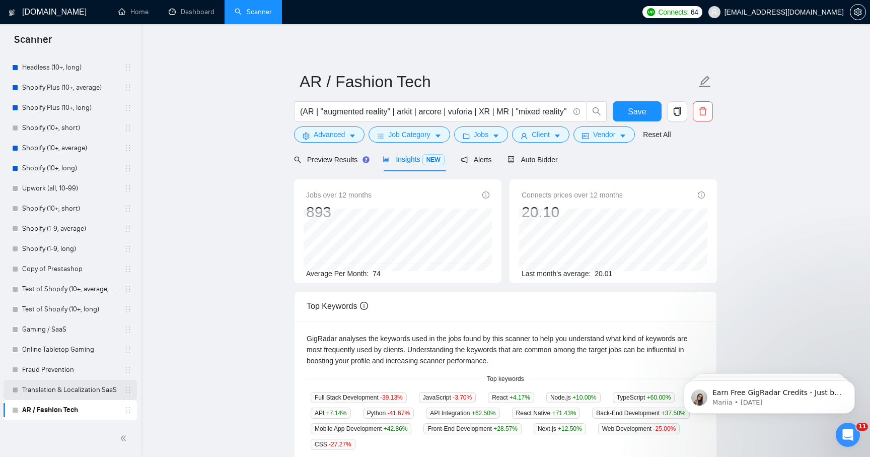
click at [33, 392] on link "Translation & Localization SaaS" at bounding box center [70, 390] width 96 height 20
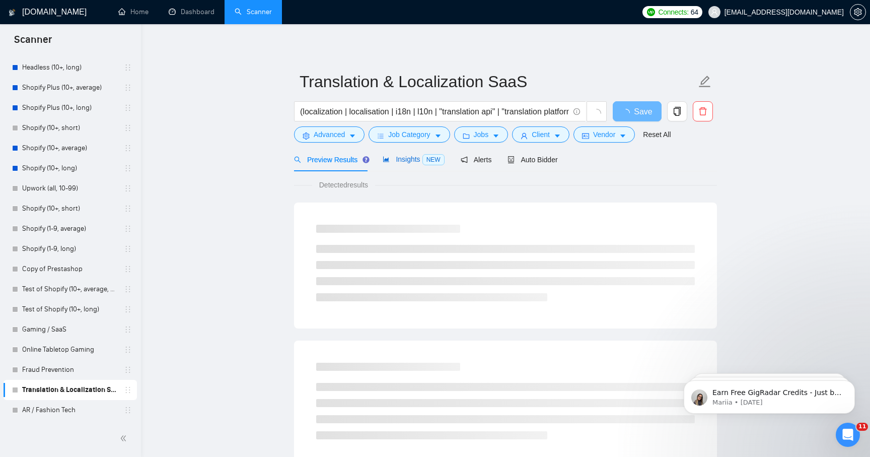
click at [415, 159] on span "Insights NEW" at bounding box center [413, 159] width 61 height 8
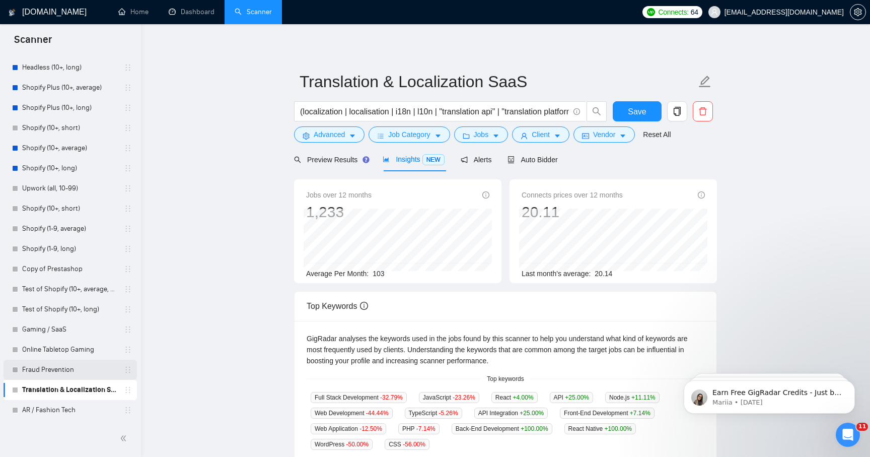
click at [39, 370] on link "Fraud Prevention" at bounding box center [70, 370] width 96 height 20
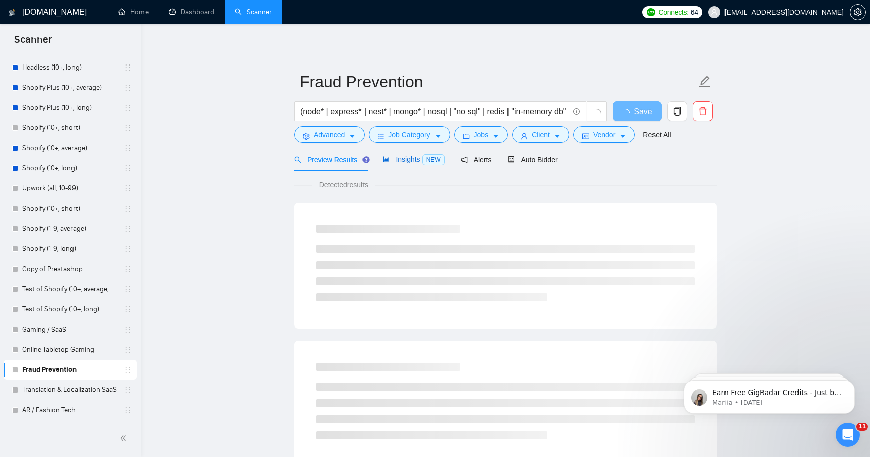
click at [400, 164] on div "Insights NEW" at bounding box center [413, 160] width 61 height 12
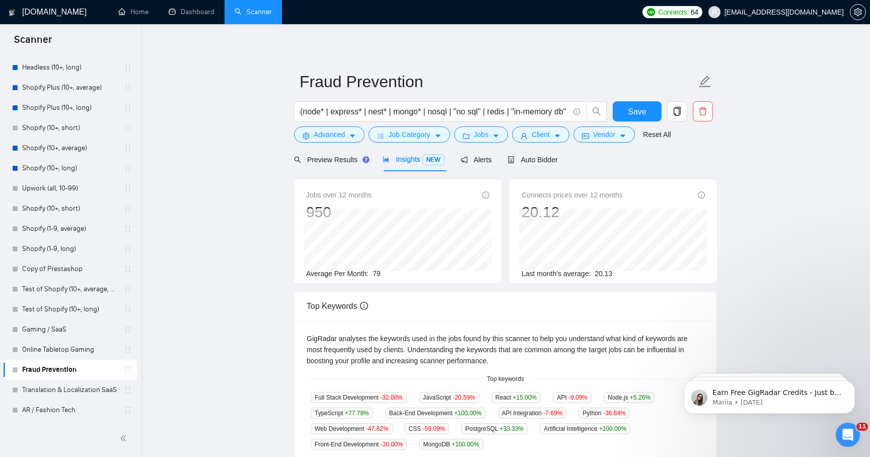
click at [301, 279] on div "Jobs over 12 months 950 Average Per Month: 79" at bounding box center [398, 231] width 208 height 104
click at [45, 350] on link "Online Tabletop Gaming" at bounding box center [70, 349] width 96 height 20
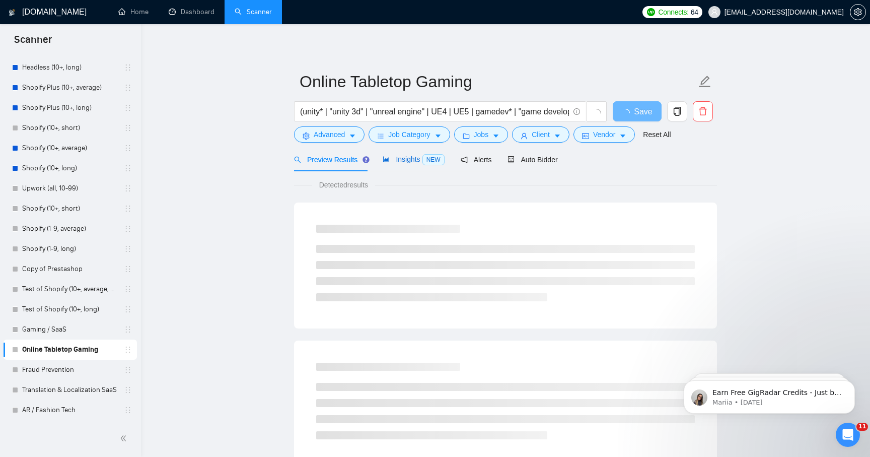
click at [394, 156] on span "Insights NEW" at bounding box center [413, 159] width 61 height 8
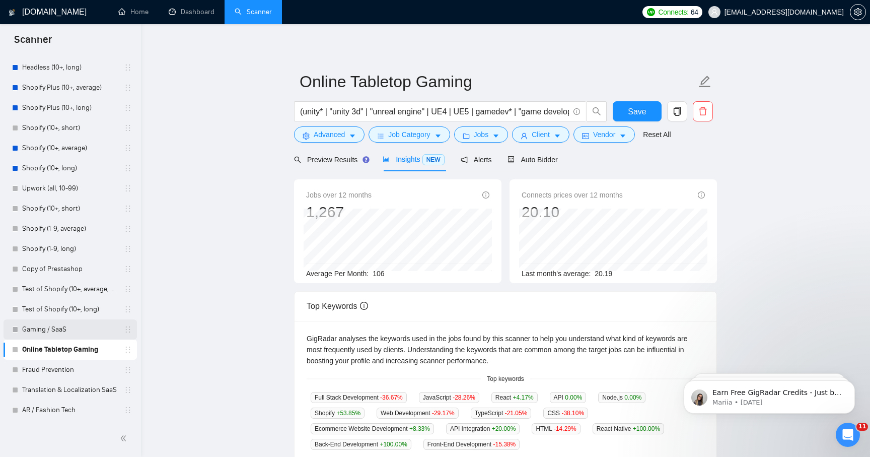
click at [34, 329] on link "Gaming / SaaS" at bounding box center [70, 329] width 96 height 20
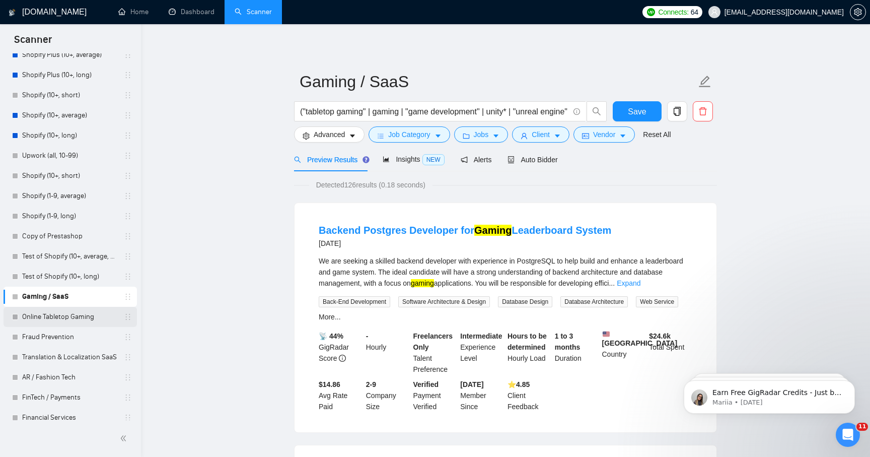
scroll to position [207, 0]
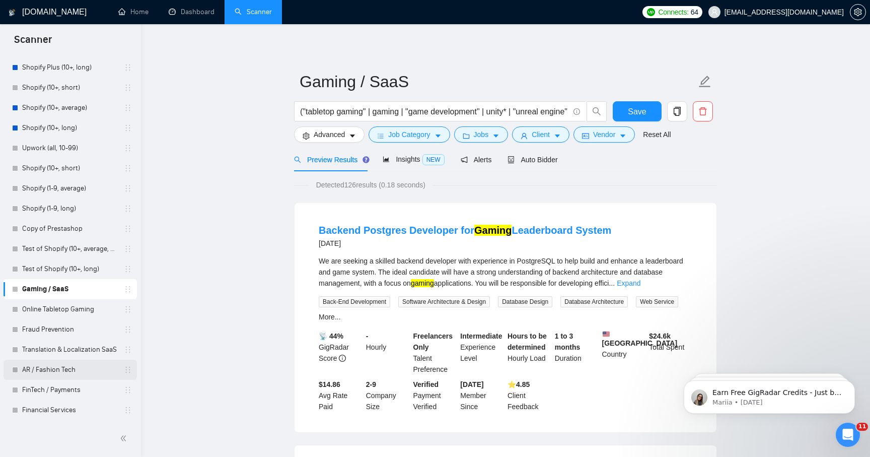
click at [49, 368] on link "AR / Fashion Tech" at bounding box center [70, 370] width 96 height 20
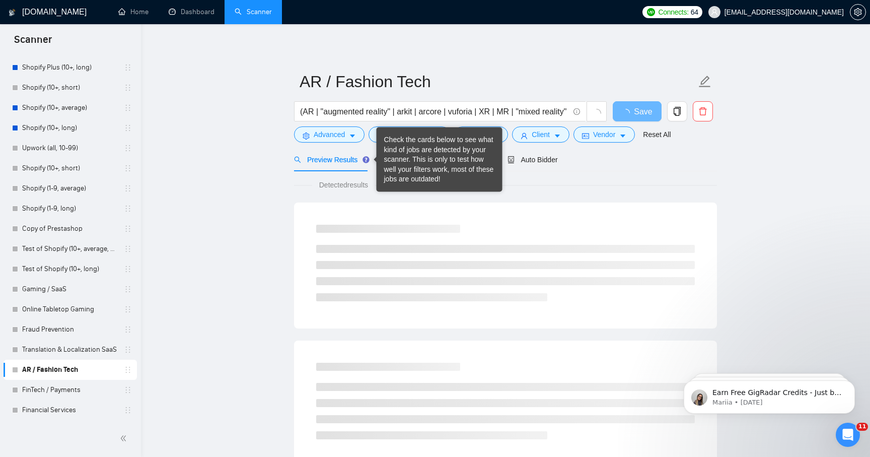
click at [410, 161] on div "Check the cards below to see what kind of jobs are detected by your scanner. Th…" at bounding box center [439, 159] width 111 height 49
click at [256, 202] on main "AR / Fashion Tech (AR | "augmented reality" | arkit | arcore | vuforia | XR | M…" at bounding box center [505, 460] width 697 height 840
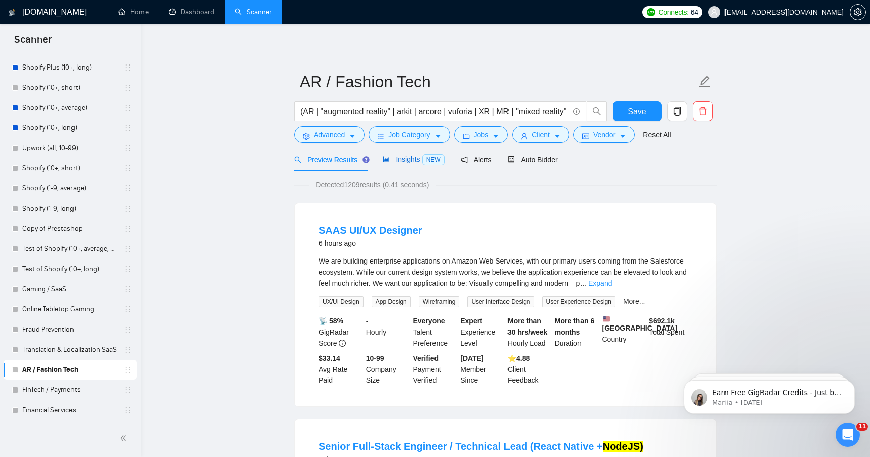
click at [415, 159] on span "Insights NEW" at bounding box center [413, 159] width 61 height 8
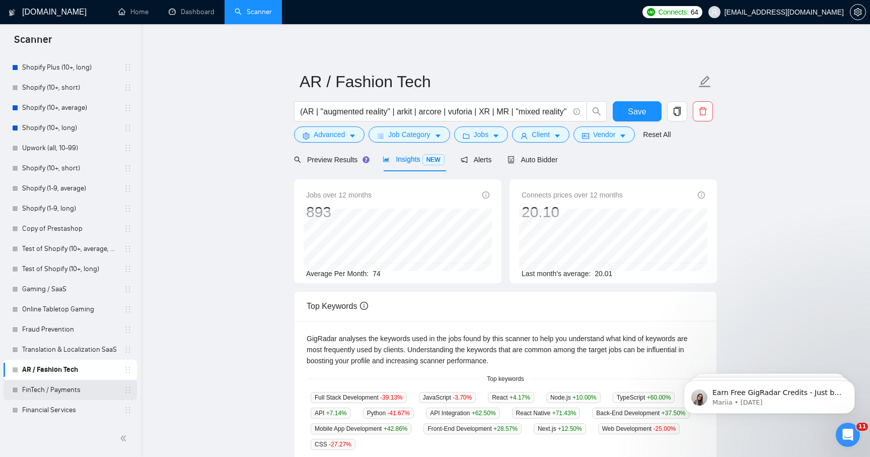
click at [49, 397] on link "FinTech / Payments" at bounding box center [70, 390] width 96 height 20
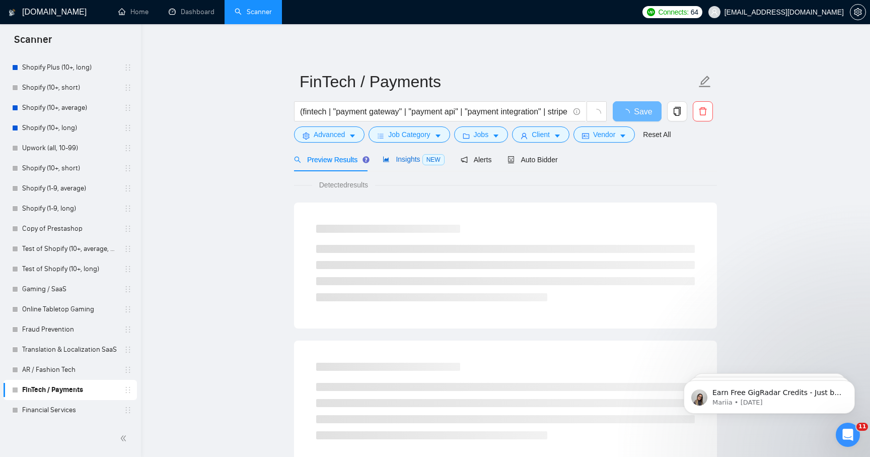
click at [421, 157] on span "Insights NEW" at bounding box center [413, 159] width 61 height 8
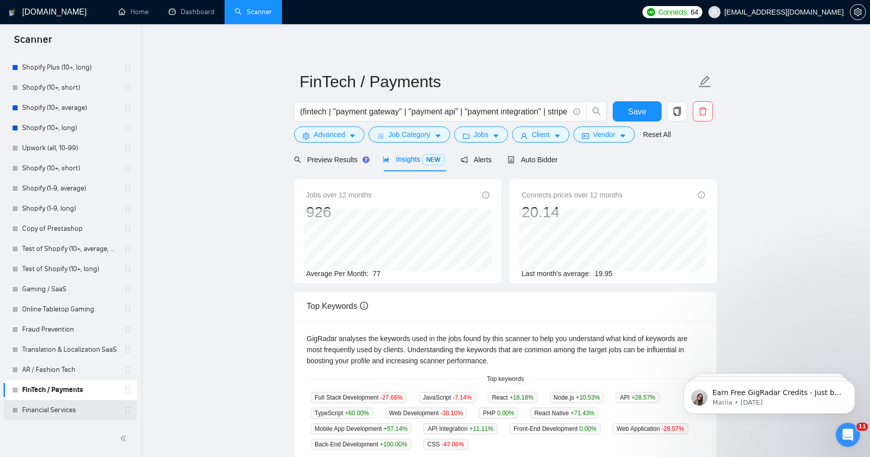
click at [33, 414] on link "Financial Services" at bounding box center [70, 410] width 96 height 20
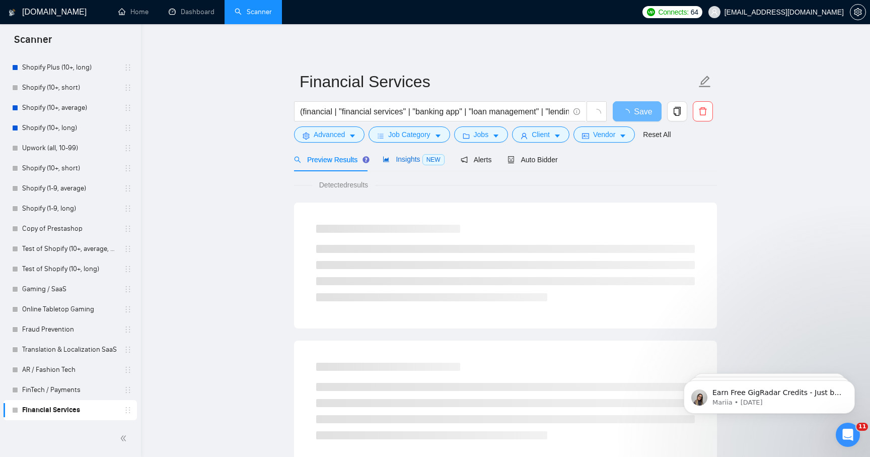
click at [414, 161] on span "Insights NEW" at bounding box center [413, 159] width 61 height 8
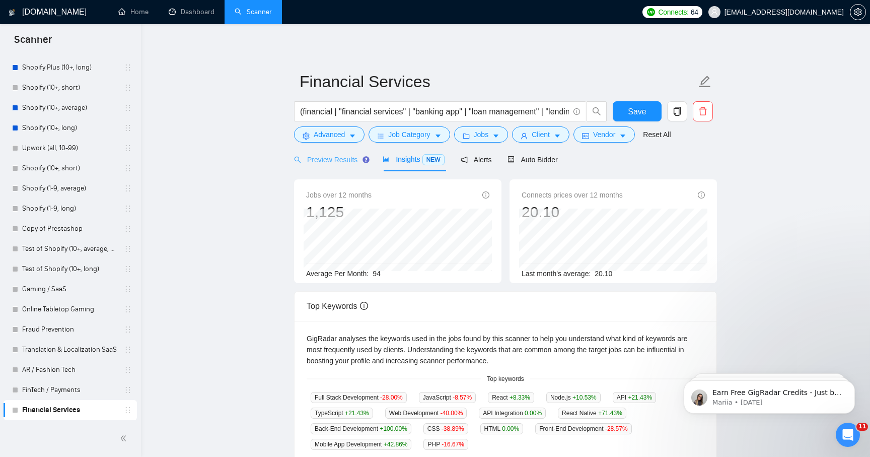
click at [312, 165] on div "Preview Results" at bounding box center [330, 160] width 73 height 24
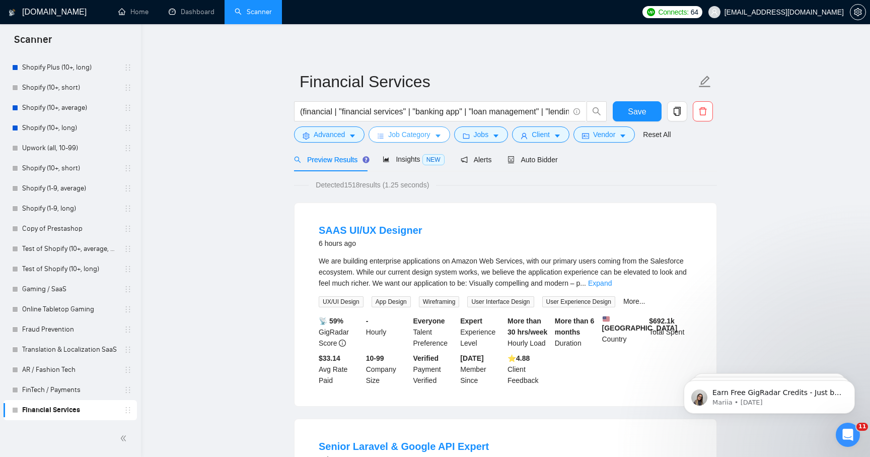
click at [422, 141] on button "Job Category" at bounding box center [409, 134] width 81 height 16
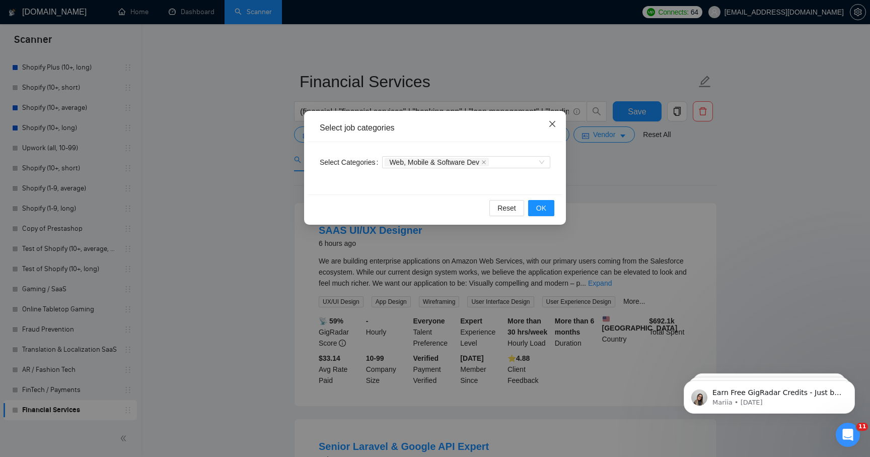
click at [553, 123] on icon "close" at bounding box center [552, 124] width 6 height 6
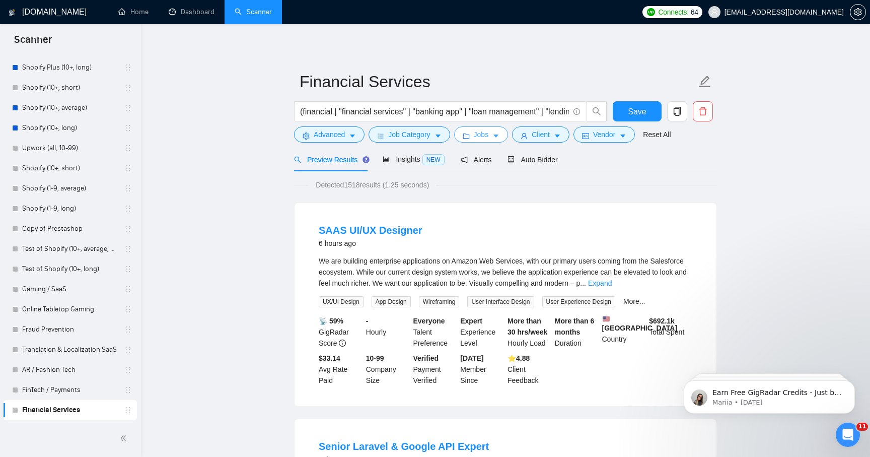
click at [477, 134] on span "Jobs" at bounding box center [481, 134] width 15 height 11
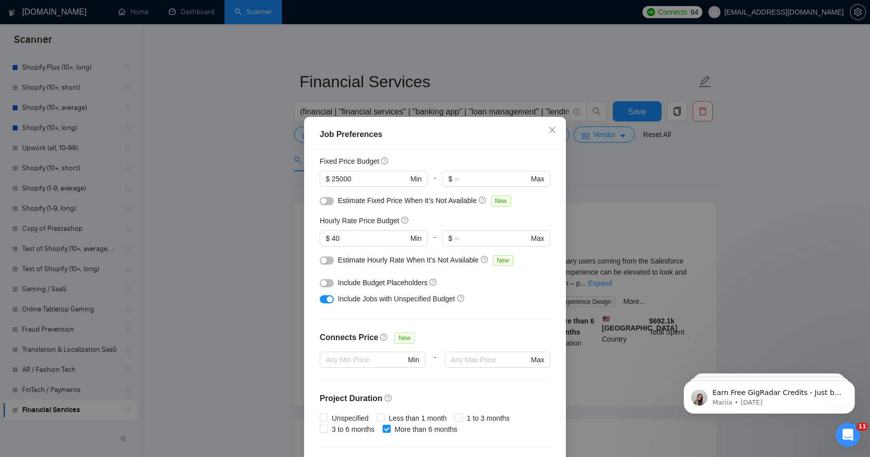
scroll to position [71, 0]
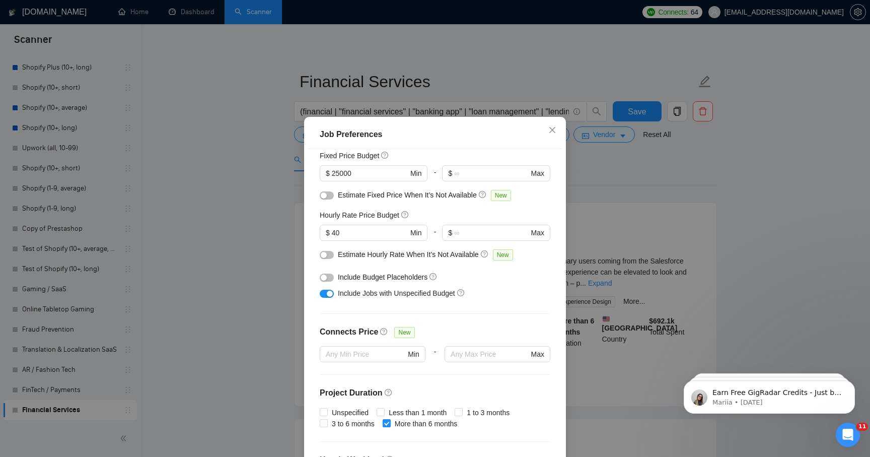
click at [327, 292] on div "button" at bounding box center [330, 294] width 6 height 6
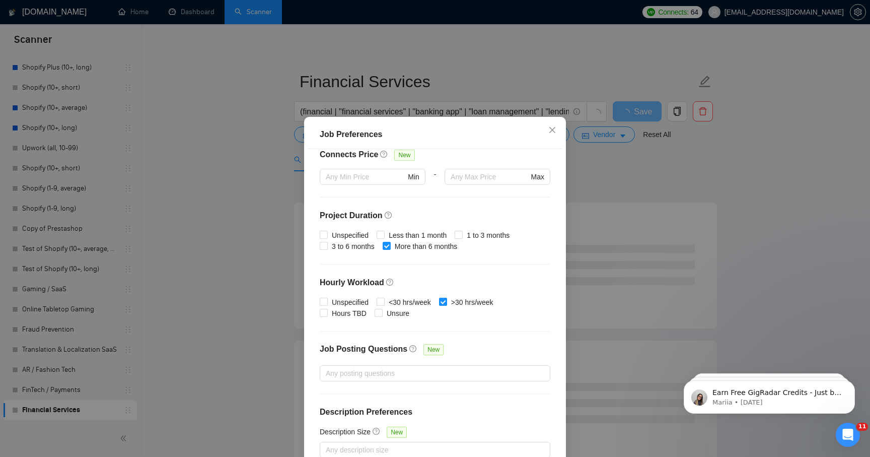
scroll to position [56, 0]
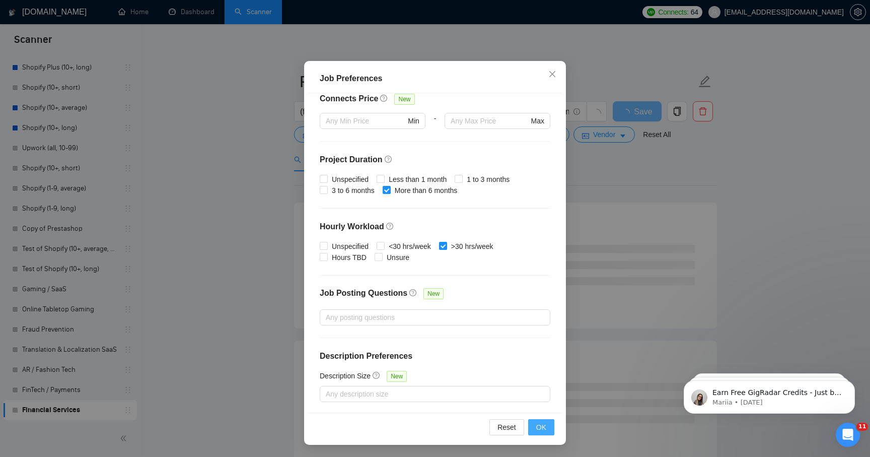
click at [541, 425] on span "OK" at bounding box center [541, 427] width 10 height 11
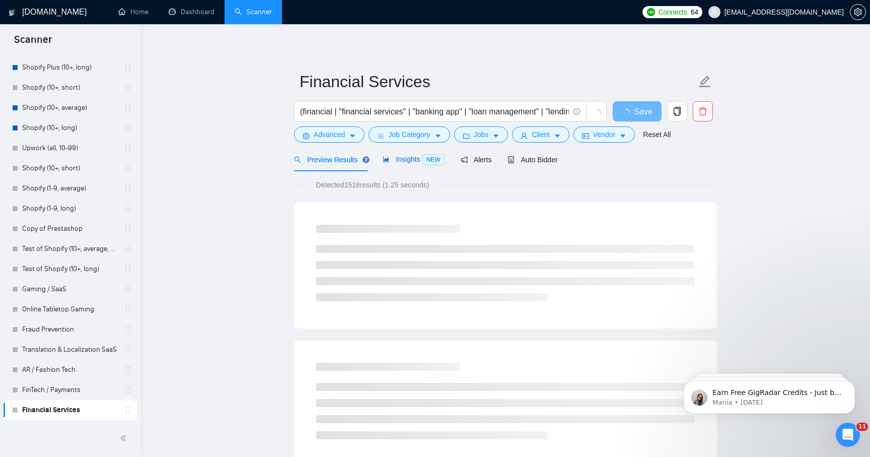
click at [408, 156] on span "Insights NEW" at bounding box center [413, 159] width 61 height 8
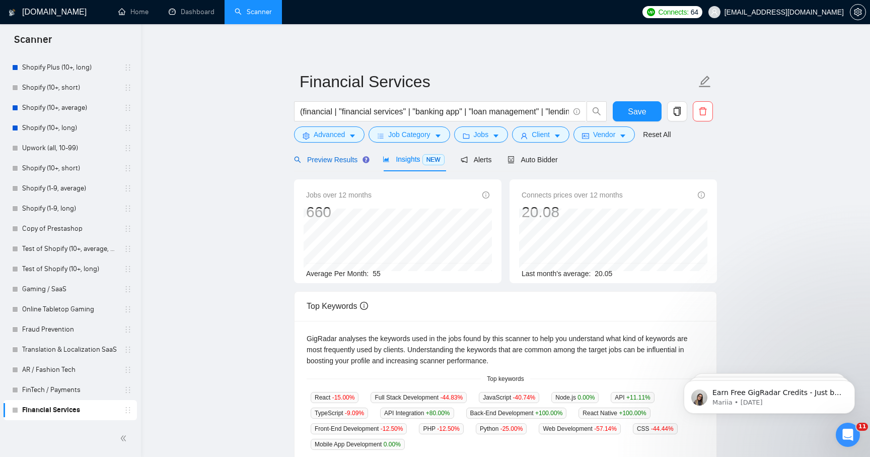
click at [311, 164] on div "Preview Results" at bounding box center [330, 159] width 73 height 11
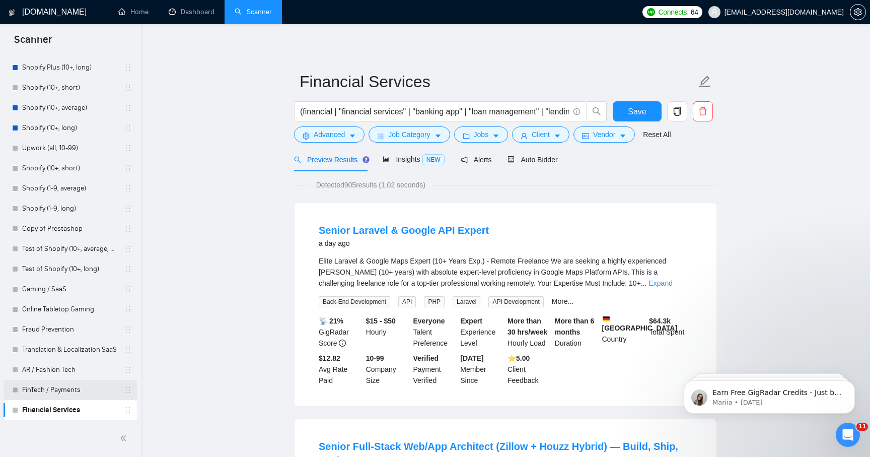
click at [63, 385] on link "FinTech / Payments" at bounding box center [70, 390] width 96 height 20
click at [641, 114] on span "Save" at bounding box center [637, 111] width 18 height 13
click at [62, 391] on link "FinTech / Payments" at bounding box center [70, 390] width 96 height 20
click at [55, 397] on link "FinTech / Payments" at bounding box center [70, 390] width 96 height 20
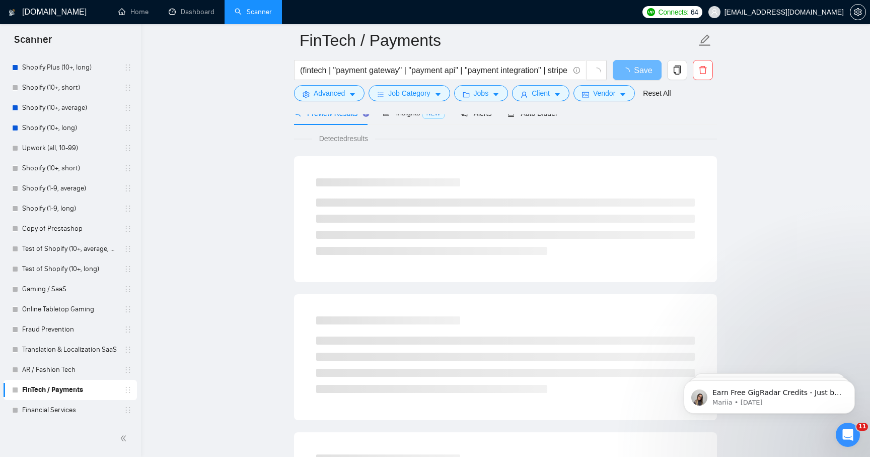
scroll to position [56, 0]
click at [484, 88] on span "Jobs" at bounding box center [481, 93] width 15 height 11
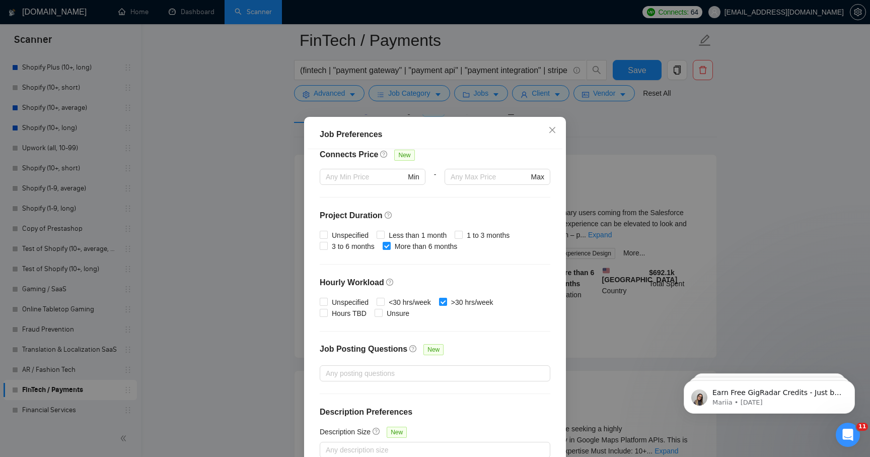
scroll to position [0, 0]
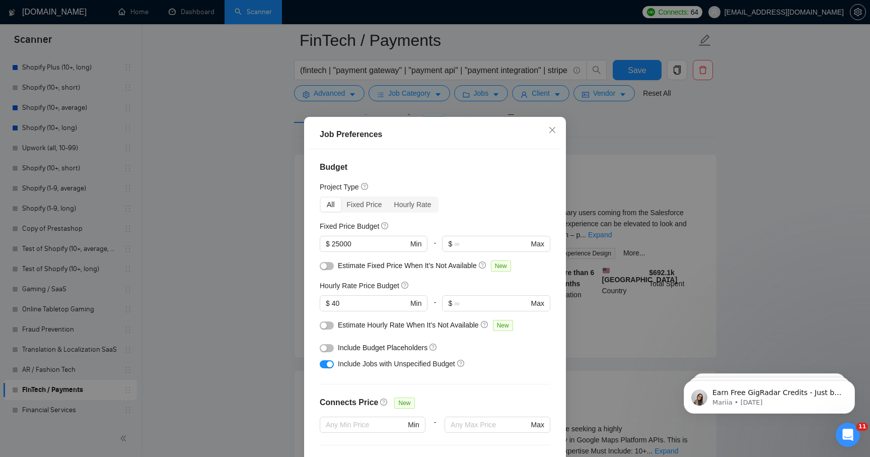
click at [324, 362] on button "button" at bounding box center [327, 364] width 14 height 8
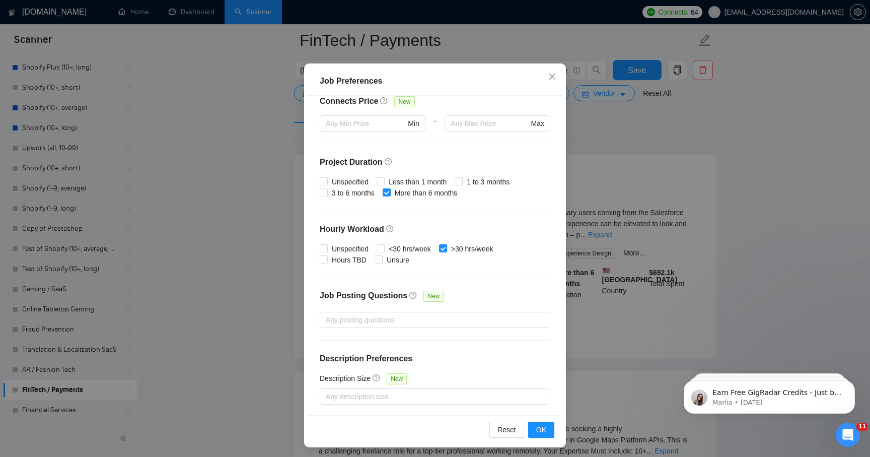
scroll to position [56, 0]
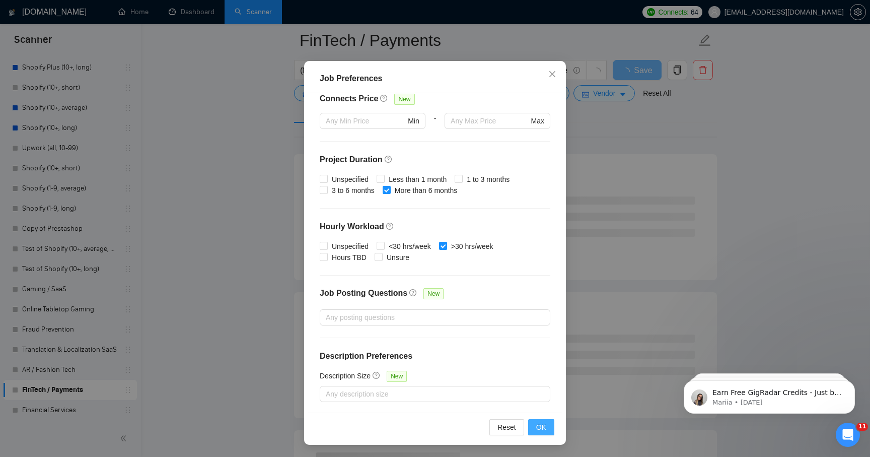
click at [538, 427] on span "OK" at bounding box center [541, 427] width 10 height 11
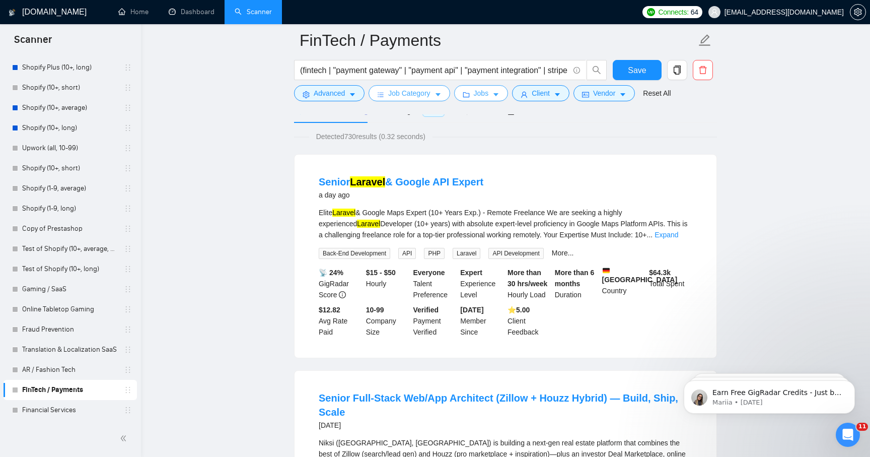
scroll to position [0, 0]
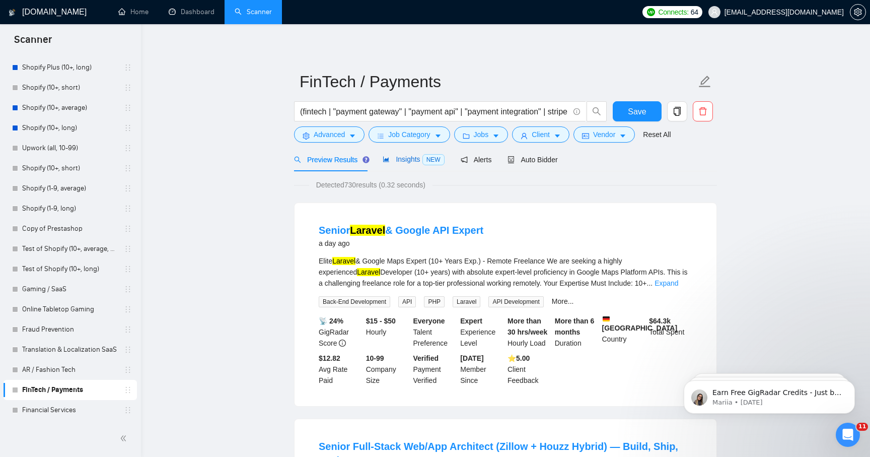
click at [403, 164] on div "Insights NEW" at bounding box center [413, 160] width 61 height 12
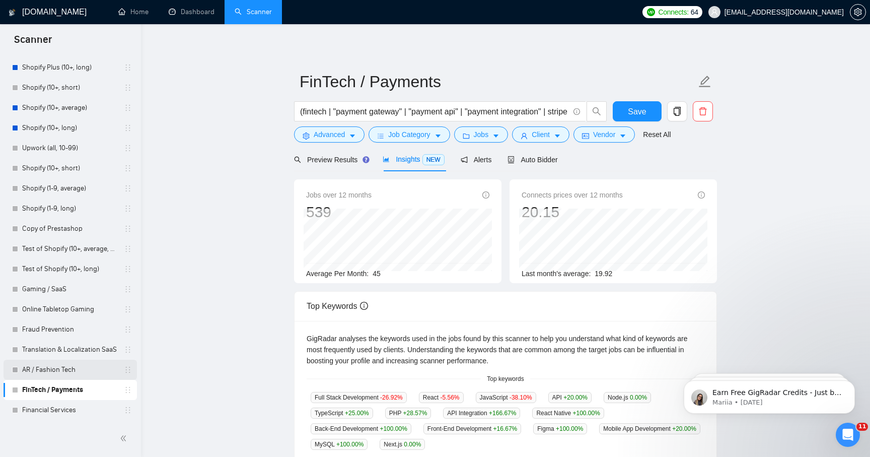
click at [45, 378] on link "AR / Fashion Tech" at bounding box center [70, 370] width 96 height 20
click at [627, 105] on button "Save" at bounding box center [637, 111] width 49 height 20
click at [329, 164] on div "Preview Results" at bounding box center [330, 159] width 73 height 11
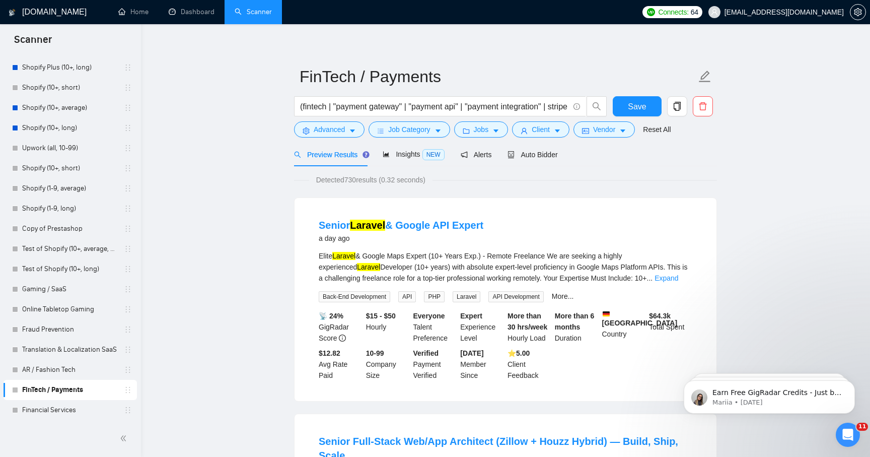
scroll to position [6, 0]
click at [398, 148] on div "Insights NEW" at bounding box center [413, 154] width 61 height 12
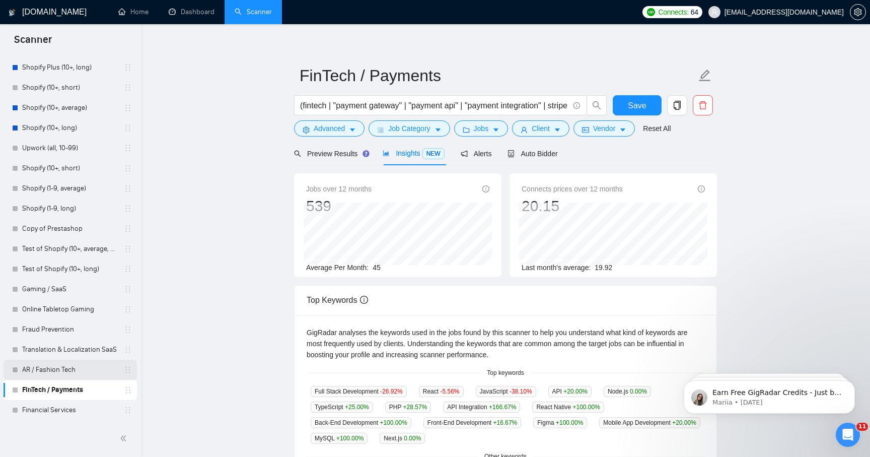
click at [63, 370] on link "AR / Fashion Tech" at bounding box center [70, 370] width 96 height 20
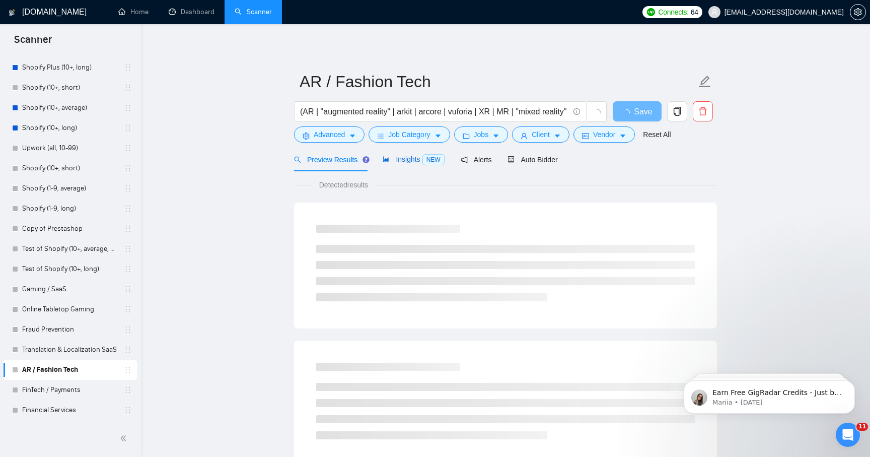
click at [418, 154] on div "Insights NEW" at bounding box center [413, 160] width 61 height 12
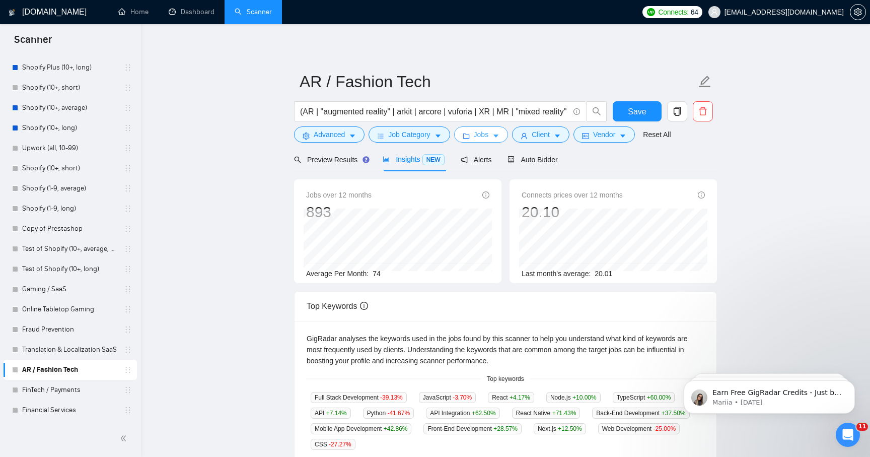
click at [479, 134] on span "Jobs" at bounding box center [481, 134] width 15 height 11
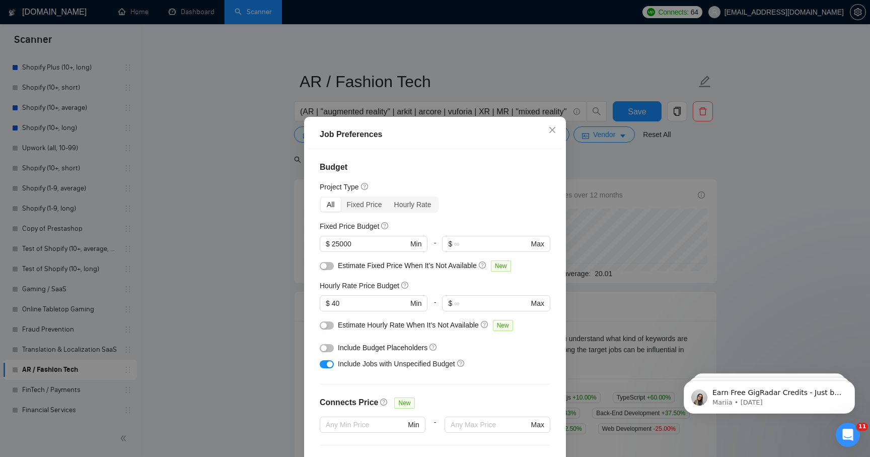
click at [320, 362] on button "button" at bounding box center [327, 364] width 14 height 8
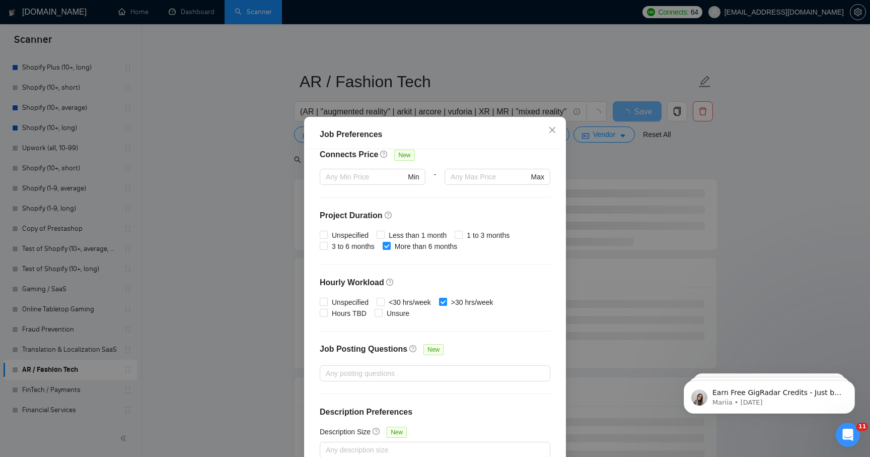
scroll to position [56, 0]
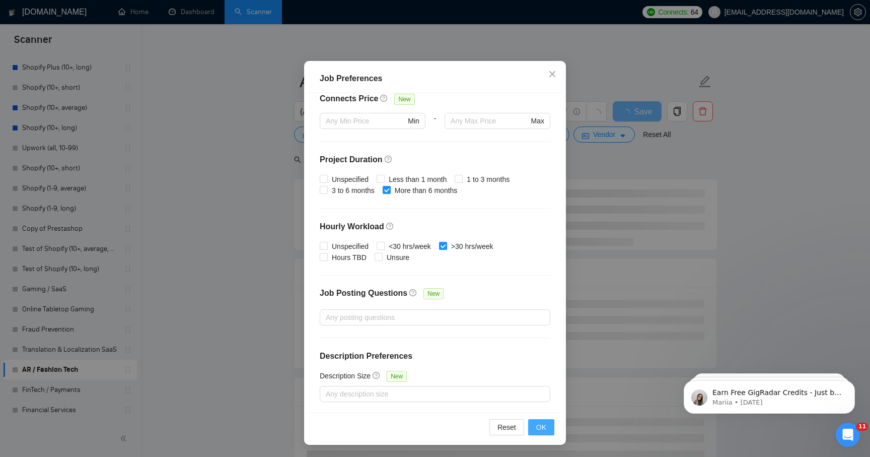
click at [536, 431] on span "OK" at bounding box center [541, 427] width 10 height 11
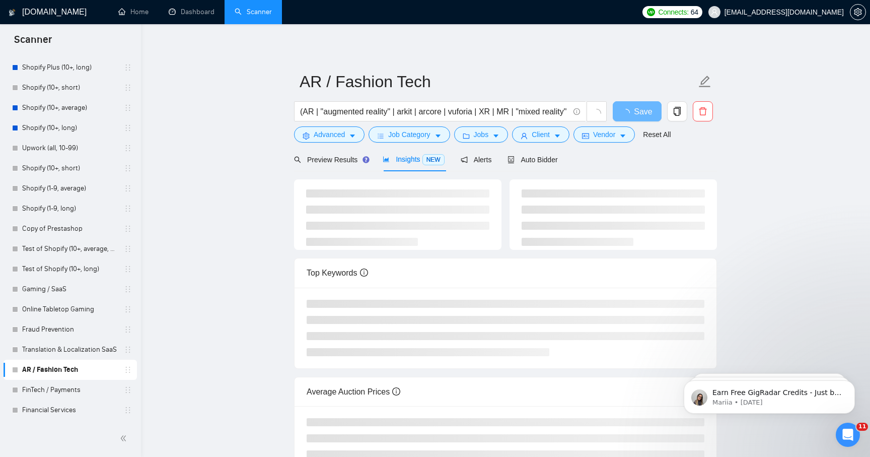
click at [409, 162] on span "Insights NEW" at bounding box center [413, 159] width 61 height 8
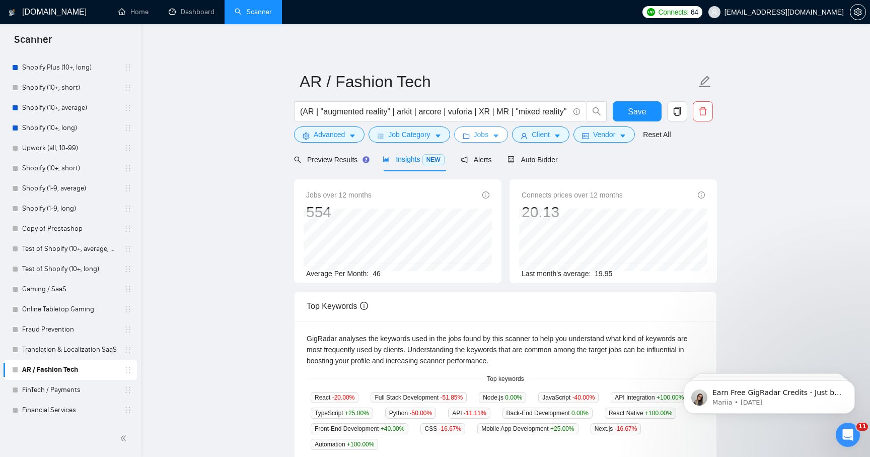
click at [494, 137] on button "Jobs" at bounding box center [481, 134] width 54 height 16
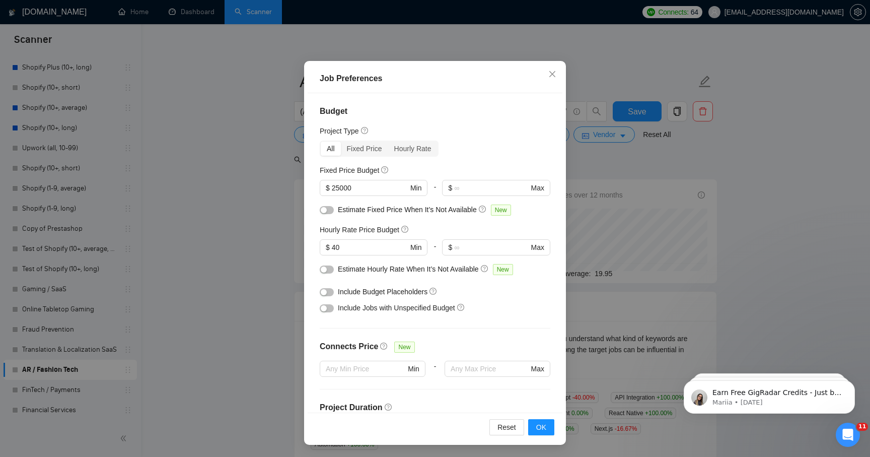
click at [607, 324] on div "Job Preferences Budget Project Type All Fixed Price Hourly Rate Fixed Price Bud…" at bounding box center [435, 228] width 870 height 457
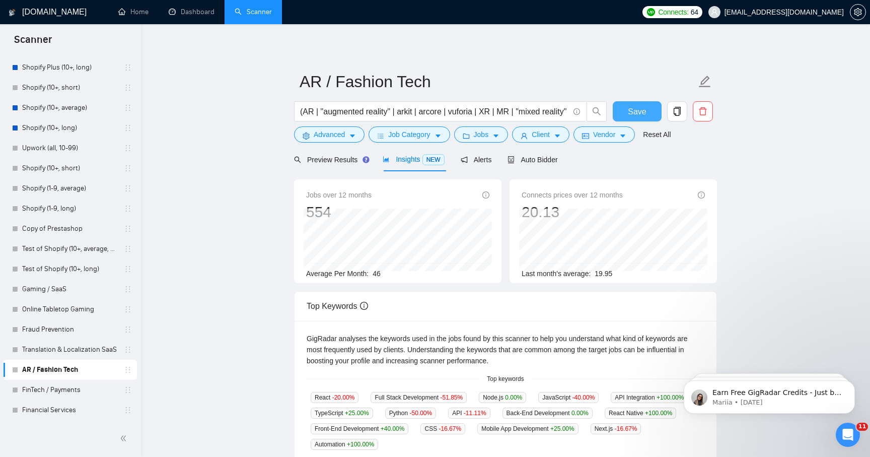
click at [643, 117] on span "Save" at bounding box center [637, 111] width 18 height 13
click at [55, 353] on link "Translation & Localization SaaS" at bounding box center [70, 349] width 96 height 20
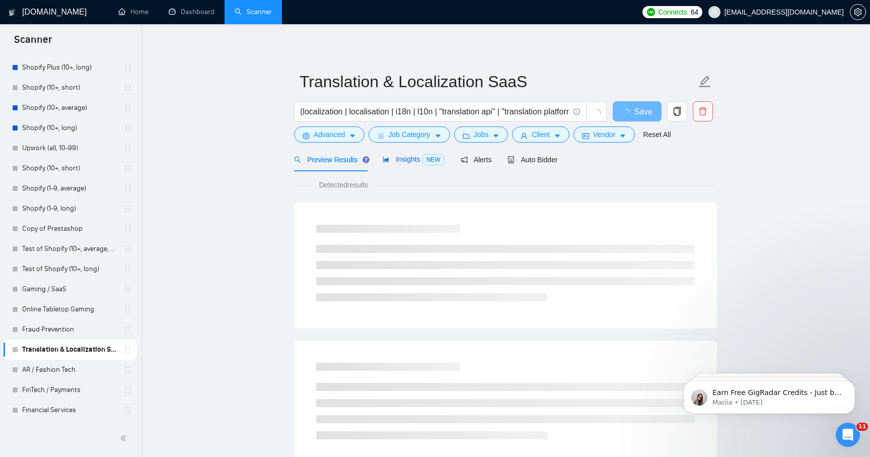
click at [408, 159] on span "Insights NEW" at bounding box center [413, 159] width 61 height 8
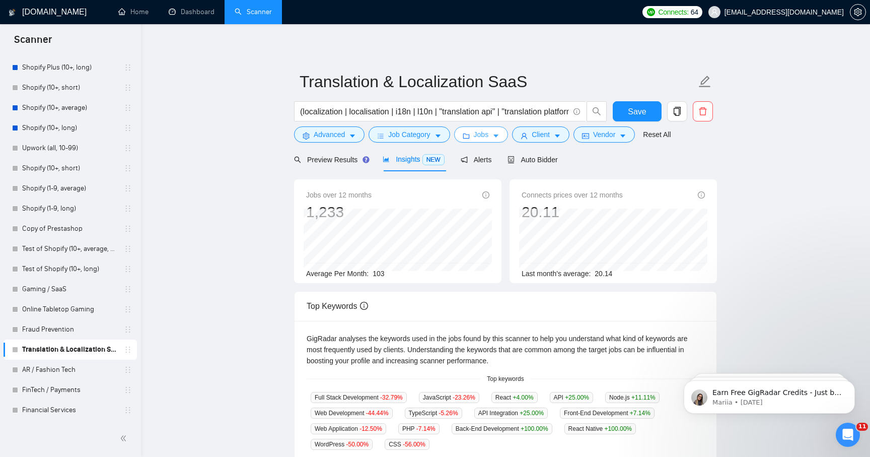
click at [489, 137] on span "Jobs" at bounding box center [481, 134] width 15 height 11
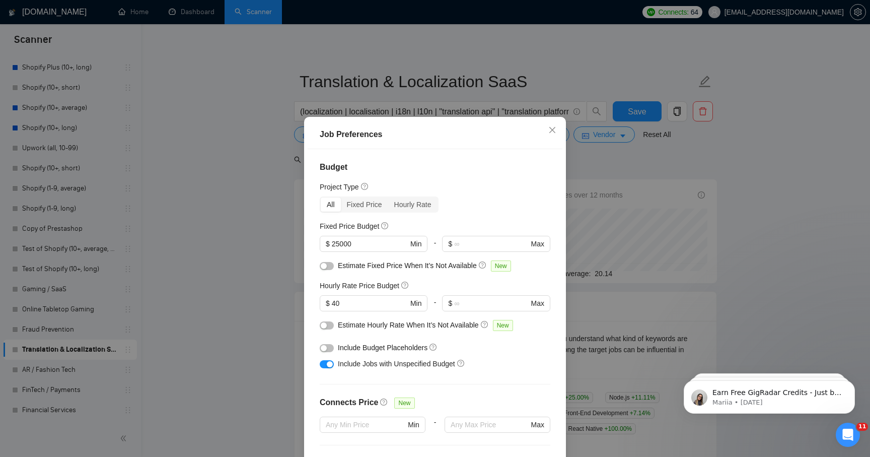
click at [350, 370] on div "Include Jobs with Unspecified Budget" at bounding box center [435, 364] width 231 height 16
click at [345, 365] on span "Include Jobs with Unspecified Budget" at bounding box center [396, 364] width 117 height 8
click at [325, 365] on button "button" at bounding box center [327, 364] width 14 height 8
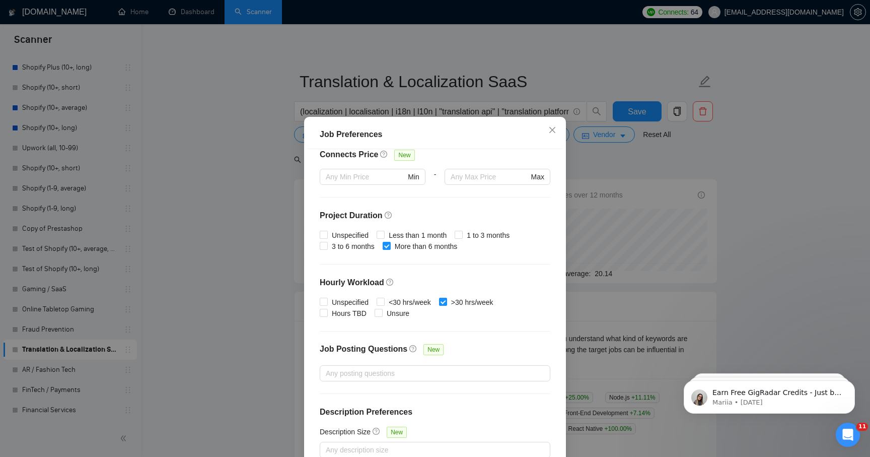
scroll to position [56, 0]
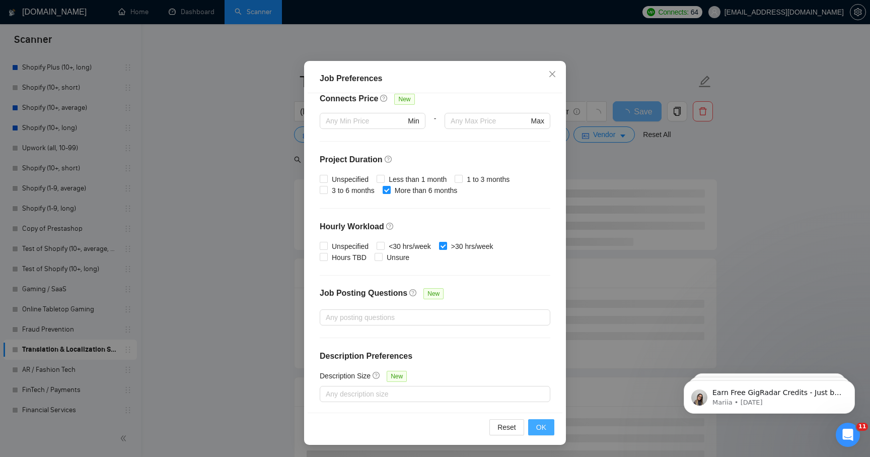
click at [541, 427] on span "OK" at bounding box center [541, 427] width 10 height 11
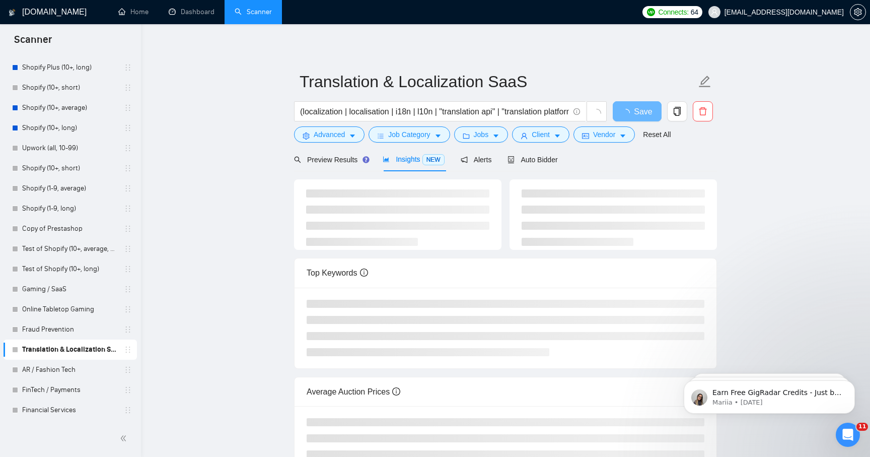
scroll to position [0, 0]
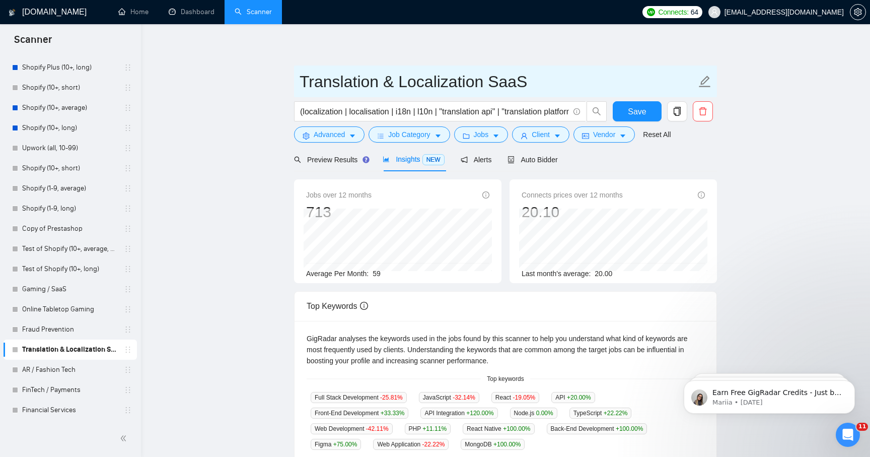
click at [629, 94] on span "Translation & Localization SaaS" at bounding box center [505, 81] width 423 height 32
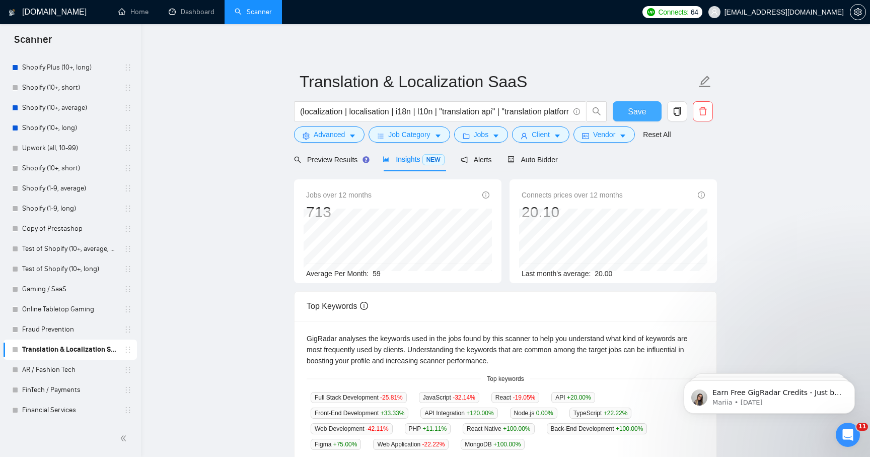
click at [629, 102] on button "Save" at bounding box center [637, 111] width 49 height 20
click at [322, 160] on span "Preview Results" at bounding box center [330, 160] width 73 height 8
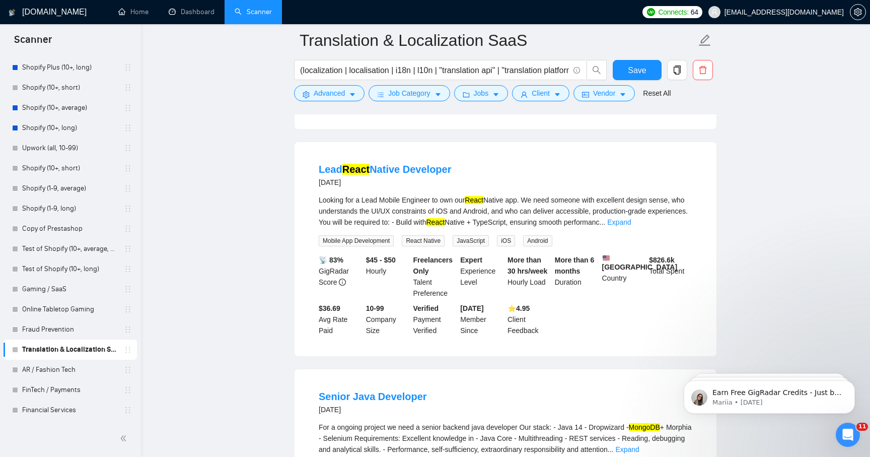
scroll to position [758, 0]
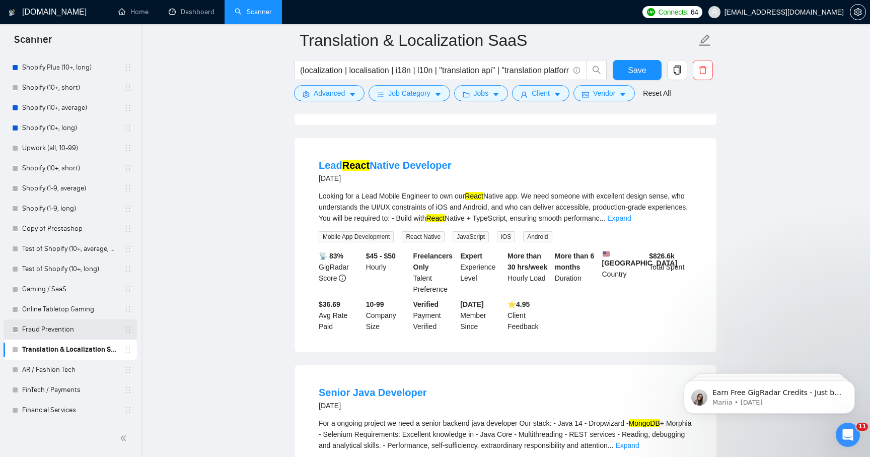
click at [84, 326] on link "Fraud Prevention" at bounding box center [70, 329] width 96 height 20
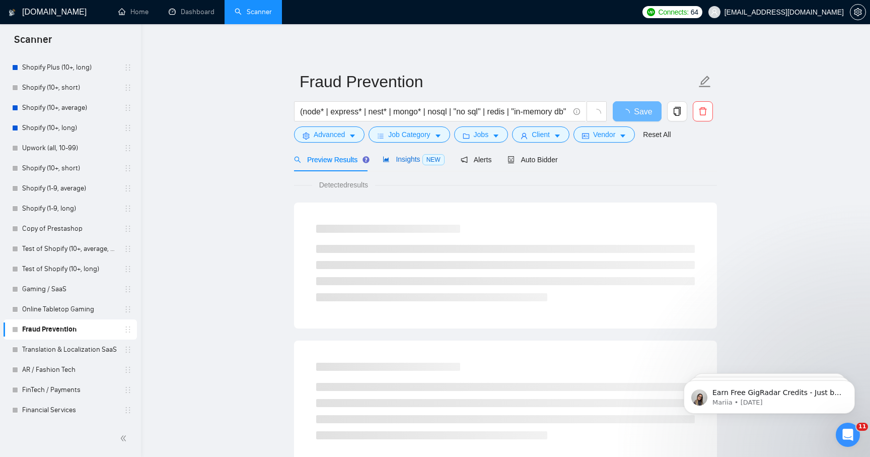
click at [409, 158] on span "Insights NEW" at bounding box center [413, 159] width 61 height 8
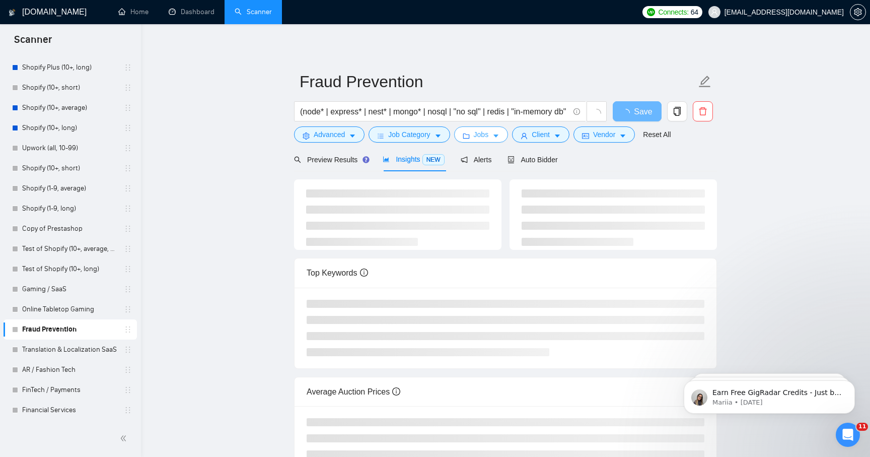
click at [485, 135] on span "Jobs" at bounding box center [481, 134] width 15 height 11
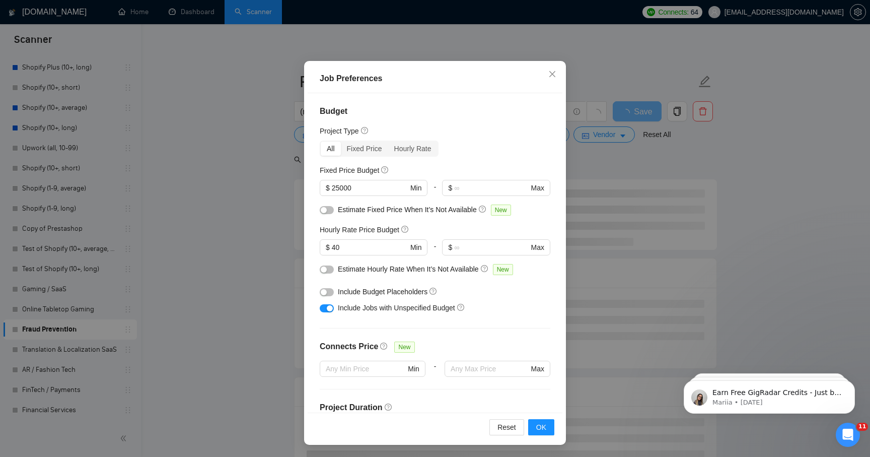
click at [323, 308] on button "button" at bounding box center [327, 308] width 14 height 8
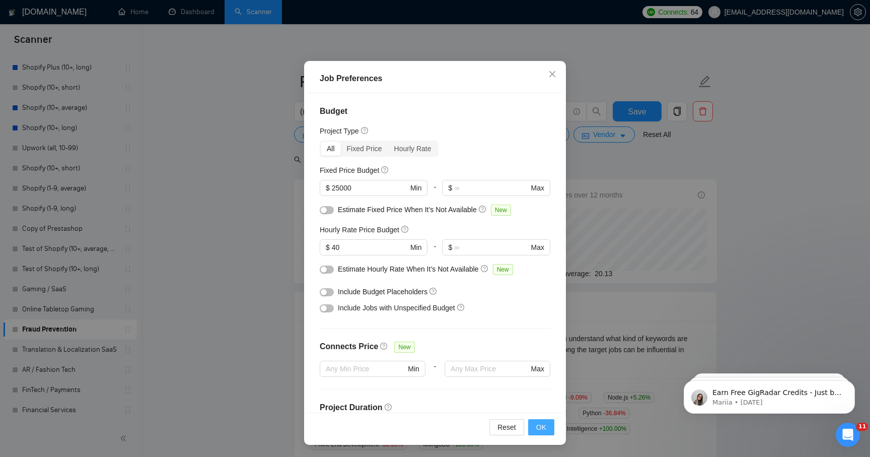
click at [539, 428] on span "OK" at bounding box center [541, 427] width 10 height 11
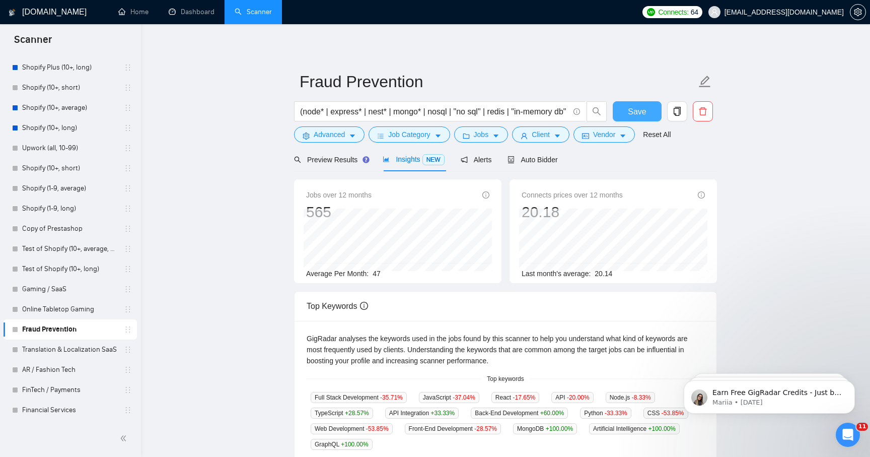
click at [625, 109] on button "Save" at bounding box center [637, 111] width 49 height 20
click at [52, 304] on link "Online Tabletop Gaming" at bounding box center [70, 309] width 96 height 20
click at [649, 114] on button "Save" at bounding box center [637, 111] width 49 height 20
click at [65, 308] on link "Online Tabletop Gaming" at bounding box center [70, 309] width 96 height 20
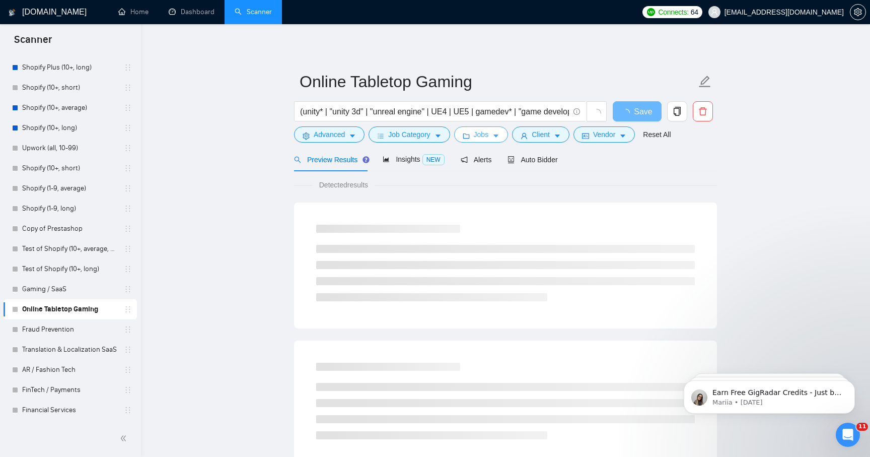
click at [483, 132] on span "Jobs" at bounding box center [481, 134] width 15 height 11
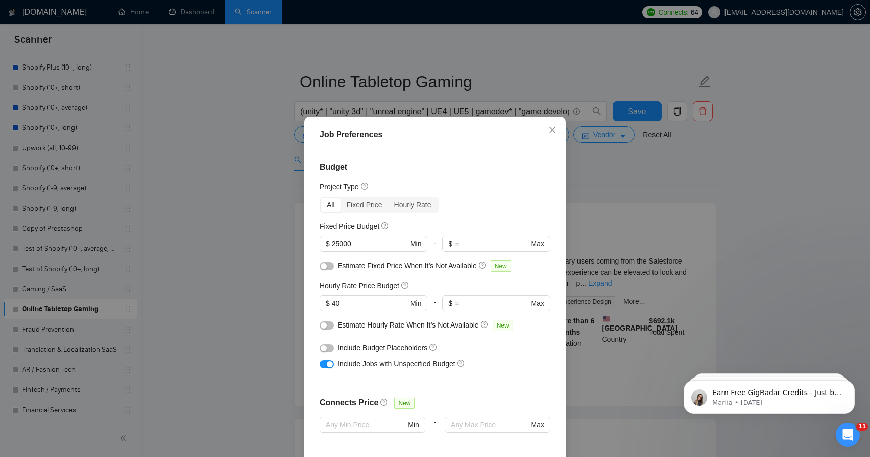
click at [325, 364] on button "button" at bounding box center [327, 364] width 14 height 8
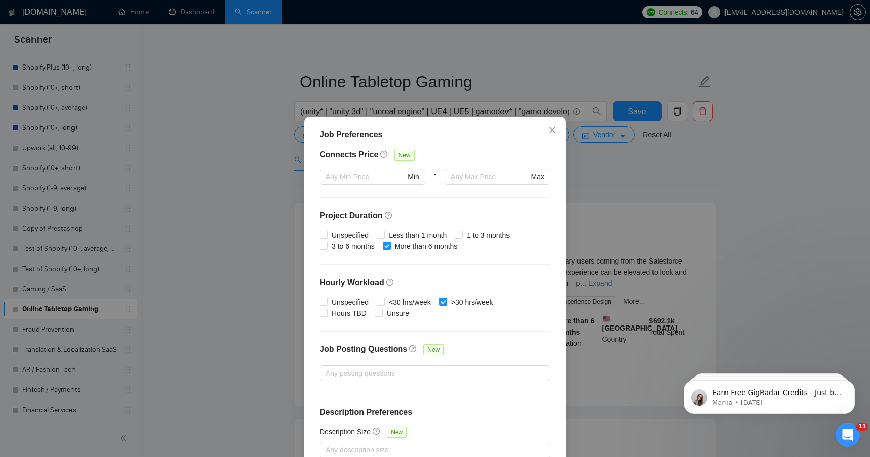
scroll to position [56, 0]
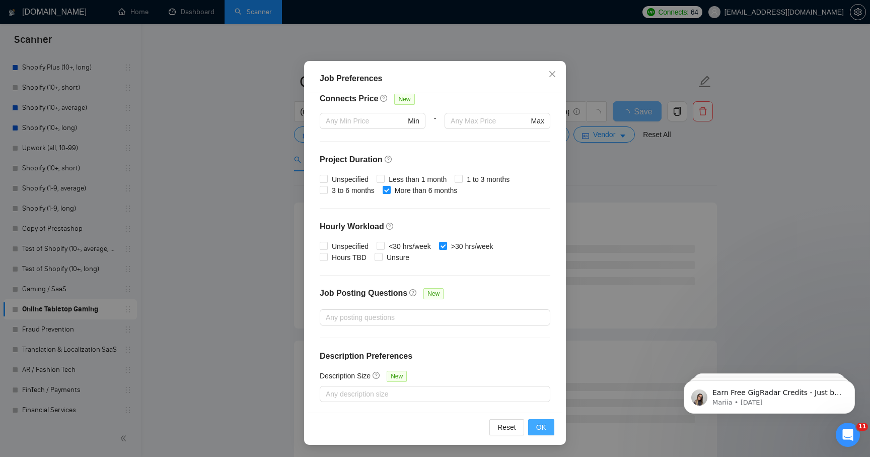
click at [544, 426] on span "OK" at bounding box center [541, 427] width 10 height 11
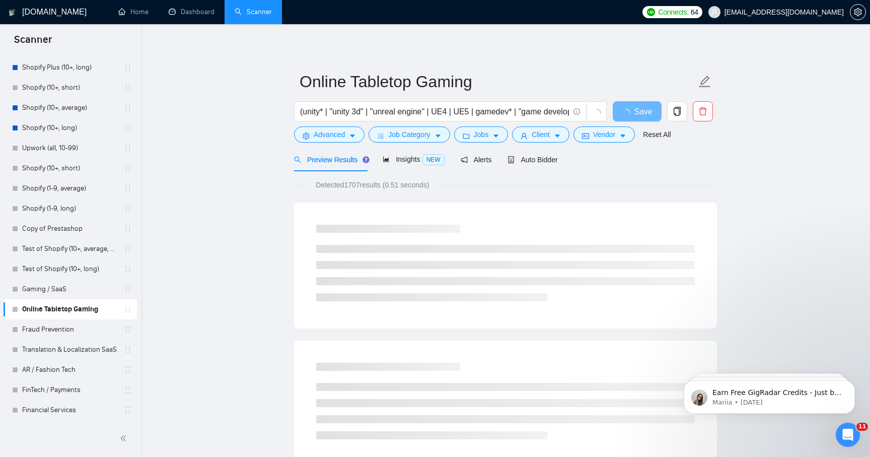
scroll to position [0, 0]
click at [401, 166] on div "Insights NEW" at bounding box center [413, 160] width 61 height 24
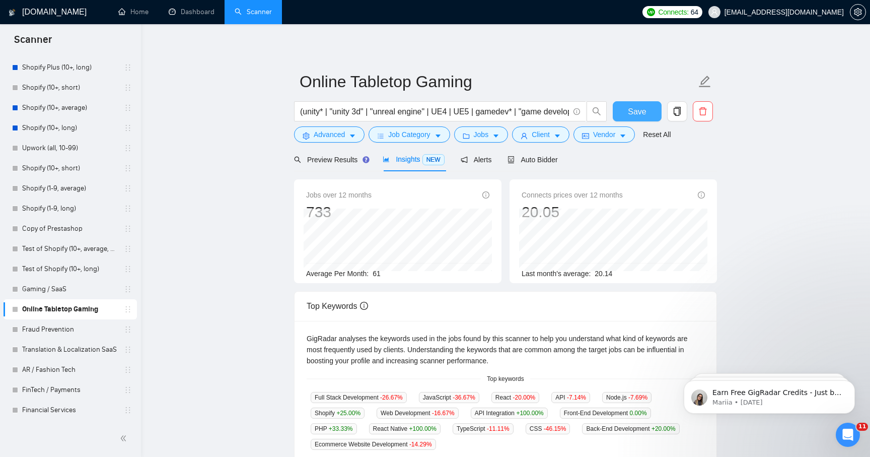
click at [637, 104] on button "Save" at bounding box center [637, 111] width 49 height 20
click at [316, 155] on div "Preview Results" at bounding box center [330, 159] width 73 height 11
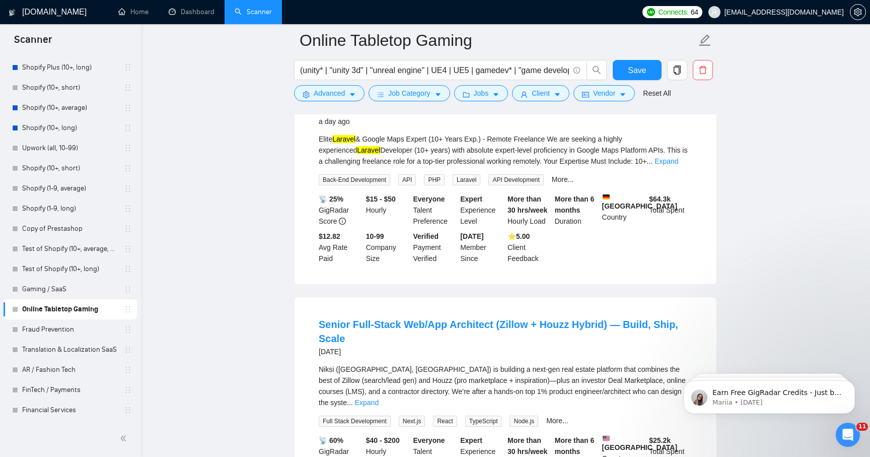
scroll to position [155, 0]
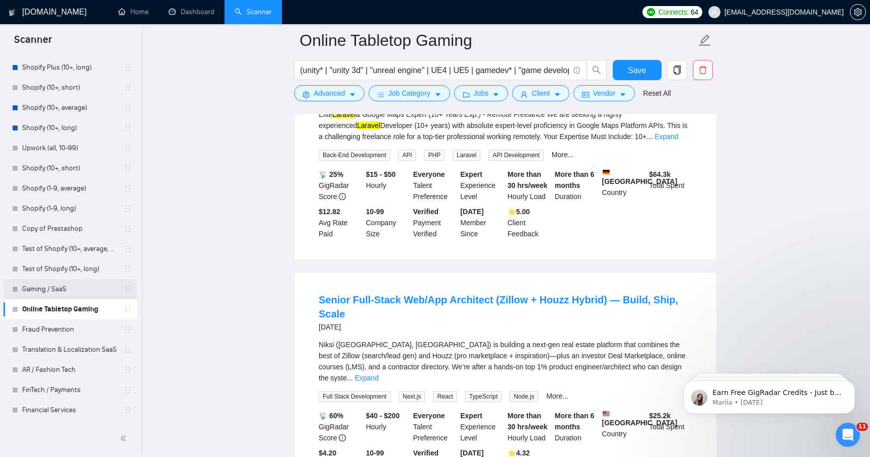
click at [131, 292] on div "Gaming / SaaS" at bounding box center [70, 289] width 133 height 20
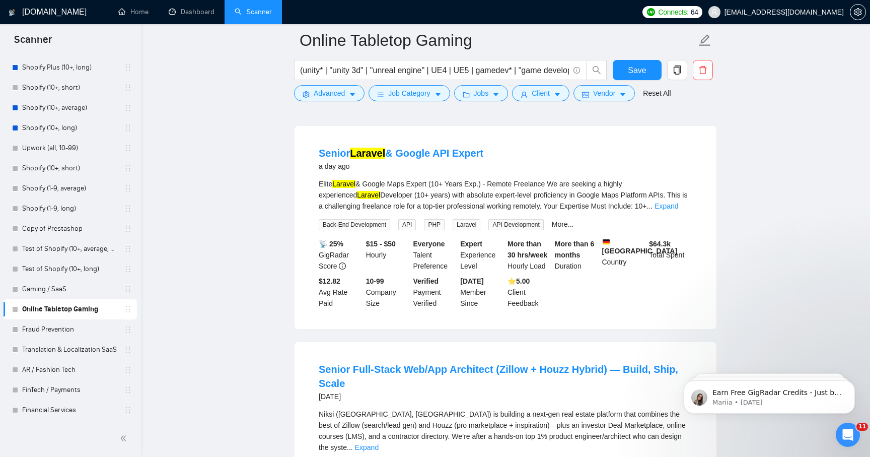
scroll to position [75, 0]
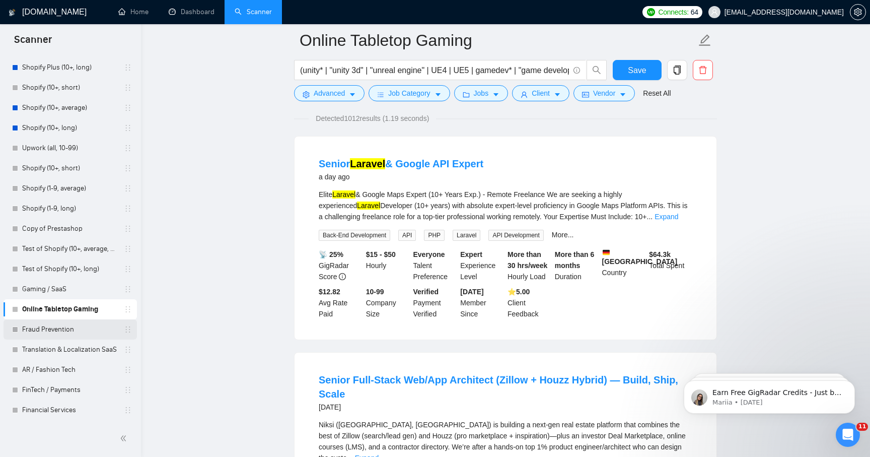
click at [54, 332] on link "Fraud Prevention" at bounding box center [70, 329] width 96 height 20
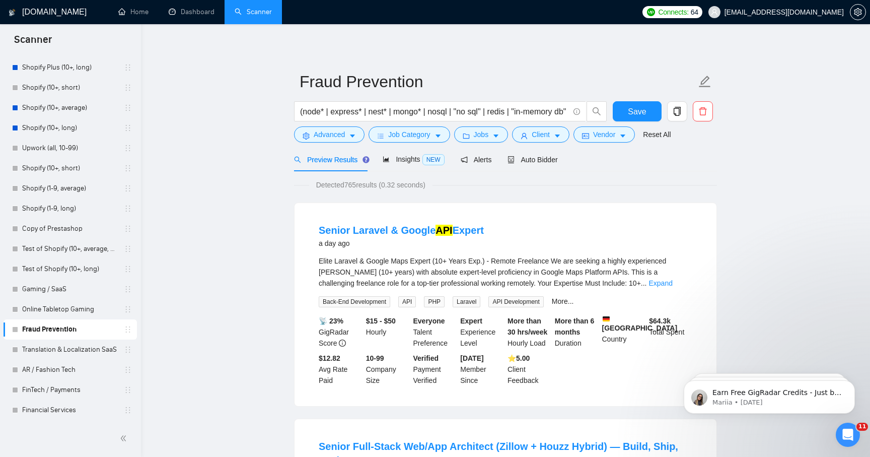
click at [404, 162] on span "Insights NEW" at bounding box center [413, 159] width 61 height 8
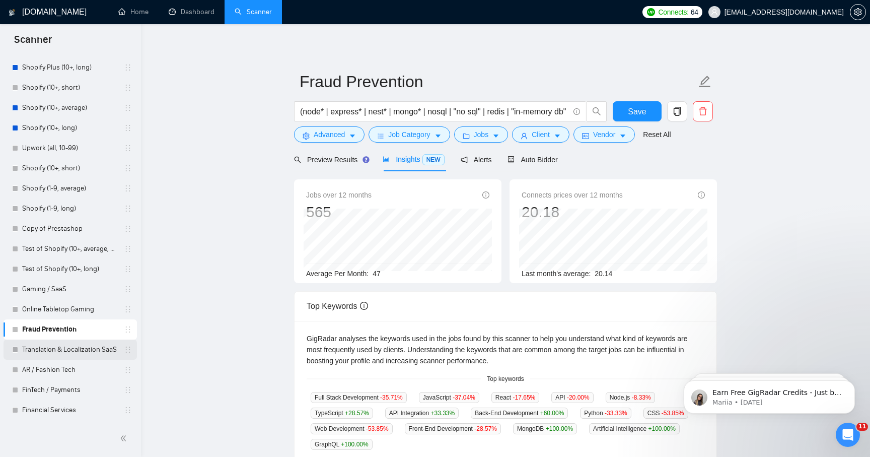
click at [46, 350] on link "Translation & Localization SaaS" at bounding box center [70, 349] width 96 height 20
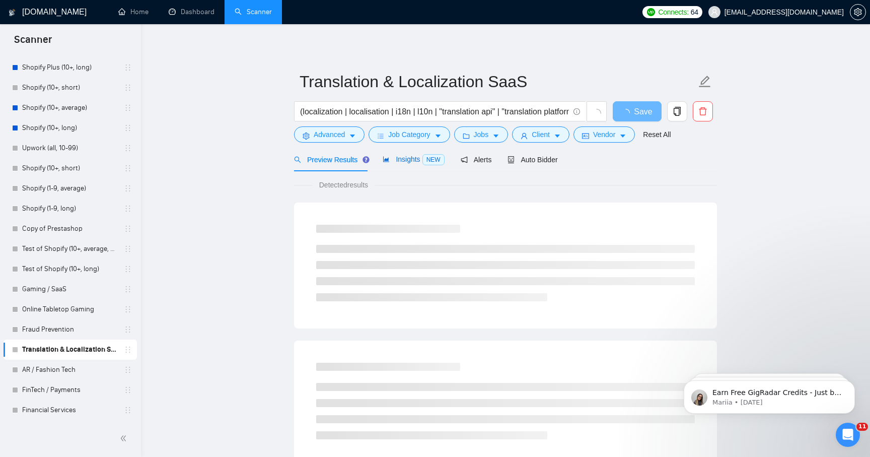
click at [404, 160] on span "Insights NEW" at bounding box center [413, 159] width 61 height 8
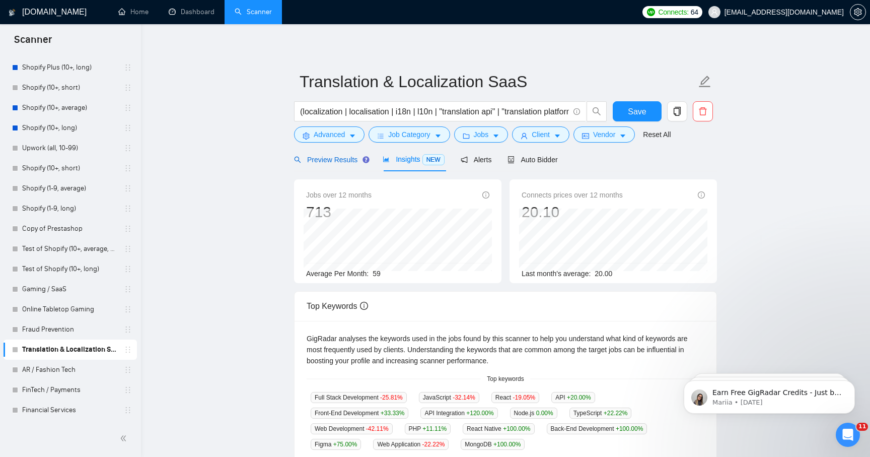
click at [324, 161] on span "Preview Results" at bounding box center [330, 160] width 73 height 8
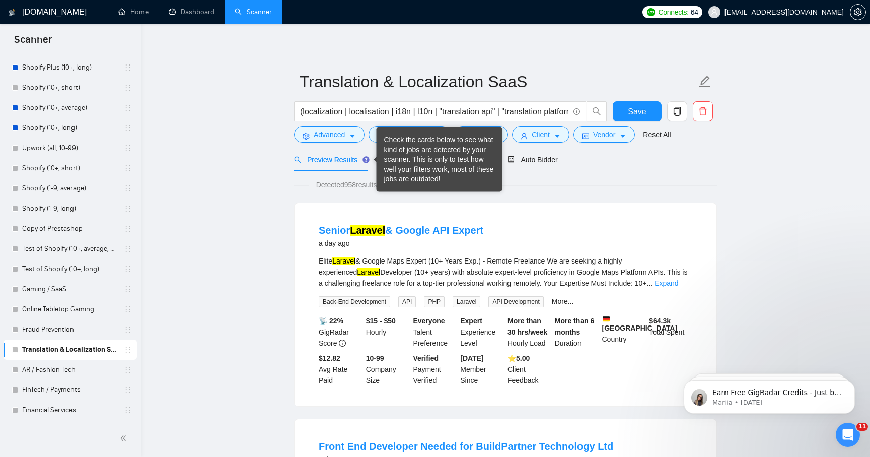
click at [370, 159] on icon "Tooltip anchor" at bounding box center [366, 160] width 8 height 8
click at [401, 159] on div "Check the cards below to see what kind of jobs are detected by your scanner. Th…" at bounding box center [439, 159] width 111 height 49
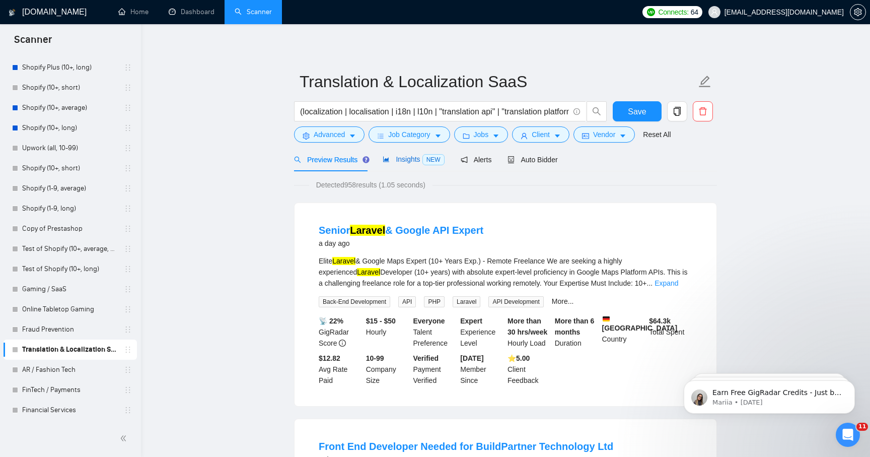
click at [414, 156] on span "Insights NEW" at bounding box center [413, 159] width 61 height 8
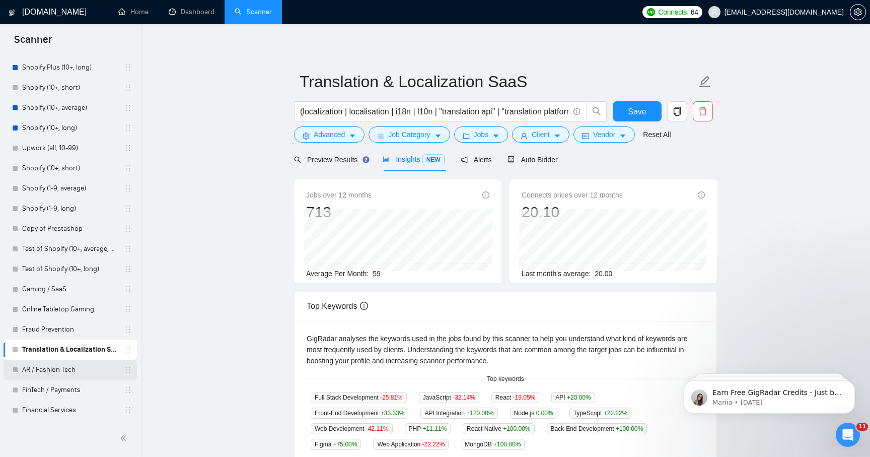
click at [56, 373] on link "AR / Fashion Tech" at bounding box center [70, 370] width 96 height 20
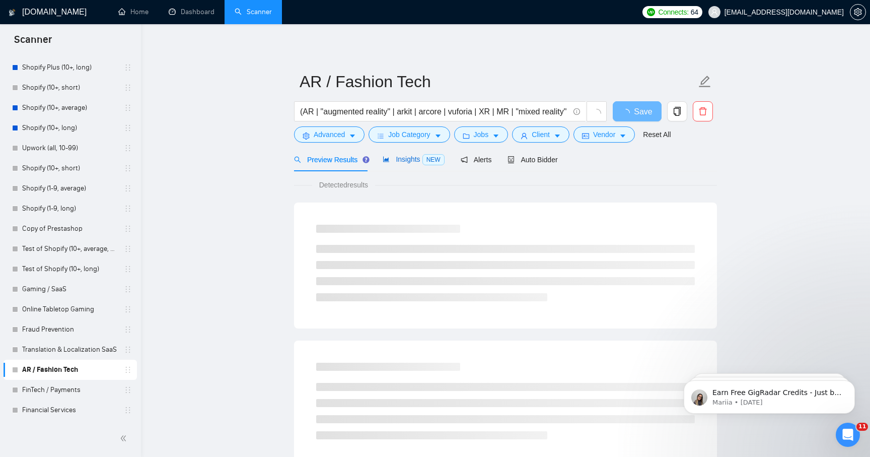
click at [407, 158] on span "Insights NEW" at bounding box center [413, 159] width 61 height 8
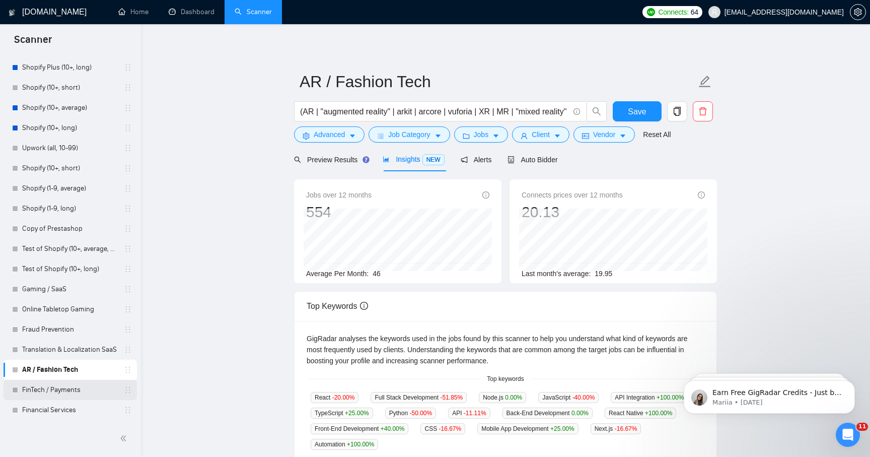
click at [64, 387] on link "FinTech / Payments" at bounding box center [70, 390] width 96 height 20
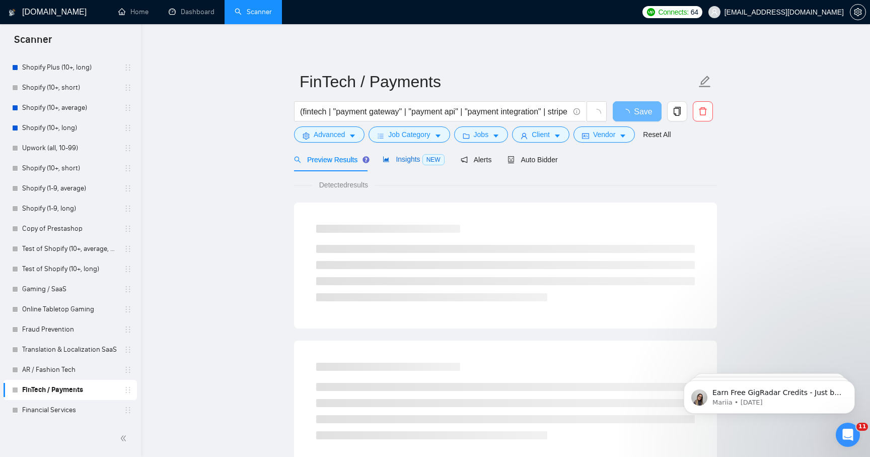
click at [397, 163] on div "Insights NEW" at bounding box center [413, 160] width 61 height 12
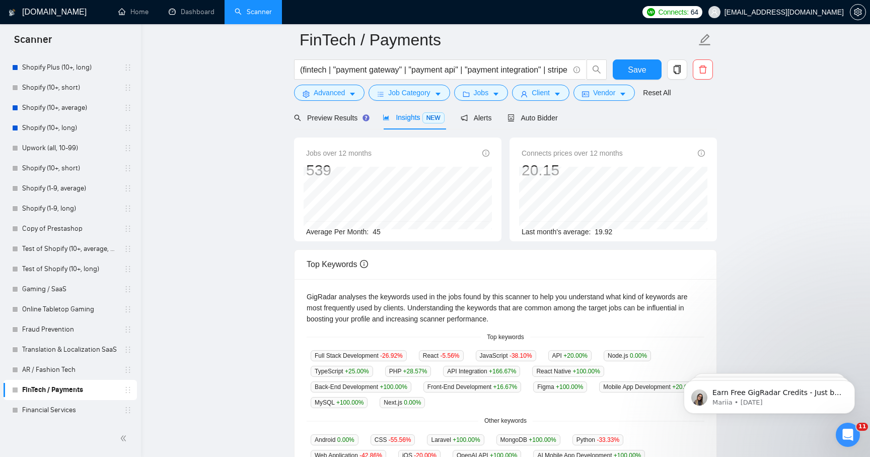
scroll to position [45, 0]
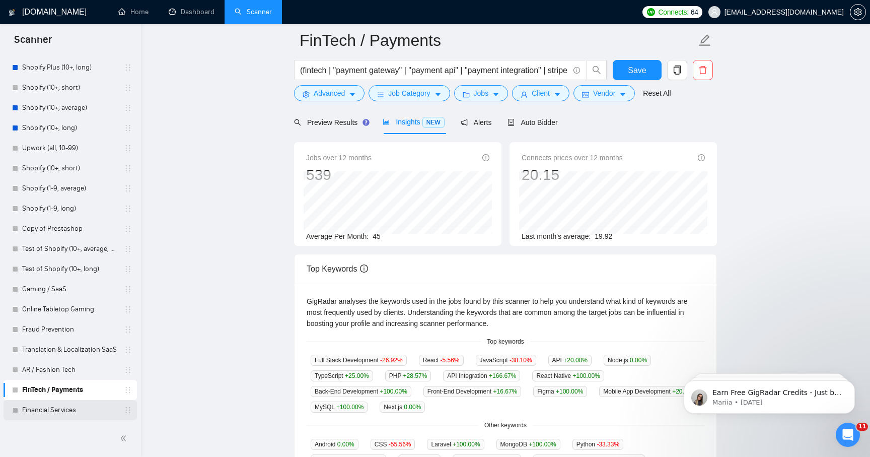
click at [50, 417] on link "Financial Services" at bounding box center [70, 410] width 96 height 20
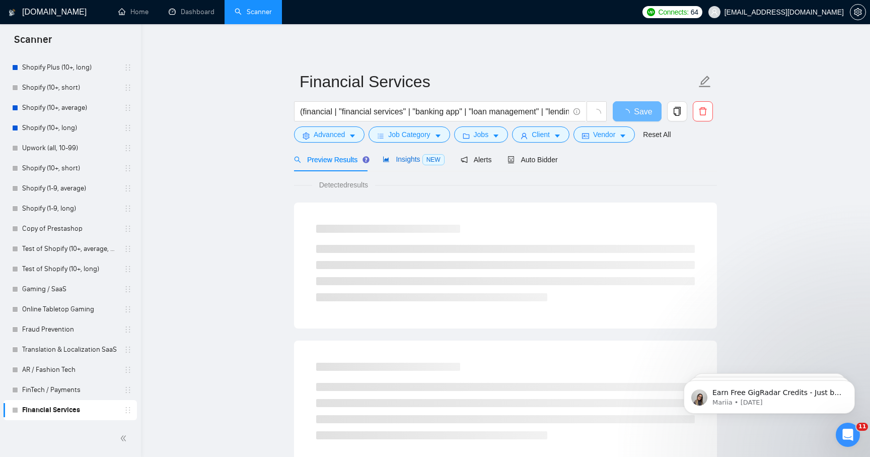
click at [402, 161] on span "Insights NEW" at bounding box center [413, 159] width 61 height 8
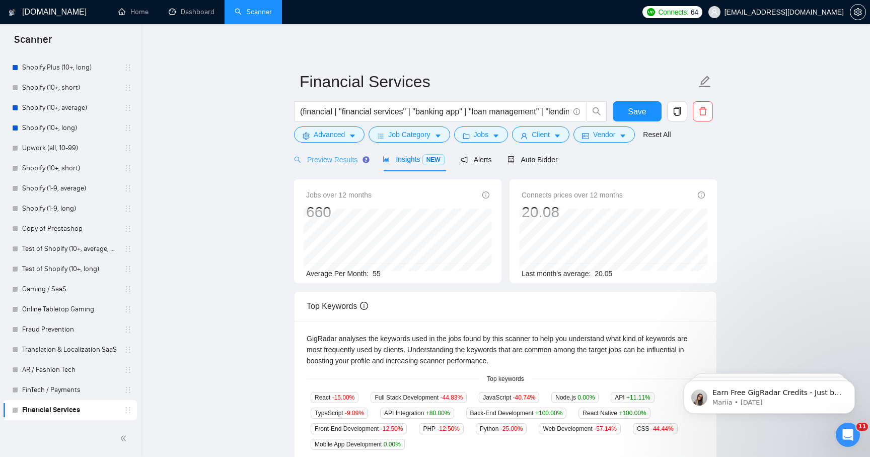
click at [319, 167] on div "Preview Results" at bounding box center [330, 160] width 73 height 24
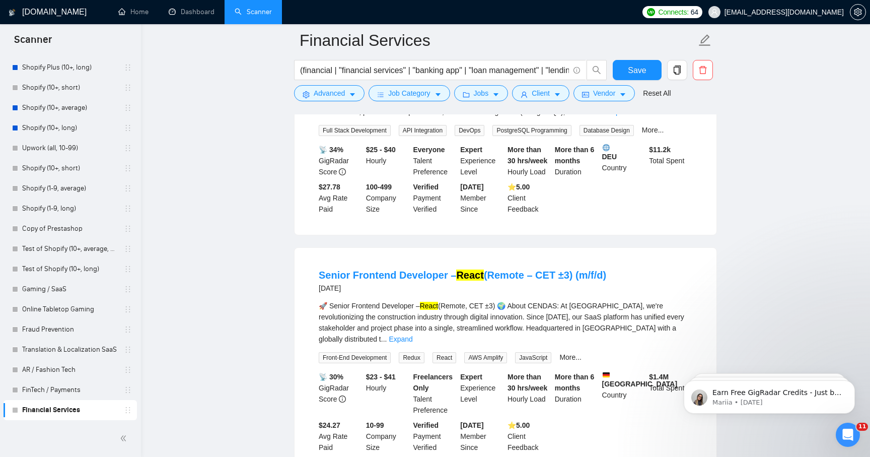
scroll to position [2106, 0]
